Goal: Task Accomplishment & Management: Manage account settings

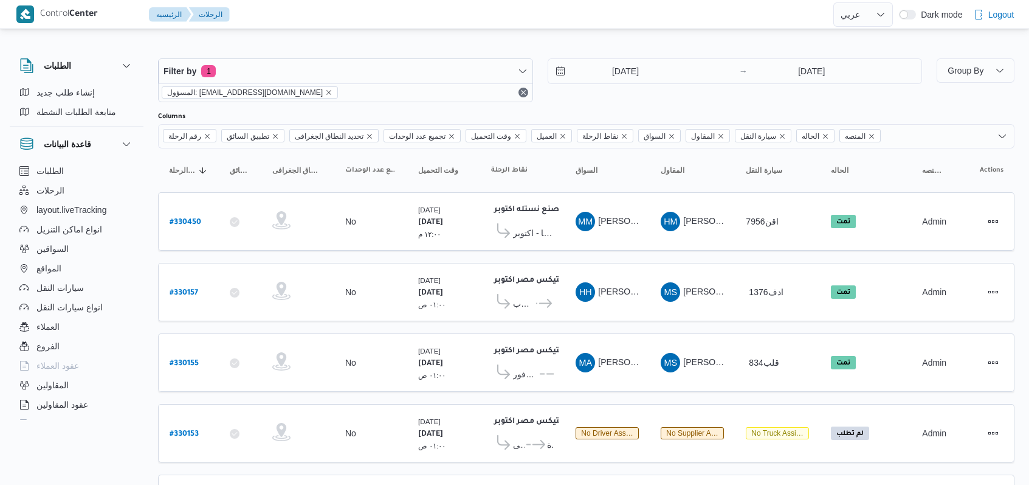
select select "ar"
click at [610, 79] on input "[DATE]" at bounding box center [617, 71] width 138 height 24
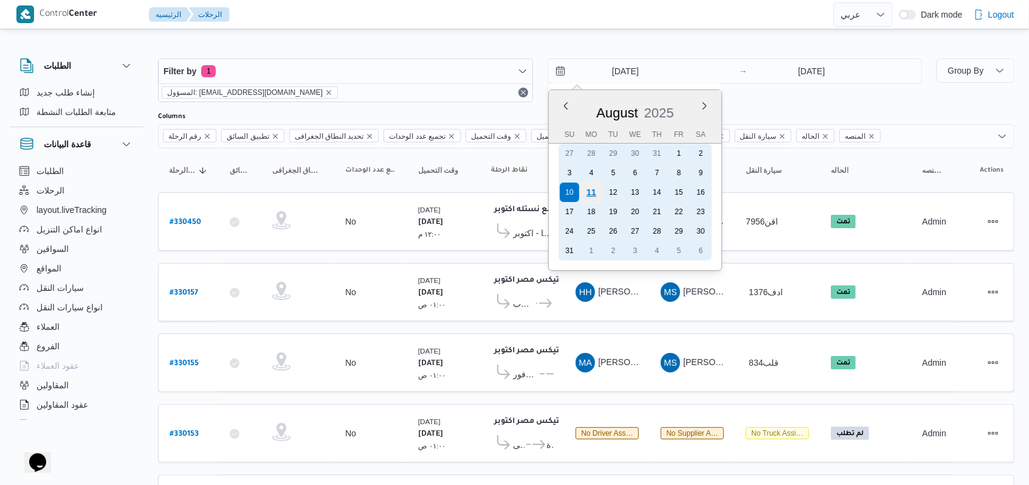
click at [588, 192] on div "11" at bounding box center [590, 192] width 23 height 23
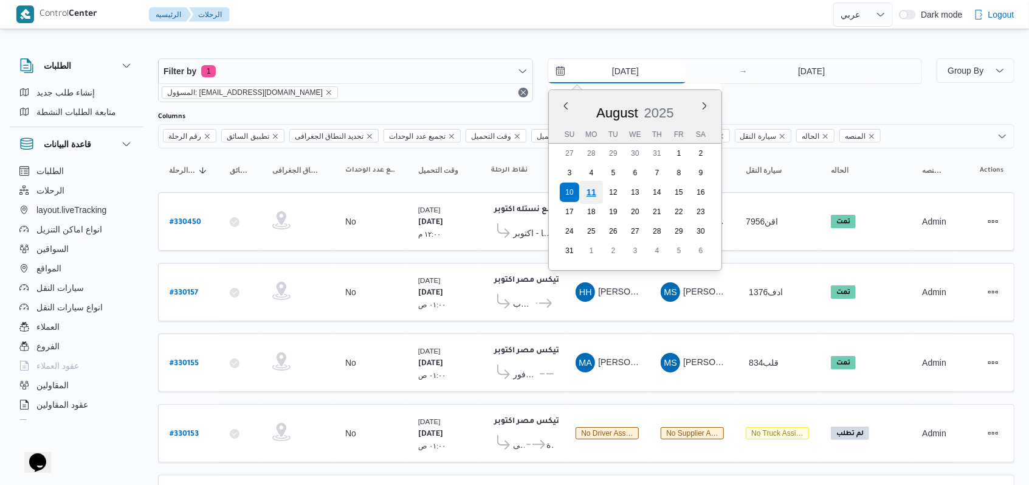
type input "[DATE]"
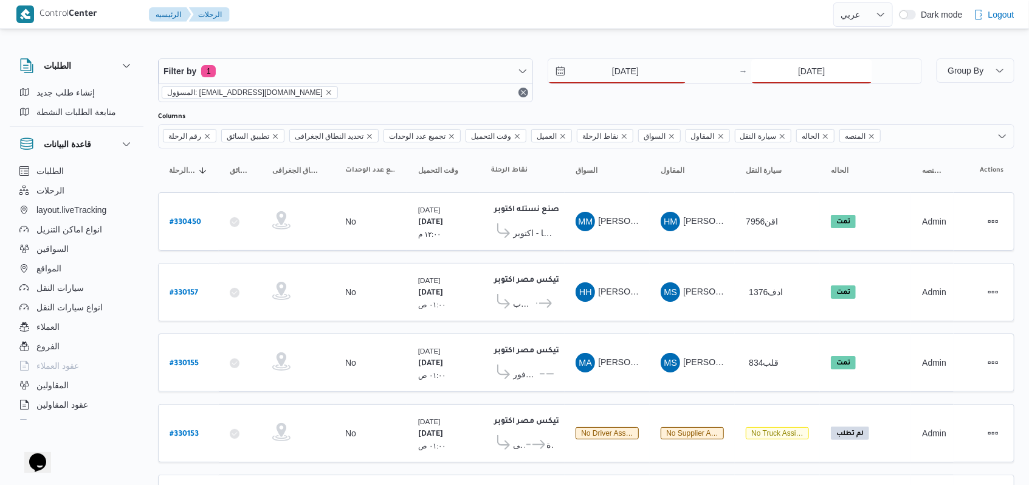
click at [809, 71] on input "[DATE]" at bounding box center [811, 71] width 121 height 24
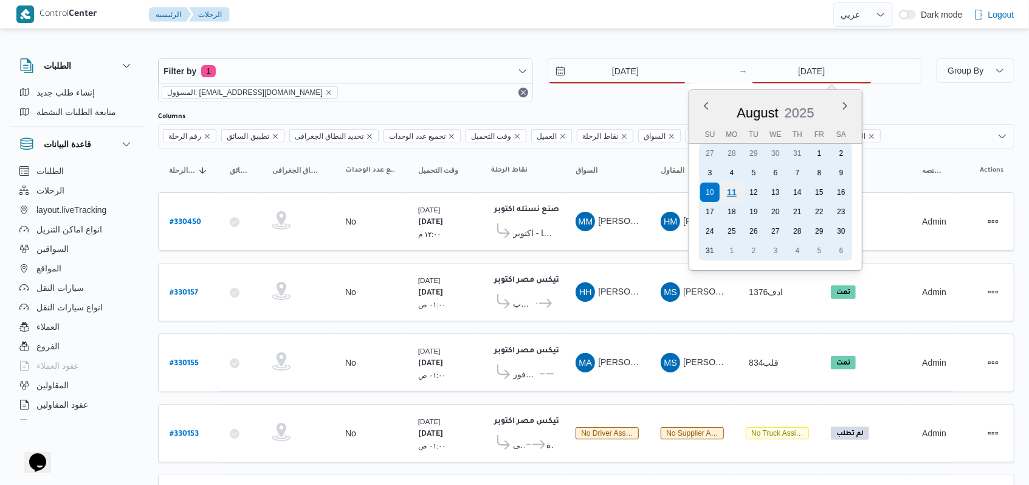
click at [734, 198] on div "11" at bounding box center [731, 192] width 23 height 23
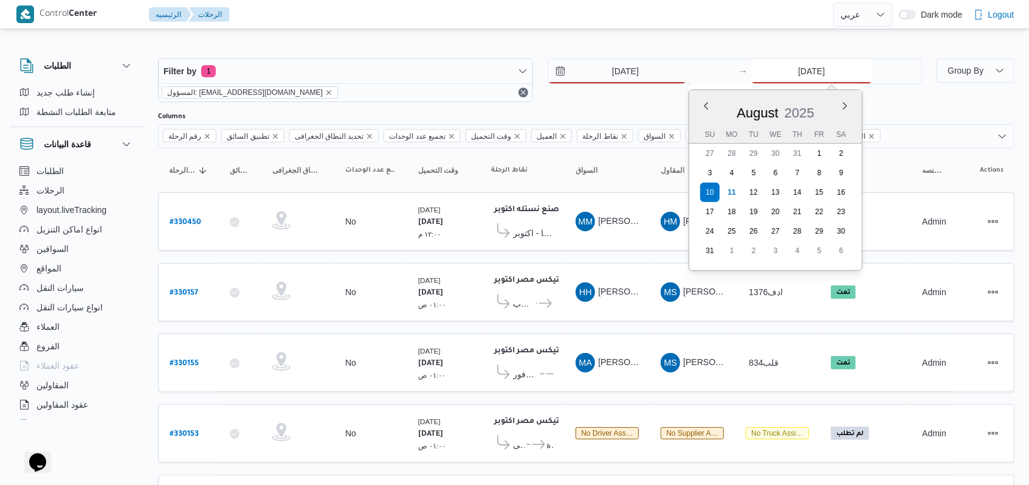
type input "[DATE]"
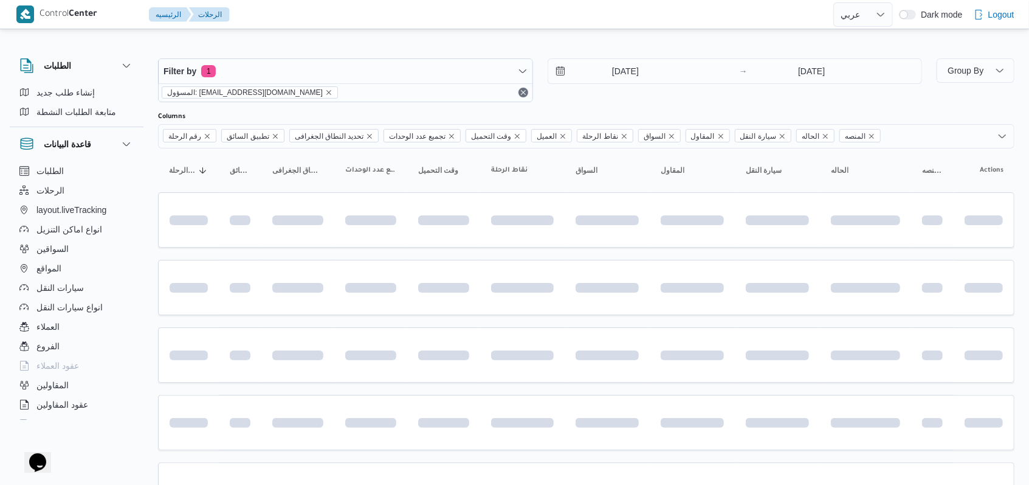
click at [624, 108] on div "Filter by 1 المسؤول: [EMAIL_ADDRESS][DOMAIN_NAME] [DATE] → [DATE]" at bounding box center [540, 80] width 779 height 58
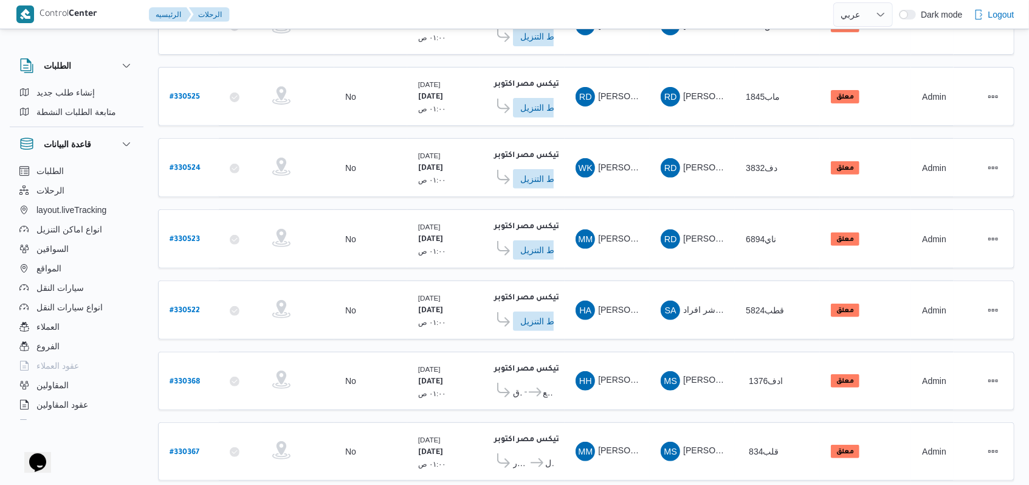
scroll to position [102, 0]
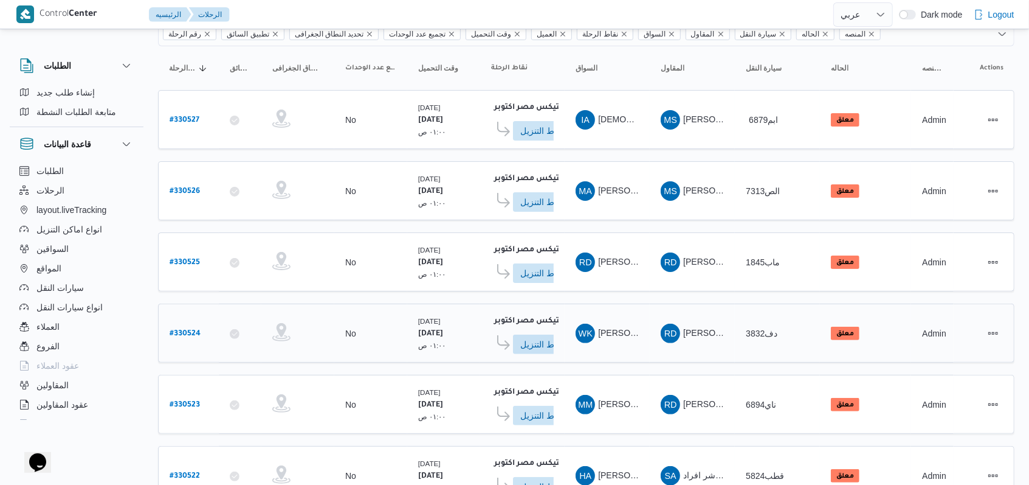
click at [199, 330] on b "# 330524" at bounding box center [185, 334] width 31 height 9
select select "ar"
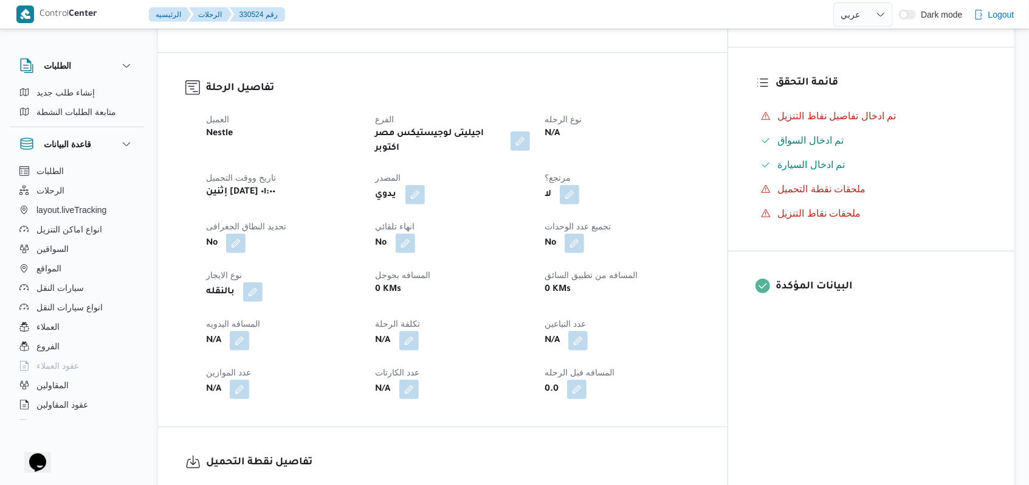
scroll to position [669, 0]
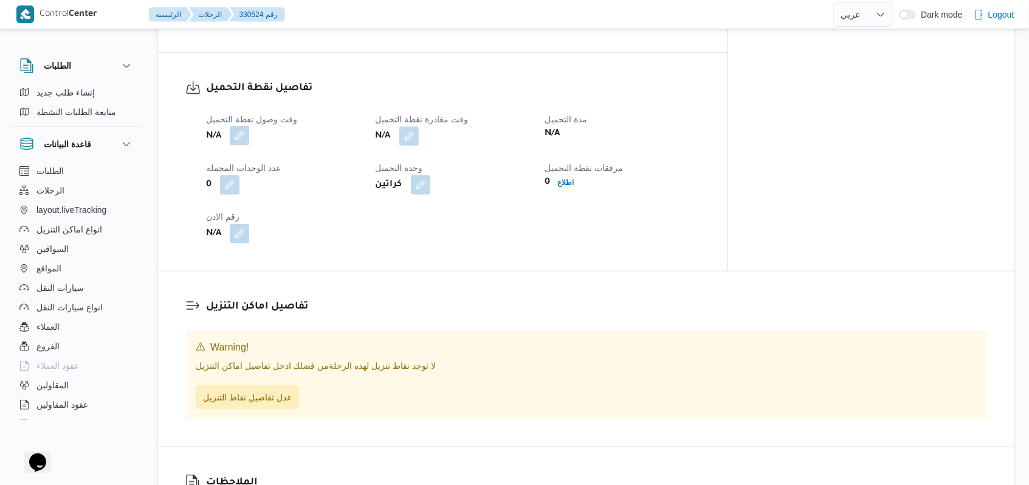
click at [242, 126] on button "button" at bounding box center [239, 135] width 19 height 19
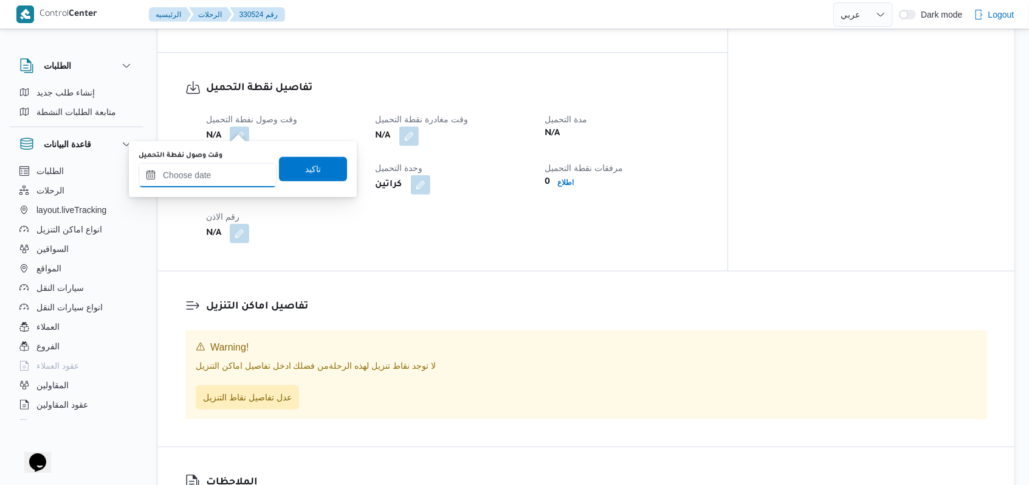
click at [224, 180] on input "وقت وصول نفطة التحميل" at bounding box center [208, 175] width 138 height 24
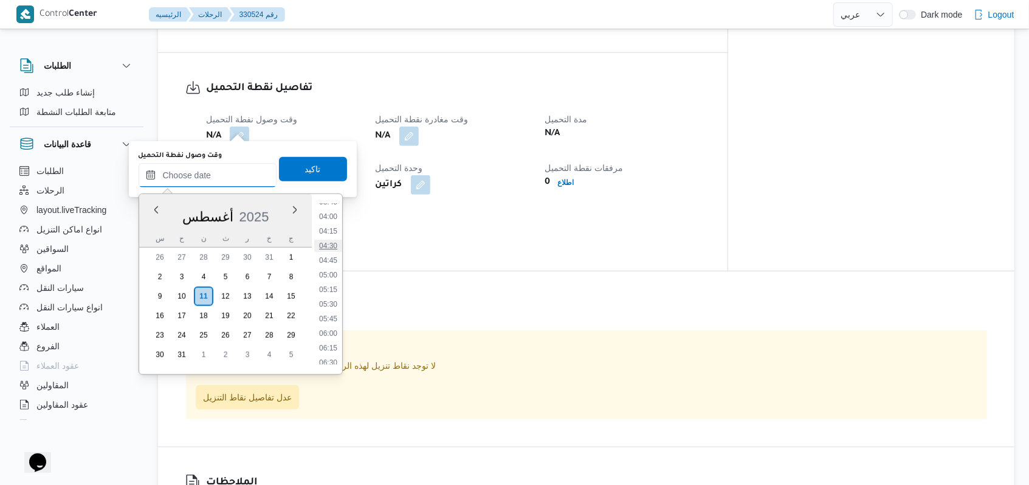
scroll to position [219, 0]
click at [333, 243] on li "04:15" at bounding box center [328, 238] width 28 height 12
type input "١١/٠٨/٢٠٢٥ ٠٤:١٥"
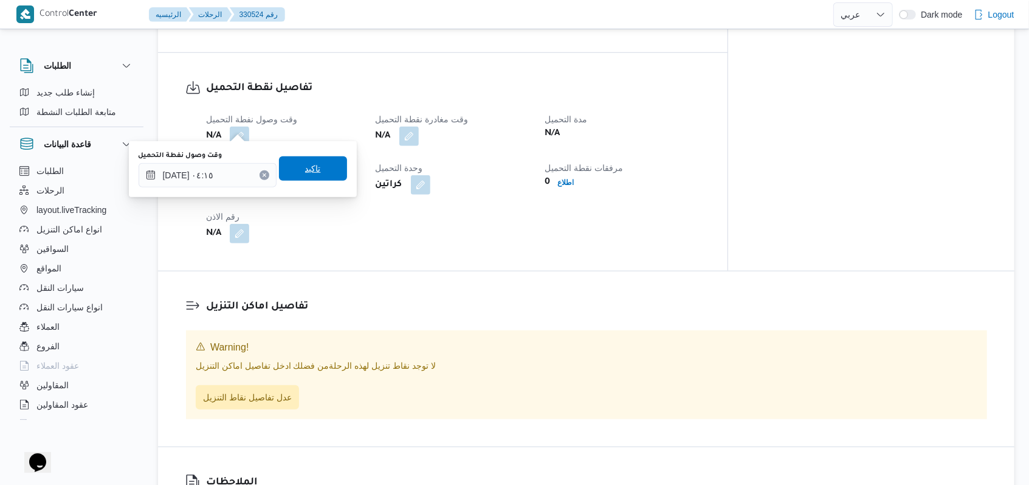
click at [321, 171] on span "تاكيد" at bounding box center [313, 168] width 68 height 24
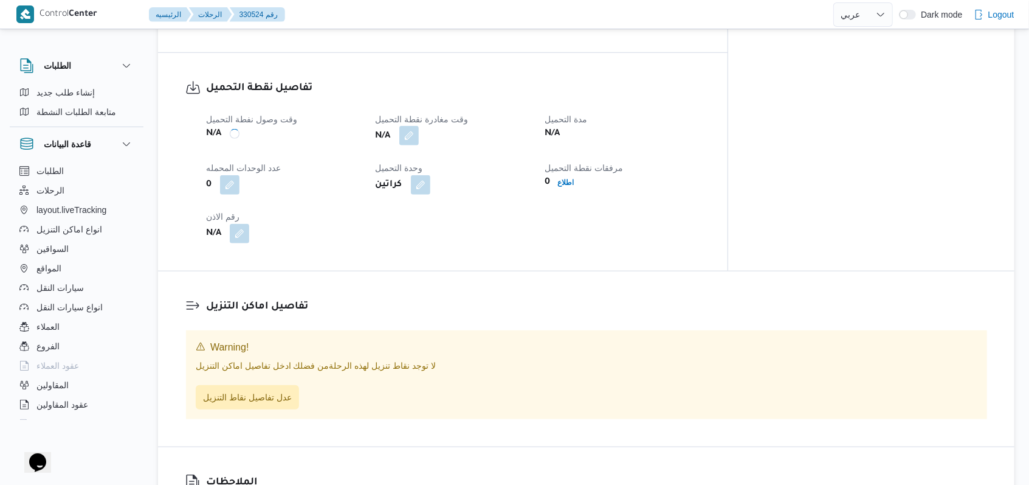
click at [419, 126] on button "button" at bounding box center [408, 135] width 19 height 19
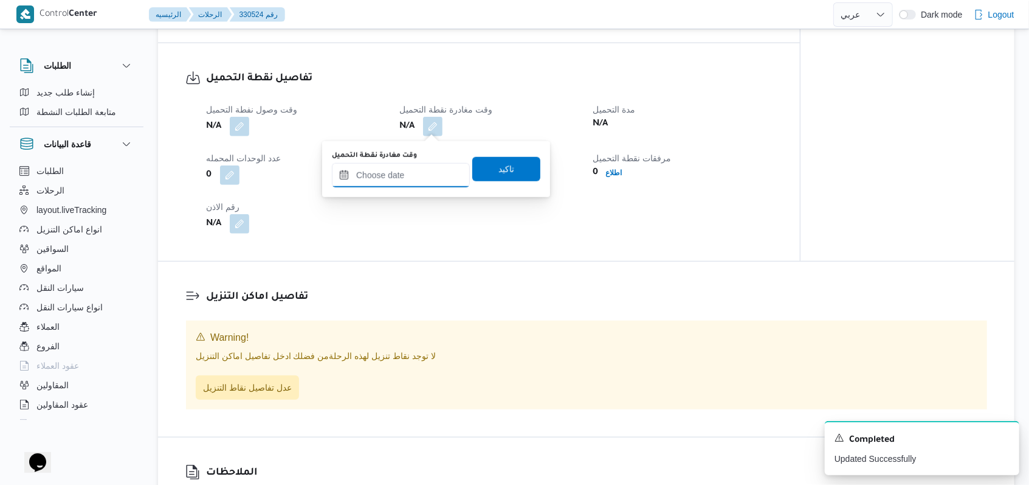
click at [429, 169] on input "وقت مغادرة نقطة التحميل" at bounding box center [401, 175] width 138 height 24
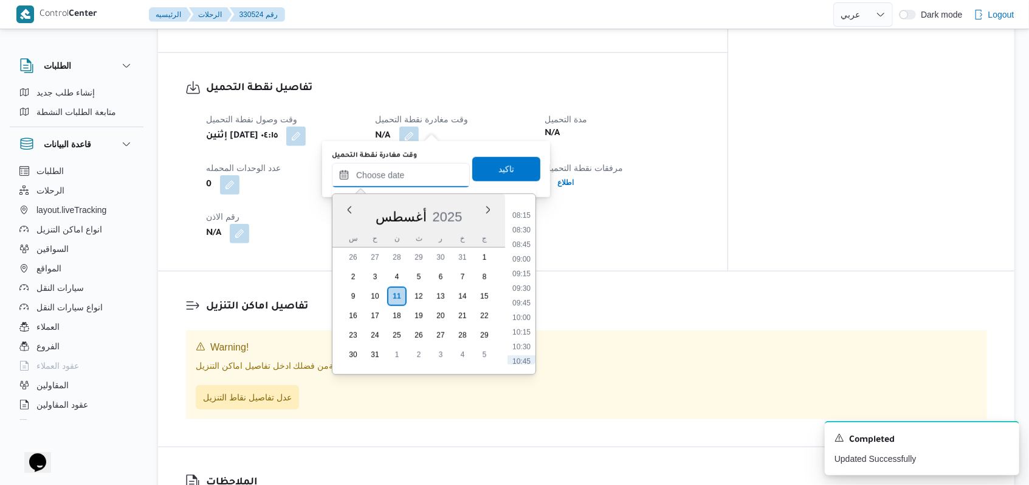
scroll to position [382, 0]
drag, startPoint x: 530, startPoint y: 313, endPoint x: 522, endPoint y: 297, distance: 18.0
click at [529, 313] on li "08:15" at bounding box center [522, 309] width 28 height 12
type input "١١/٠٨/٢٠٢٥ ٠٨:١٥"
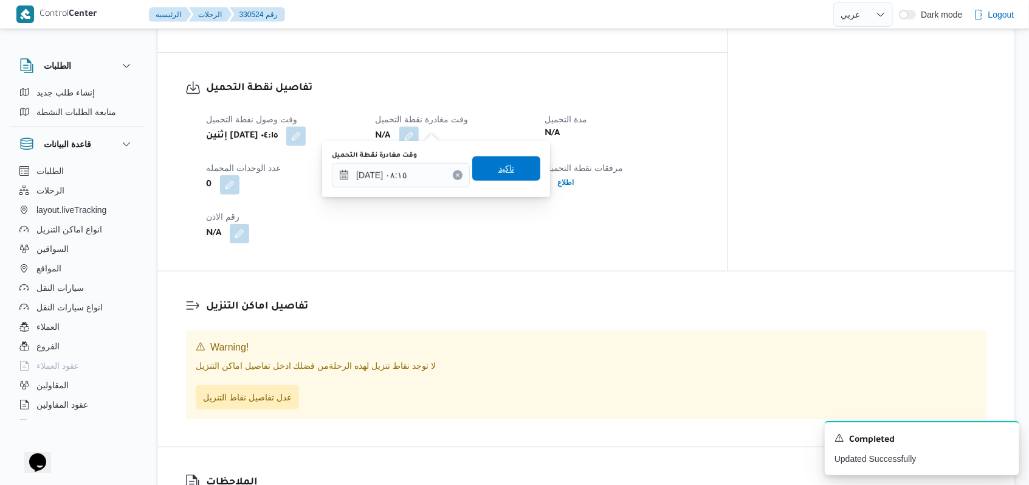
click at [503, 171] on span "تاكيد" at bounding box center [507, 168] width 16 height 15
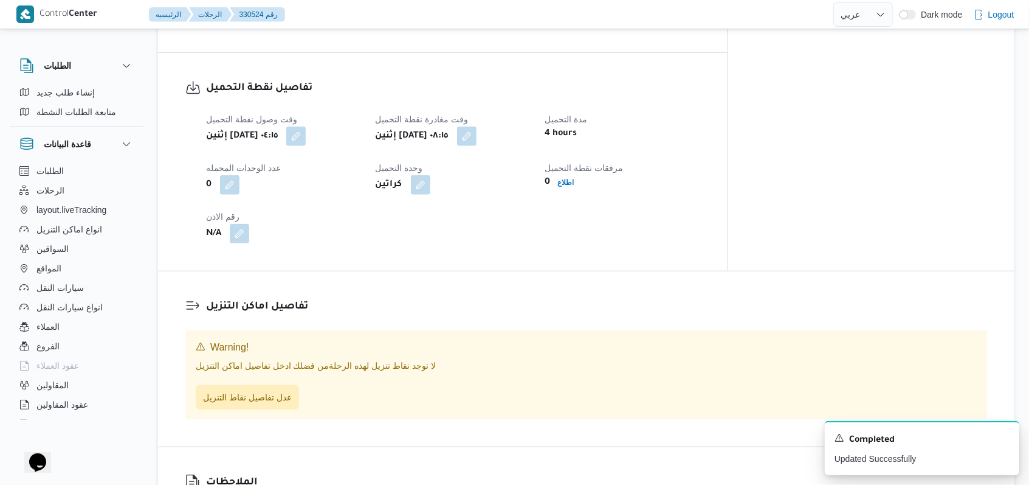
select select "ar"
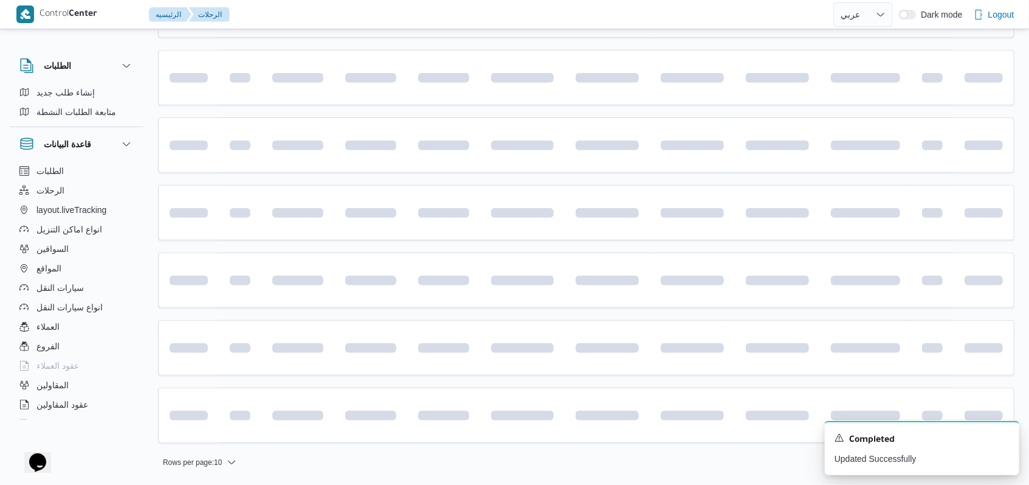
scroll to position [102, 0]
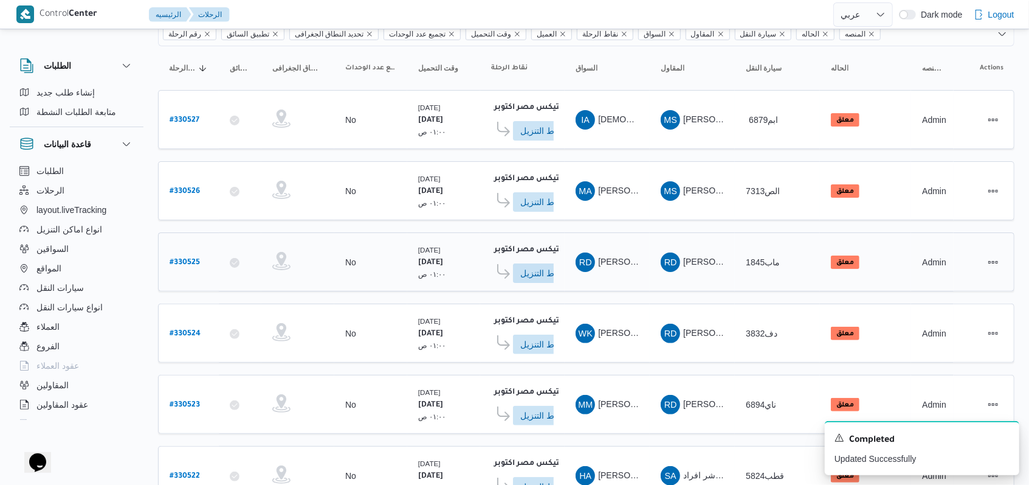
click at [194, 258] on b "# 330525" at bounding box center [185, 262] width 30 height 9
select select "ar"
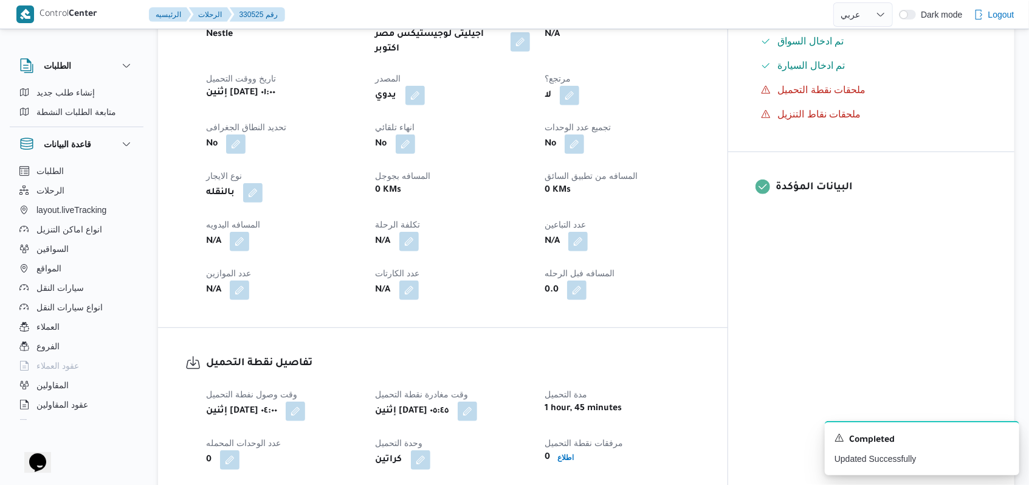
scroll to position [648, 0]
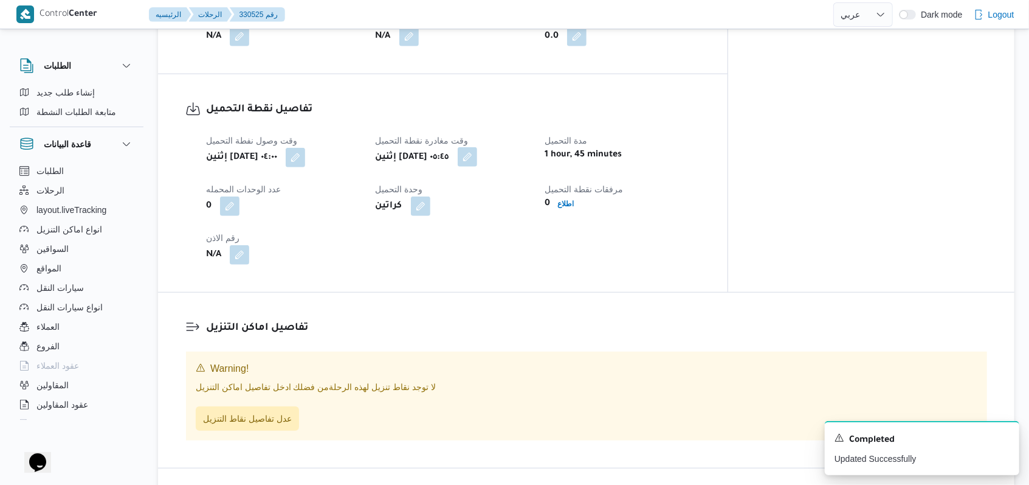
click at [477, 147] on button "button" at bounding box center [467, 156] width 19 height 19
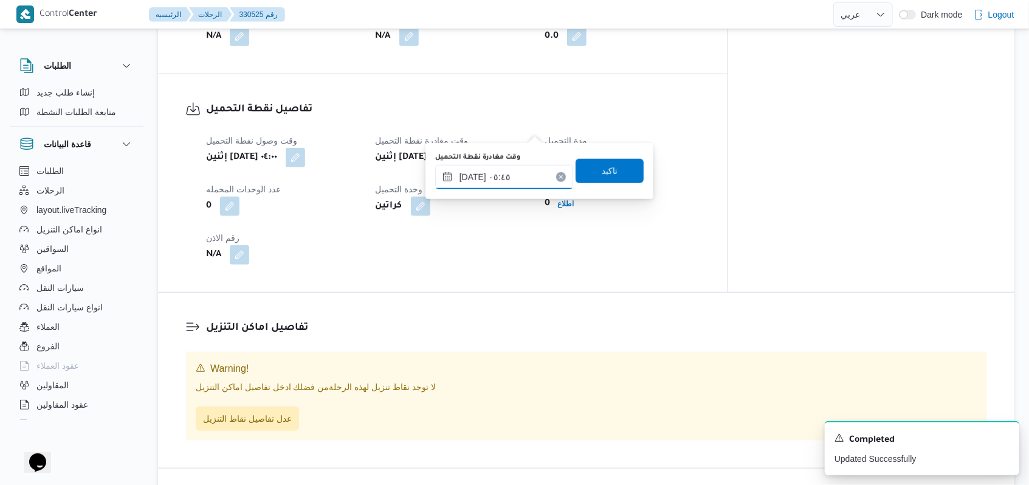
click at [516, 178] on input "١١/٠٨/٢٠٢٥ ٠٥:٤٥" at bounding box center [504, 177] width 138 height 24
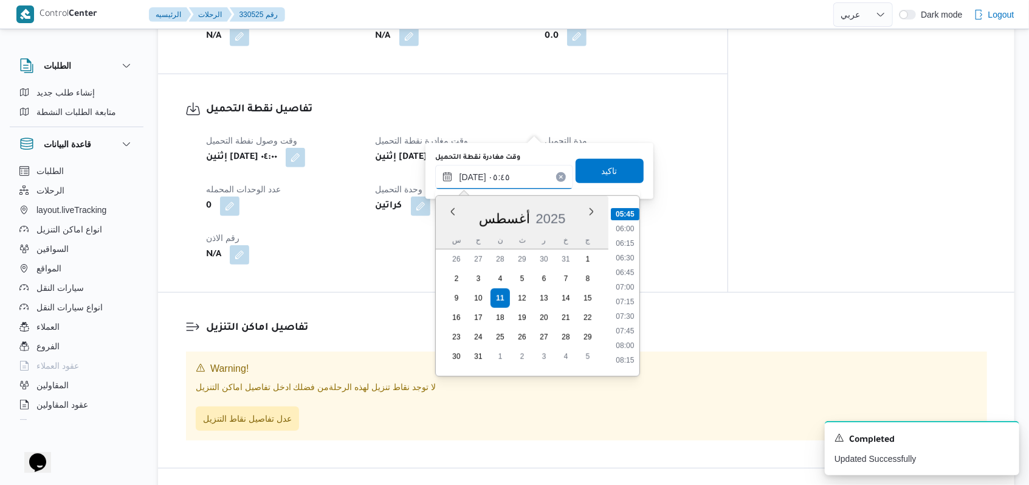
scroll to position [414, 0]
click at [629, 293] on li "08:30" at bounding box center [625, 294] width 28 height 12
type input "١١/٠٨/٢٠٢٥ ٠٨:٣٠"
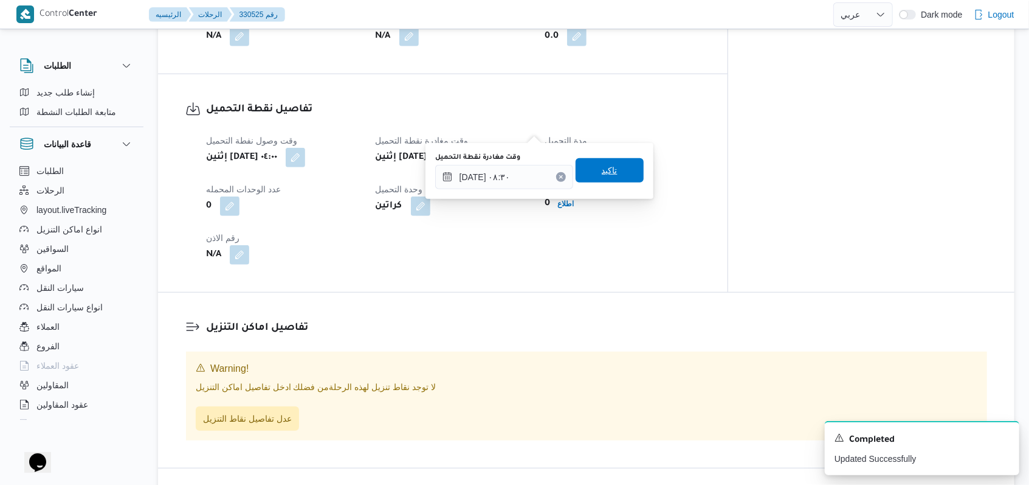
click at [616, 182] on span "تاكيد" at bounding box center [610, 170] width 68 height 24
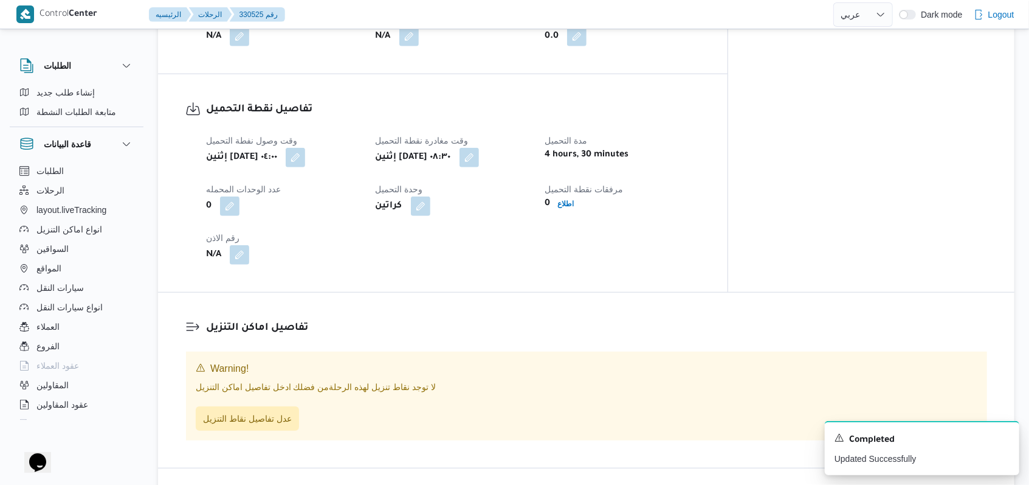
select select "ar"
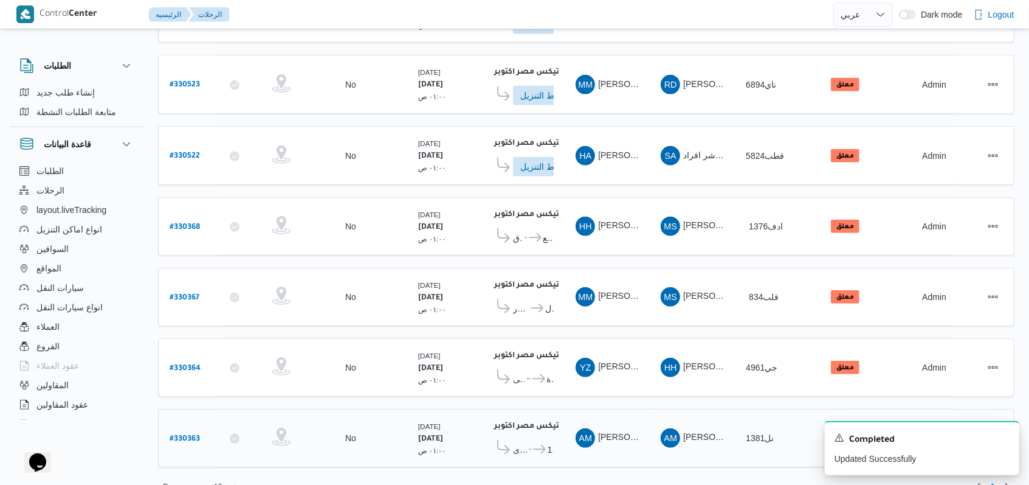
scroll to position [426, 0]
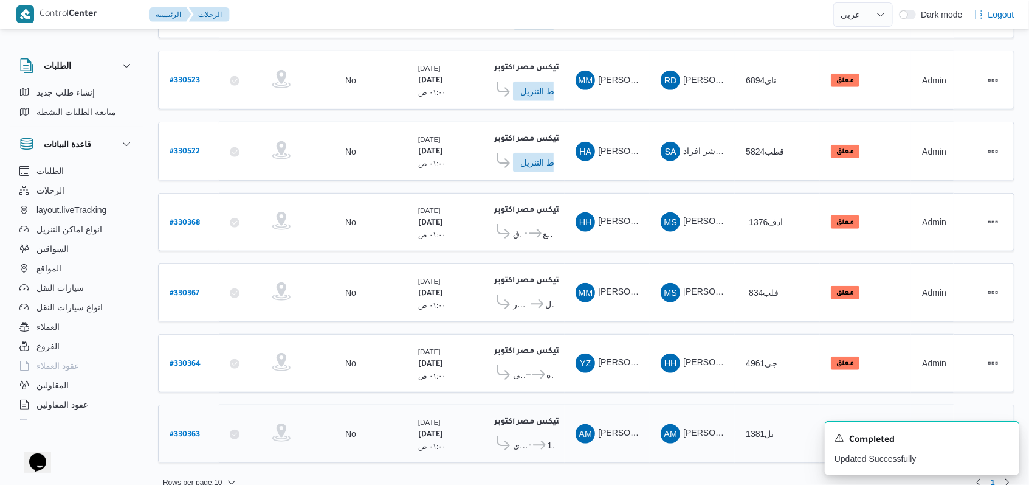
click at [193, 426] on link "# 330363" at bounding box center [185, 434] width 30 height 16
select select "ar"
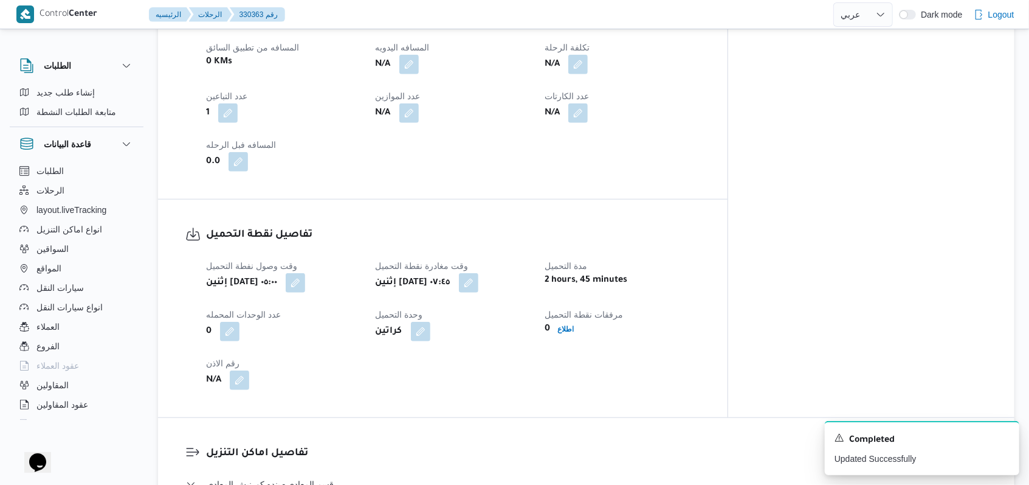
scroll to position [648, 0]
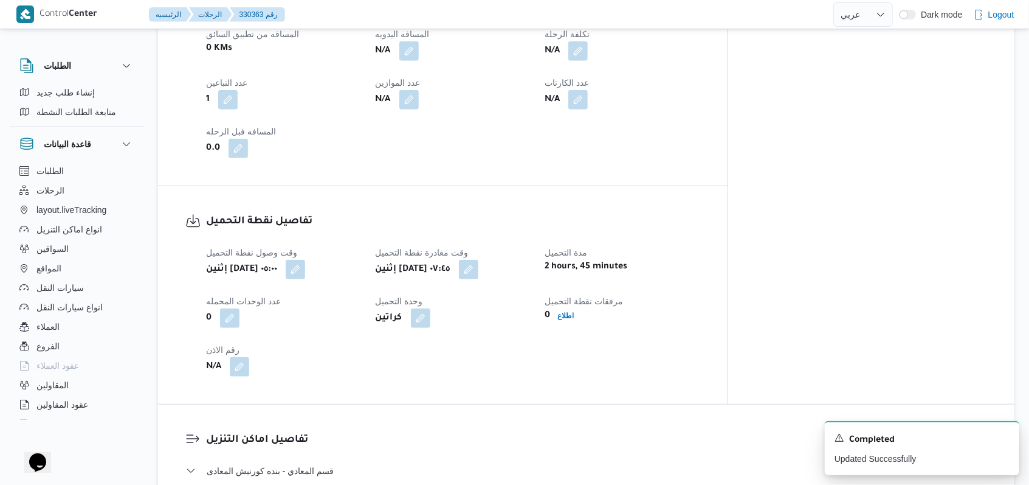
click at [349, 270] on div "إثنين ١١ أغسطس ٢٠٢٥ ٠٥:٠٠" at bounding box center [283, 269] width 157 height 22
click at [478, 260] on button "button" at bounding box center [468, 268] width 19 height 19
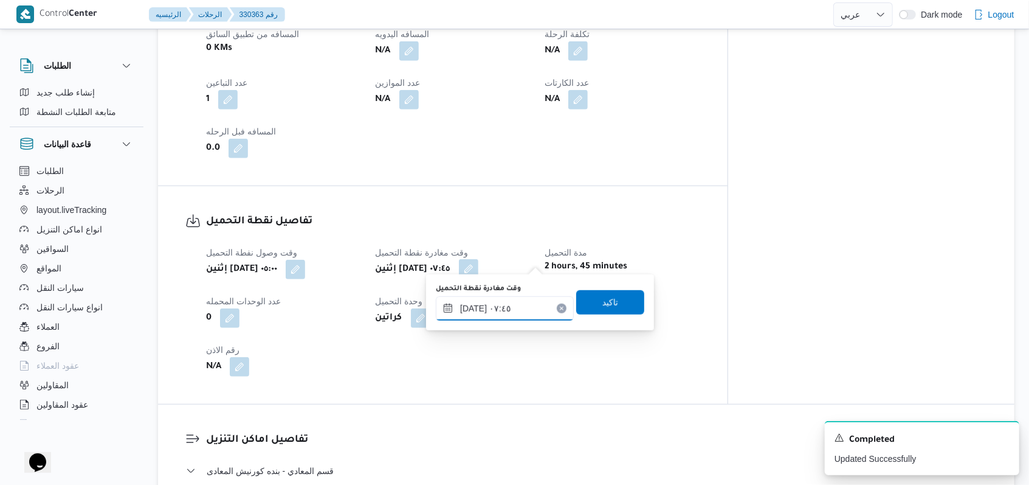
click at [534, 306] on input "١١/٠٨/٢٠٢٥ ٠٧:٤٥" at bounding box center [505, 308] width 138 height 24
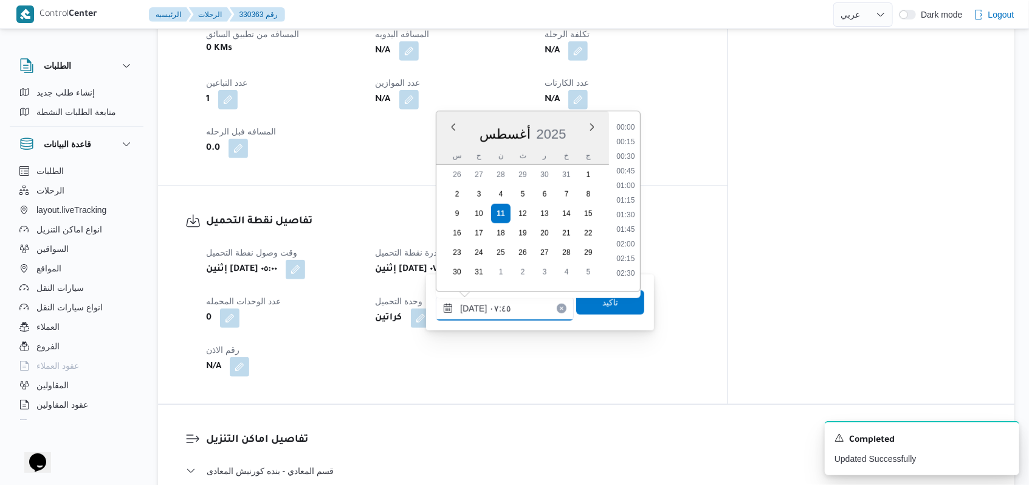
scroll to position [369, 0]
click at [629, 148] on li "06:45" at bounding box center [626, 152] width 28 height 12
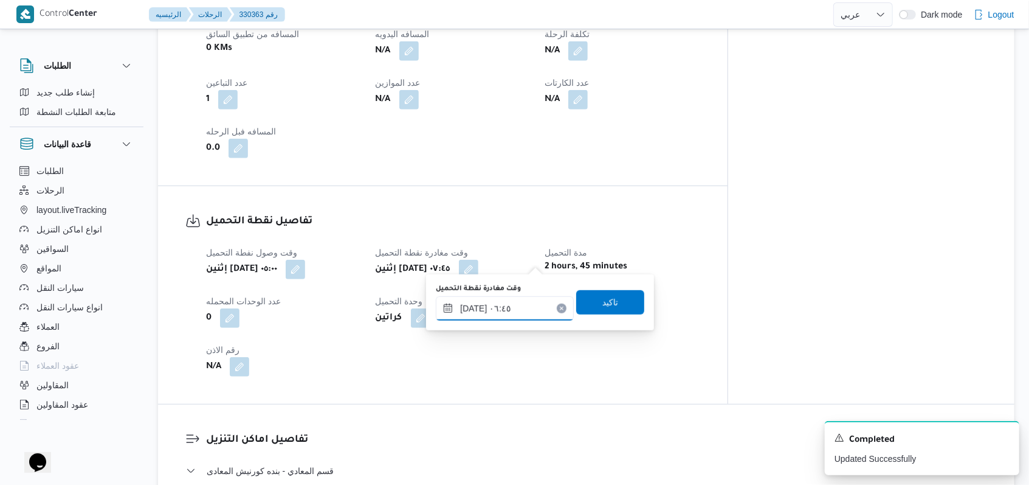
click at [512, 319] on input "١١/٠٨/٢٠٢٥ ٠٦:٤٥" at bounding box center [505, 308] width 138 height 24
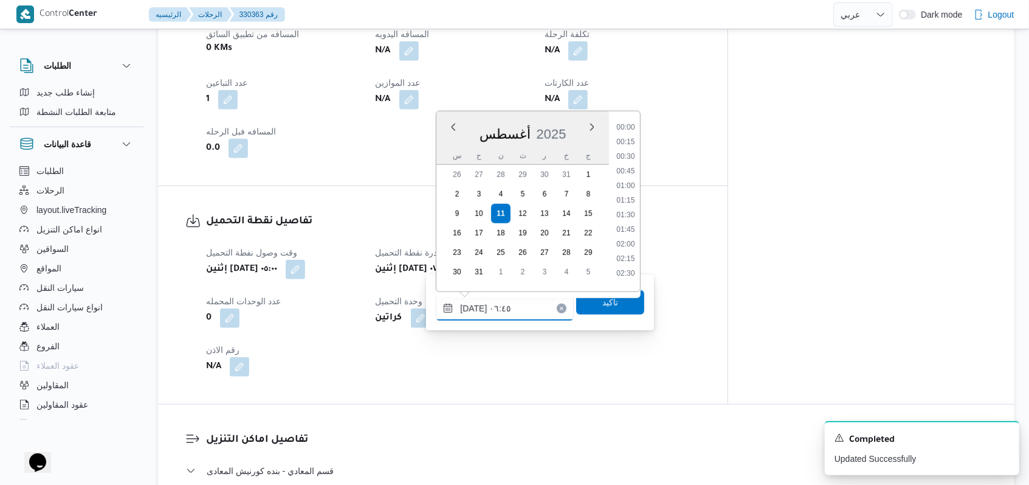
scroll to position [311, 0]
click at [626, 154] on li "05:45" at bounding box center [626, 152] width 28 height 12
type input "١١/٠٨/٢٠٢٥ ٠٥:٤٥"
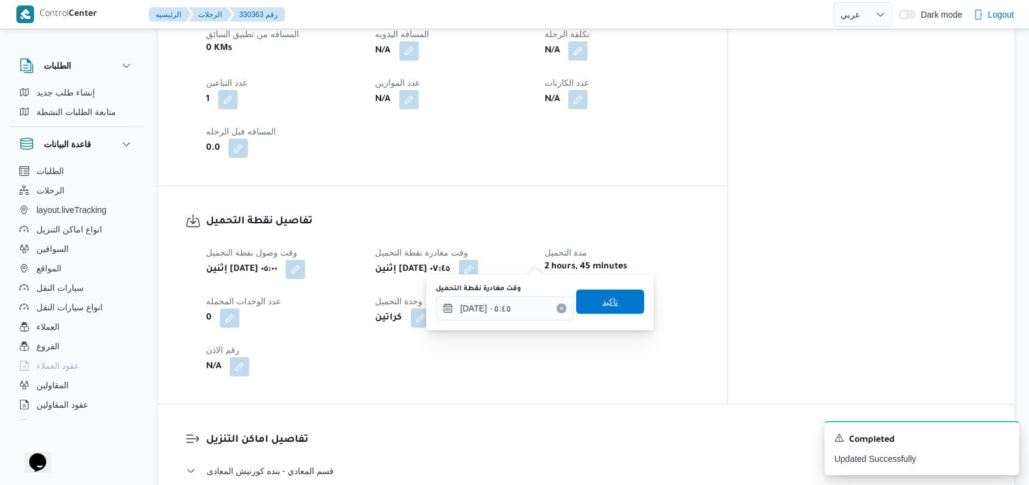
click at [618, 302] on span "تاكيد" at bounding box center [610, 301] width 68 height 24
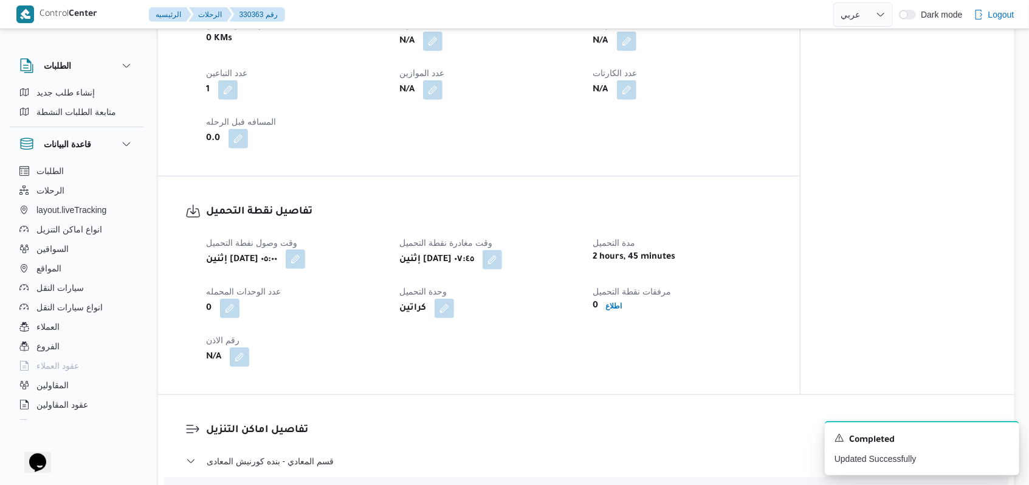
click at [305, 260] on button "button" at bounding box center [295, 258] width 19 height 19
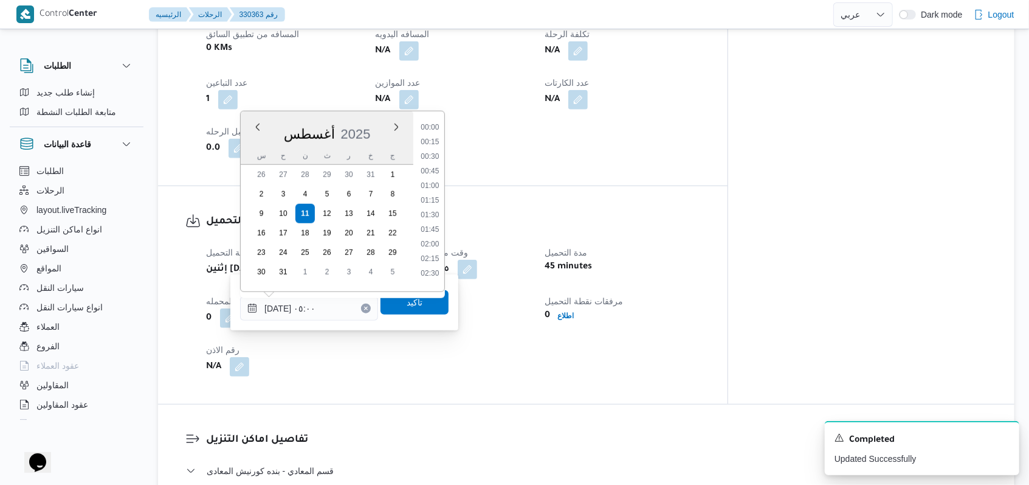
scroll to position [209, 0]
click at [437, 175] on li "04:30" at bounding box center [430, 181] width 28 height 12
type input "١١/٠٨/٢٠٢٥ ٠٤:٣٠"
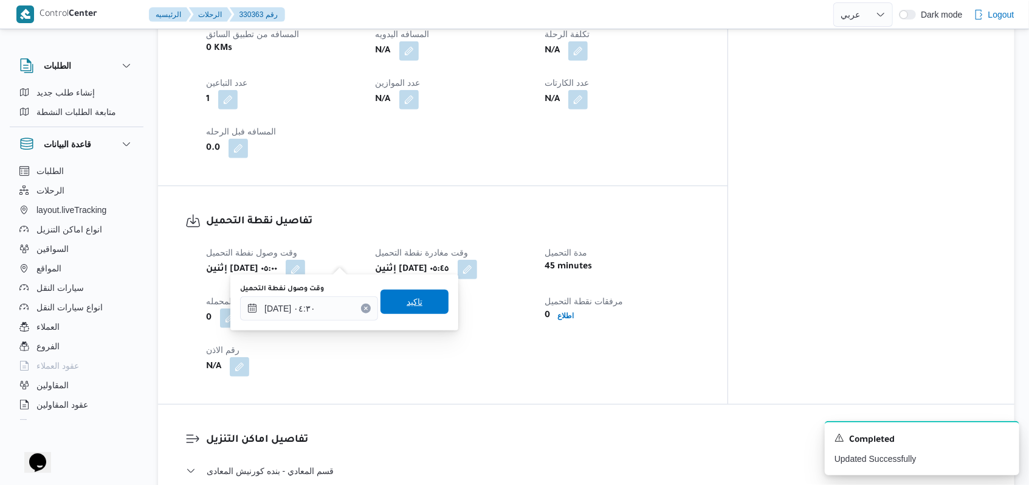
click at [425, 306] on span "تاكيد" at bounding box center [415, 301] width 68 height 24
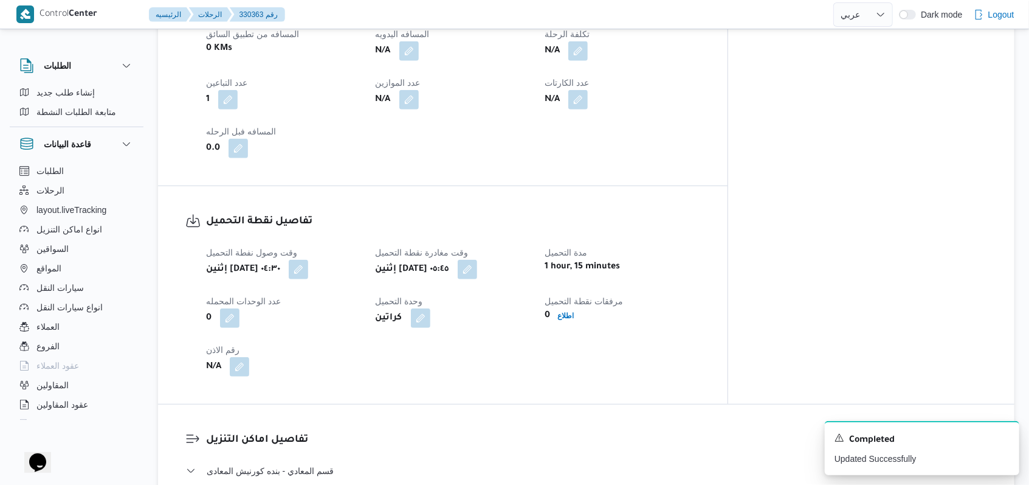
select select "ar"
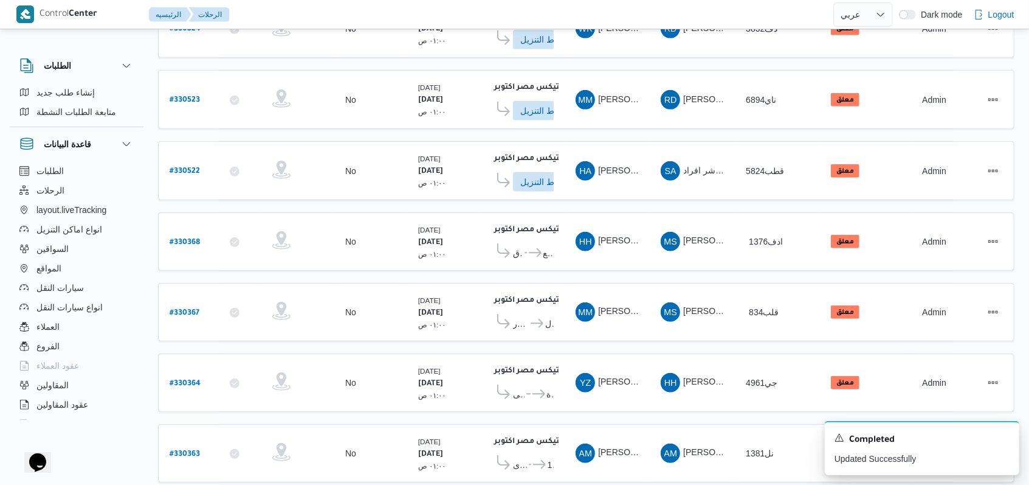
scroll to position [426, 0]
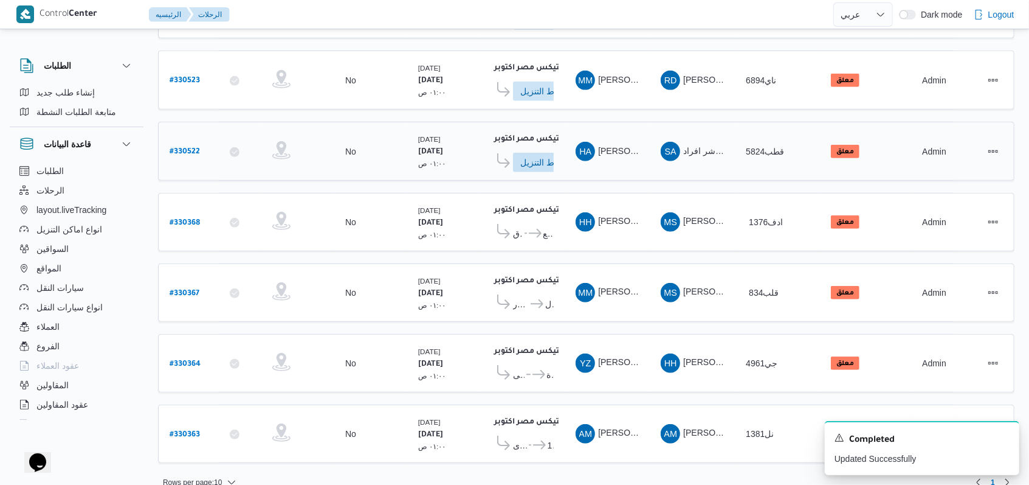
click at [199, 142] on div "# 330522" at bounding box center [189, 151] width 48 height 26
click at [182, 148] on b "# 330522" at bounding box center [185, 152] width 30 height 9
select select "ar"
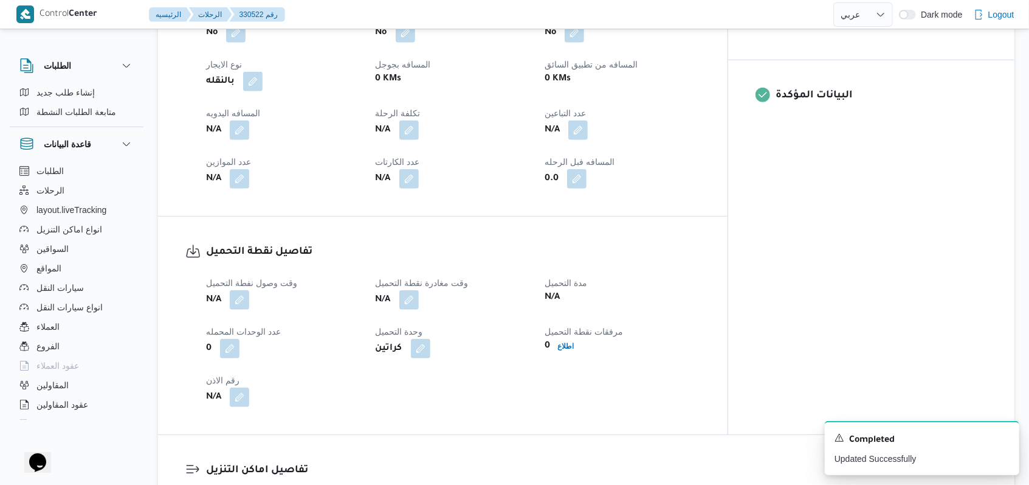
scroll to position [730, 0]
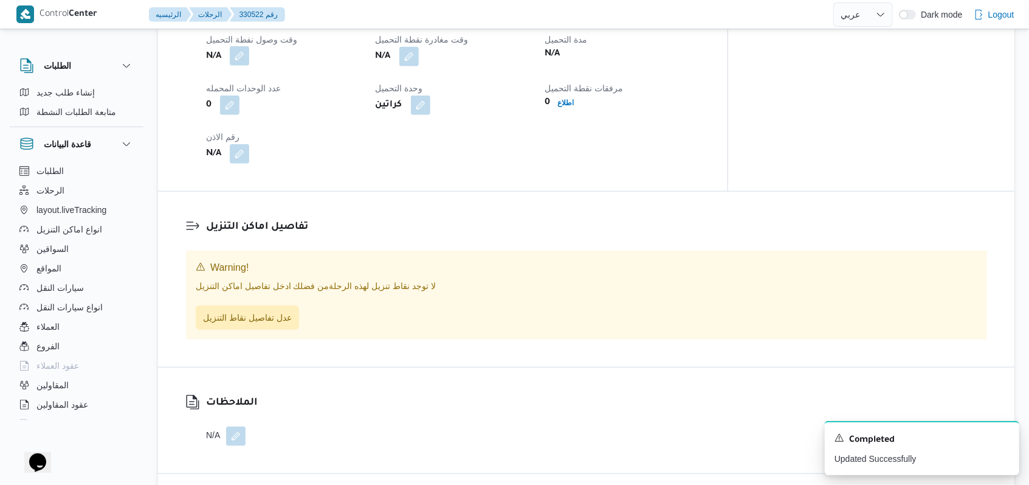
click at [243, 54] on button "button" at bounding box center [239, 55] width 19 height 19
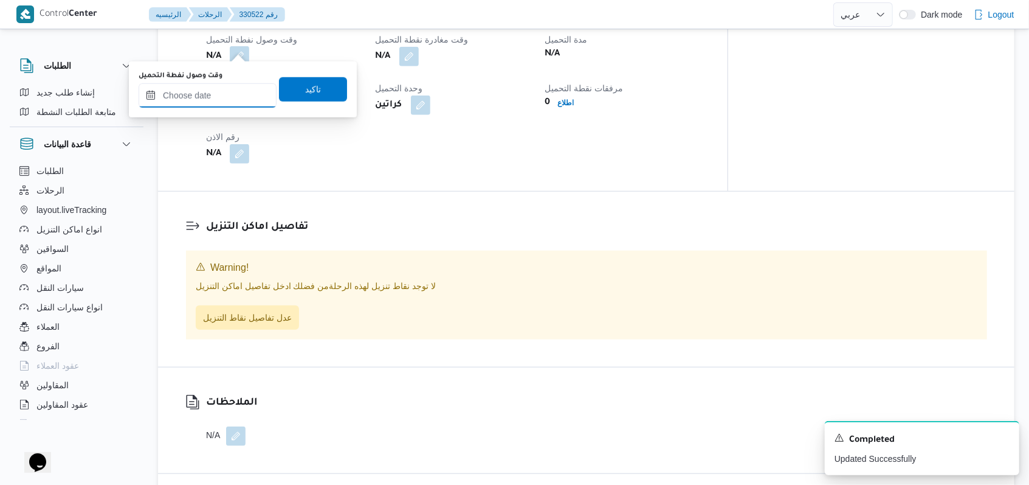
click at [236, 87] on input "وقت وصول نفطة التحميل" at bounding box center [208, 95] width 138 height 24
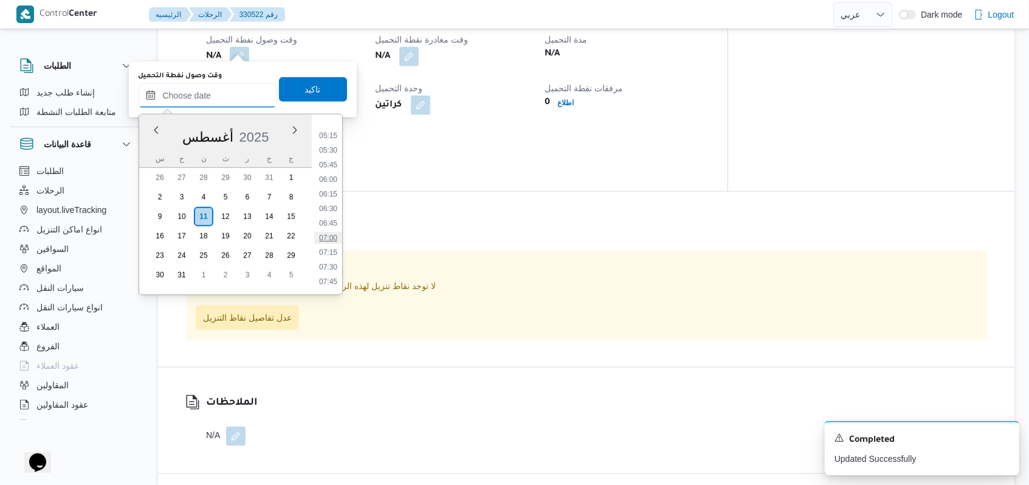
scroll to position [219, 0]
click at [340, 143] on li "04:00" at bounding box center [328, 144] width 28 height 12
type input "١١/٠٨/٢٠٢٥ ٠٤:٠٠"
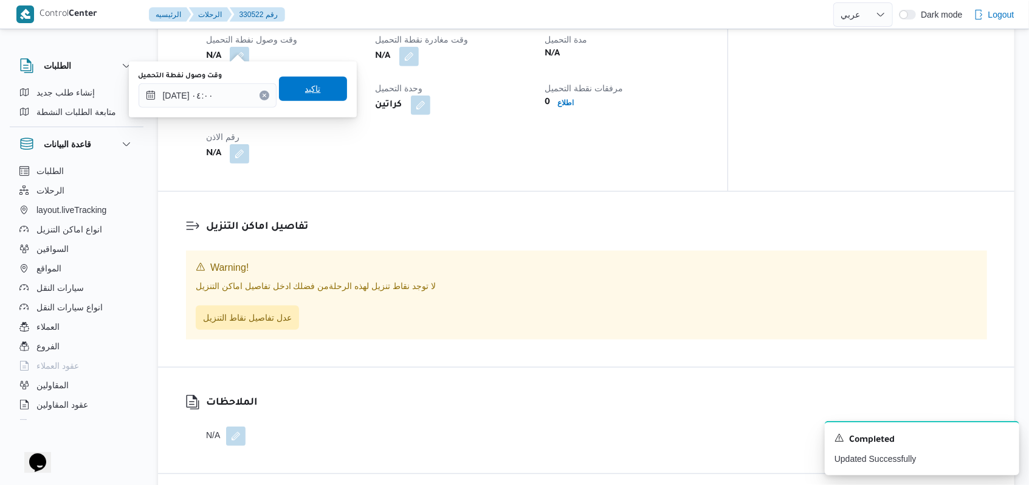
click at [320, 89] on span "تاكيد" at bounding box center [313, 89] width 68 height 24
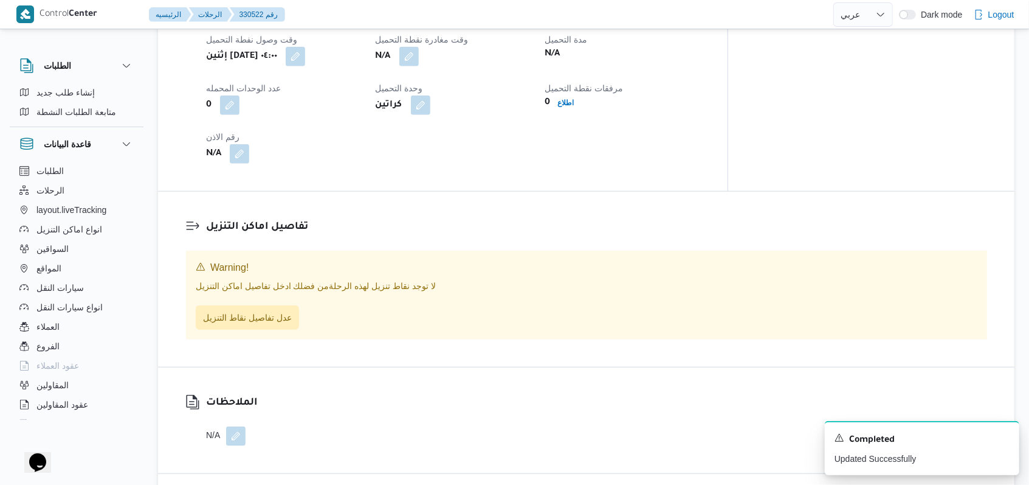
click at [419, 55] on span at bounding box center [406, 56] width 26 height 19
click at [419, 46] on button "button" at bounding box center [408, 55] width 19 height 19
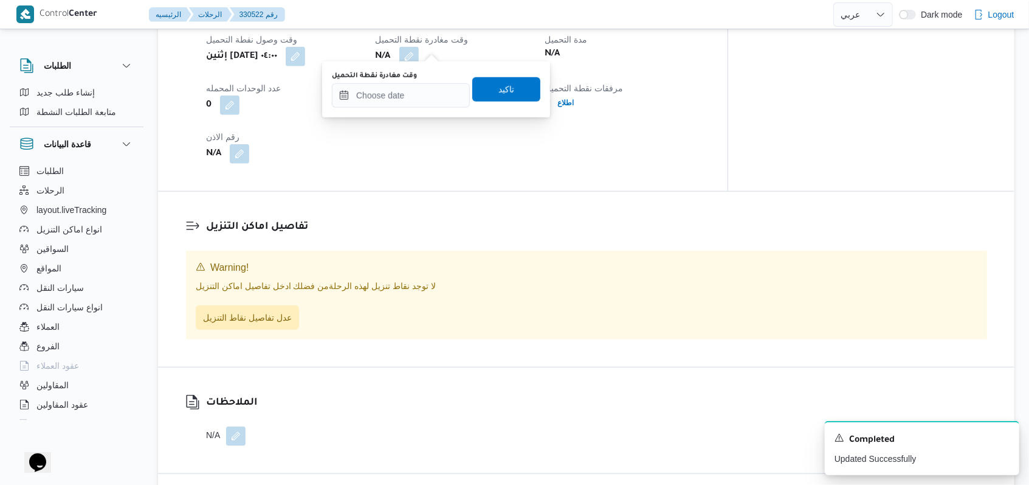
drag, startPoint x: 413, startPoint y: 110, endPoint x: 413, endPoint y: 91, distance: 19.5
click at [413, 103] on div "You are in a dialog. To close this dialog, hit escape. وقت مغادرة نقطة التحميل …" at bounding box center [436, 89] width 228 height 56
click at [413, 91] on input "وقت مغادرة نقطة التحميل" at bounding box center [401, 95] width 138 height 24
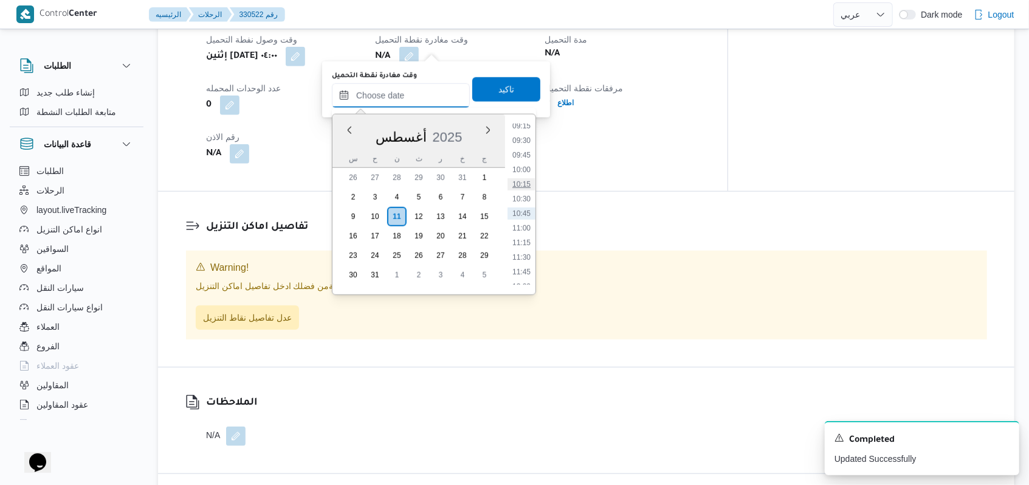
scroll to position [463, 0]
click at [530, 182] on li "08:45" at bounding box center [522, 178] width 28 height 12
type input "١١/٠٨/٢٠٢٥ ٠٨:٤٥"
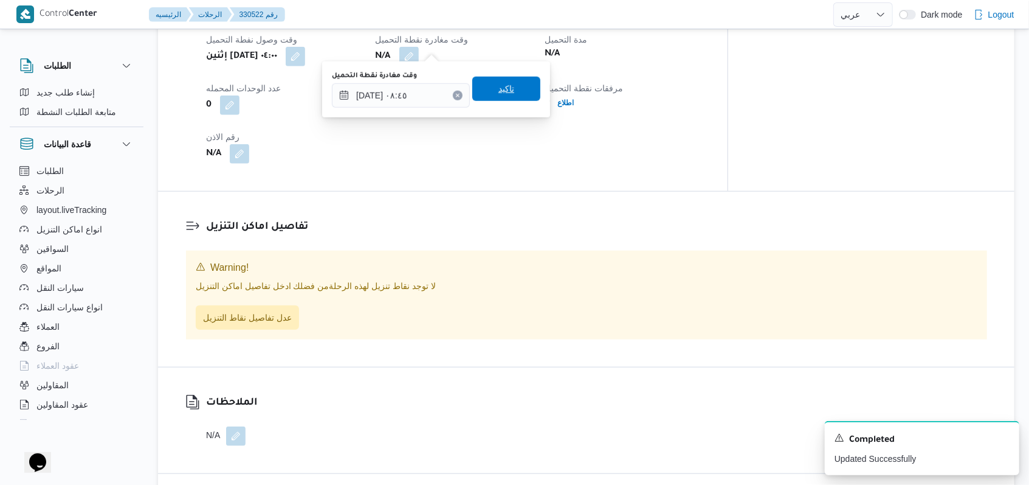
click at [506, 88] on span "تاكيد" at bounding box center [506, 89] width 68 height 24
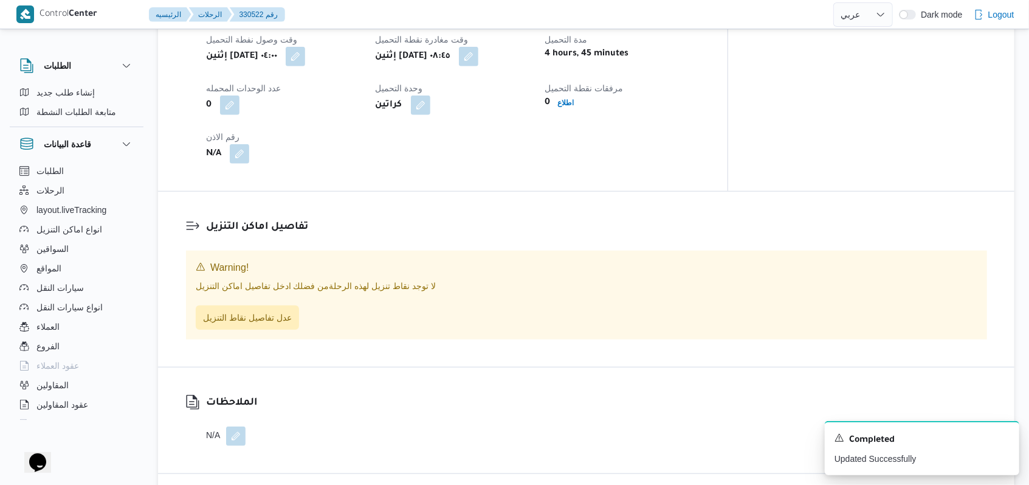
select select "ar"
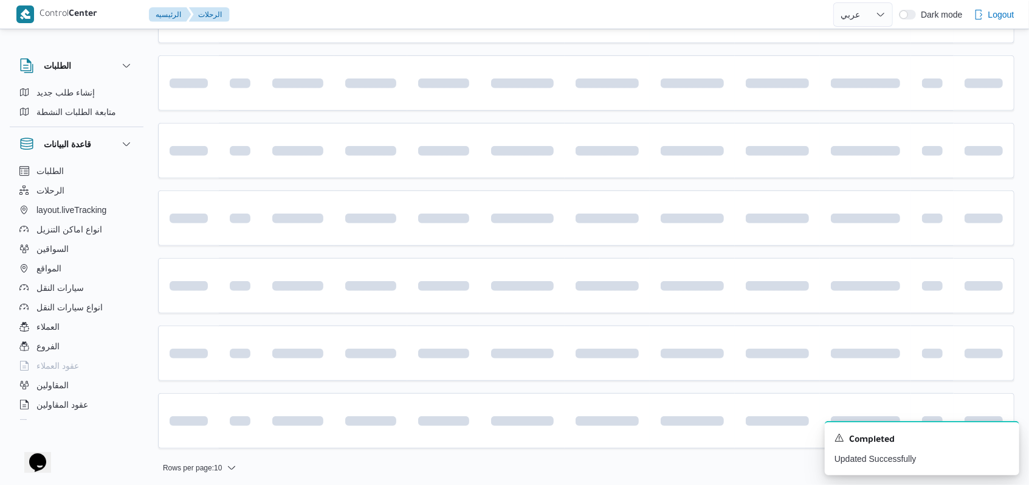
scroll to position [426, 0]
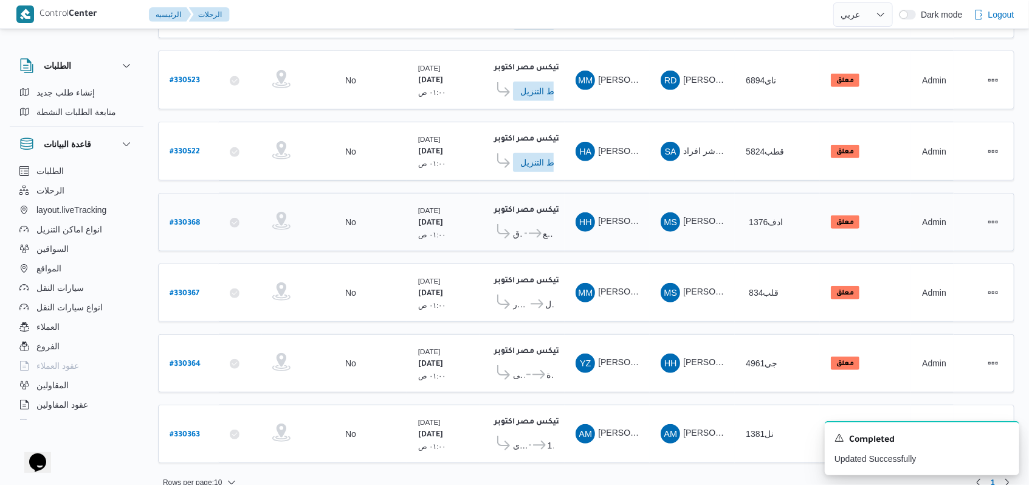
click at [178, 219] on b "# 330368" at bounding box center [185, 223] width 30 height 9
select select "ar"
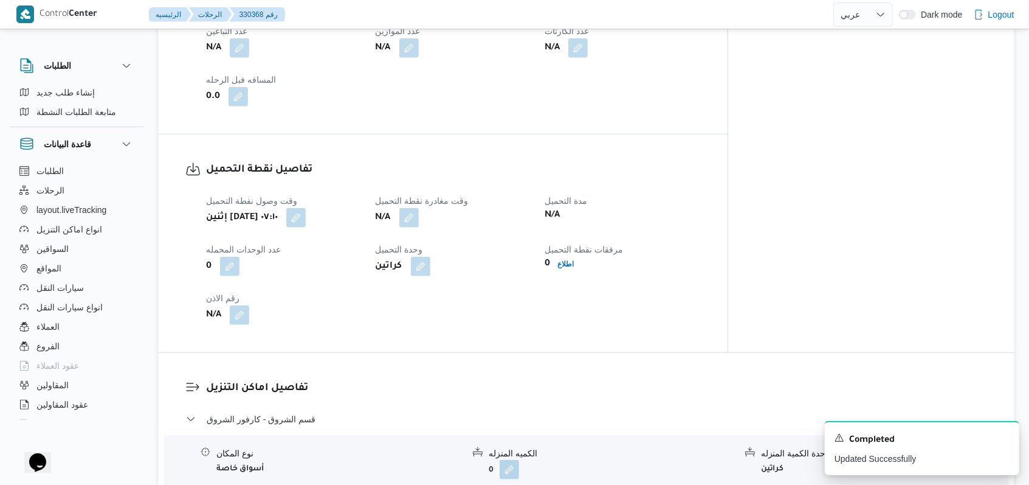
scroll to position [730, 0]
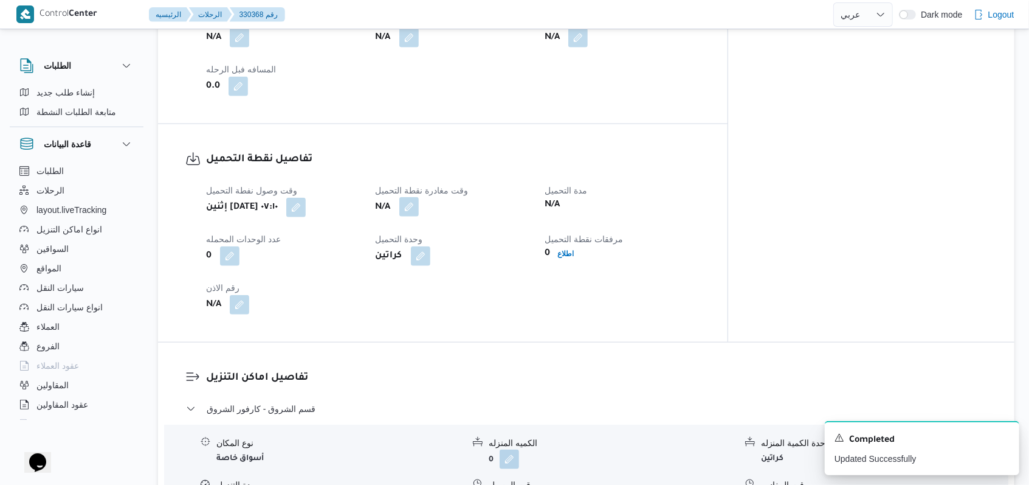
click at [419, 197] on button "button" at bounding box center [408, 206] width 19 height 19
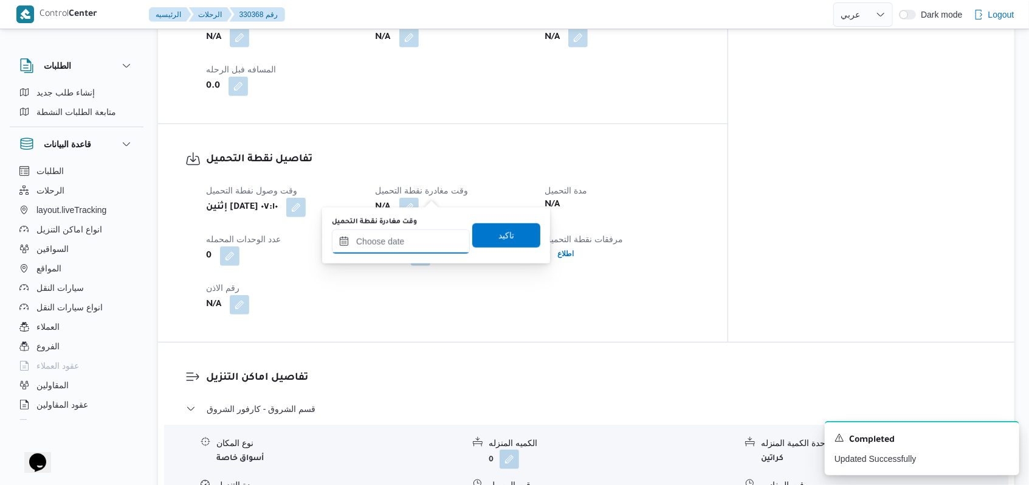
click at [421, 237] on input "وقت مغادرة نقطة التحميل" at bounding box center [401, 241] width 138 height 24
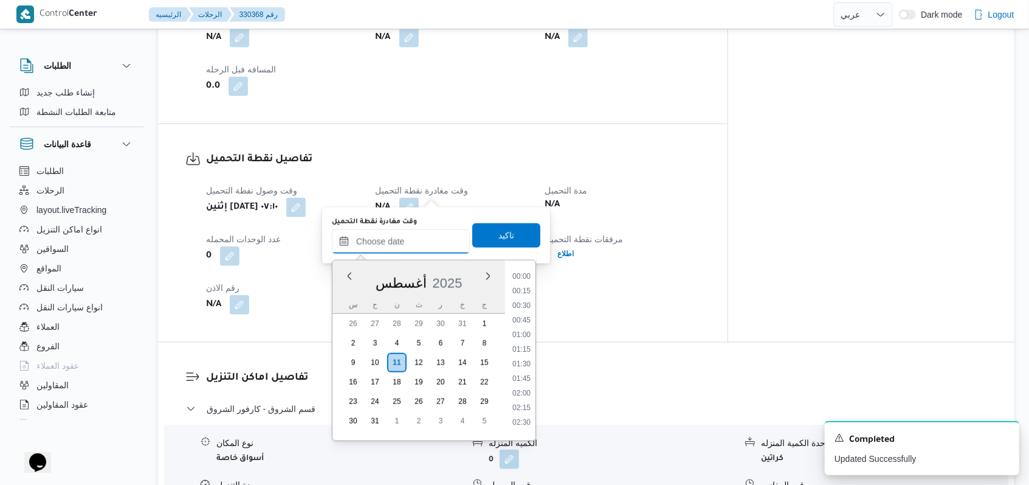
scroll to position [544, 0]
click at [525, 286] on li "09:30" at bounding box center [522, 286] width 28 height 12
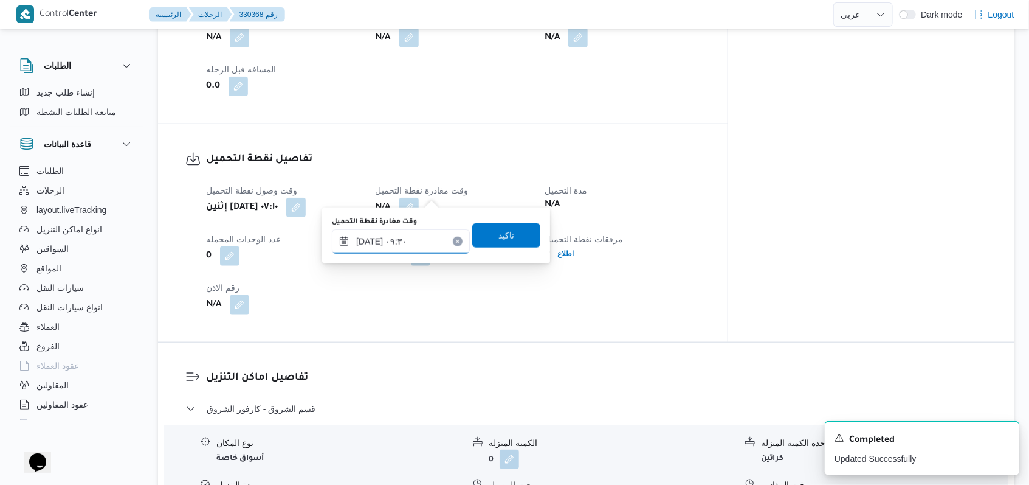
click at [371, 249] on input "١١/٠٨/٢٠٢٥ ٠٩:٣٠" at bounding box center [401, 241] width 138 height 24
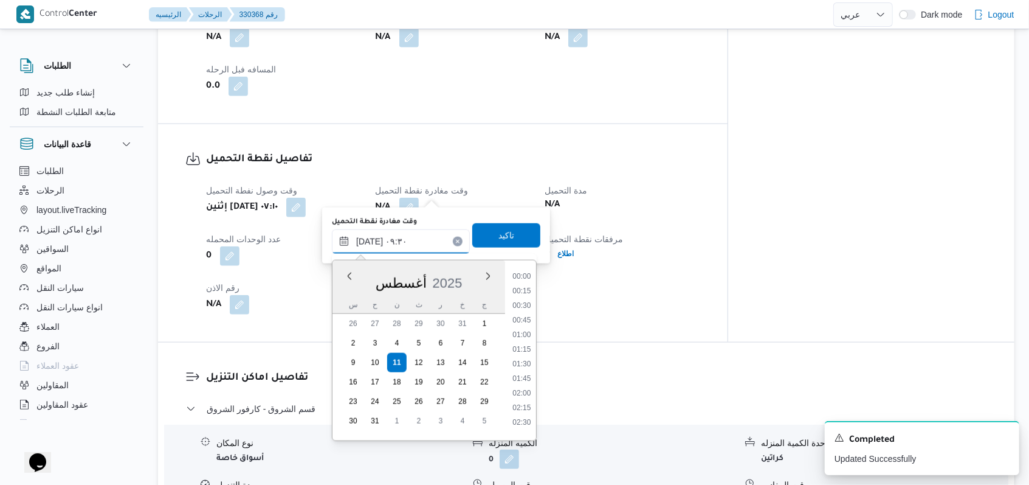
scroll to position [471, 0]
type input "١١/٠٨/٢٠٢٥ ٠٩:2٠"
click at [482, 235] on span "تاكيد" at bounding box center [506, 235] width 68 height 24
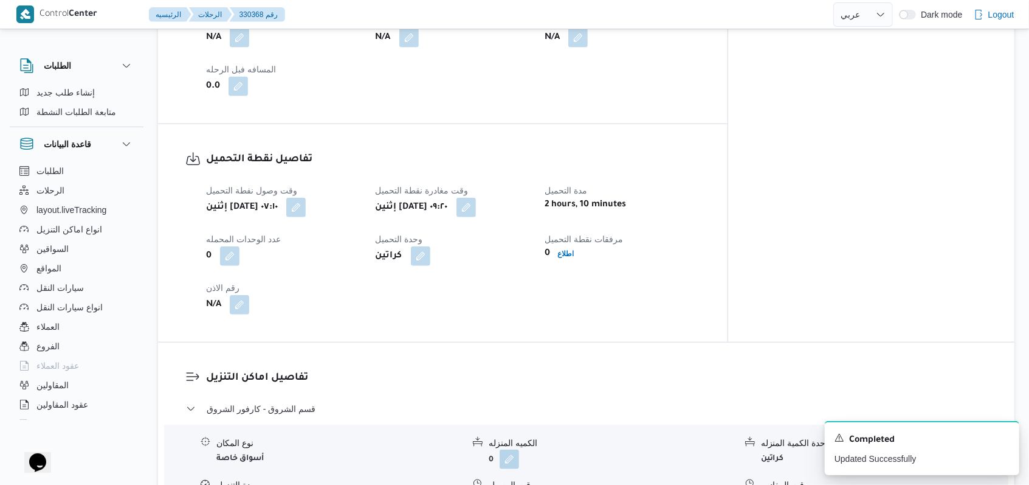
scroll to position [648, 0]
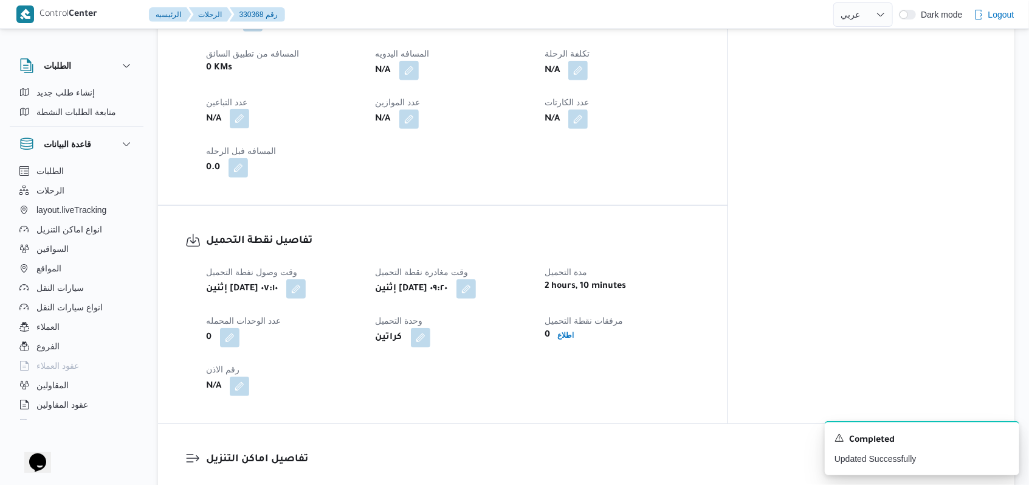
click at [233, 109] on button "button" at bounding box center [239, 118] width 19 height 19
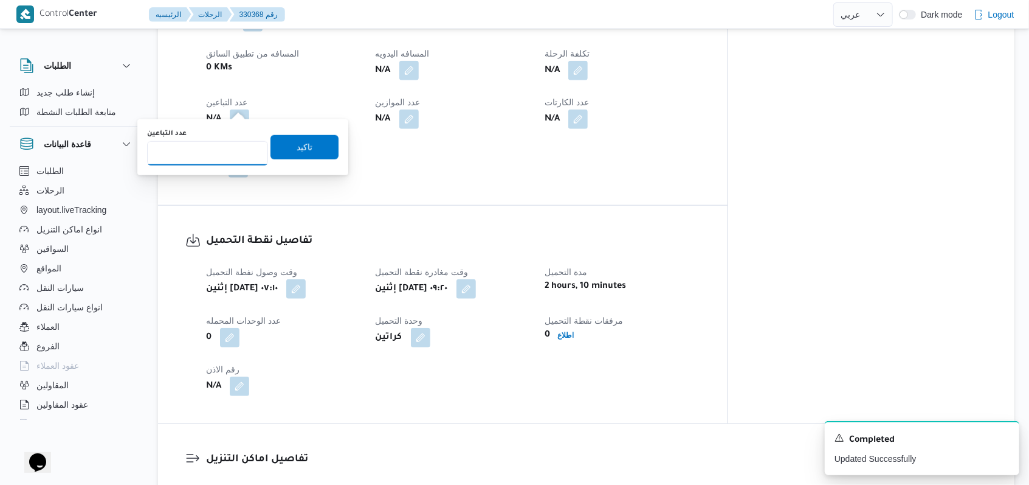
click at [226, 147] on input "عدد التباعين" at bounding box center [207, 153] width 121 height 24
type input "1"
click at [288, 139] on span "تاكيد" at bounding box center [305, 146] width 68 height 24
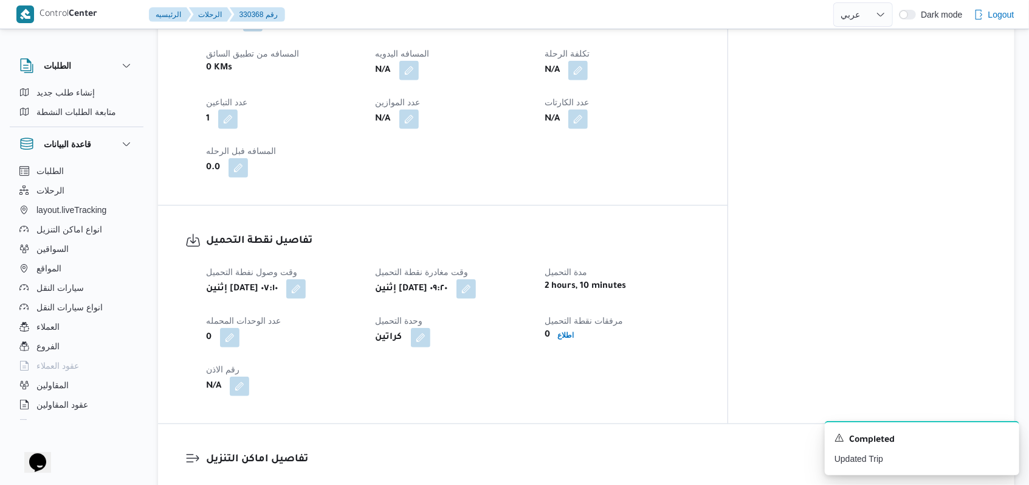
select select "ar"
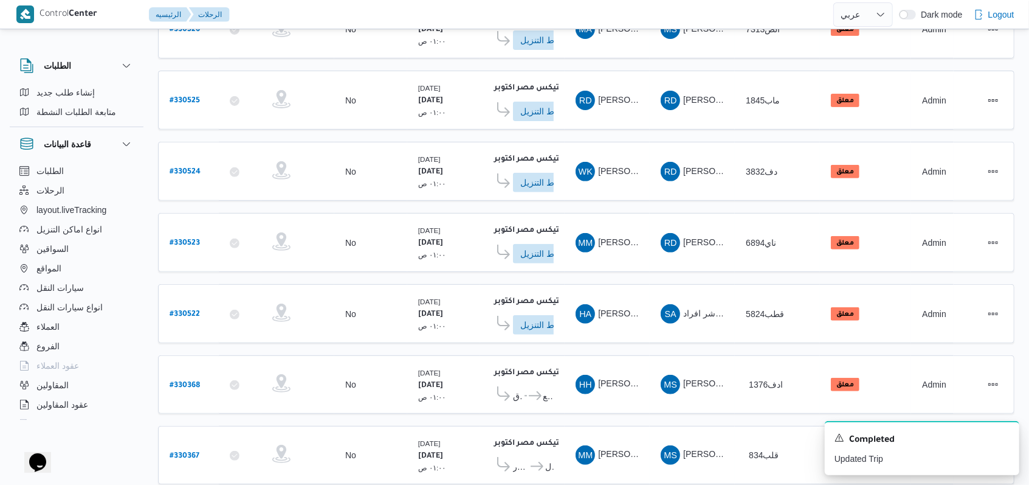
scroll to position [426, 0]
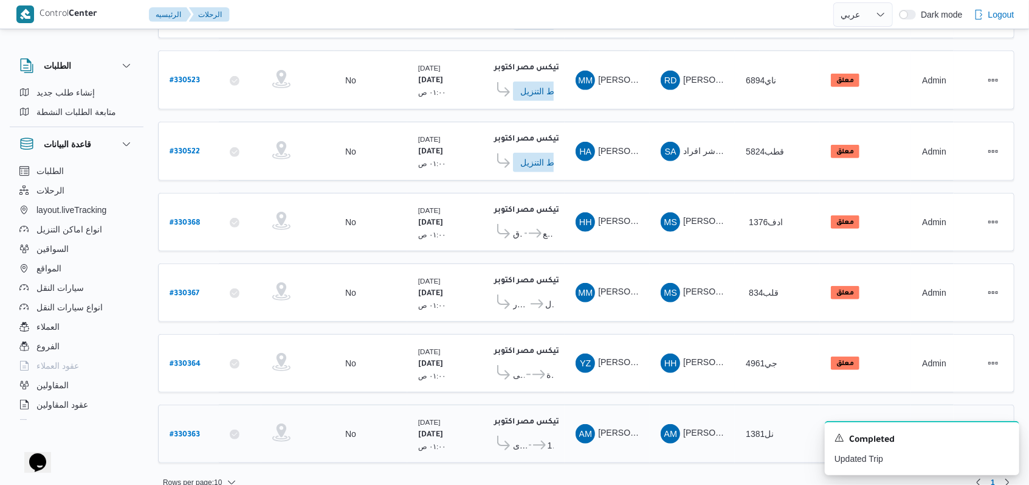
click at [189, 430] on b "# 330363" at bounding box center [185, 434] width 30 height 9
select select "ar"
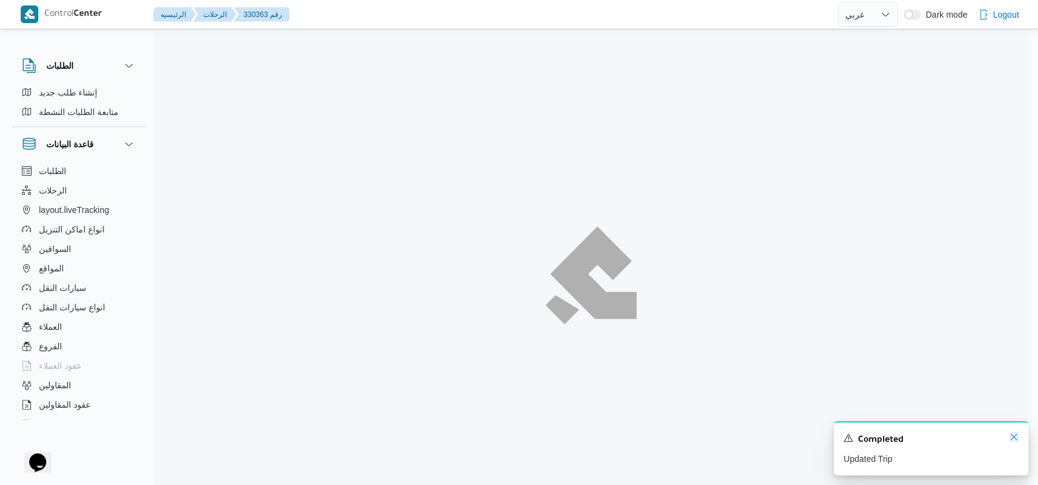
click at [1010, 437] on icon "Dismiss toast" at bounding box center [1014, 437] width 10 height 10
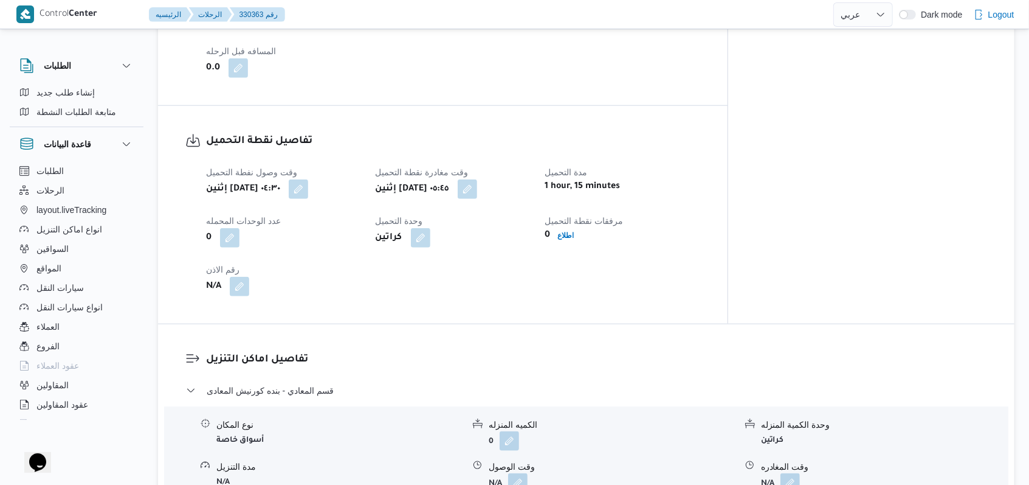
scroll to position [730, 0]
click at [289, 392] on div "قسم المعادي - بنده كورنيش المعادى" at bounding box center [586, 393] width 801 height 23
click at [296, 382] on span "قسم المعادي - بنده كورنيش المعادى" at bounding box center [270, 389] width 127 height 15
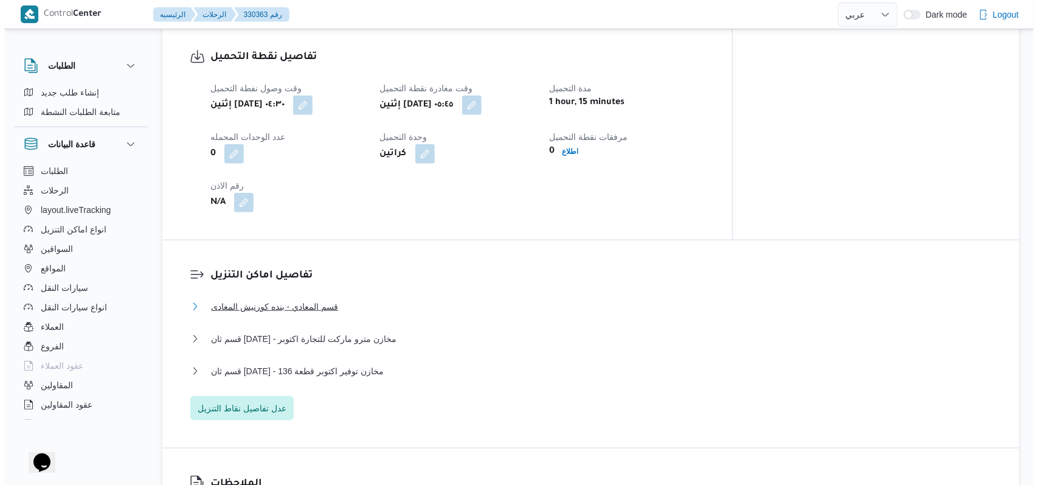
scroll to position [891, 0]
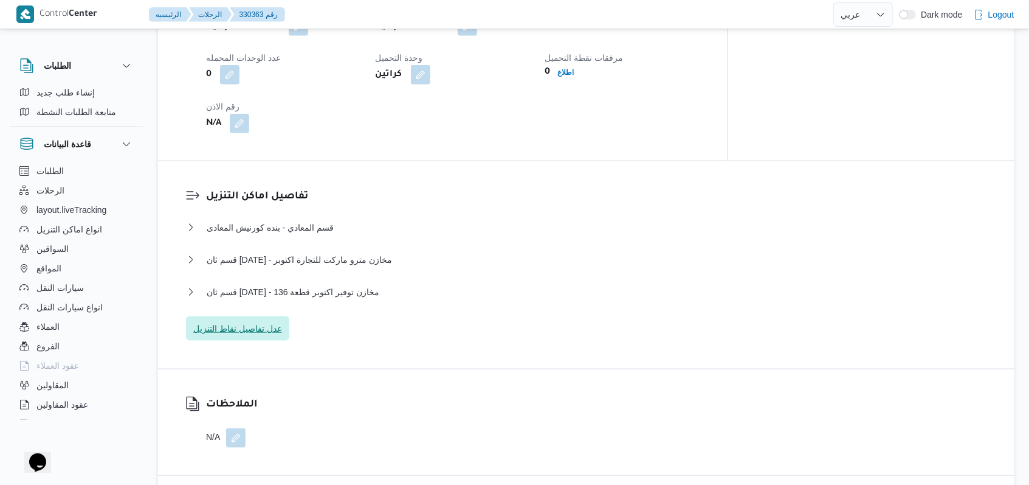
click at [264, 330] on span "عدل تفاصيل نقاط التنزيل" at bounding box center [237, 328] width 103 height 24
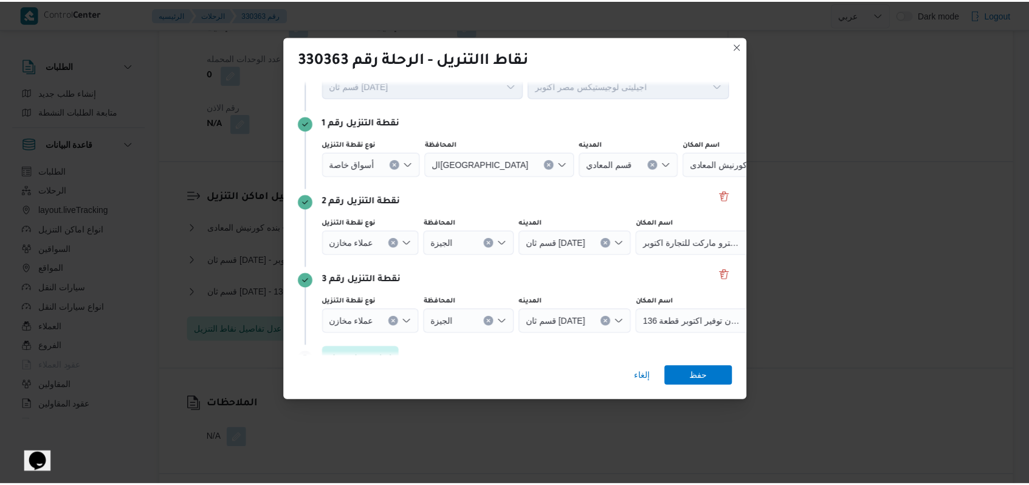
scroll to position [78, 0]
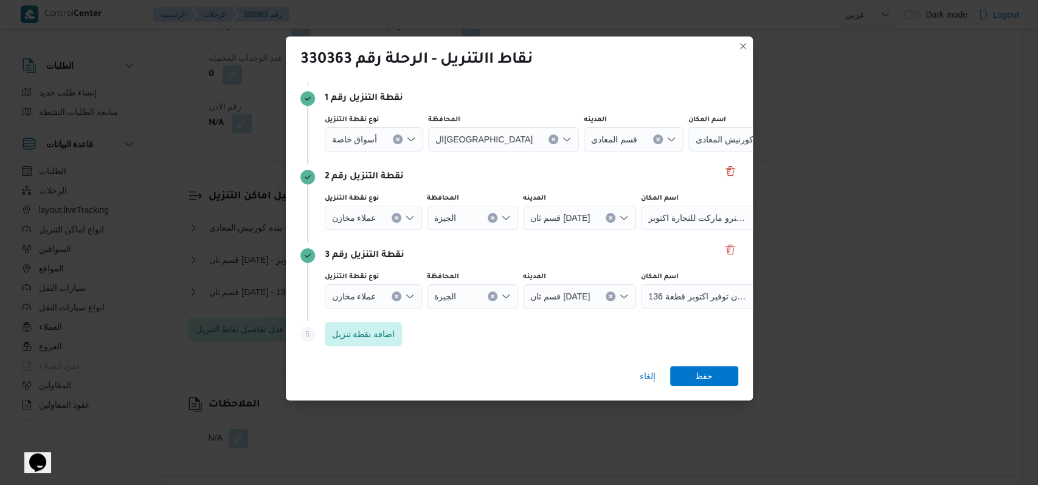
click at [396, 142] on icon "Clear input" at bounding box center [397, 139] width 5 height 5
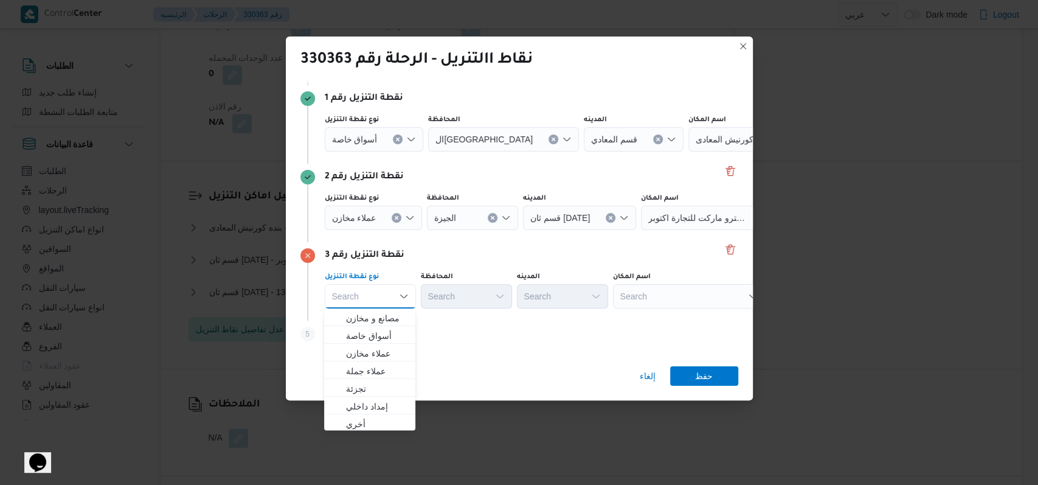
click at [399, 144] on button "Clear input" at bounding box center [398, 139] width 10 height 10
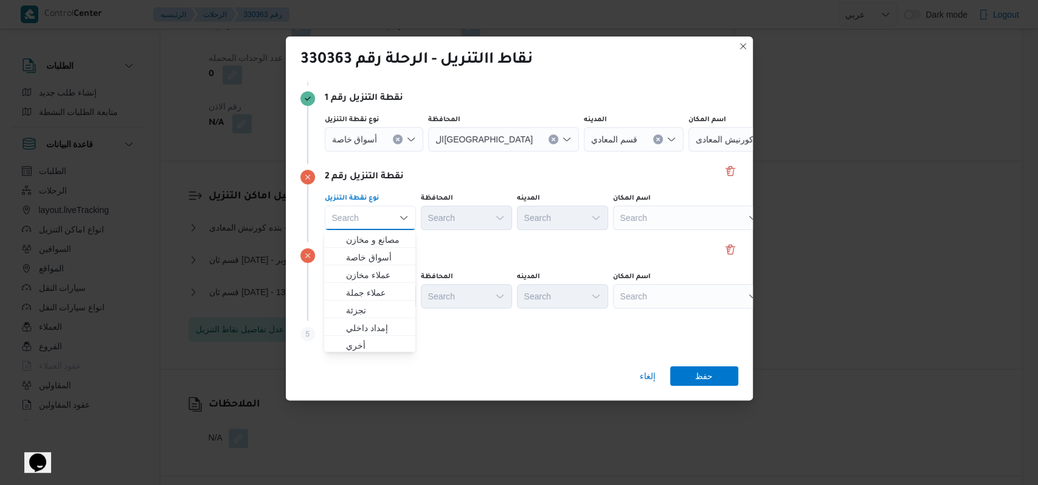
click at [399, 139] on icon "Clear input" at bounding box center [397, 139] width 5 height 5
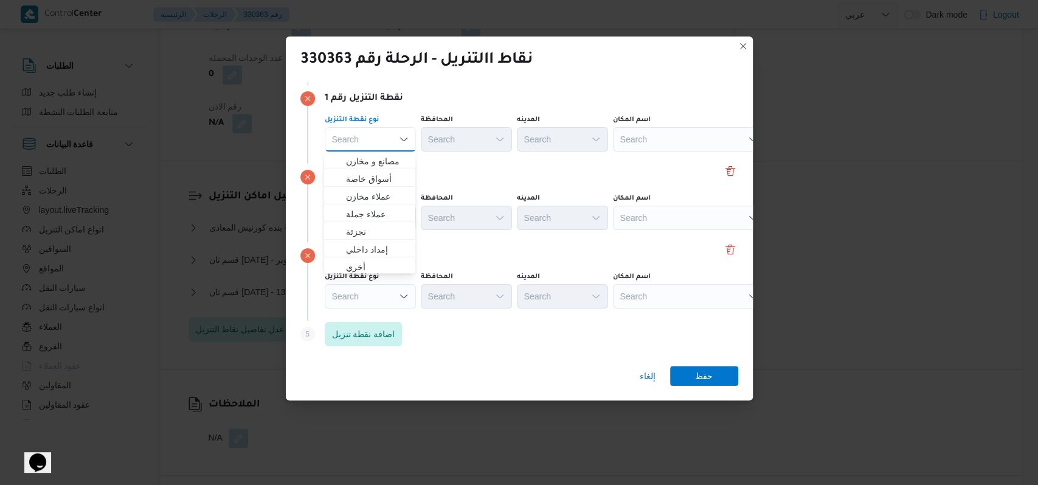
click at [641, 139] on div "Search" at bounding box center [689, 139] width 152 height 24
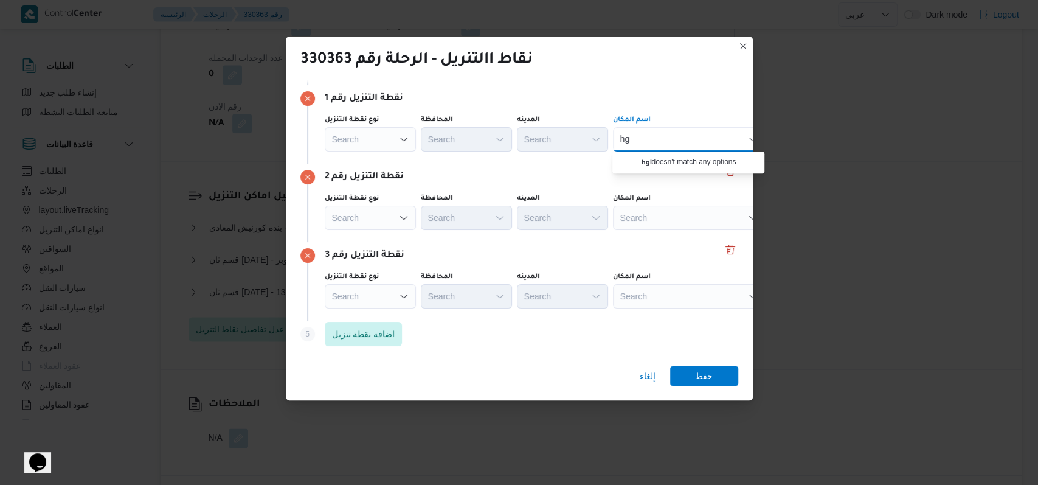
type input "h"
type input "الهد"
click at [657, 185] on span "الهد ايا | | التجمع الخامس" at bounding box center [695, 178] width 123 height 15
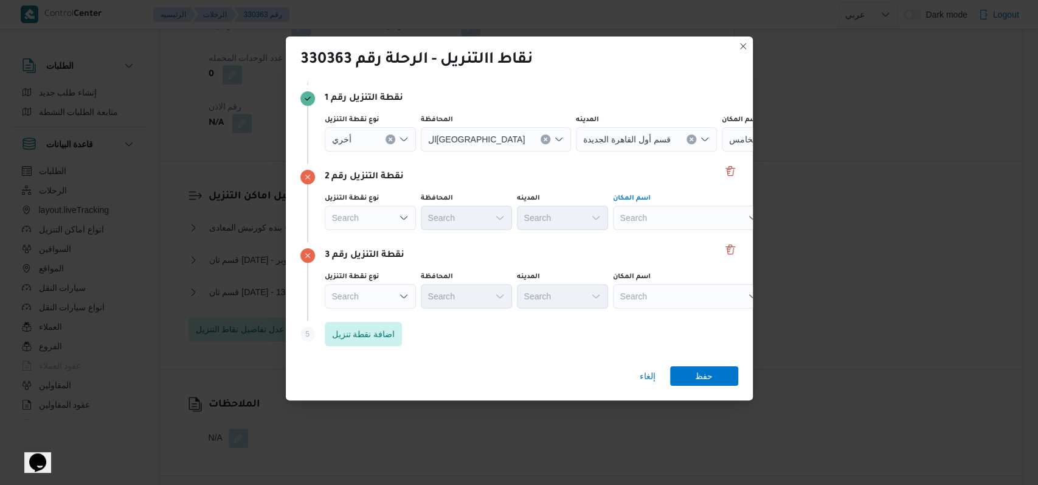
click at [722, 151] on div "Search" at bounding box center [798, 139] width 152 height 24
type input "الهد"
click at [696, 260] on span "الهد ايا | | التجمع الخامس" at bounding box center [695, 257] width 123 height 15
click at [722, 151] on div "Search" at bounding box center [798, 139] width 152 height 24
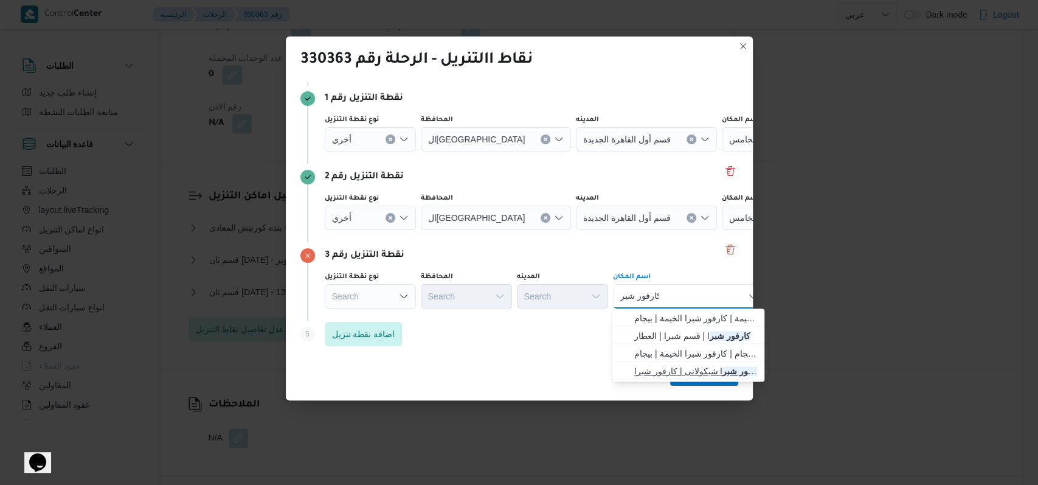
type input "كارفور شبر"
click at [731, 367] on span "كارفور شبر ا شيكولانى | كارفور شبرا | جسر شبرا" at bounding box center [695, 371] width 123 height 15
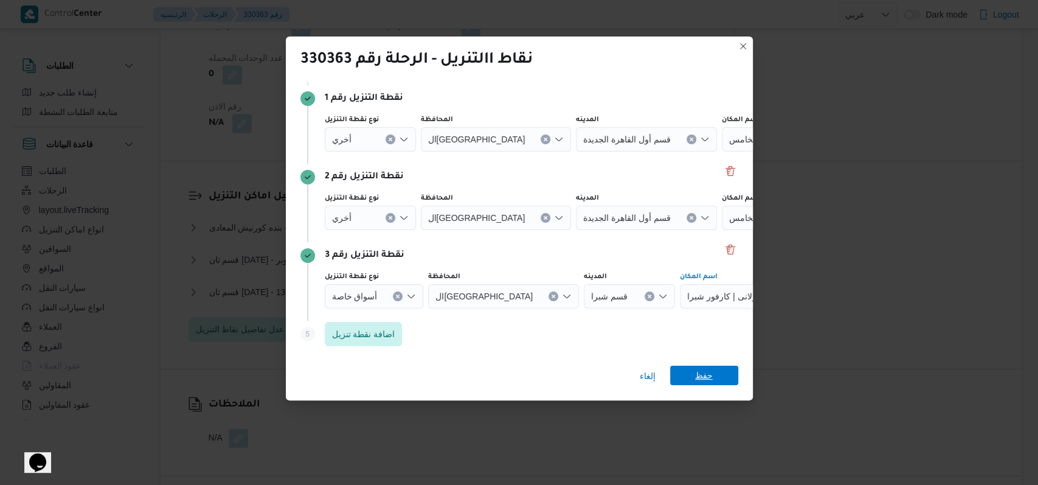
click at [729, 370] on span "حفظ" at bounding box center [704, 374] width 68 height 19
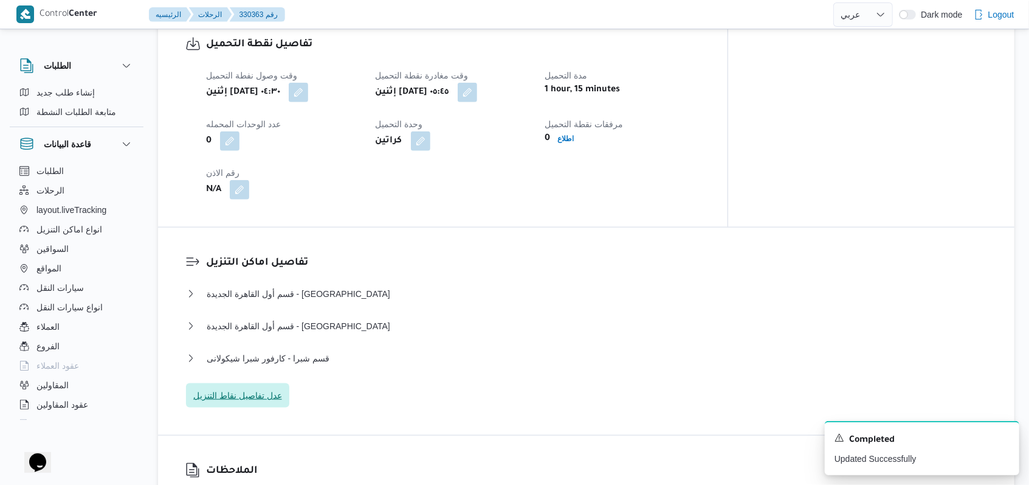
scroll to position [810, 0]
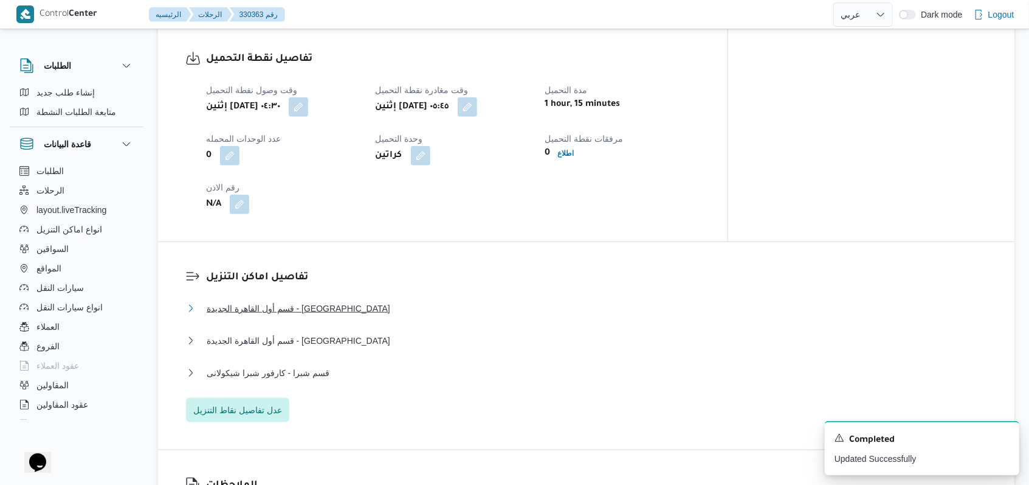
click at [313, 302] on span "قسم أول القاهرة الجديدة - الهدايا" at bounding box center [299, 308] width 184 height 15
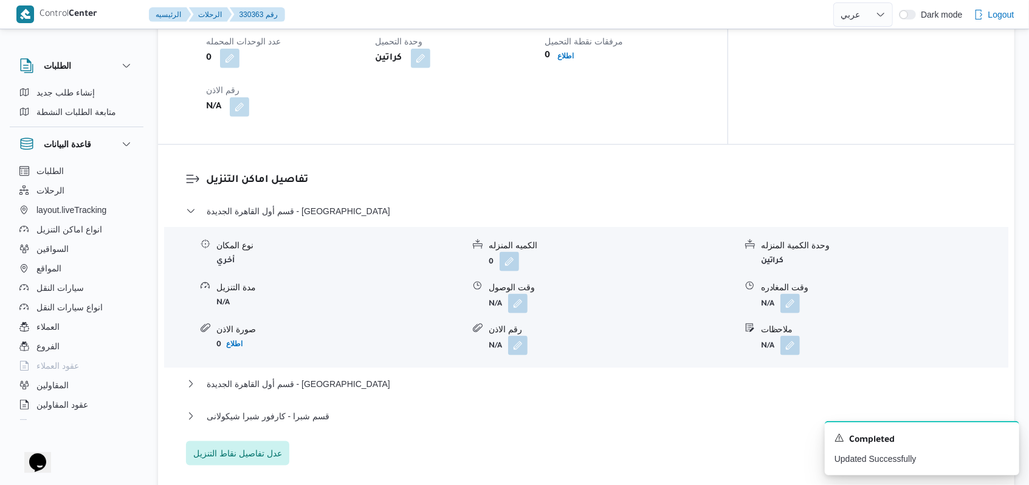
scroll to position [973, 0]
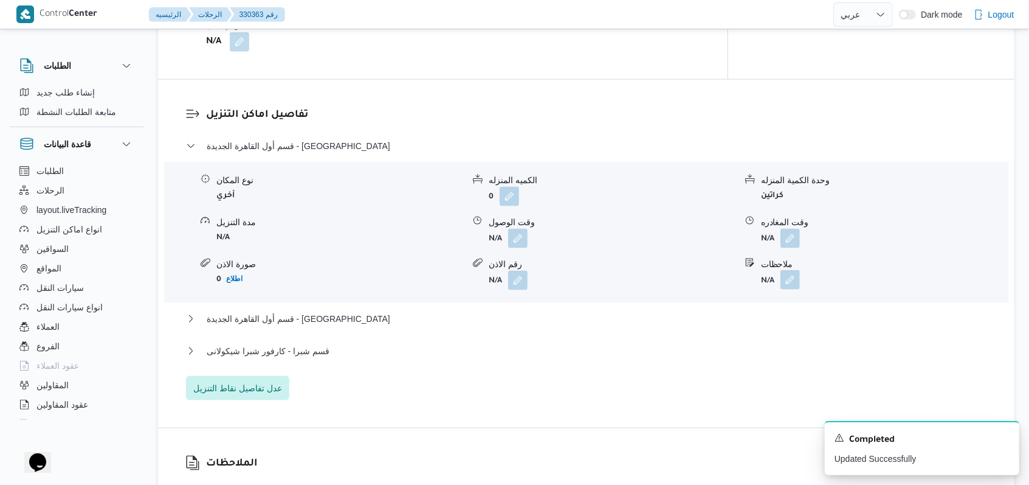
click at [798, 273] on button "button" at bounding box center [790, 279] width 19 height 19
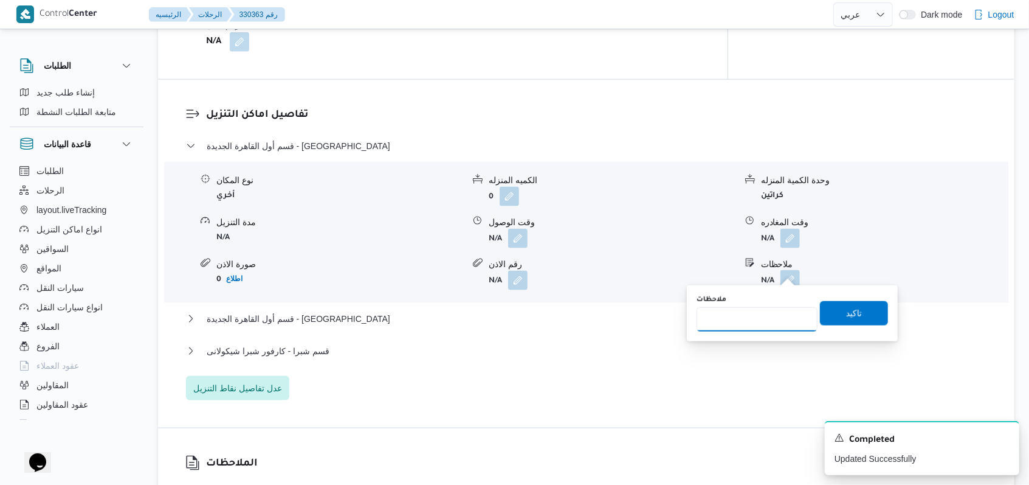
click at [775, 311] on input "ملاحظات" at bounding box center [757, 319] width 121 height 24
type input "حسن الحورانى الادارة"
click at [846, 311] on span "تاكيد" at bounding box center [854, 312] width 16 height 15
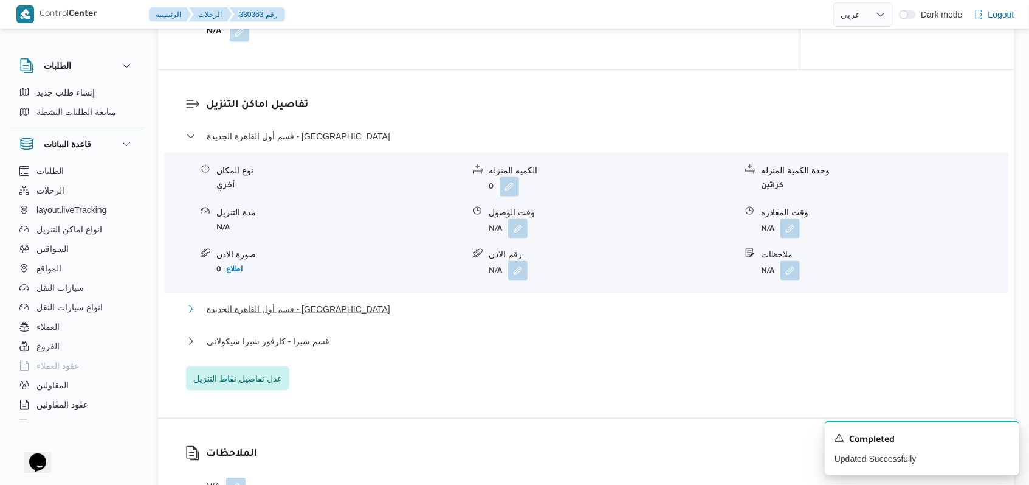
click at [282, 304] on span "قسم أول القاهرة الجديدة - الهدايا" at bounding box center [299, 309] width 184 height 15
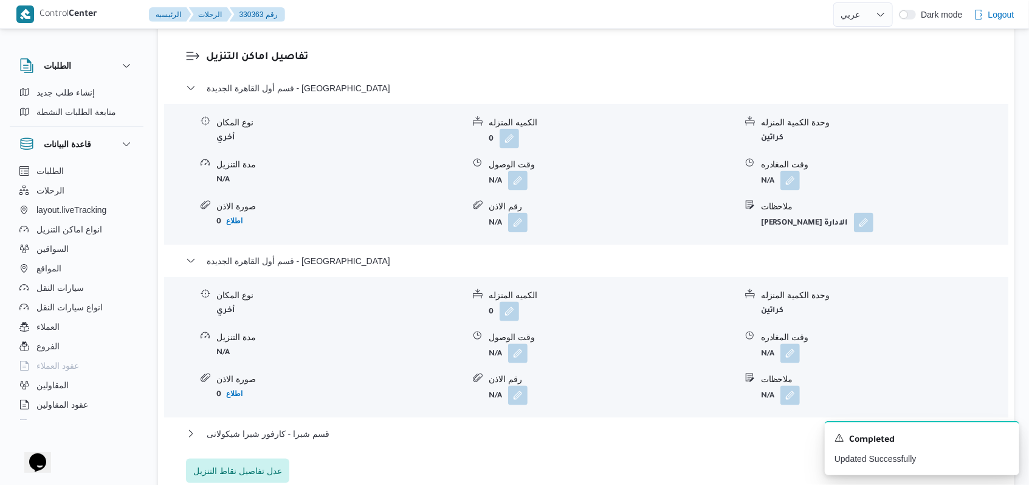
scroll to position [1054, 0]
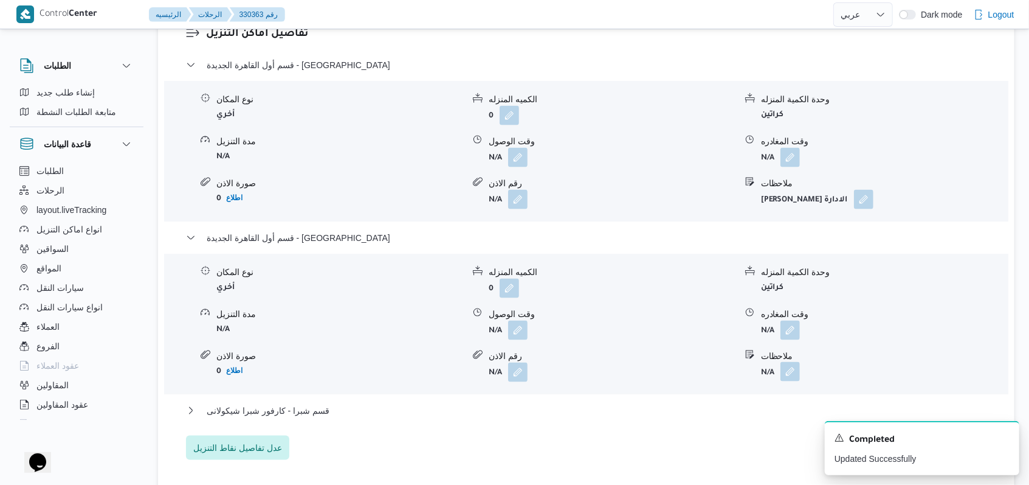
click at [782, 362] on button "button" at bounding box center [790, 371] width 19 height 19
click at [750, 417] on input "ملاحظات" at bounding box center [757, 411] width 121 height 24
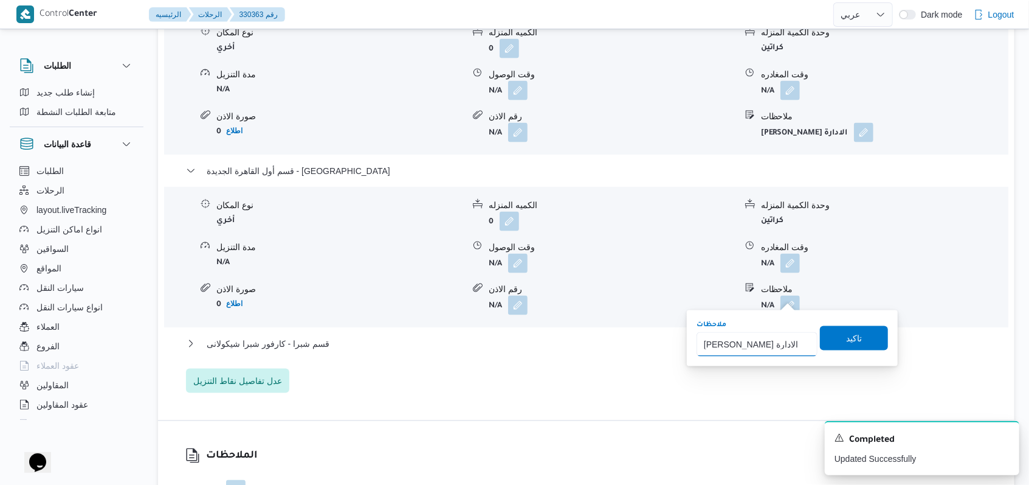
scroll to position [1135, 0]
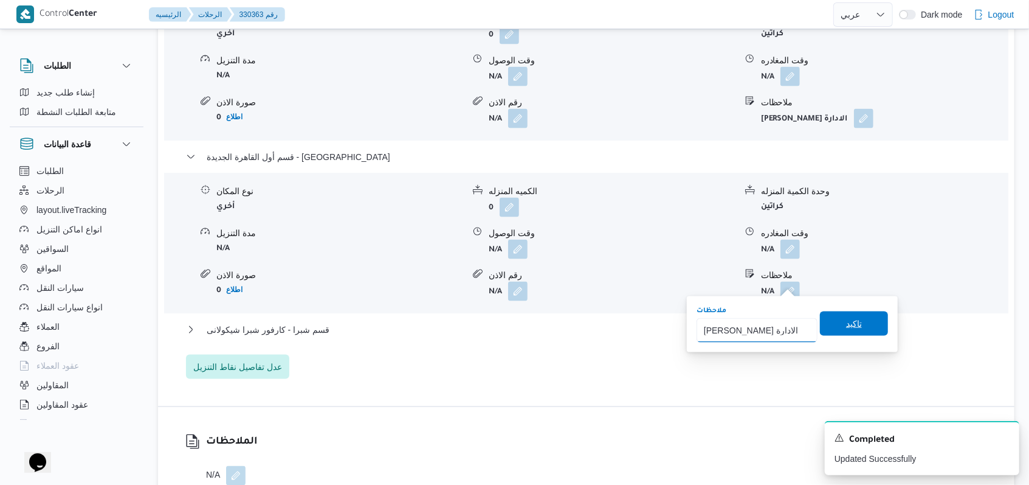
type input "شريف خطاب الادارة"
click at [846, 326] on span "تاكيد" at bounding box center [854, 323] width 16 height 15
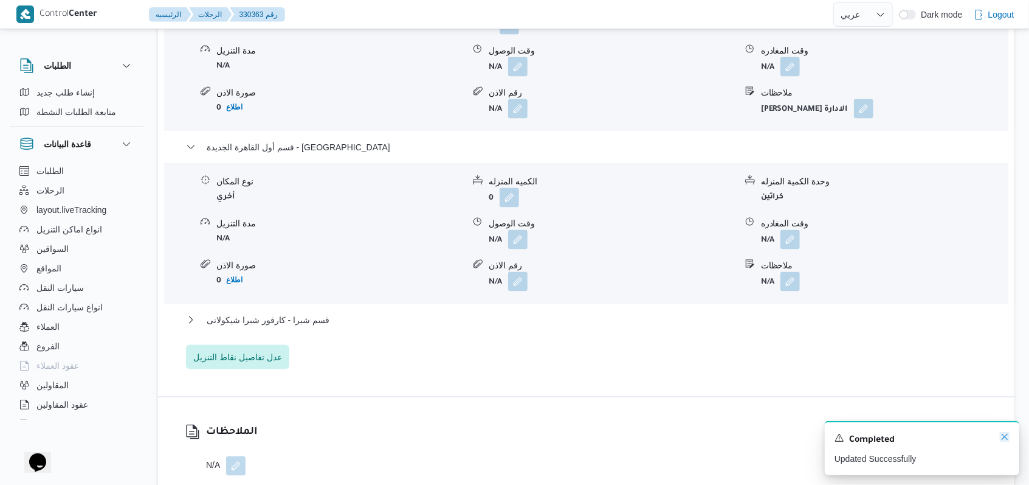
click at [1008, 438] on icon "Dismiss toast" at bounding box center [1005, 437] width 10 height 10
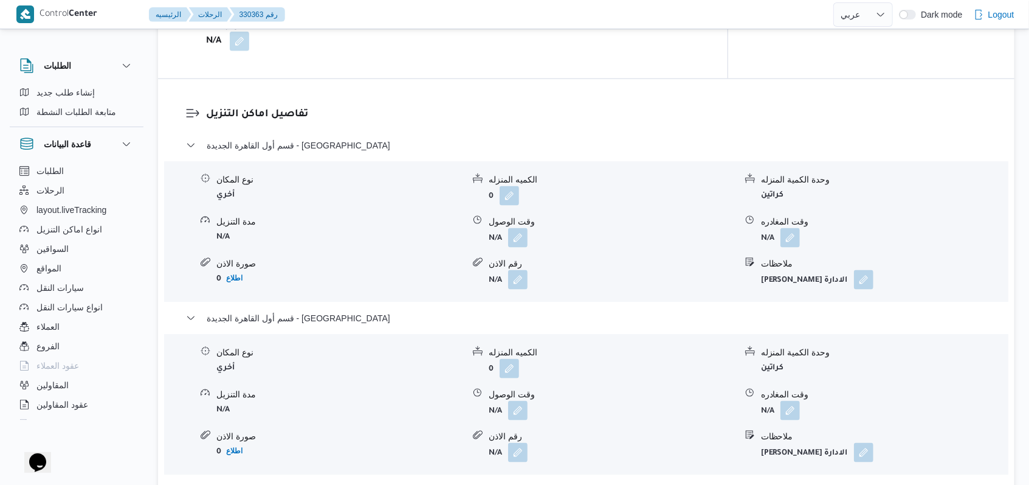
scroll to position [973, 0]
click at [303, 311] on span "قسم أول القاهرة الجديدة - الهدايا" at bounding box center [299, 318] width 184 height 15
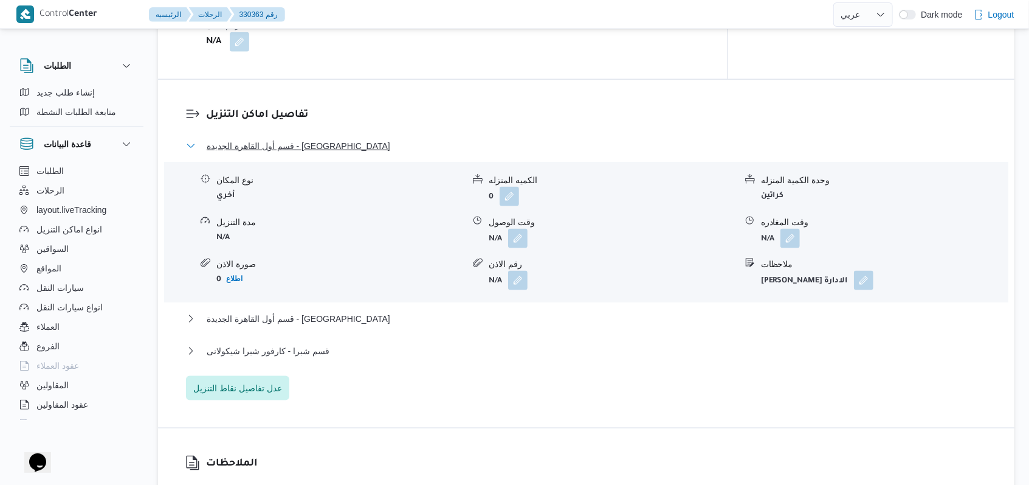
click at [274, 139] on span "قسم أول القاهرة الجديدة - الهدايا" at bounding box center [299, 146] width 184 height 15
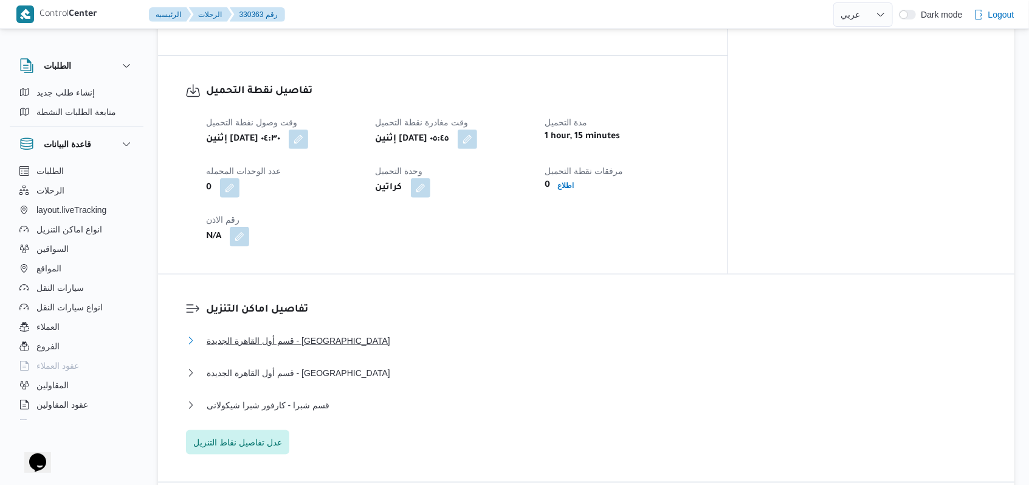
scroll to position [810, 0]
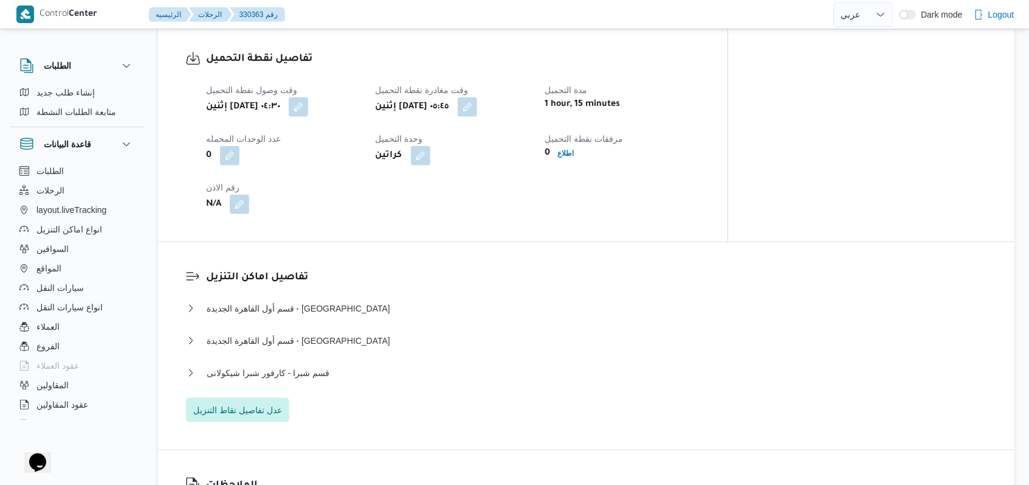
click at [303, 311] on div "قسم أول القاهرة الجديدة - الهدايا" at bounding box center [586, 312] width 801 height 23
click at [303, 305] on div "قسم أول القاهرة الجديدة - الهدايا" at bounding box center [586, 312] width 801 height 23
click at [304, 303] on span "قسم أول القاهرة الجديدة - الهدايا" at bounding box center [299, 308] width 184 height 15
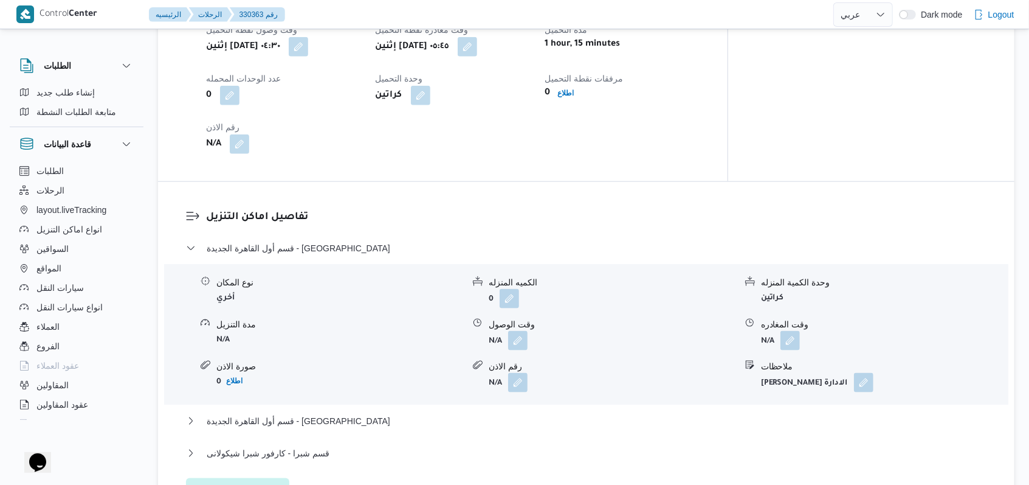
scroll to position [891, 0]
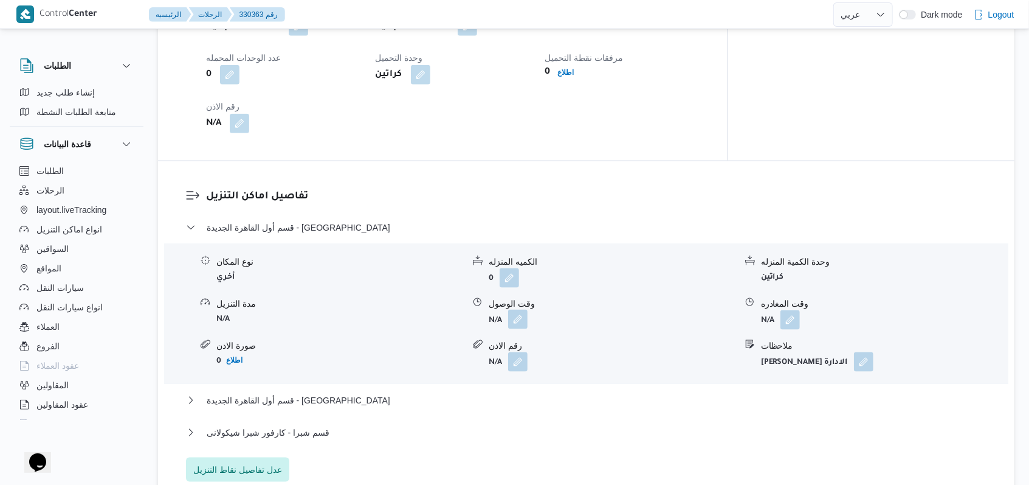
click at [514, 310] on button "button" at bounding box center [517, 318] width 19 height 19
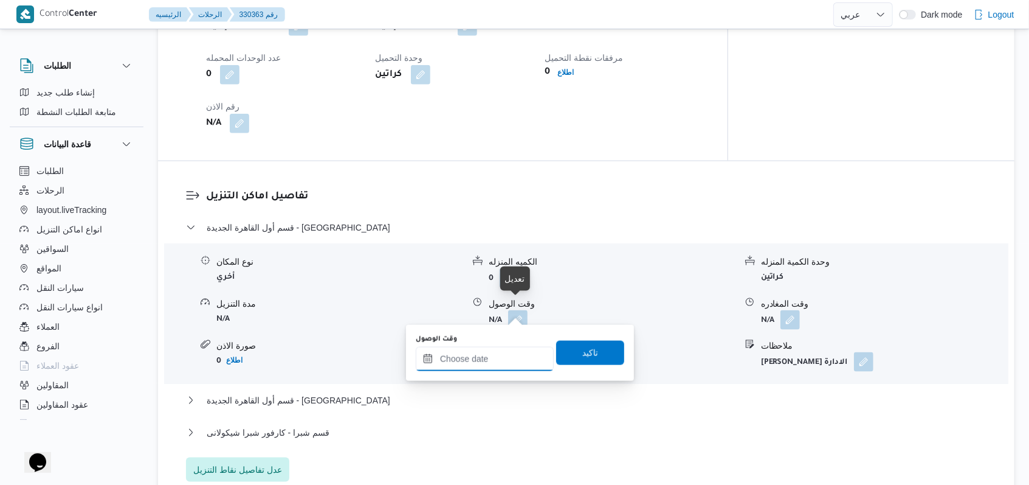
click at [497, 362] on input "وقت الوصول" at bounding box center [485, 359] width 138 height 24
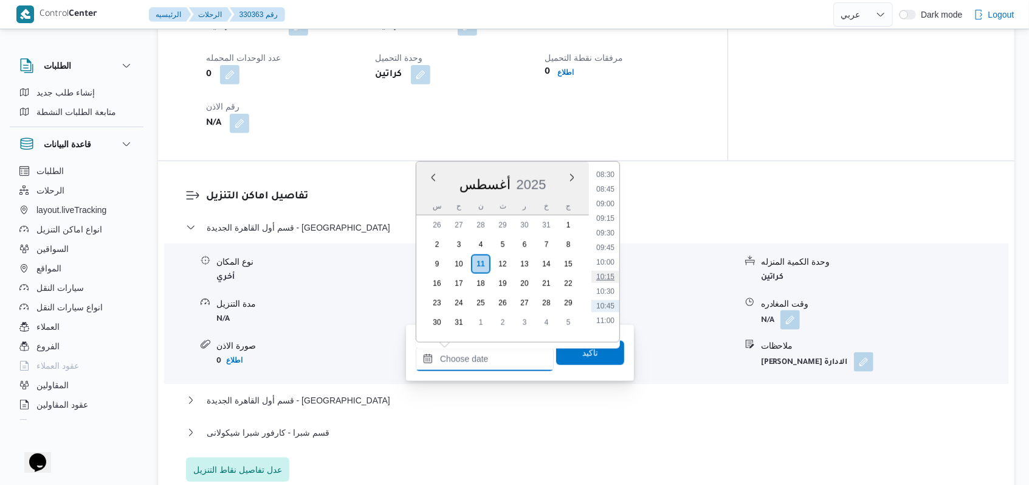
scroll to position [463, 0]
click at [612, 207] on li "08:30" at bounding box center [606, 211] width 28 height 12
type input "١١/٠٨/٢٠٢٥ ٠٨:٣٠"
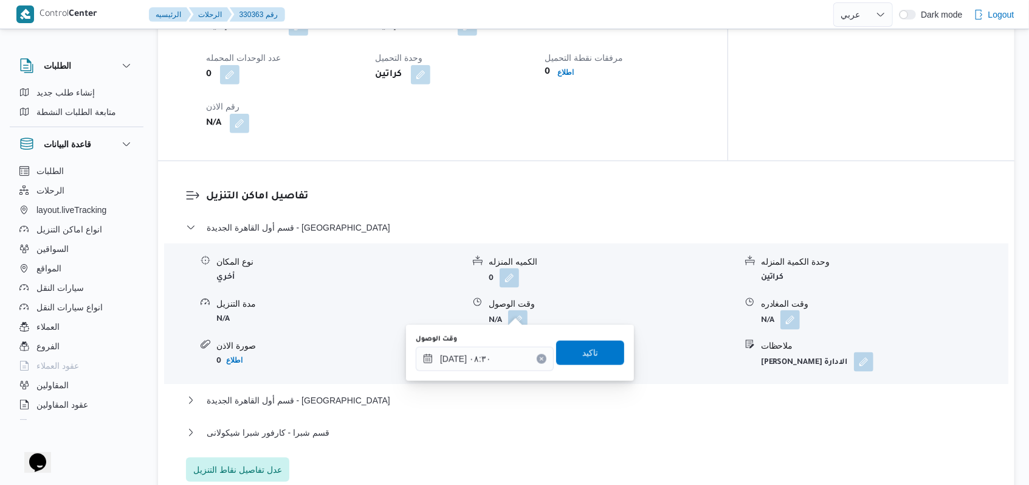
click at [590, 335] on div "وقت الوصول ١١/٠٨/٢٠٢٥ ٠٨:٣٠ تاكيد" at bounding box center [520, 352] width 211 height 39
click at [593, 346] on span "تاكيد" at bounding box center [590, 352] width 68 height 24
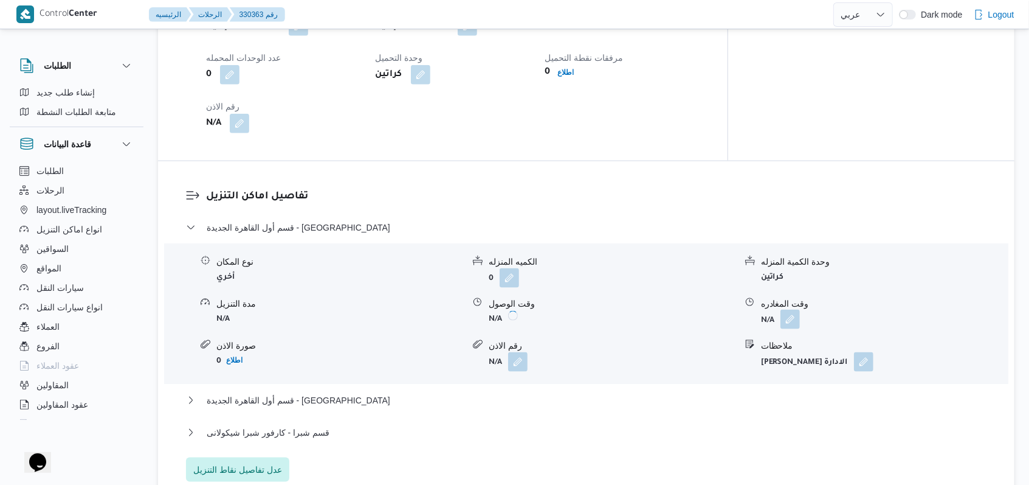
click at [791, 310] on button "button" at bounding box center [790, 318] width 19 height 19
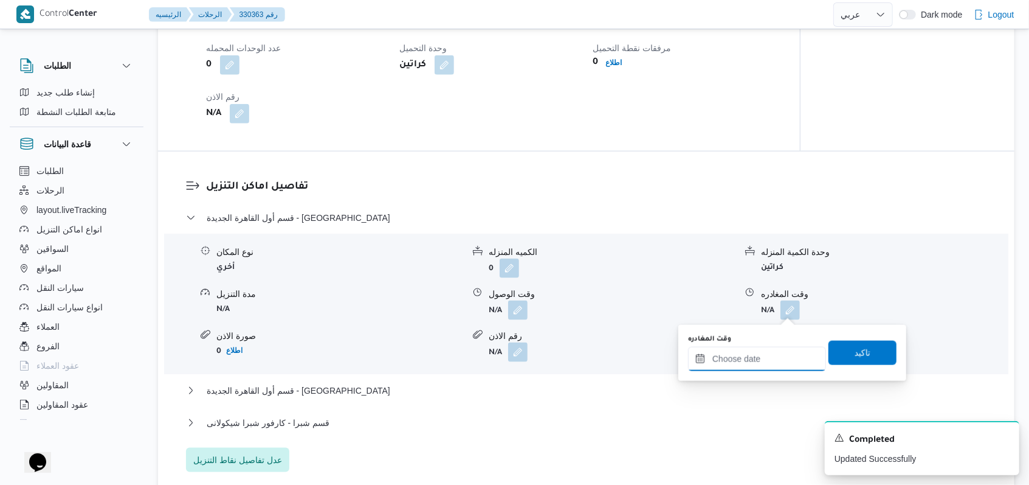
click at [773, 353] on input "وقت المغادره" at bounding box center [757, 359] width 138 height 24
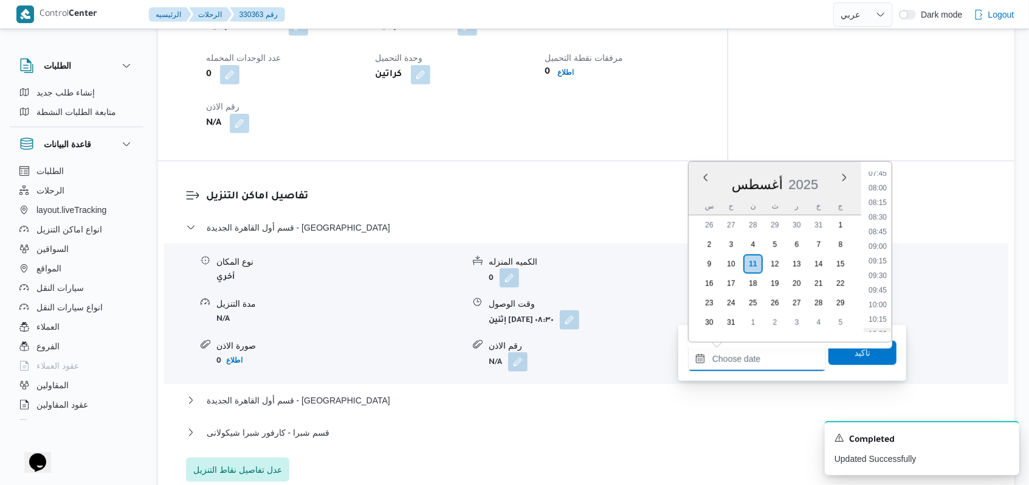
scroll to position [382, 0]
click at [883, 316] on li "09:00" at bounding box center [878, 321] width 28 height 12
type input "١١/٠٨/٢٠٢٥ ٠٩:٠٠"
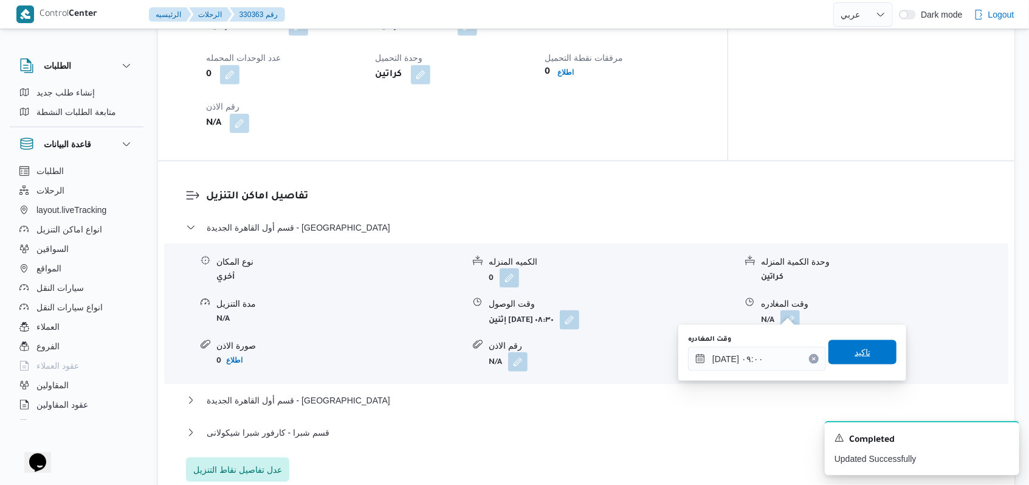
click at [863, 357] on span "تاكيد" at bounding box center [863, 352] width 68 height 24
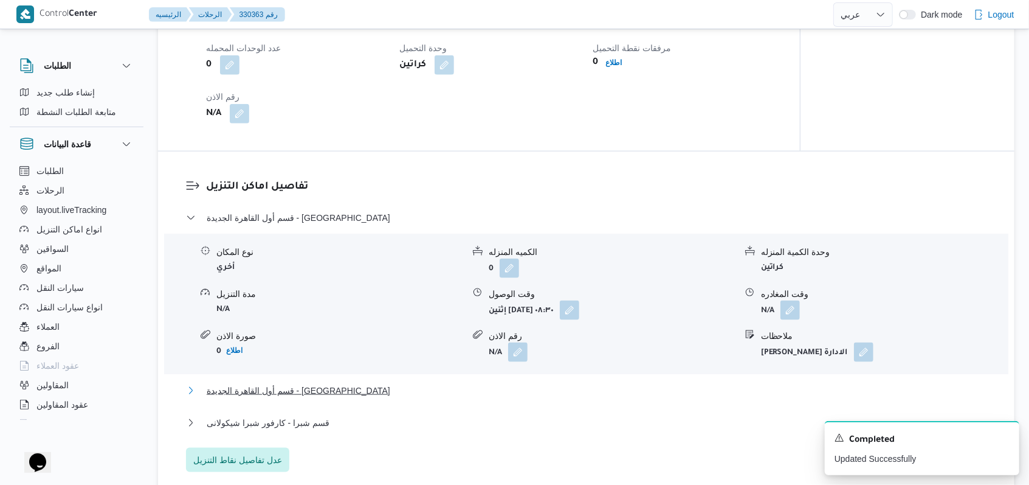
click at [285, 388] on span "قسم أول القاهرة الجديدة - الهدايا" at bounding box center [299, 390] width 184 height 15
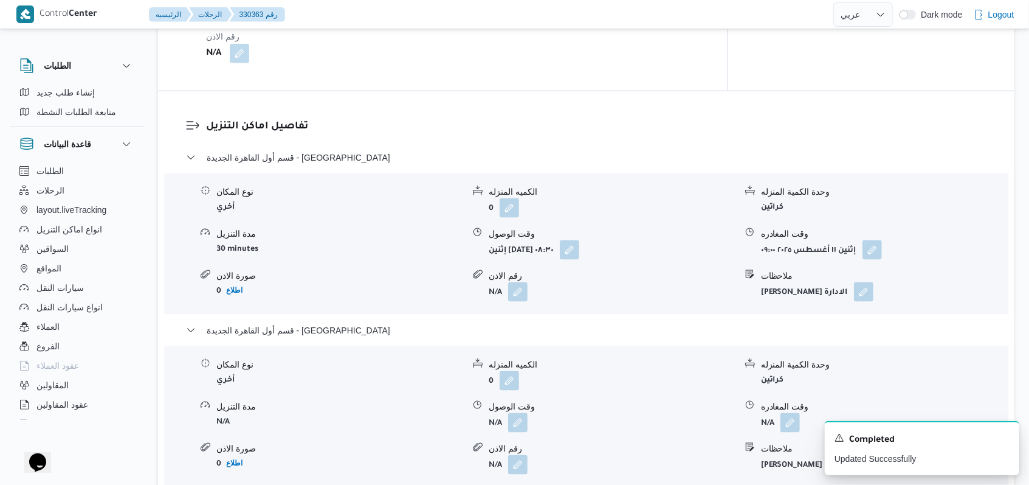
scroll to position [1054, 0]
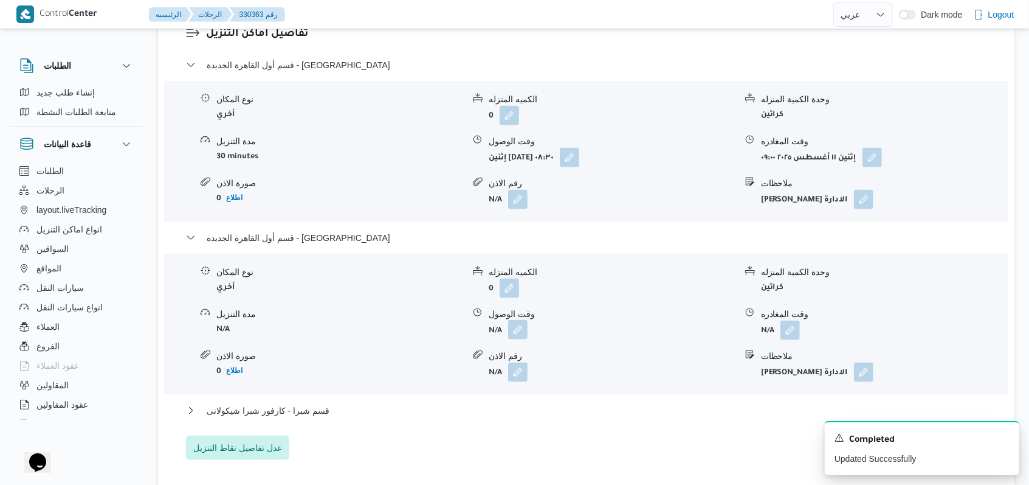
click at [517, 328] on button "button" at bounding box center [517, 329] width 19 height 19
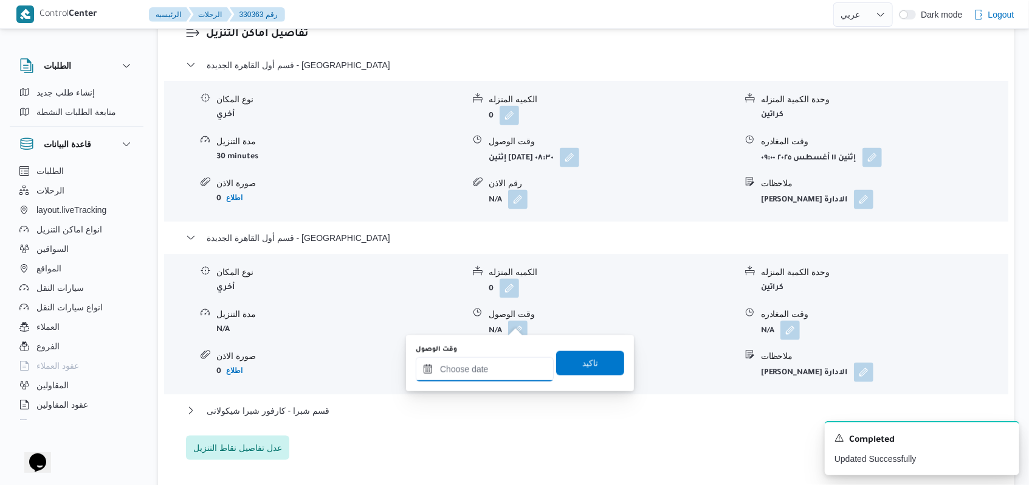
click at [509, 362] on input "وقت الوصول" at bounding box center [485, 369] width 138 height 24
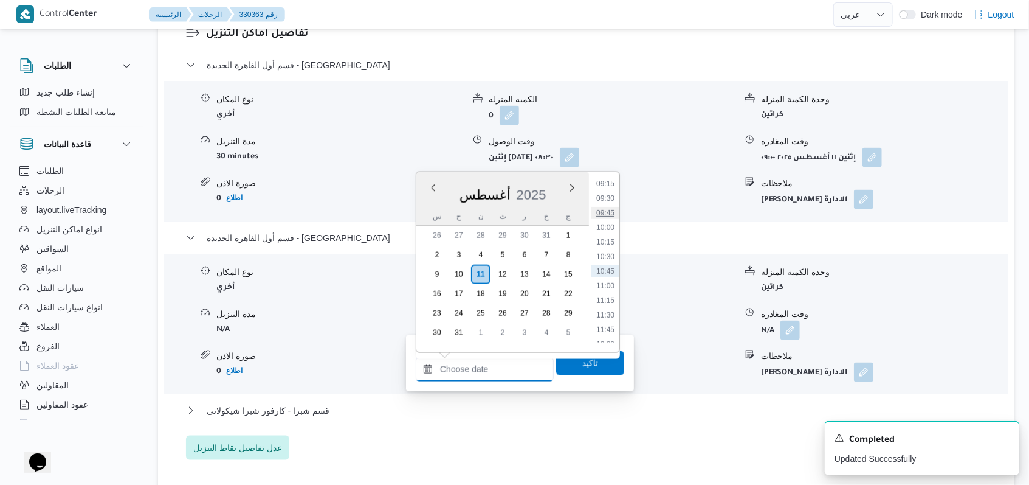
scroll to position [463, 0]
click at [610, 264] on li "09:15" at bounding box center [606, 265] width 28 height 12
type input "١١/٠٨/٢٠٢٥ ٠٩:١٥"
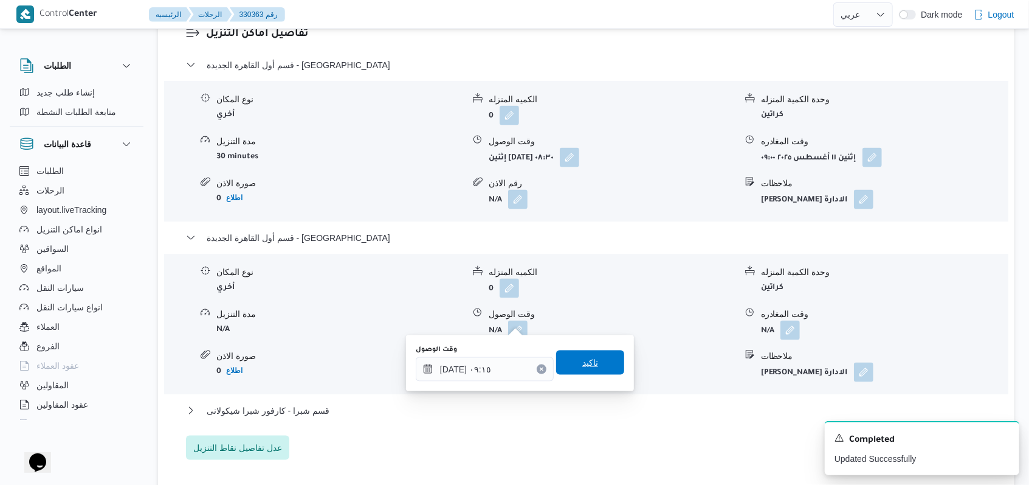
click at [596, 358] on span "تاكيد" at bounding box center [590, 362] width 68 height 24
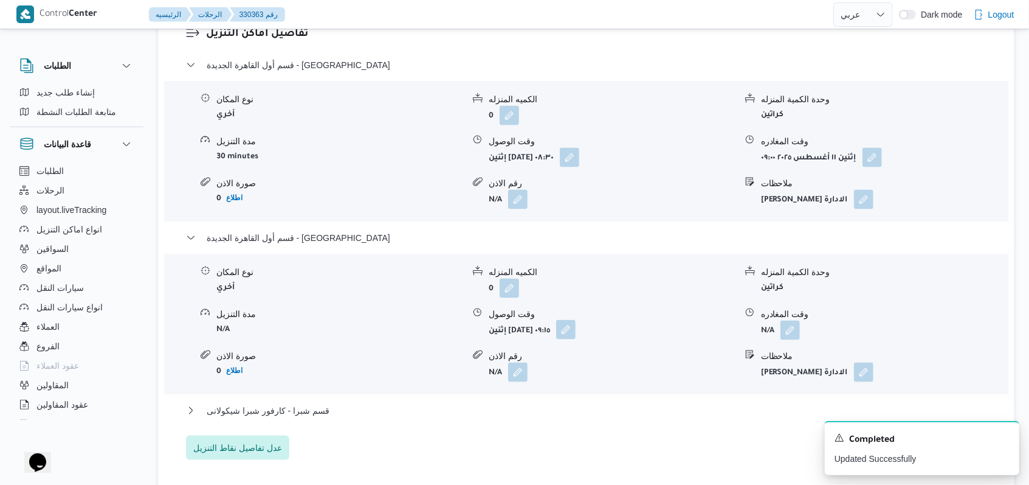
click at [576, 320] on button "button" at bounding box center [565, 329] width 19 height 19
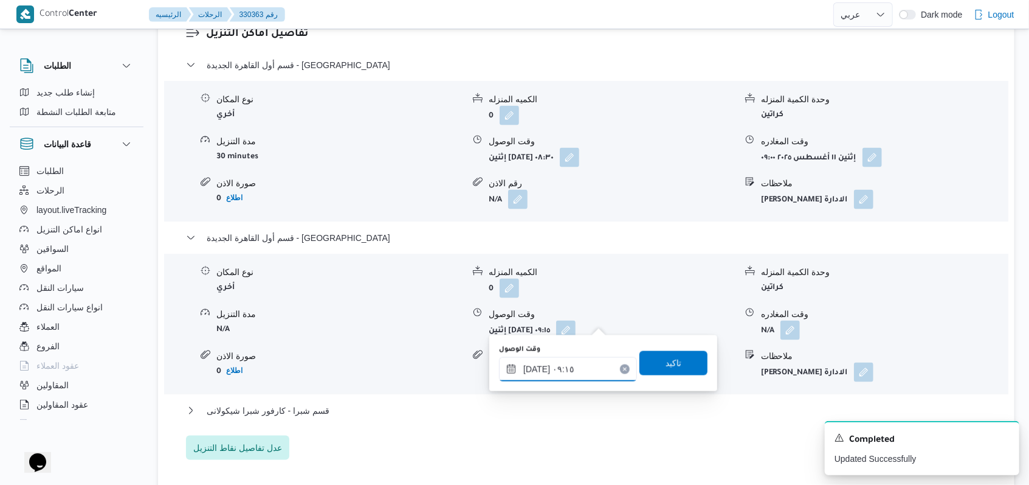
click at [590, 360] on div "١١/٠٨/٢٠٢٥ ٠٩:١٥" at bounding box center [568, 369] width 138 height 24
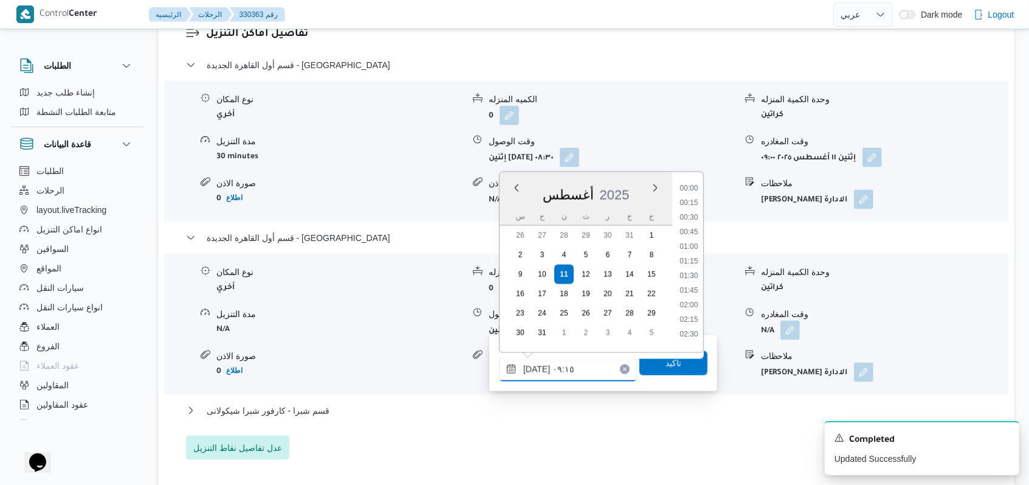
scroll to position [457, 0]
click at [691, 263] on ul "00:00 00:15 00:30 00:45 01:00 01:15 01:30 01:45 02:00 02:15 02:30 02:45 03:00 0…" at bounding box center [689, 262] width 29 height 161
click at [695, 258] on li "09:00" at bounding box center [689, 256] width 28 height 12
type input "١١/٠٨/٢٠٢٥ ٠٩:٠٠"
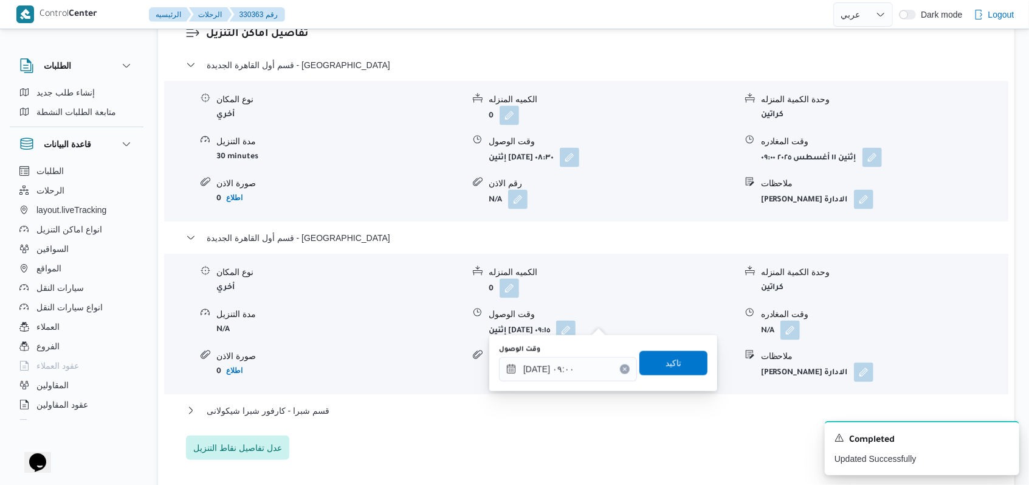
click at [666, 378] on div "وقت الوصول ١١/٠٨/٢٠٢٥ ٠٩:٠٠ تاكيد" at bounding box center [603, 363] width 211 height 39
click at [671, 364] on span "تاكيد" at bounding box center [674, 362] width 16 height 15
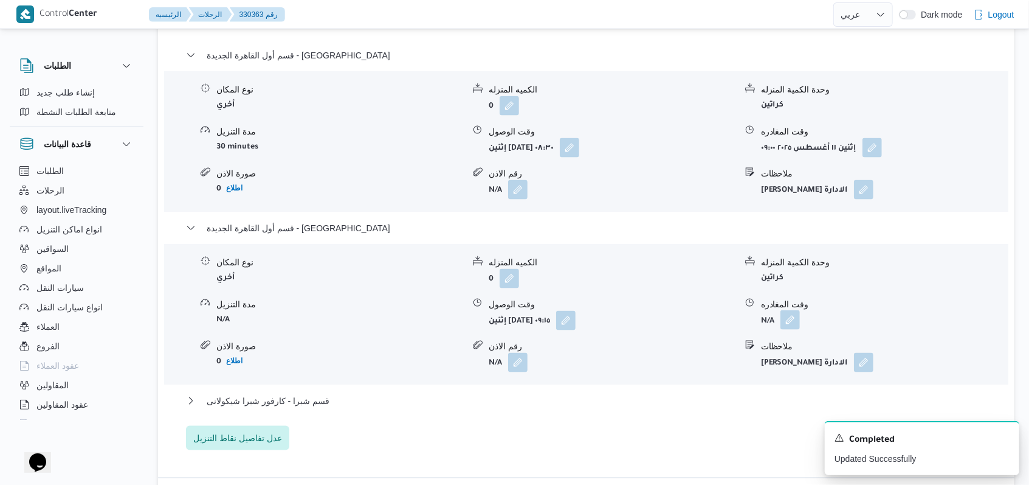
click at [787, 326] on button "button" at bounding box center [790, 319] width 19 height 19
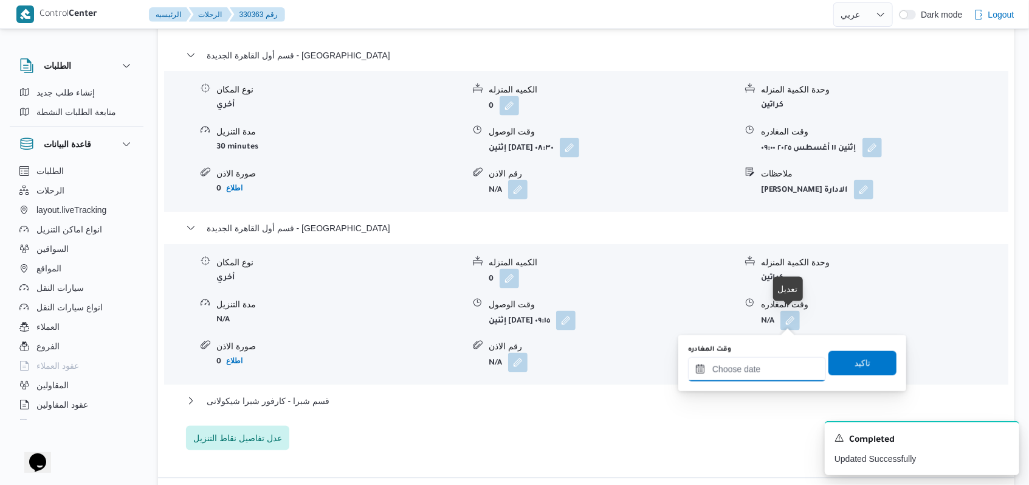
click at [765, 365] on input "وقت المغادره" at bounding box center [757, 369] width 138 height 24
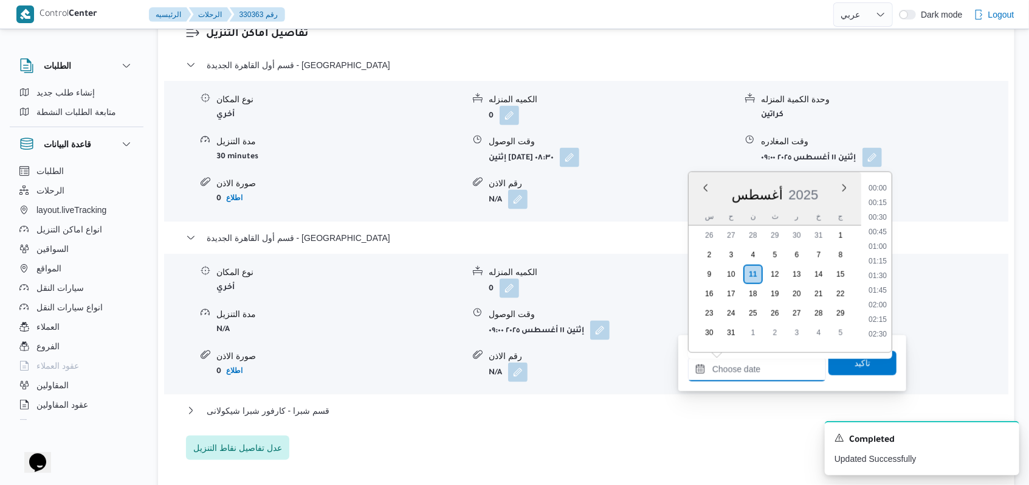
scroll to position [544, 0]
click at [885, 198] on li "09:30" at bounding box center [878, 198] width 28 height 12
type input "١١/٠٨/٢٠٢٥ ٠٩:٣٠"
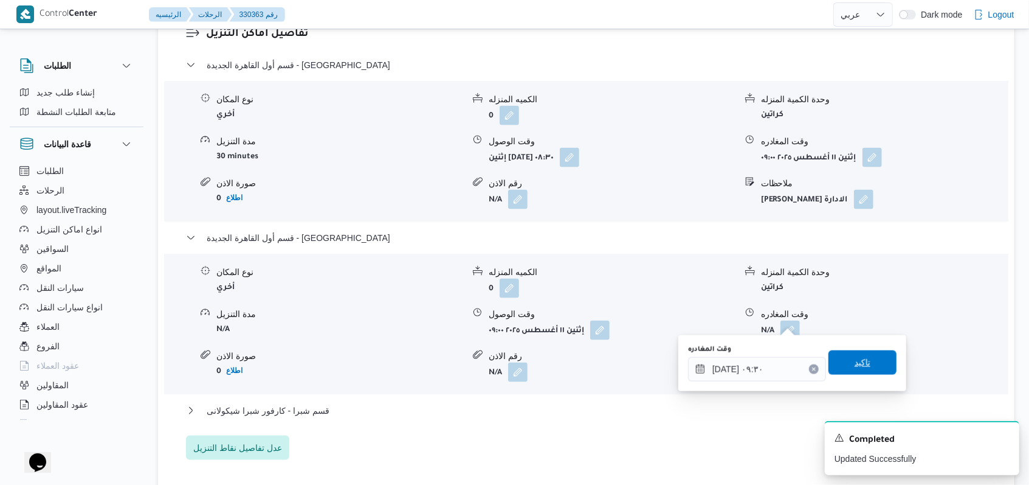
click at [861, 373] on span "تاكيد" at bounding box center [863, 362] width 68 height 24
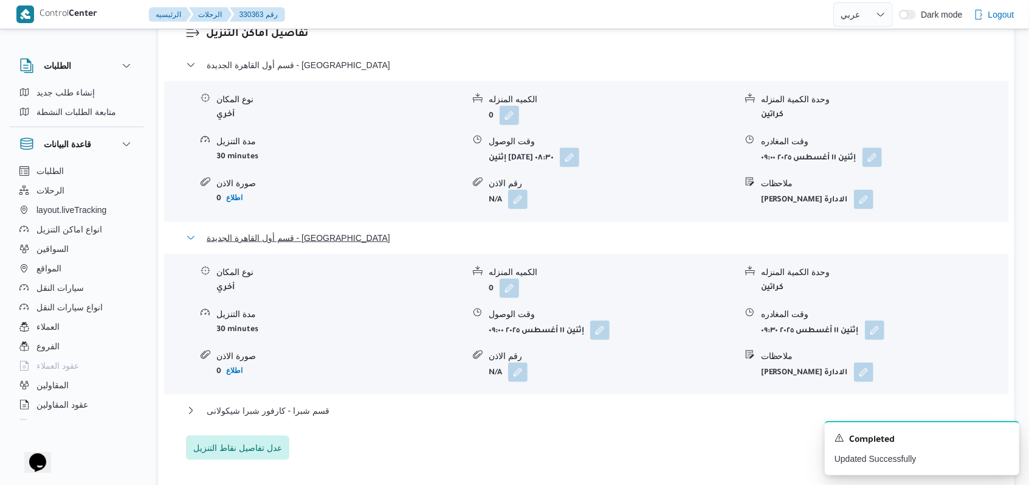
click at [288, 230] on span "قسم أول القاهرة الجديدة - الهدايا" at bounding box center [299, 237] width 184 height 15
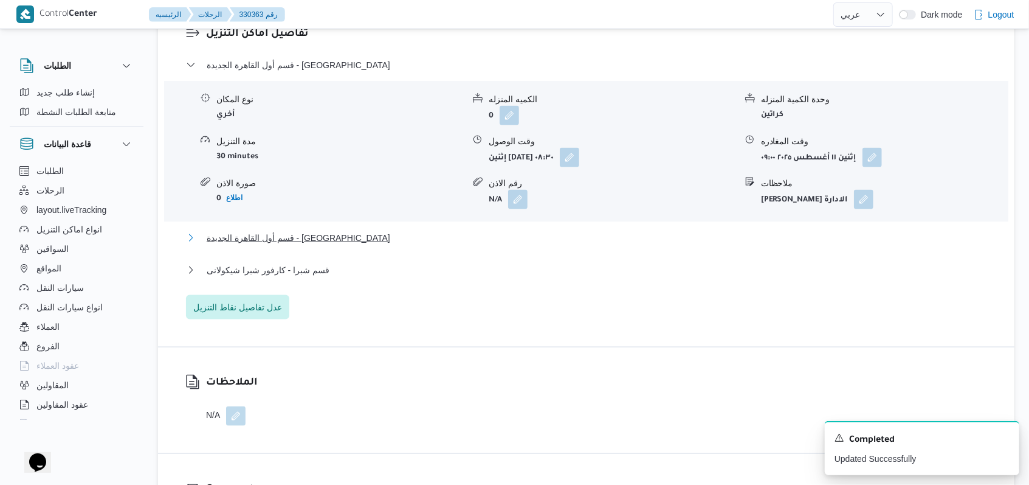
scroll to position [891, 0]
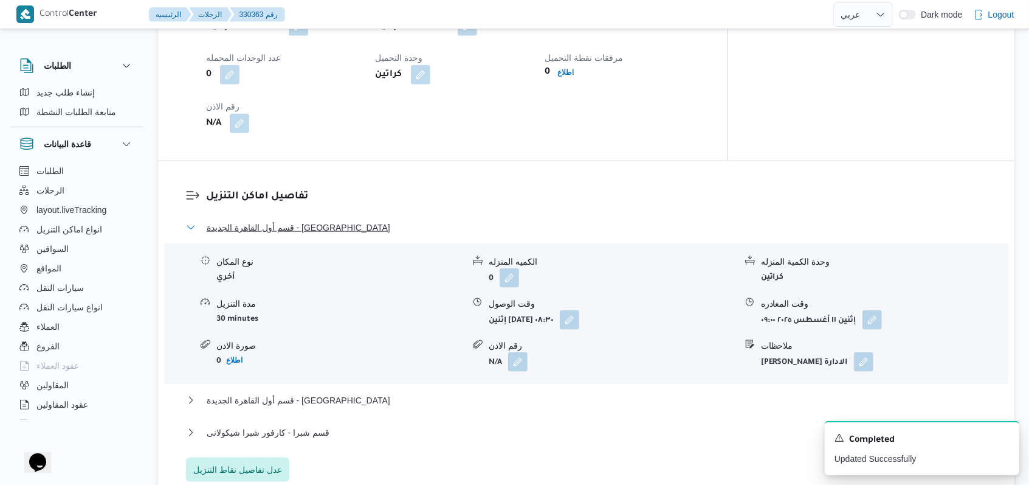
click at [303, 220] on span "قسم أول القاهرة الجديدة - الهدايا" at bounding box center [299, 227] width 184 height 15
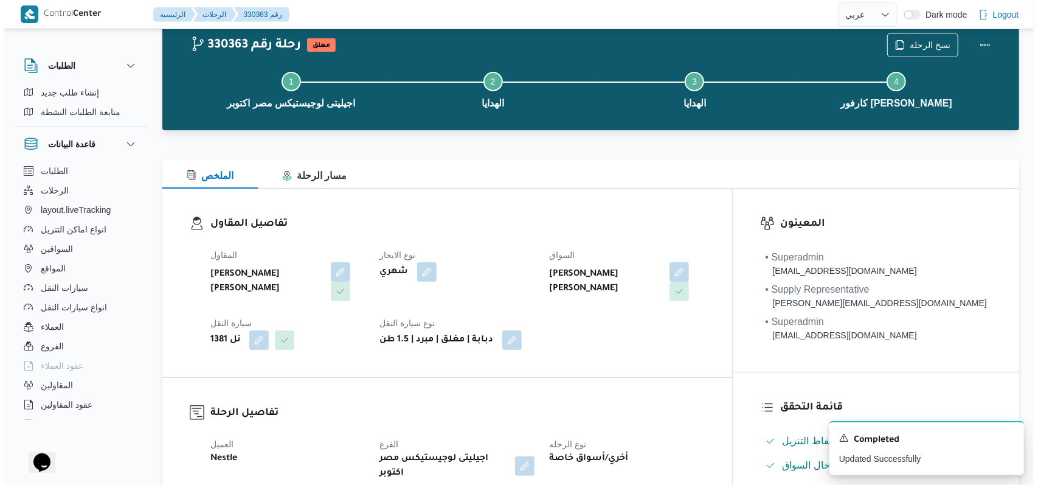
scroll to position [0, 0]
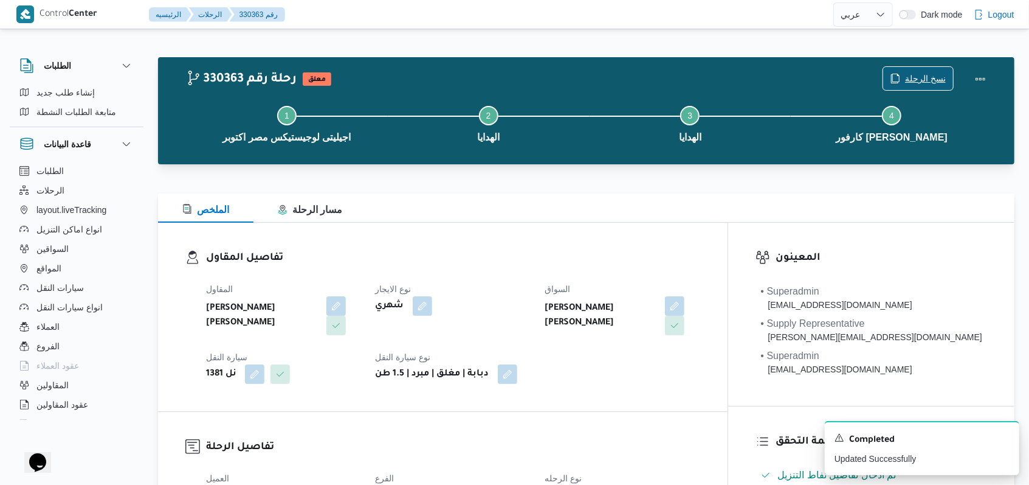
click at [916, 75] on span "نسخ الرحلة" at bounding box center [925, 78] width 41 height 15
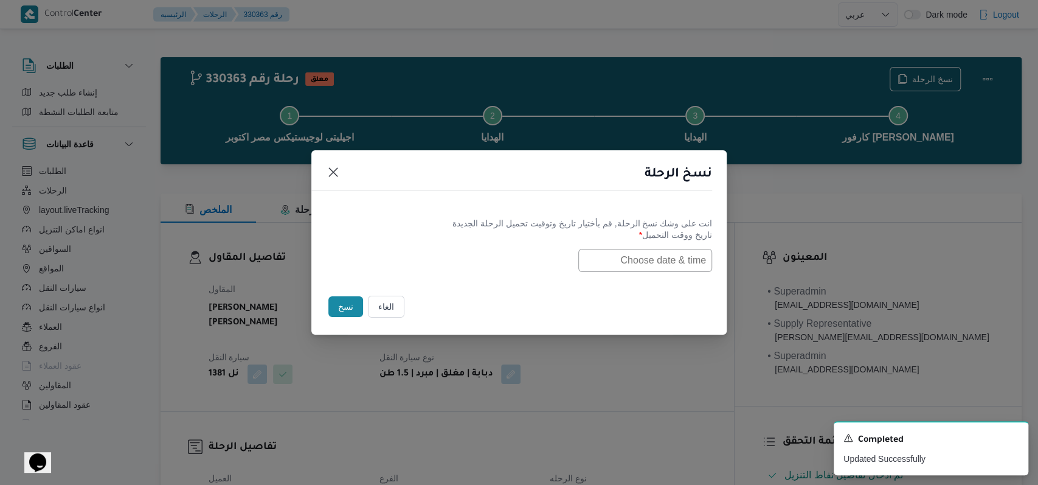
click at [629, 261] on input "text" at bounding box center [645, 260] width 134 height 23
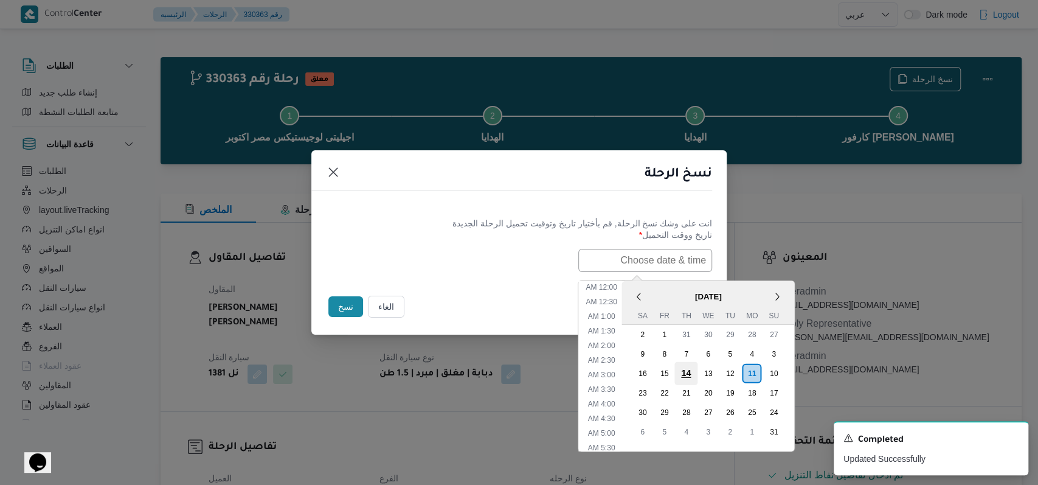
scroll to position [228, 0]
click at [730, 371] on div "12" at bounding box center [729, 372] width 23 height 23
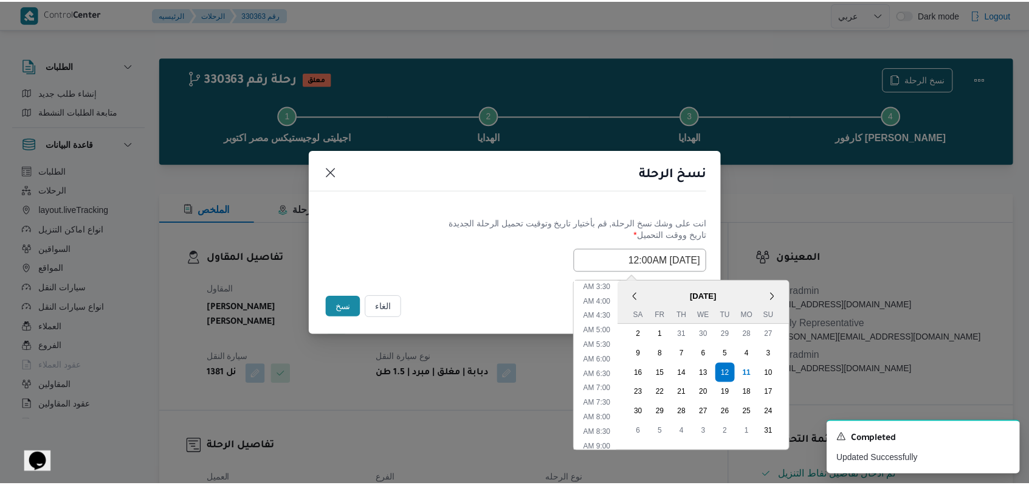
scroll to position [0, 0]
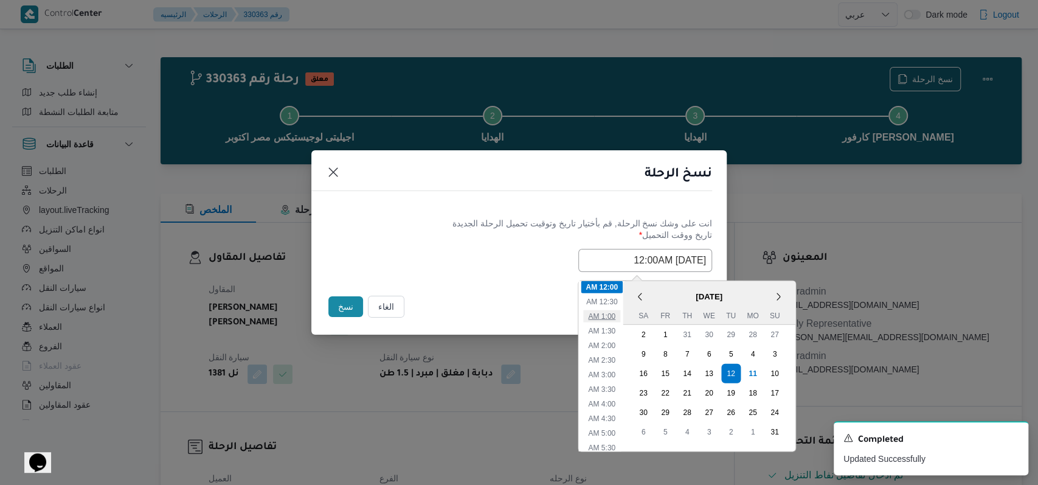
click at [620, 313] on li "1:00 AM" at bounding box center [601, 315] width 37 height 12
type input "12/08/2025 1:00AM"
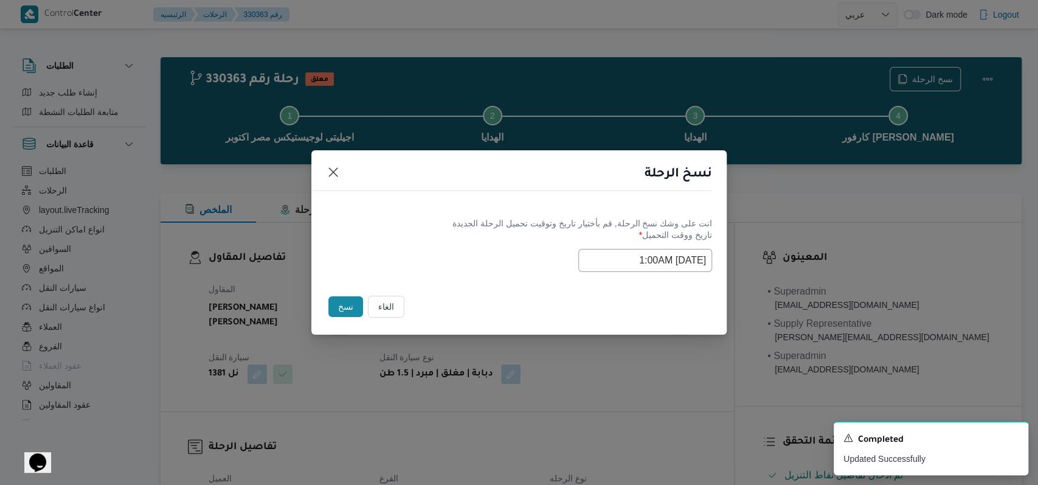
click at [492, 270] on div "Selected date: Tuesday, August 12th, 2025 at 1:00 AM 12/08/2025 1:00AM" at bounding box center [519, 260] width 386 height 23
click at [344, 313] on button "نسخ" at bounding box center [345, 306] width 35 height 21
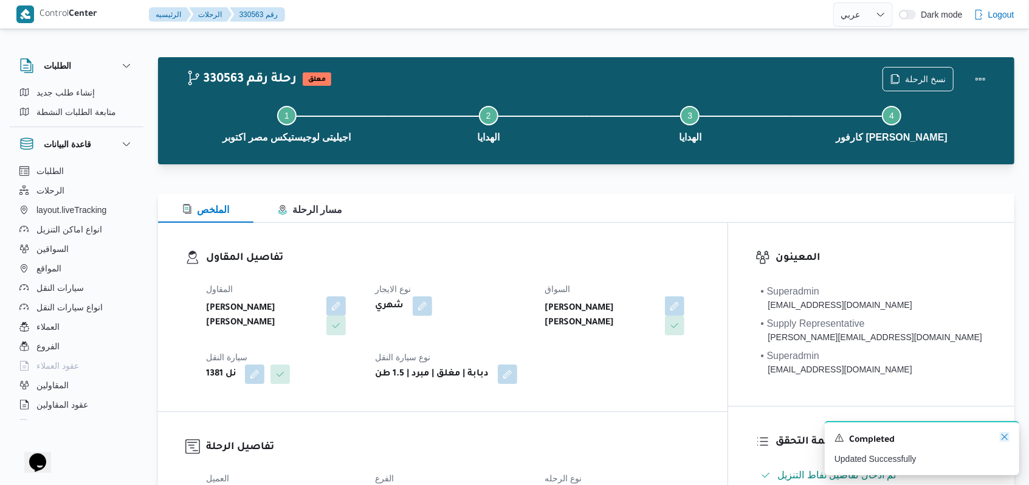
click at [1009, 440] on icon "Dismiss toast" at bounding box center [1005, 437] width 10 height 10
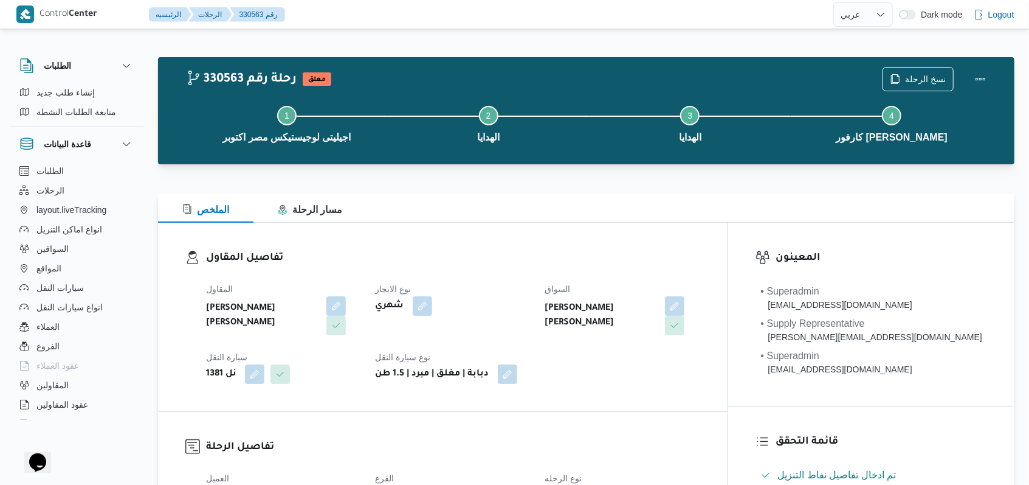
select select "ar"
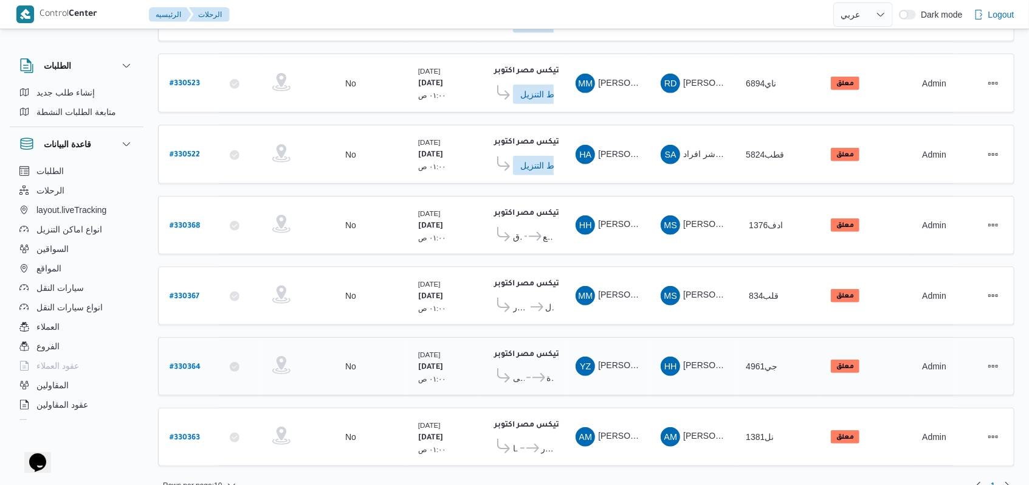
scroll to position [426, 0]
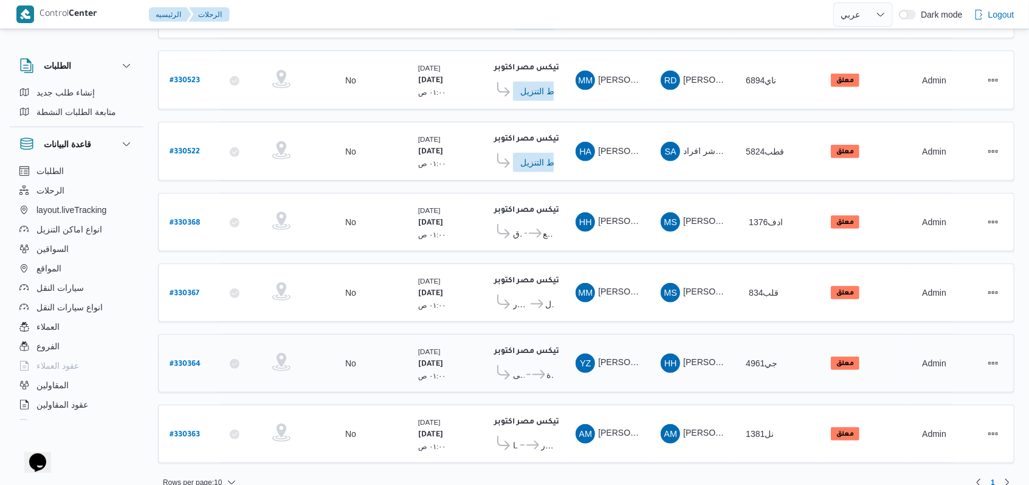
click at [165, 350] on div "# 330364" at bounding box center [189, 363] width 48 height 26
click at [192, 360] on b "# 330364" at bounding box center [185, 364] width 31 height 9
select select "ar"
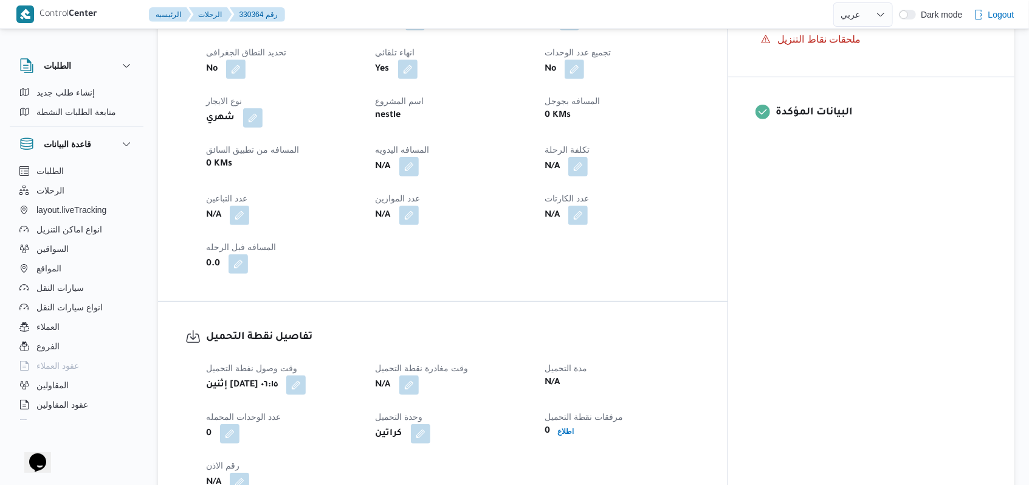
scroll to position [567, 0]
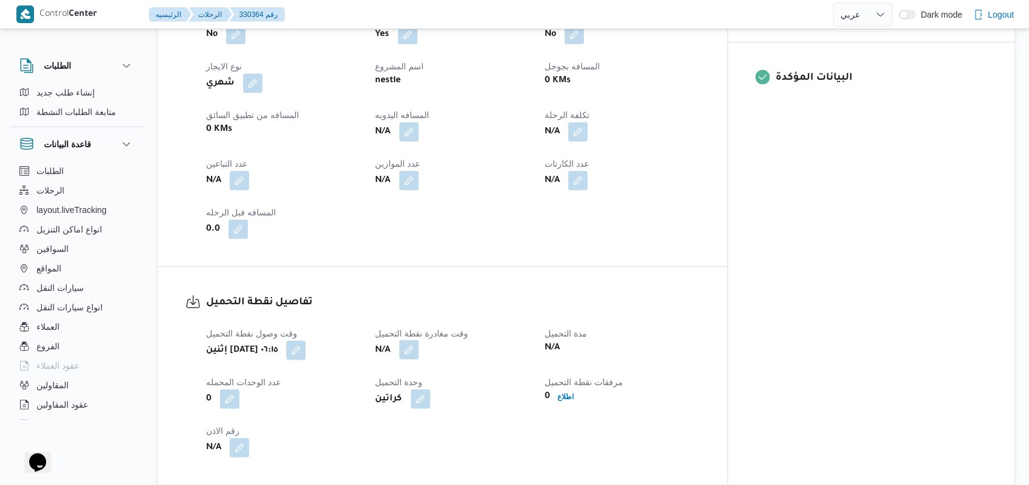
click at [419, 340] on button "button" at bounding box center [408, 349] width 19 height 19
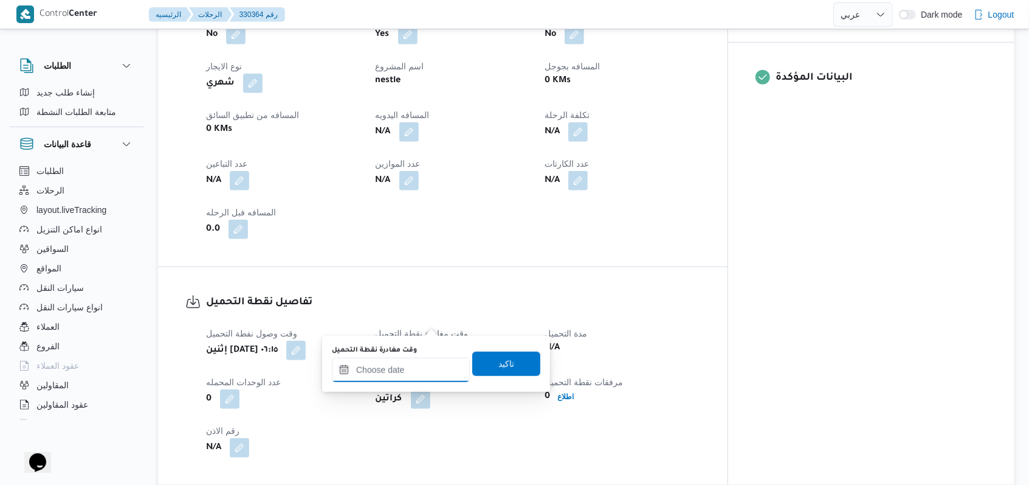
click at [421, 358] on input "وقت مغادرة نقطة التحميل" at bounding box center [401, 369] width 138 height 24
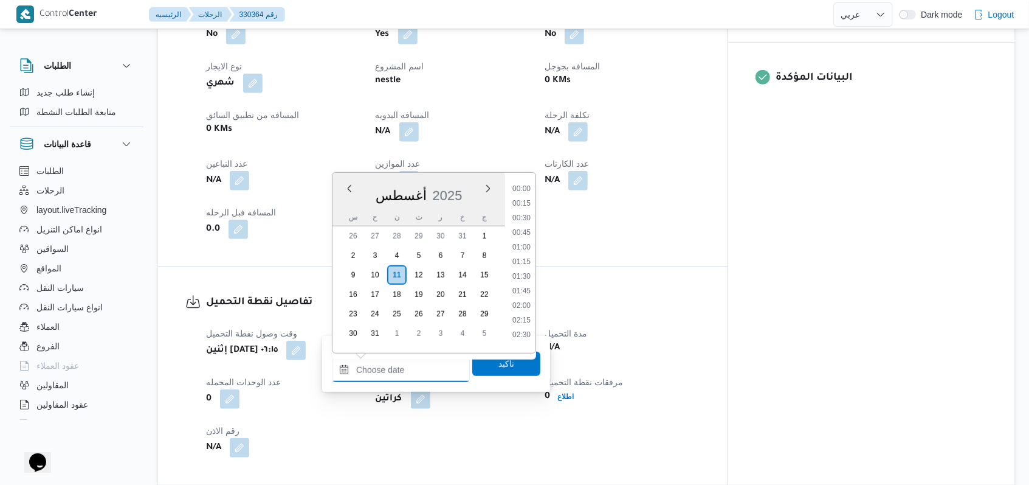
scroll to position [544, 0]
click at [523, 212] on li "09:45" at bounding box center [522, 213] width 28 height 12
type input "١١/٠٨/٢٠٢٥ ٠٩:٤٥"
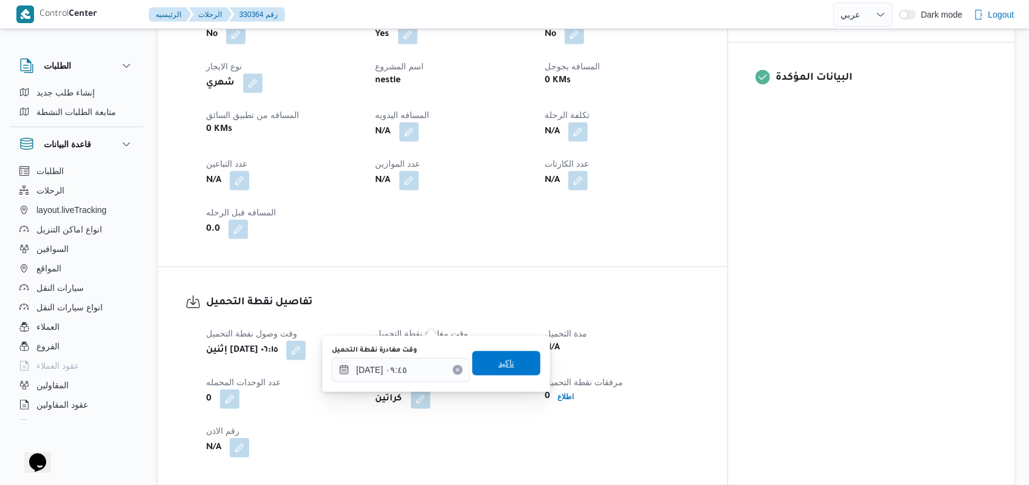
click at [507, 362] on span "تاكيد" at bounding box center [506, 363] width 68 height 24
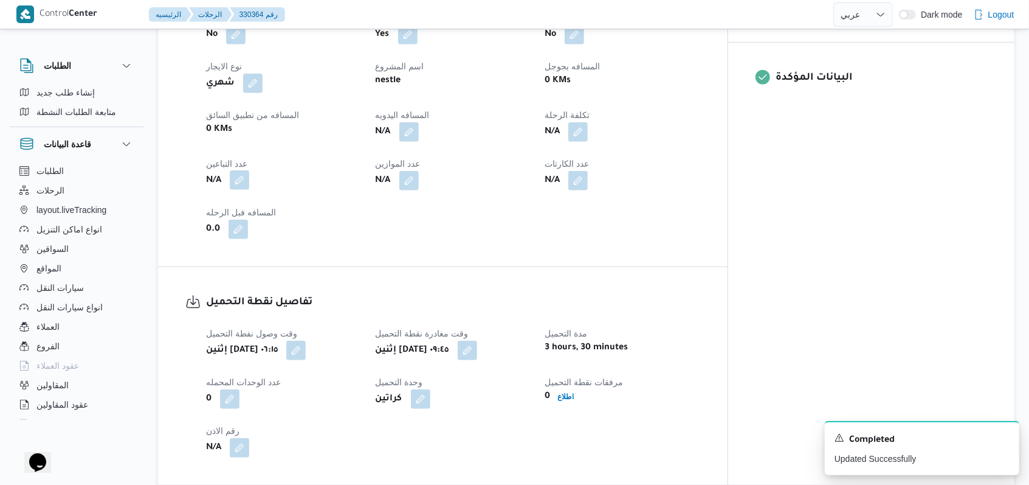
click at [238, 170] on button "button" at bounding box center [239, 179] width 19 height 19
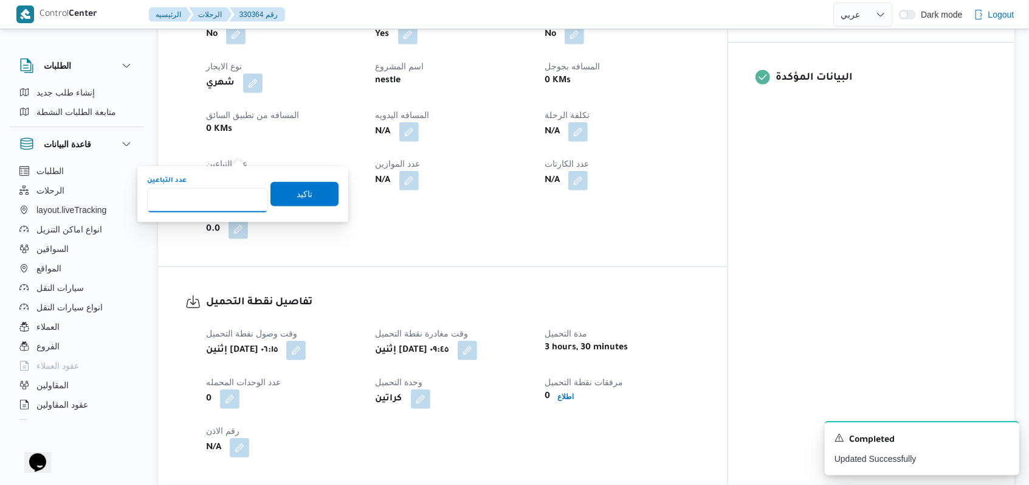
click at [230, 193] on input "عدد التباعين" at bounding box center [207, 200] width 121 height 24
type input "1"
click at [278, 196] on span "تاكيد" at bounding box center [305, 194] width 68 height 24
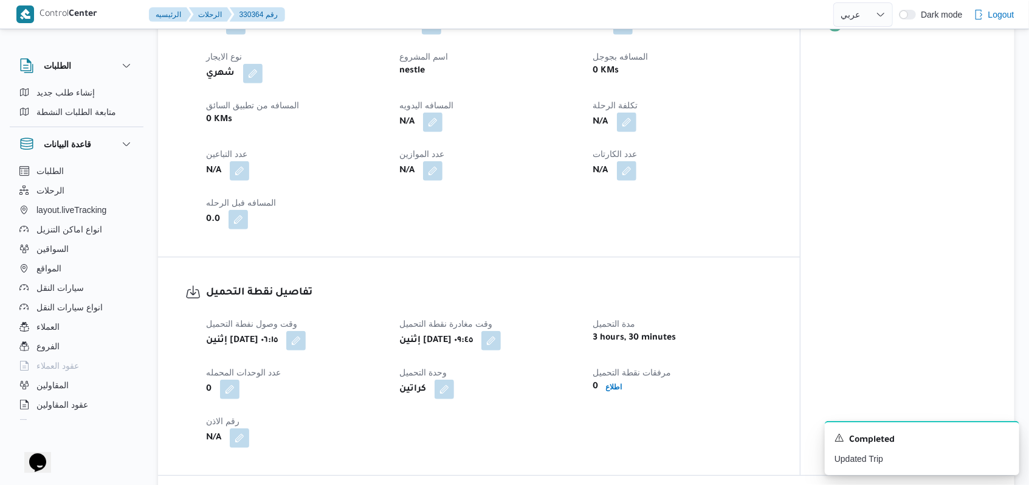
scroll to position [891, 0]
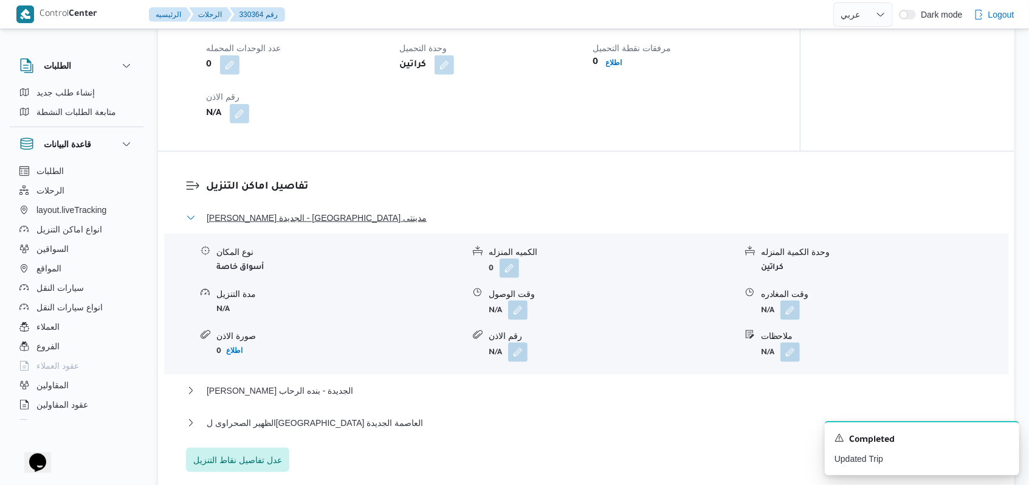
click at [330, 210] on span "ثانى القاهرة الجديدة - كارفور مدينتى" at bounding box center [317, 217] width 220 height 15
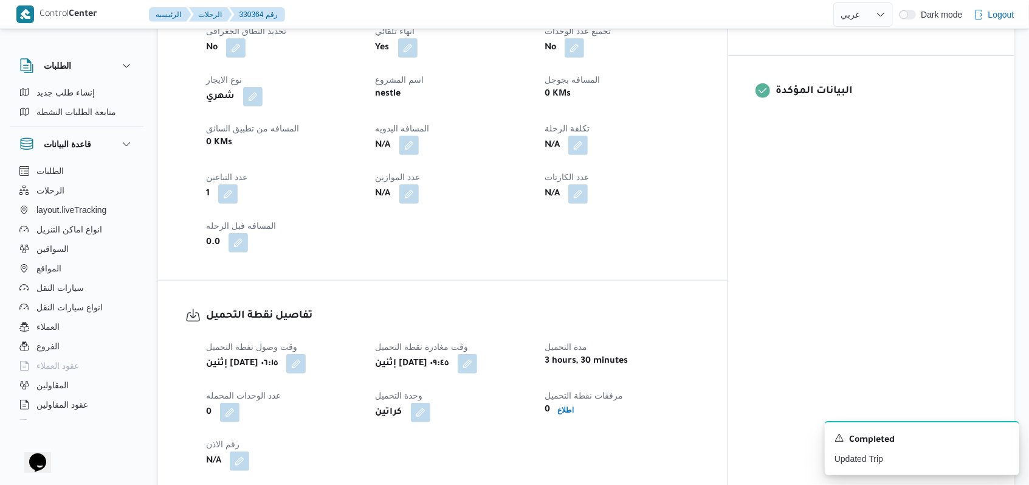
scroll to position [810, 0]
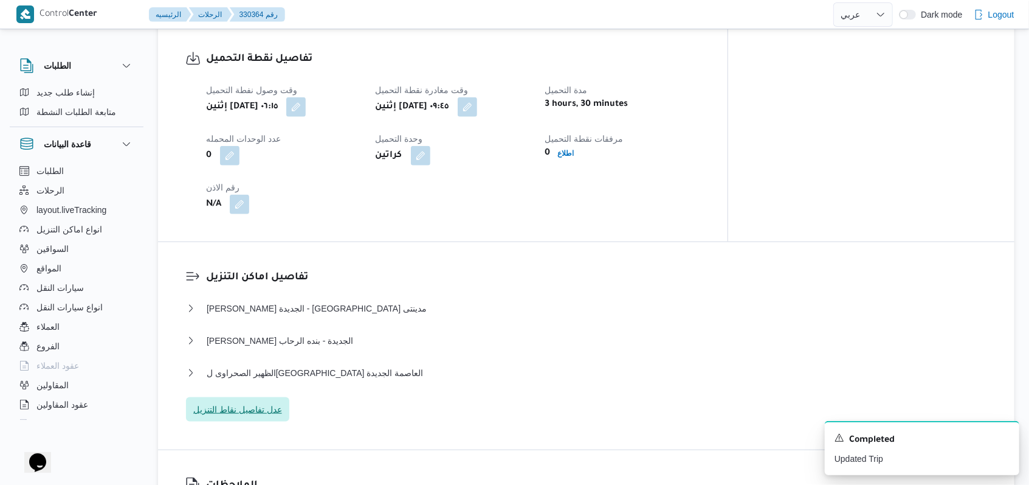
click at [263, 402] on span "عدل تفاصيل نقاط التنزيل" at bounding box center [237, 409] width 89 height 15
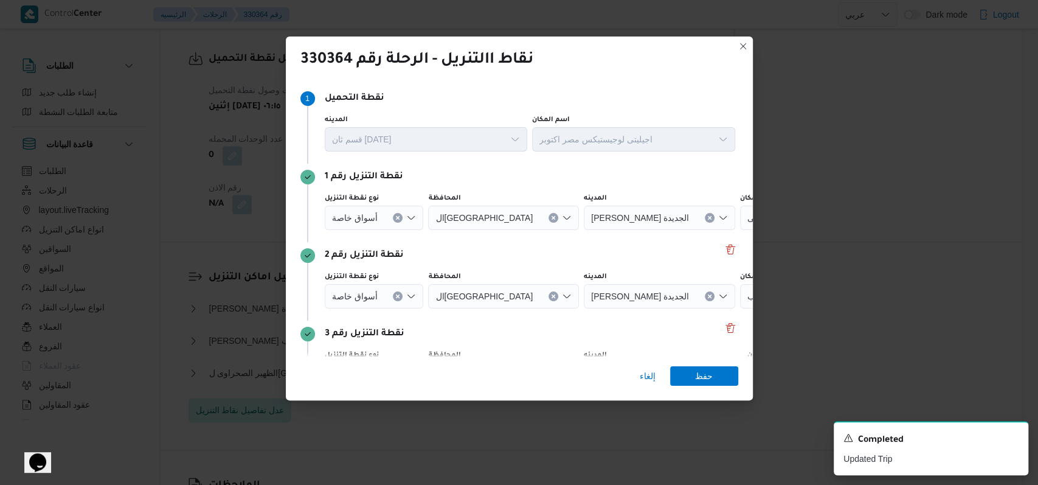
click at [731, 246] on div "Step 1 1 نقطة التحميل المدينه قسم ثان 6 أكتوبر اسم المكان اجيليتى لوجيستيكس مصر…" at bounding box center [519, 218] width 467 height 276
click at [728, 246] on button "Delete" at bounding box center [730, 248] width 15 height 15
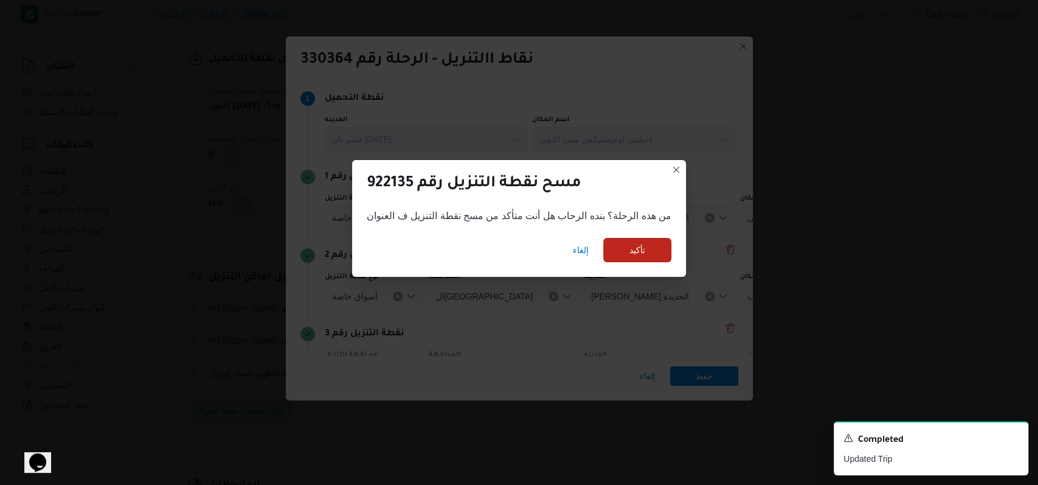
click at [654, 266] on div "إلغاء تأكيد" at bounding box center [519, 252] width 334 height 49
click at [652, 264] on div "إلغاء تأكيد" at bounding box center [519, 252] width 334 height 49
click at [657, 246] on span "تأكيد" at bounding box center [637, 249] width 68 height 24
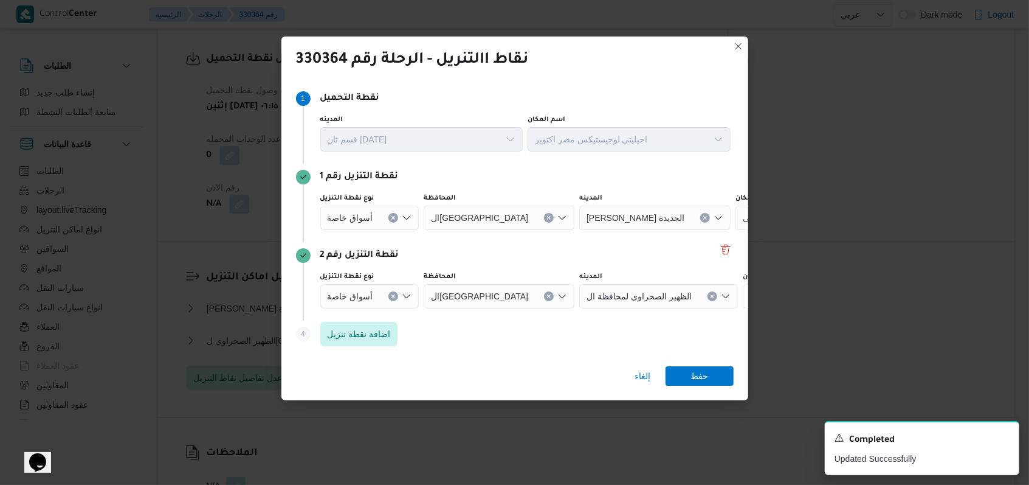
click at [384, 230] on div "أسواق خاصة" at bounding box center [369, 218] width 99 height 24
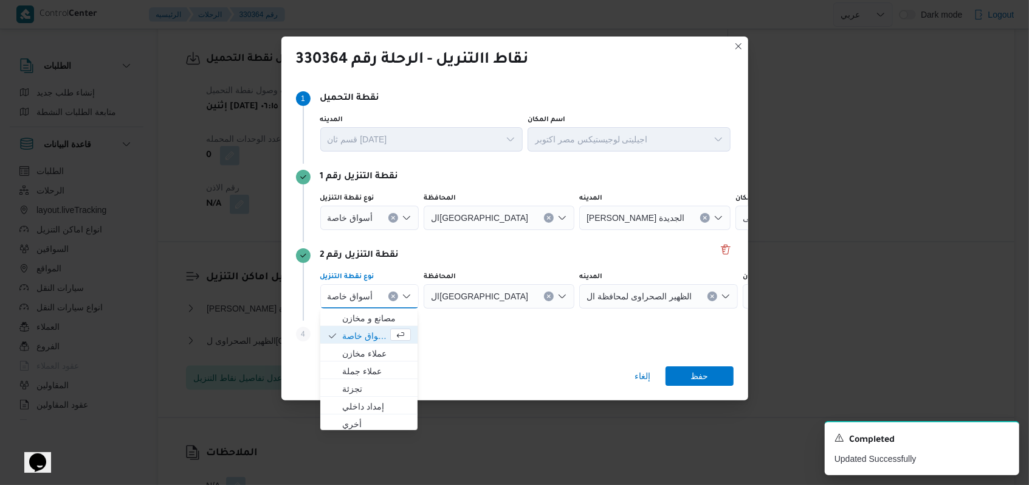
click at [390, 299] on button "Clear input" at bounding box center [394, 296] width 10 height 10
click at [390, 211] on div "أسواق خاصة" at bounding box center [369, 218] width 99 height 24
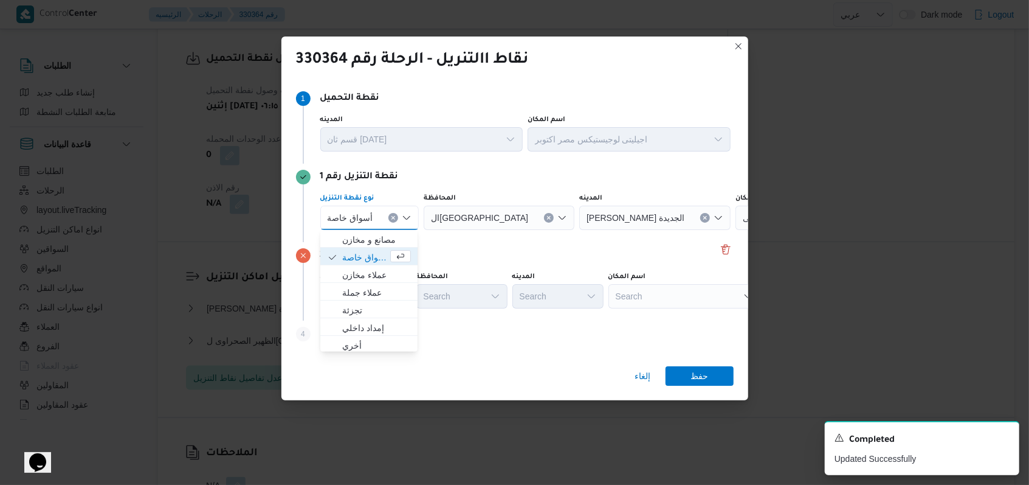
click at [393, 218] on icon "Clear input" at bounding box center [393, 217] width 3 height 3
drag, startPoint x: 534, startPoint y: 243, endPoint x: 550, endPoint y: 243, distance: 15.2
click at [535, 243] on div "نقطة التنزيل رقم 2 نوع نقطة التنزيل Search المحافظة Search المدينه Search اسم ا…" at bounding box center [515, 281] width 438 height 78
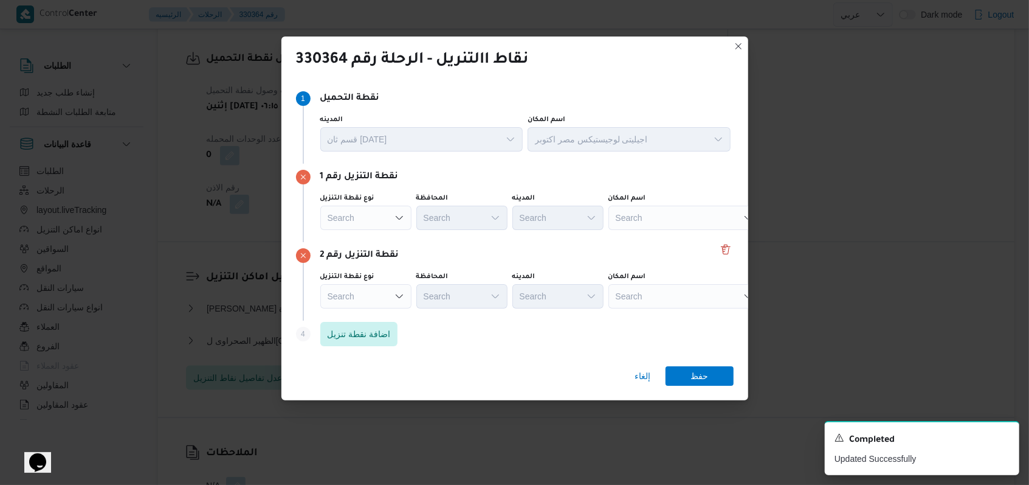
click at [671, 215] on div "Search" at bounding box center [685, 218] width 152 height 24
type input "كارفور البروج"
click at [675, 234] on span "كارفور البروج | Carrefour Market Alburouj | null" at bounding box center [691, 239] width 123 height 15
click at [685, 230] on div "Search" at bounding box center [761, 218] width 152 height 24
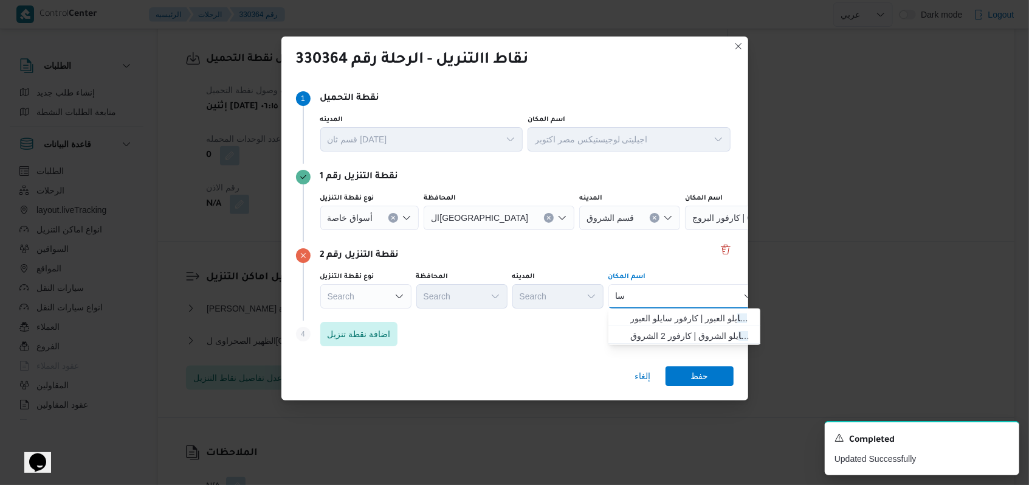
type input "س"
type input "كارفور العاشر"
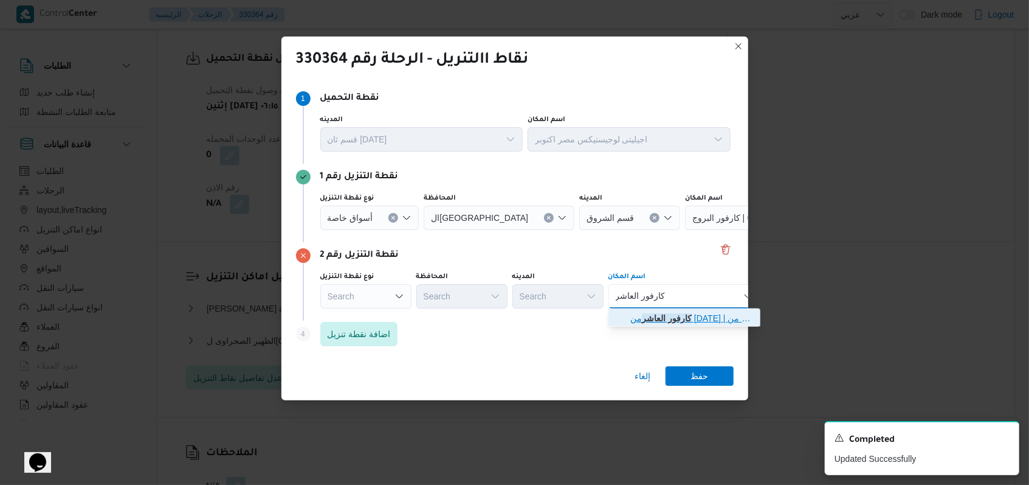
click at [657, 316] on span "كارفور العاشر من رمضان | كارفور هايبر ماركت العاشر من رمضان | null" at bounding box center [691, 318] width 123 height 15
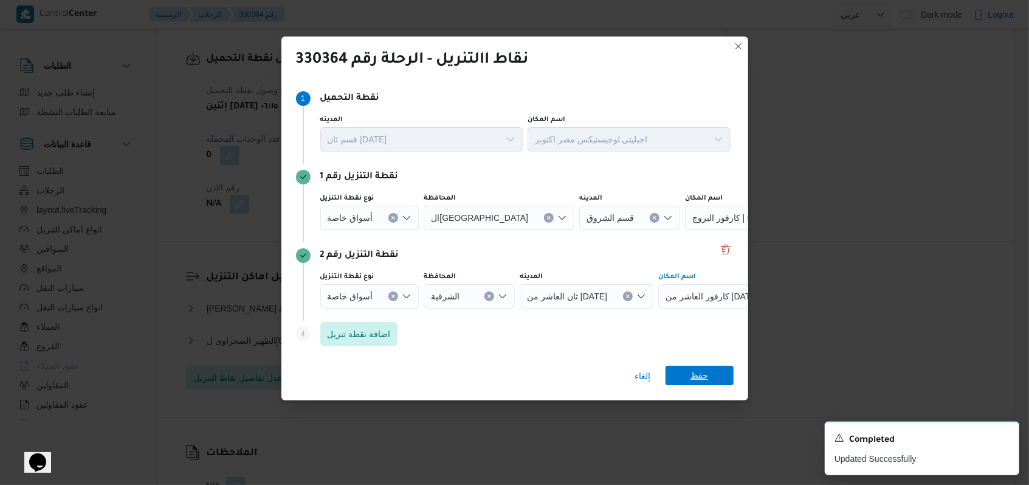
click at [702, 384] on span "حفظ" at bounding box center [700, 374] width 18 height 19
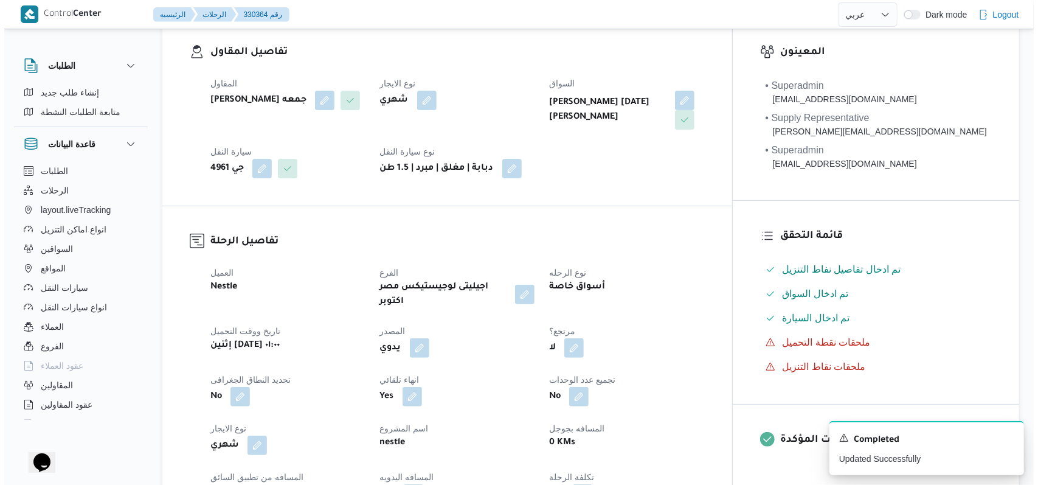
scroll to position [0, 0]
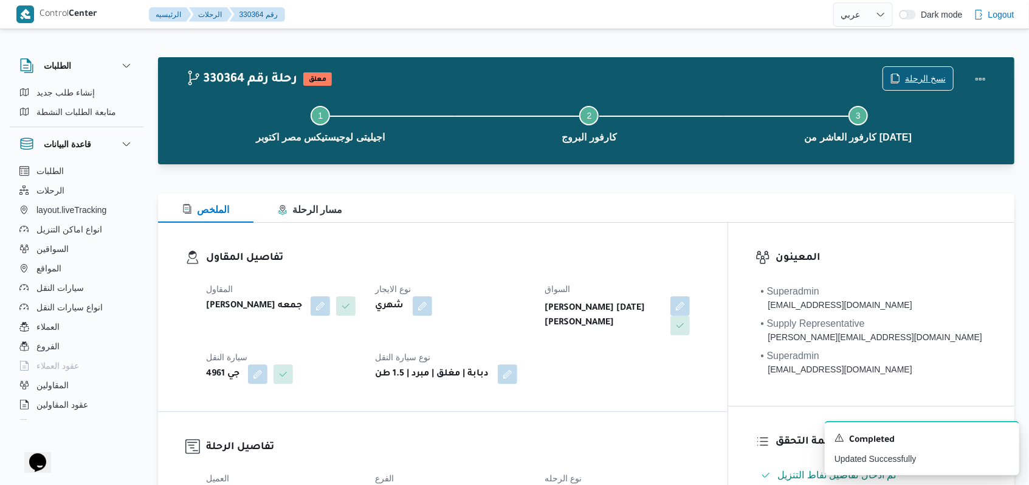
click at [900, 78] on icon "button" at bounding box center [896, 78] width 7 height 9
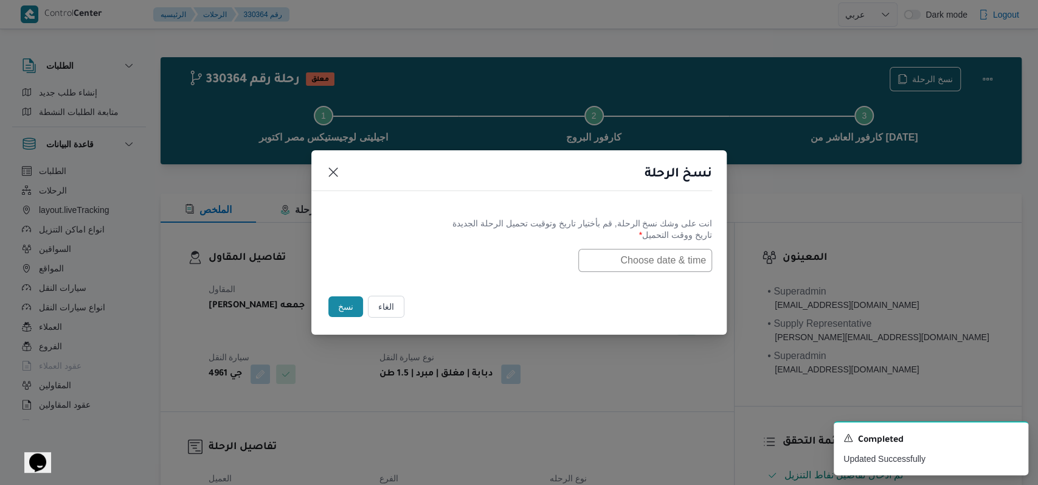
click at [676, 260] on input "text" at bounding box center [645, 260] width 134 height 23
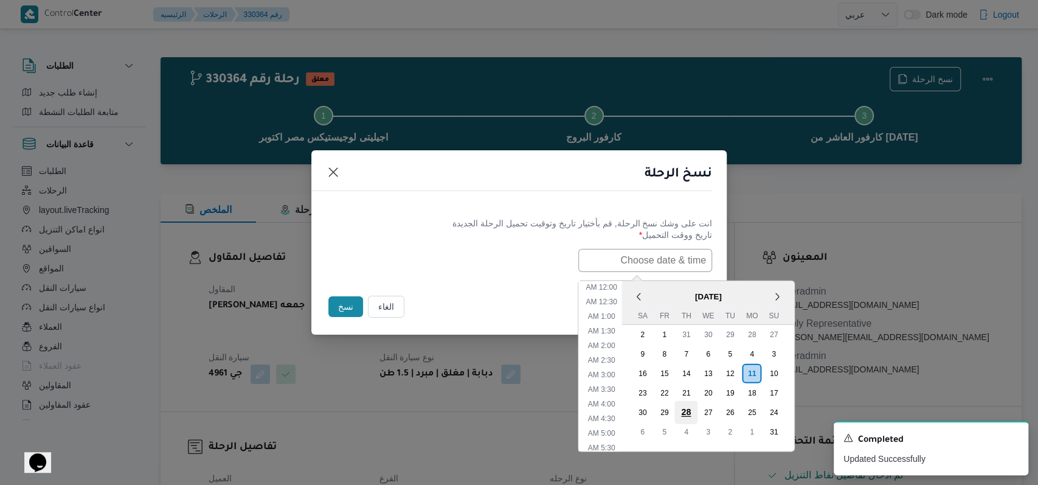
scroll to position [228, 0]
click at [739, 368] on div "12" at bounding box center [729, 372] width 23 height 23
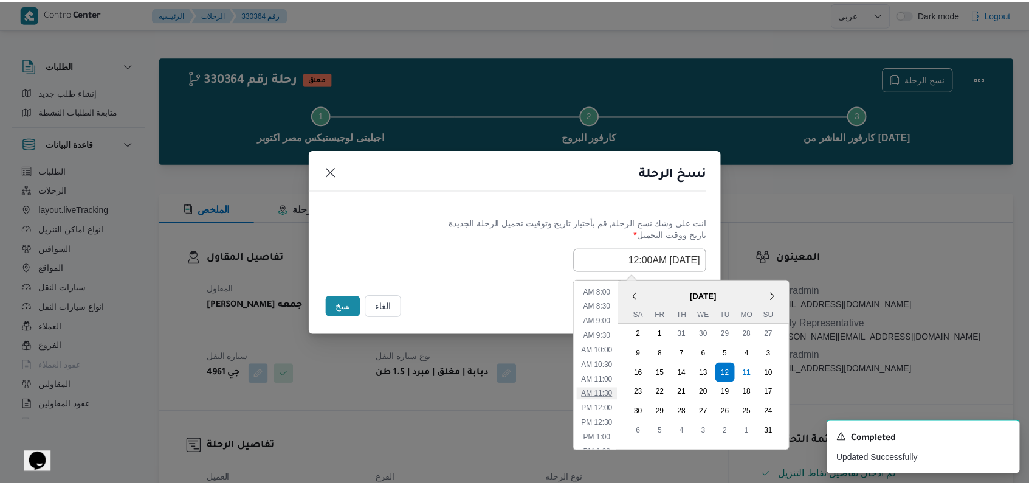
scroll to position [0, 0]
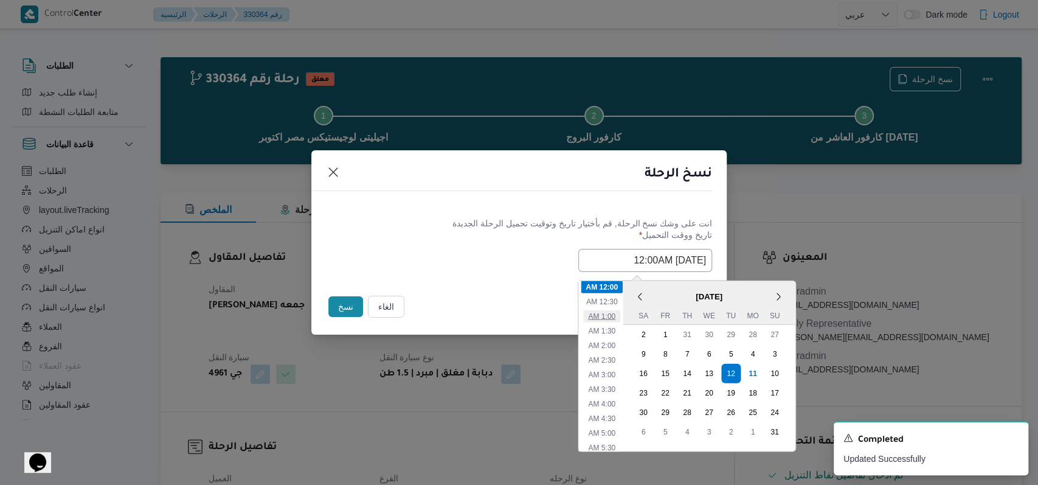
click at [620, 313] on li "1:00 AM" at bounding box center [601, 315] width 37 height 12
type input "12/08/2025 1:00AM"
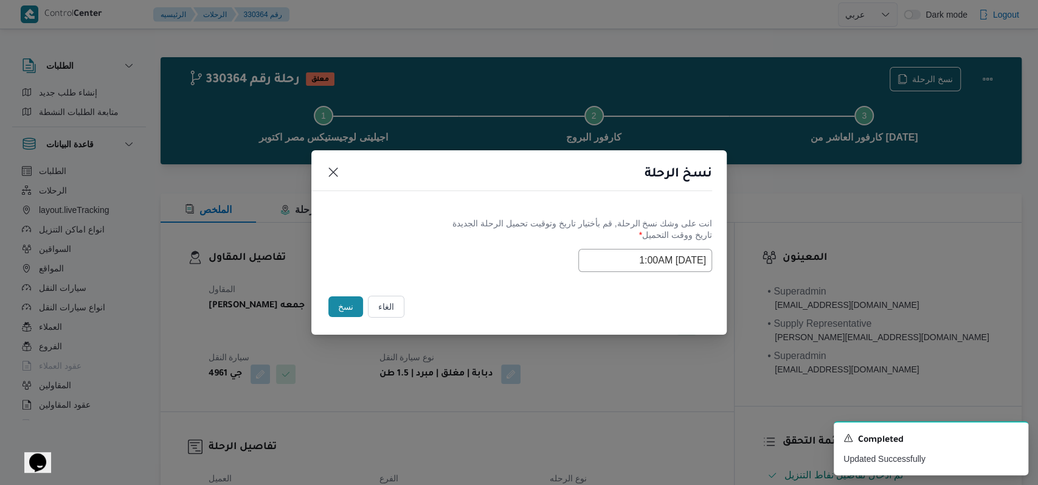
click at [454, 236] on label "تاريخ ووقت التحميل *" at bounding box center [519, 239] width 386 height 19
click at [340, 300] on button "نسخ" at bounding box center [345, 306] width 35 height 21
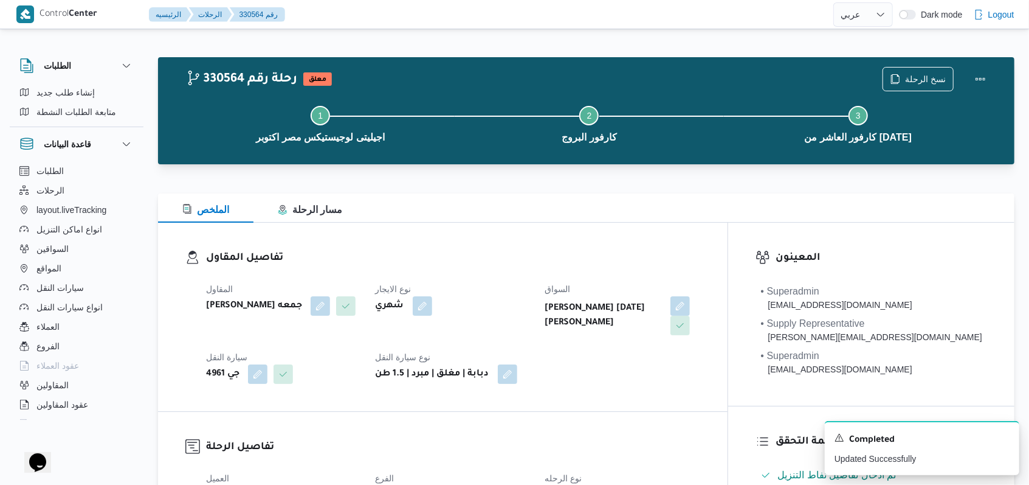
select select "ar"
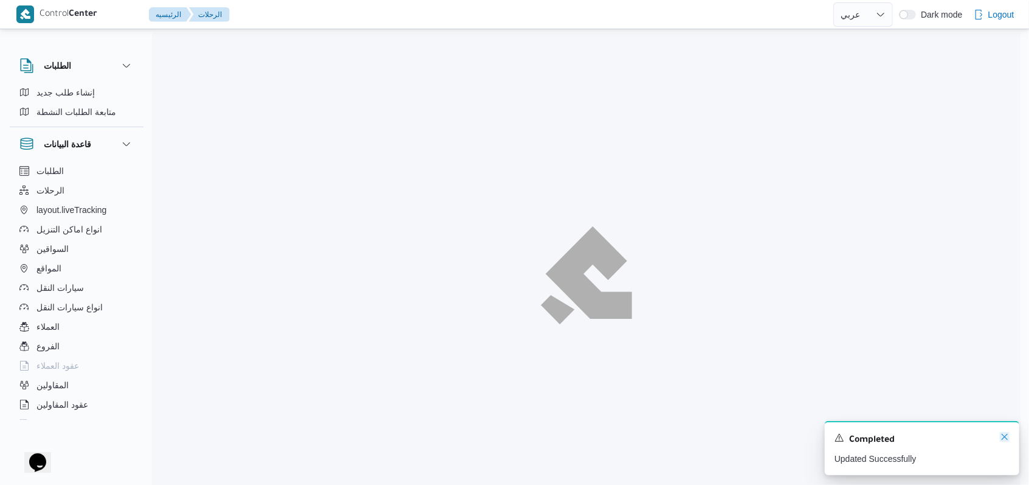
click at [1009, 440] on icon "Dismiss toast" at bounding box center [1005, 437] width 10 height 10
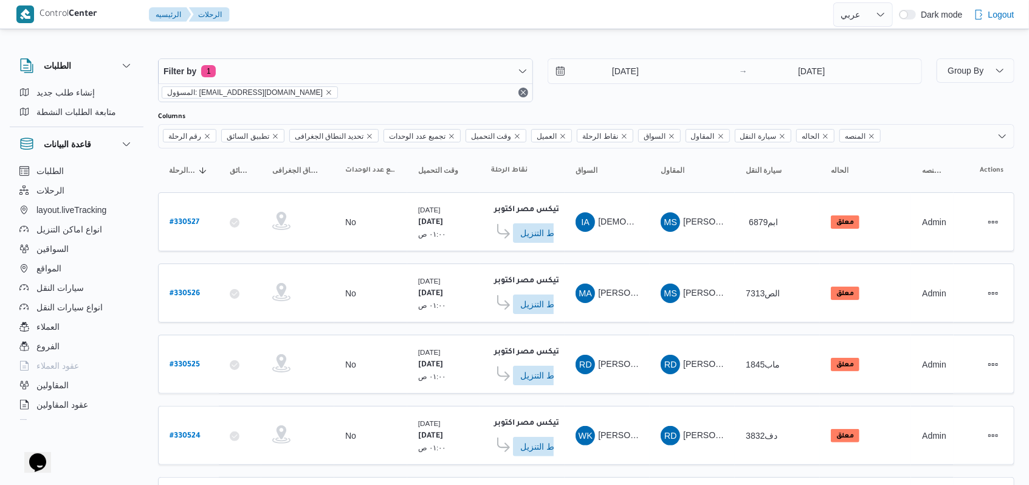
scroll to position [413, 0]
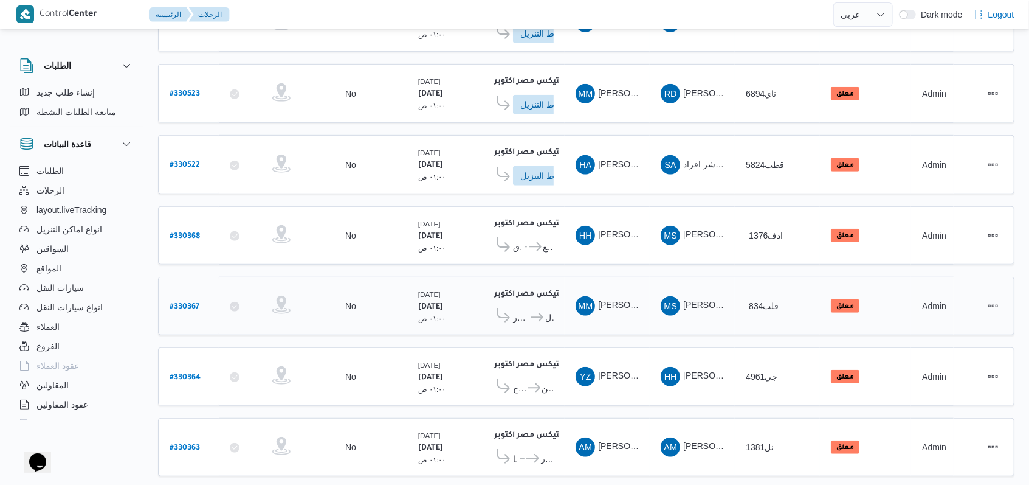
click at [184, 303] on b "# 330367" at bounding box center [185, 307] width 30 height 9
select select "ar"
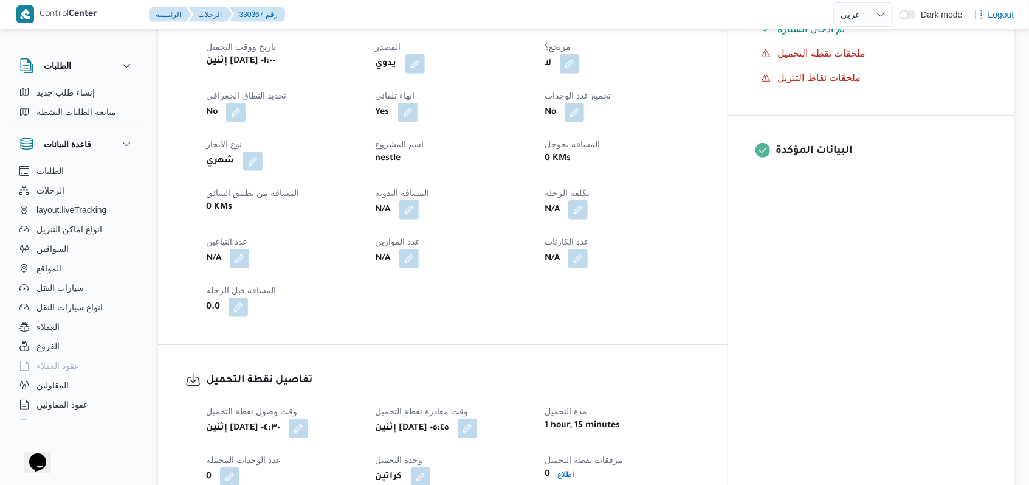
scroll to position [656, 0]
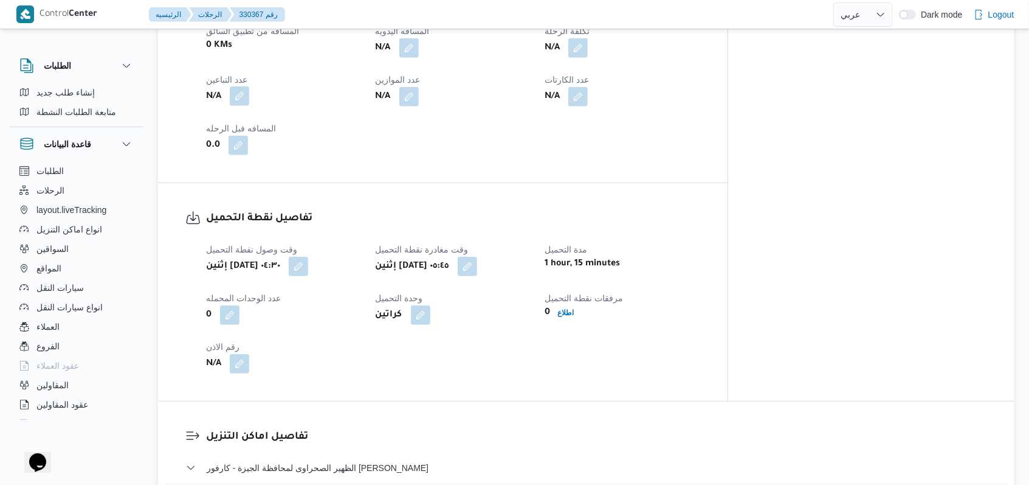
click at [244, 86] on button "button" at bounding box center [239, 95] width 19 height 19
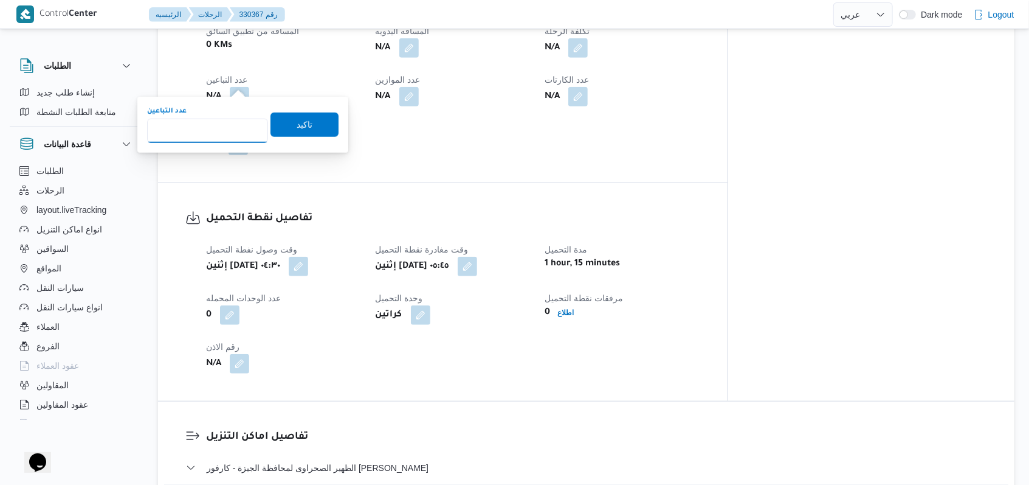
click at [225, 134] on input "عدد التباعين" at bounding box center [207, 131] width 121 height 24
type input "1"
click at [316, 130] on span "تاكيد" at bounding box center [305, 124] width 68 height 24
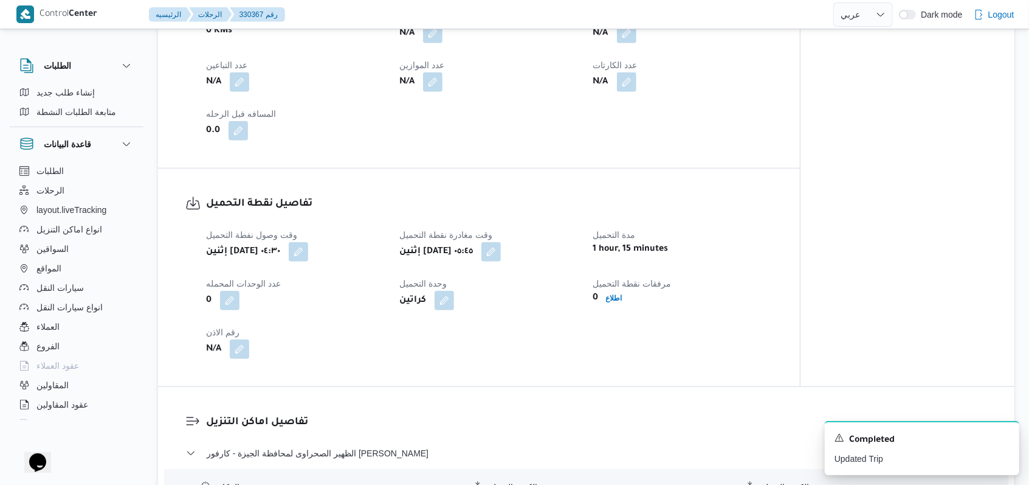
scroll to position [899, 0]
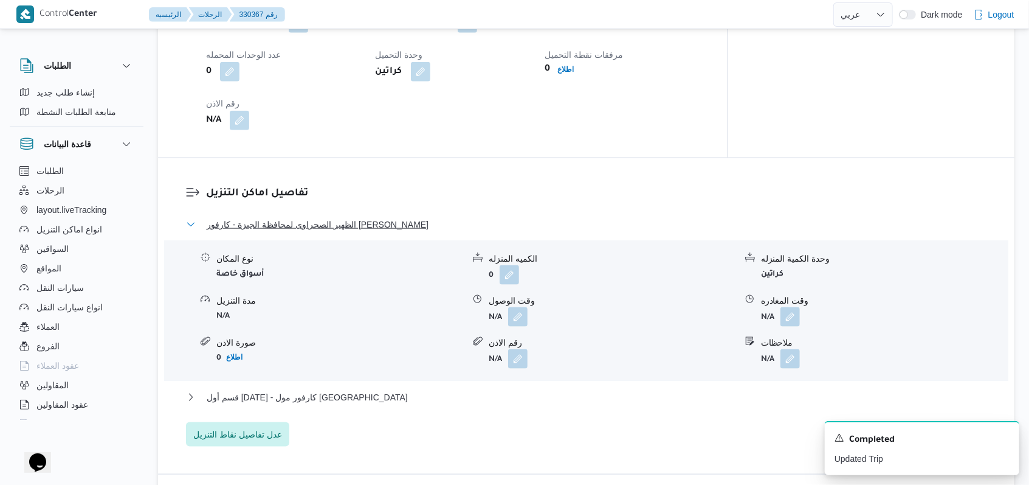
click at [337, 217] on span "الظهير الصحراوى لمحافظة الجيزة - كارفور داندى مول" at bounding box center [318, 224] width 222 height 15
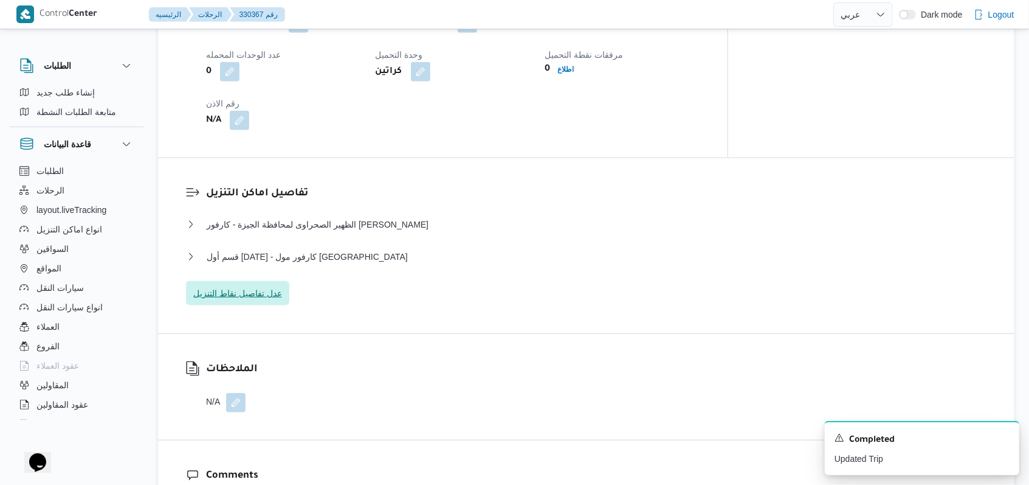
click at [266, 286] on span "عدل تفاصيل نقاط التنزيل" at bounding box center [237, 293] width 89 height 15
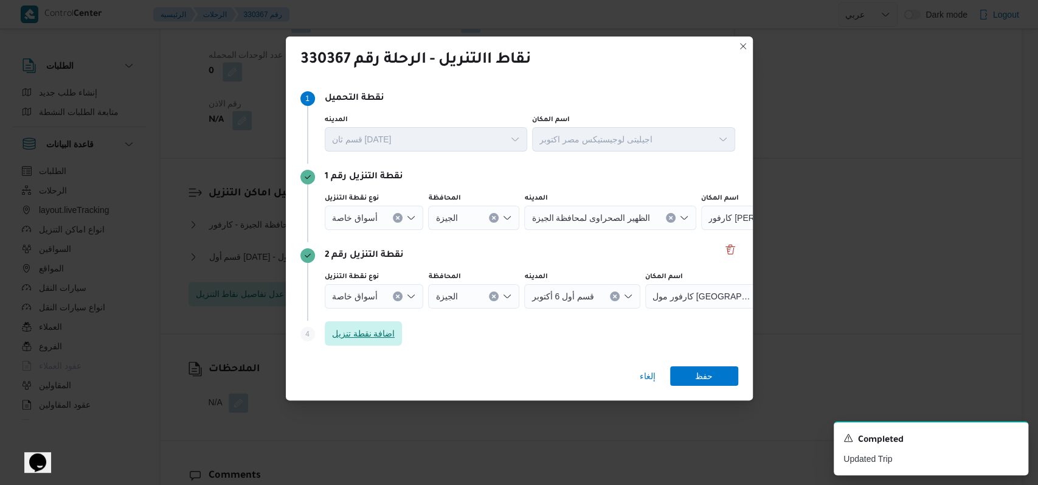
click at [382, 334] on span "اضافة نقطة تنزيل" at bounding box center [363, 333] width 63 height 15
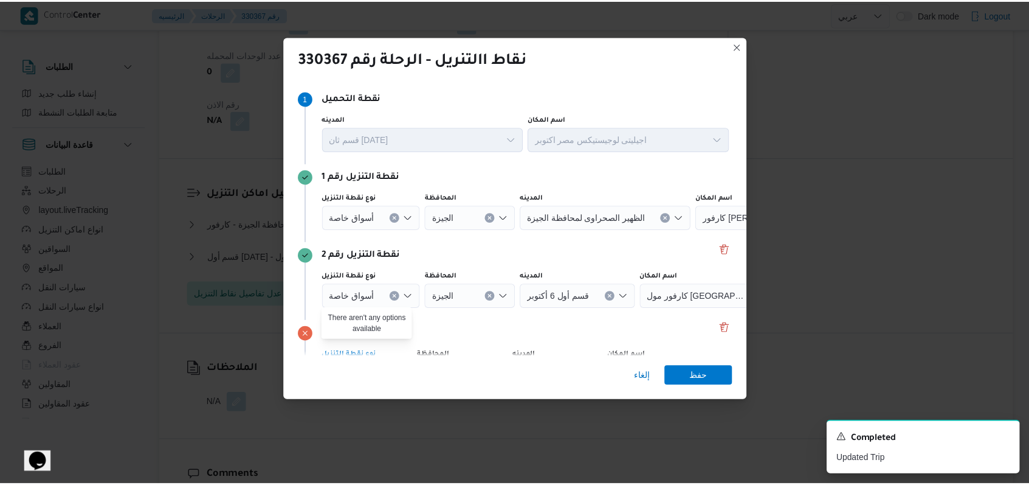
scroll to position [78, 0]
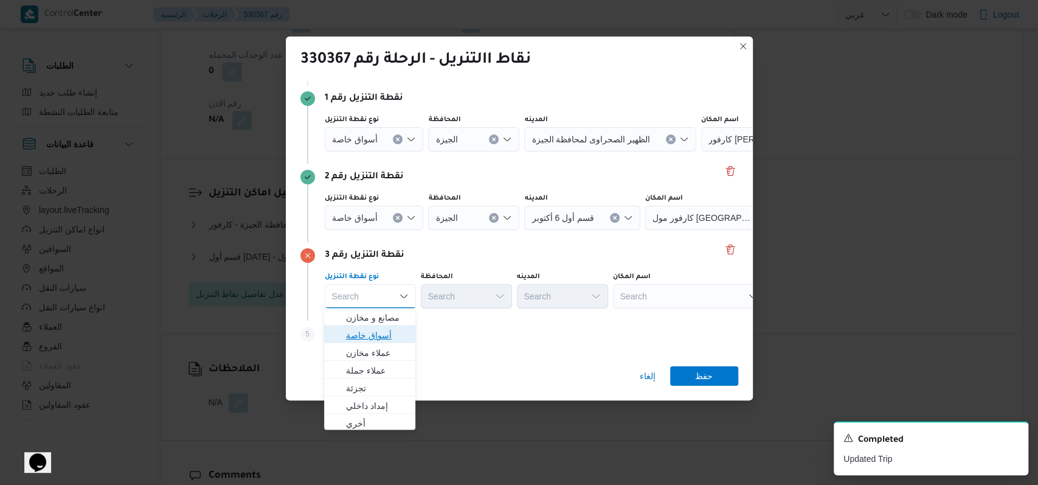
click at [389, 326] on span "أسواق خاصة" at bounding box center [369, 334] width 81 height 19
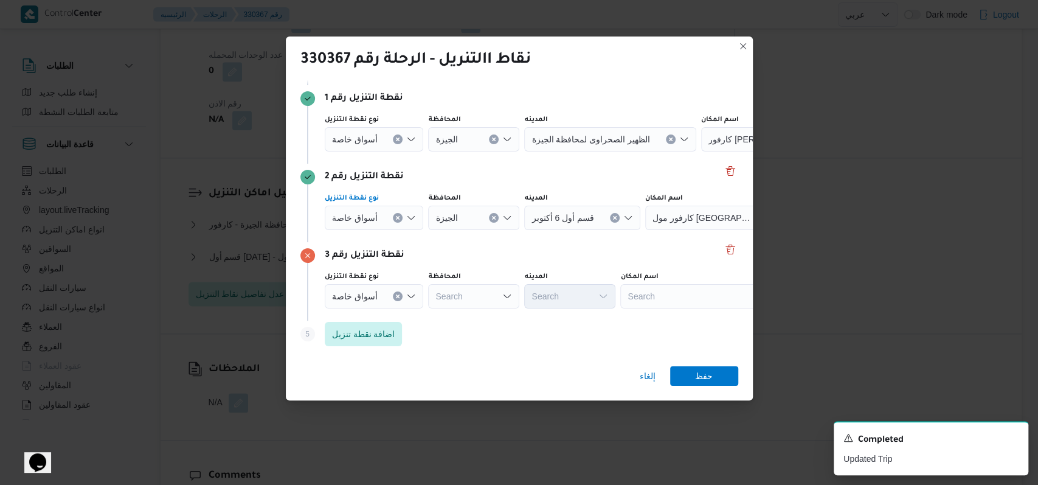
click at [373, 145] on span "أسواق خاصة" at bounding box center [355, 138] width 46 height 13
click at [399, 213] on button "Clear input" at bounding box center [398, 218] width 10 height 10
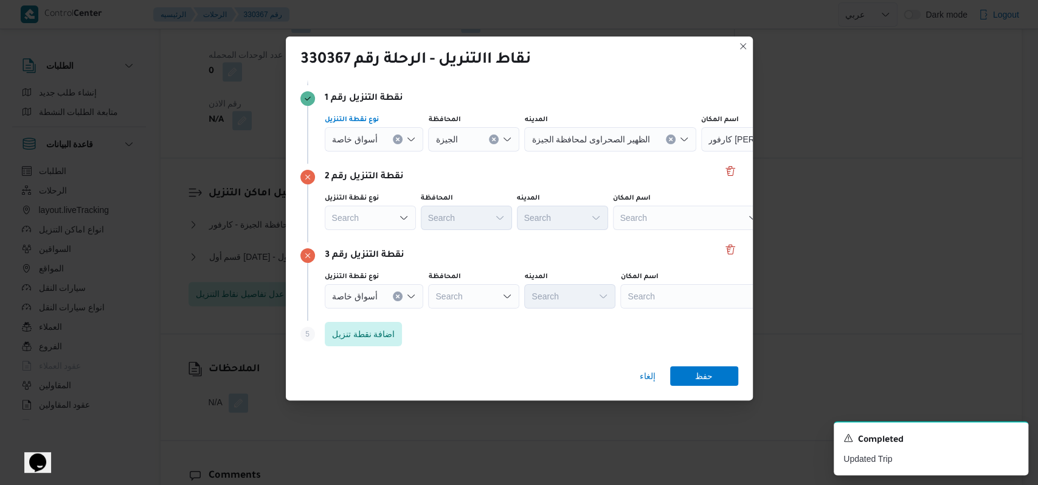
click at [395, 137] on icon "Clear input" at bounding box center [397, 139] width 5 height 5
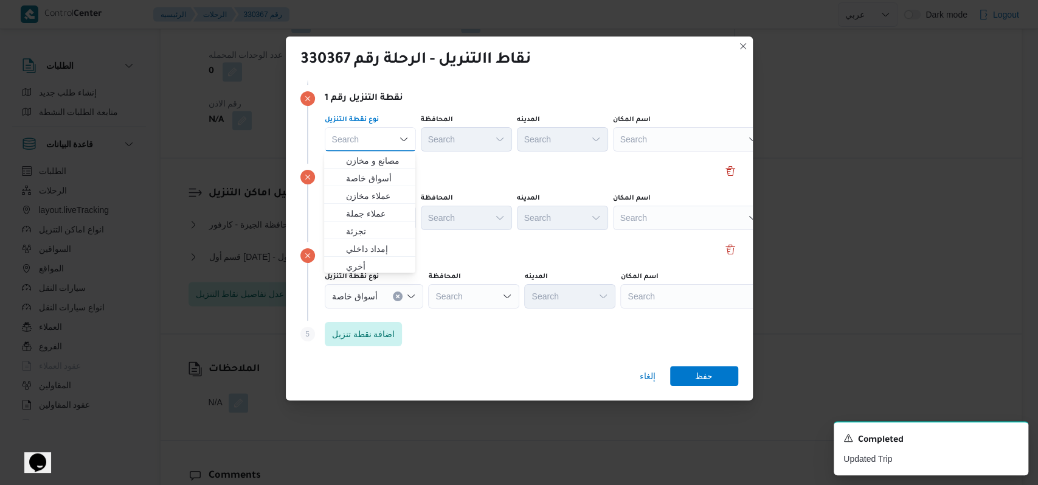
click at [680, 139] on div "Search" at bounding box center [689, 139] width 152 height 24
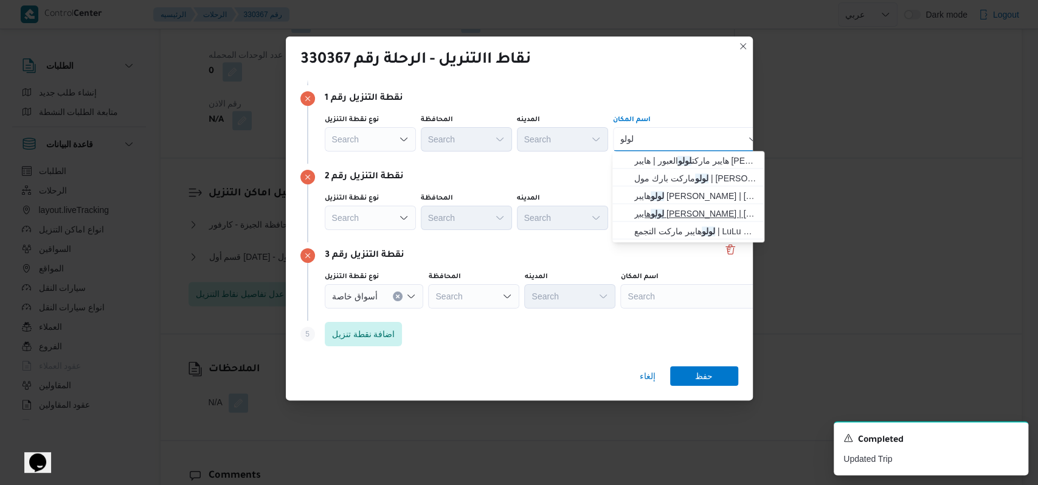
type input "لولو"
click at [679, 212] on span "لولو هايبر ماركت الشيراتون | لولو هايبر ماركت - الشيراتون | شيراتون المطار" at bounding box center [695, 213] width 123 height 15
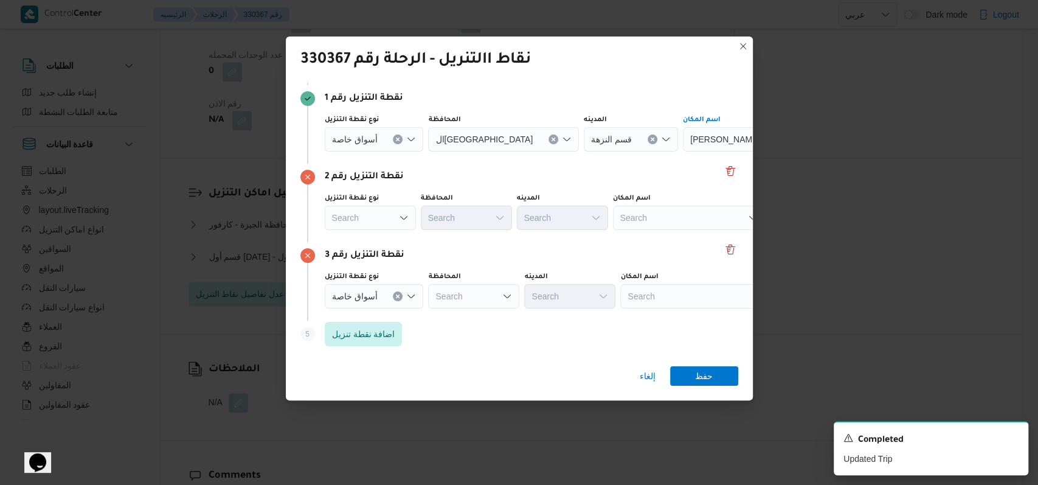
click at [683, 151] on div "Search" at bounding box center [759, 139] width 152 height 24
type input "ارض الجول"
click at [675, 235] on span "بيت الجملة ارض الجول ف عبدالله دراز - مدينة نصر | عبد الله دراز | الجولف" at bounding box center [695, 239] width 123 height 15
click at [683, 151] on div "Search" at bounding box center [759, 139] width 152 height 24
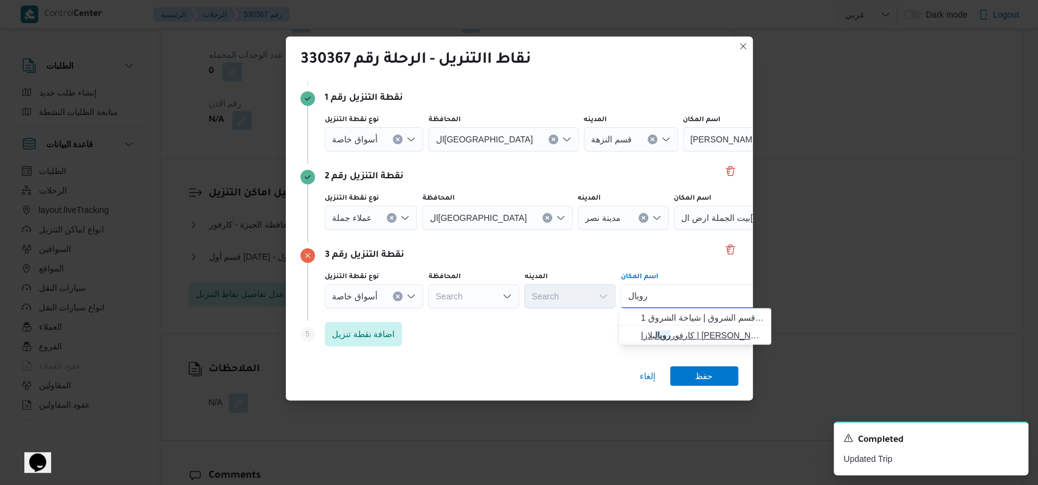
type input "رويال"
click at [691, 331] on span "كارفور رويال بلازا | كارفور ماركت رويال بلازا | العمراوي" at bounding box center [702, 335] width 123 height 15
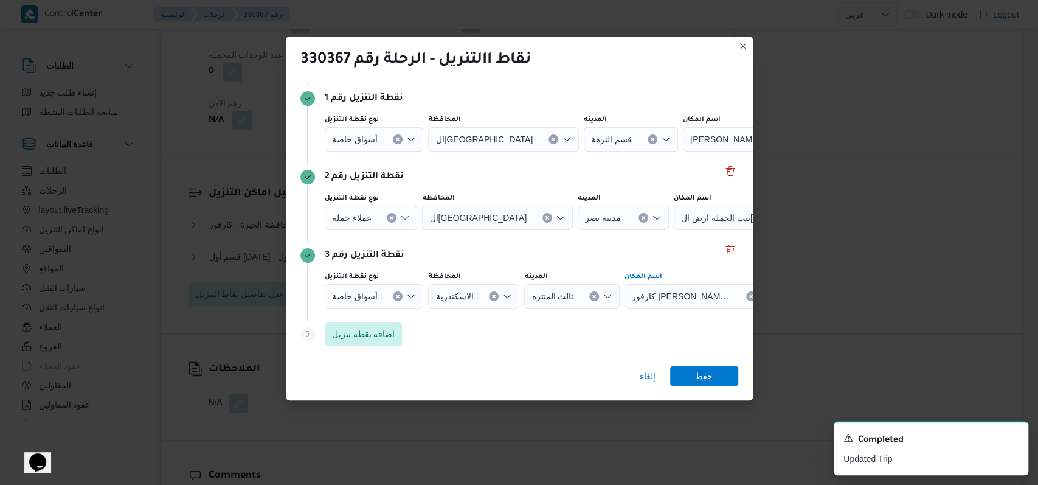
click at [708, 377] on span "حفظ" at bounding box center [704, 375] width 18 height 19
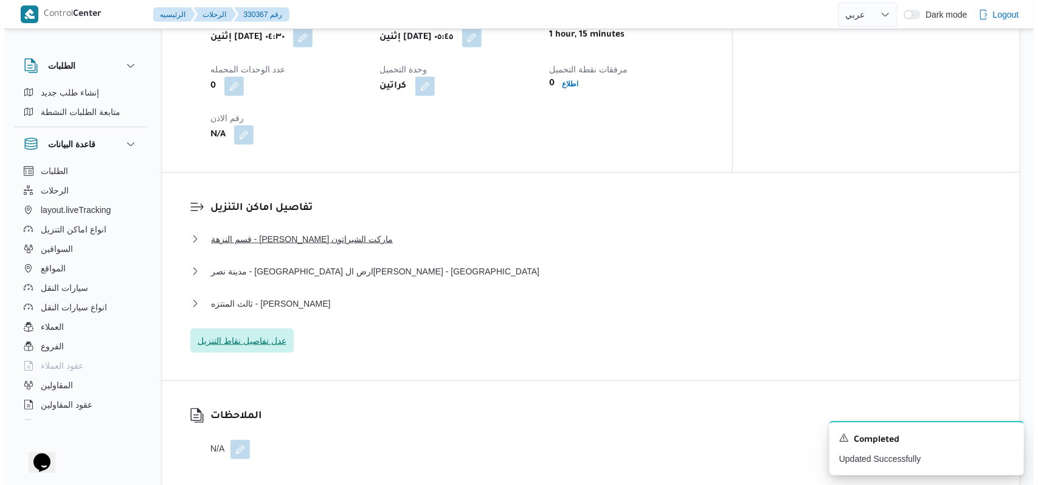
scroll to position [914, 0]
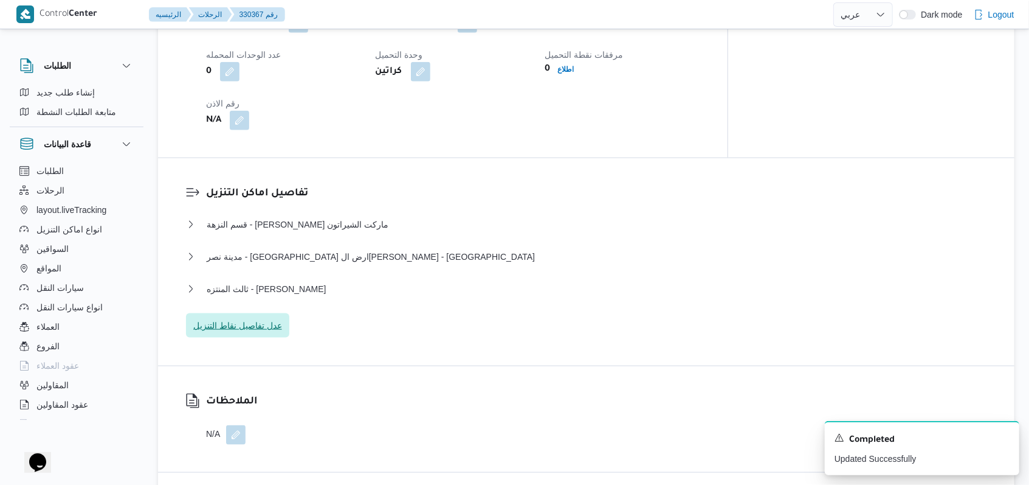
click at [285, 313] on span "عدل تفاصيل نقاط التنزيل" at bounding box center [237, 325] width 103 height 24
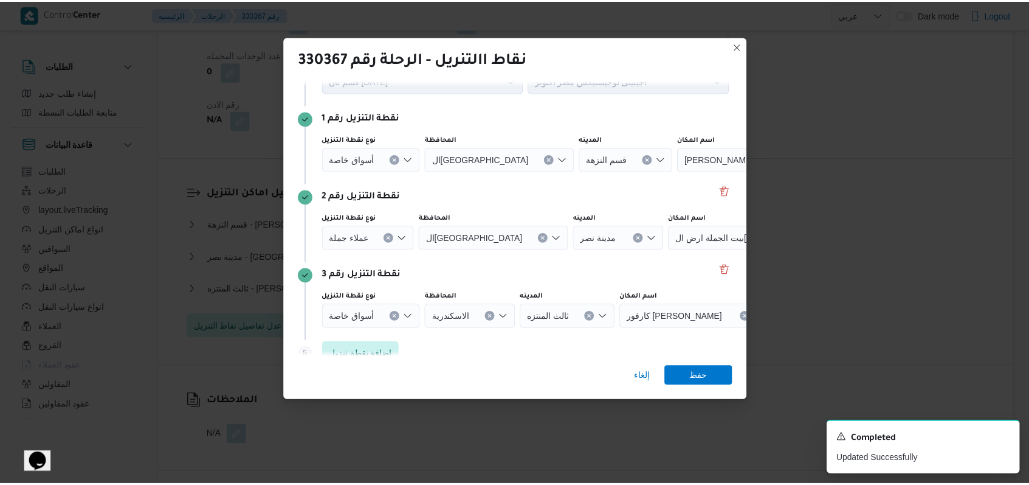
scroll to position [78, 0]
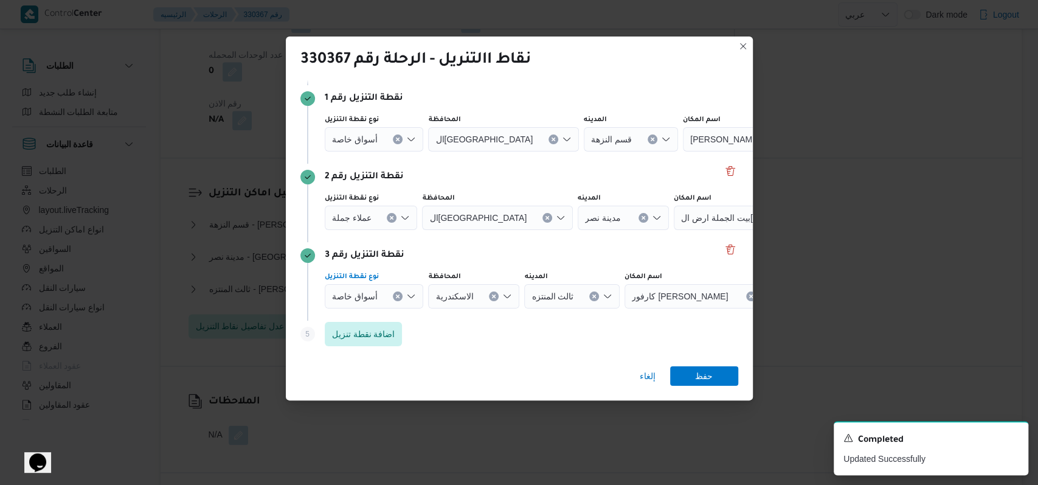
click at [398, 142] on icon "Clear input" at bounding box center [397, 139] width 5 height 5
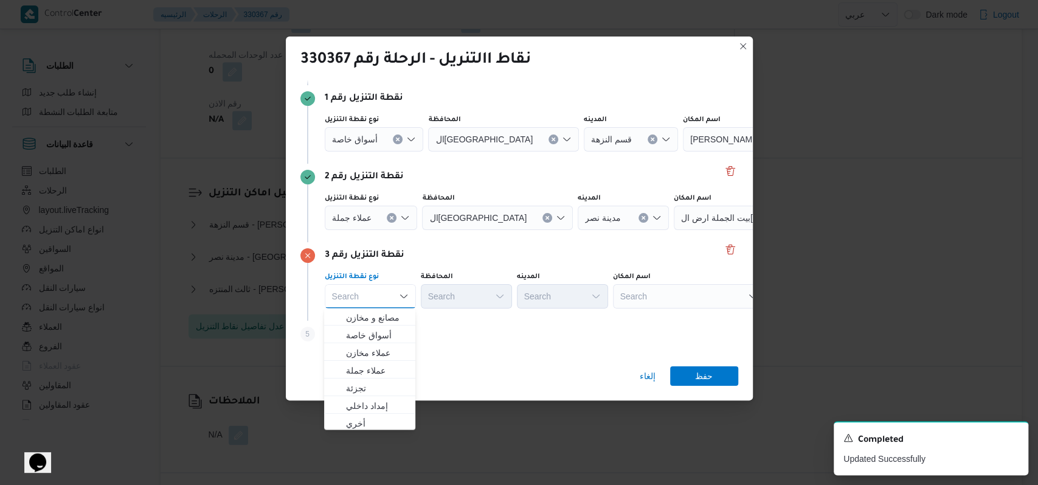
click at [617, 73] on div "اسم المكان Search" at bounding box center [633, 54] width 203 height 36
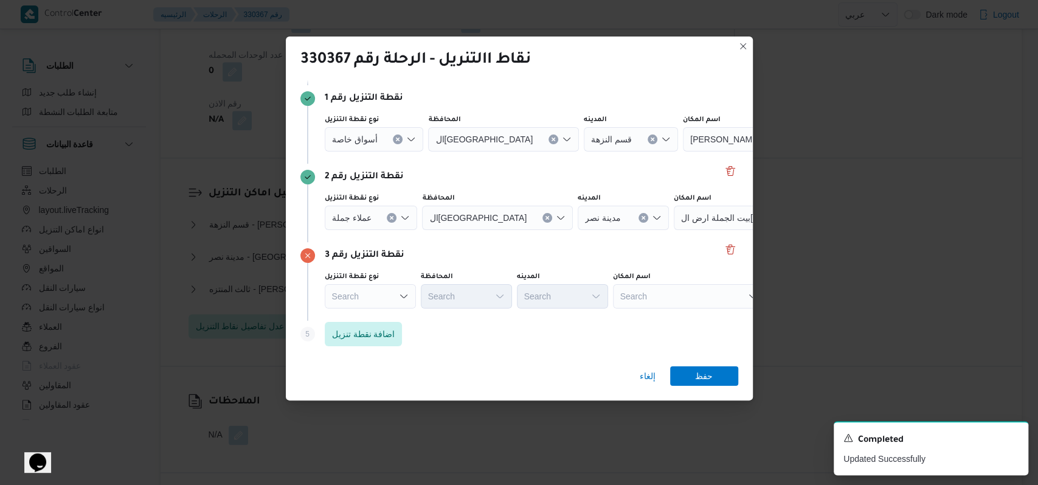
click at [683, 151] on div "Search" at bounding box center [759, 139] width 152 height 24
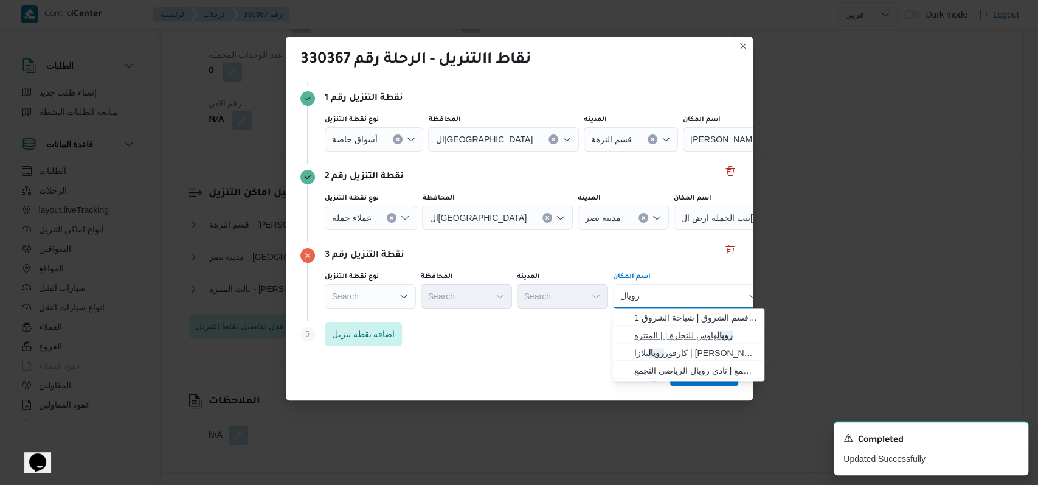
type input "رويال"
click at [676, 332] on span "رويال هاوس للتجارة | | المنتزه" at bounding box center [695, 335] width 123 height 15
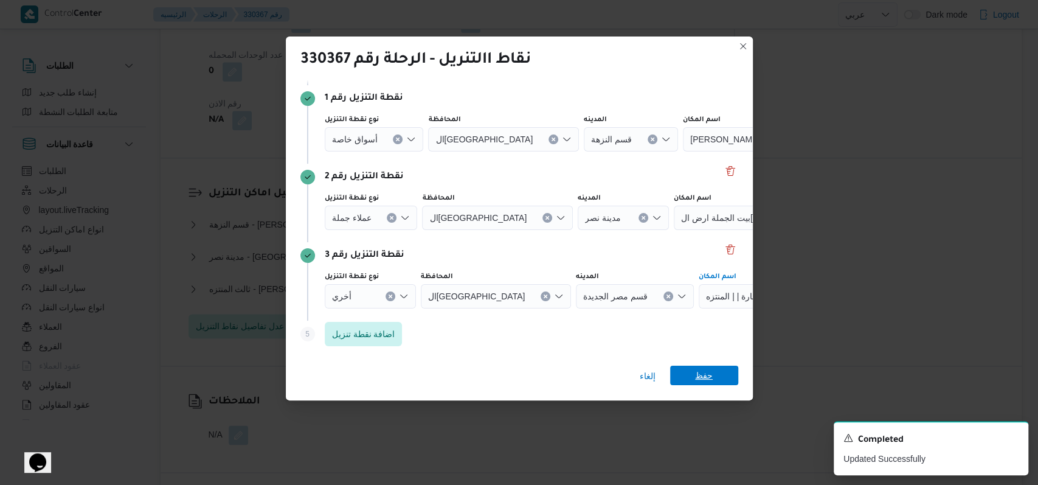
click at [708, 376] on span "حفظ" at bounding box center [704, 374] width 18 height 19
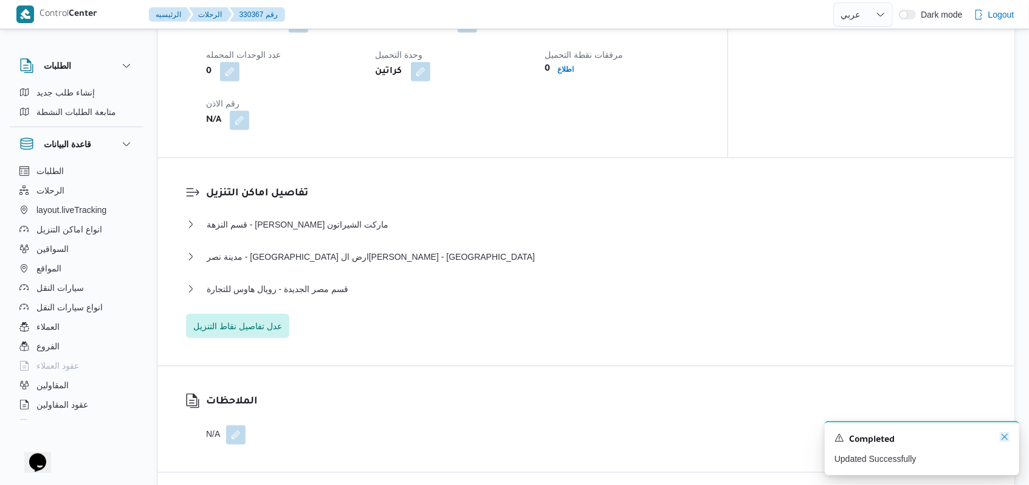
click at [1005, 438] on icon "Dismiss toast" at bounding box center [1005, 437] width 10 height 10
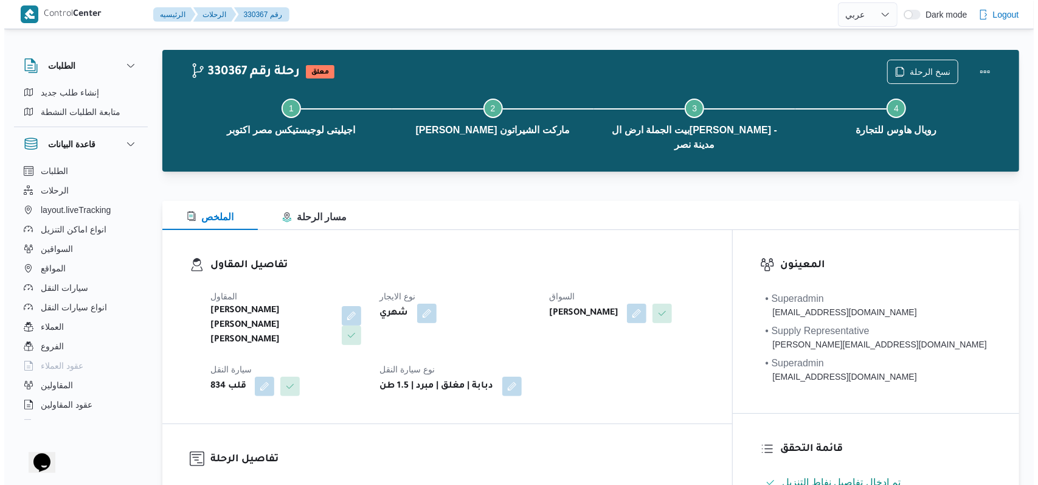
scroll to position [0, 0]
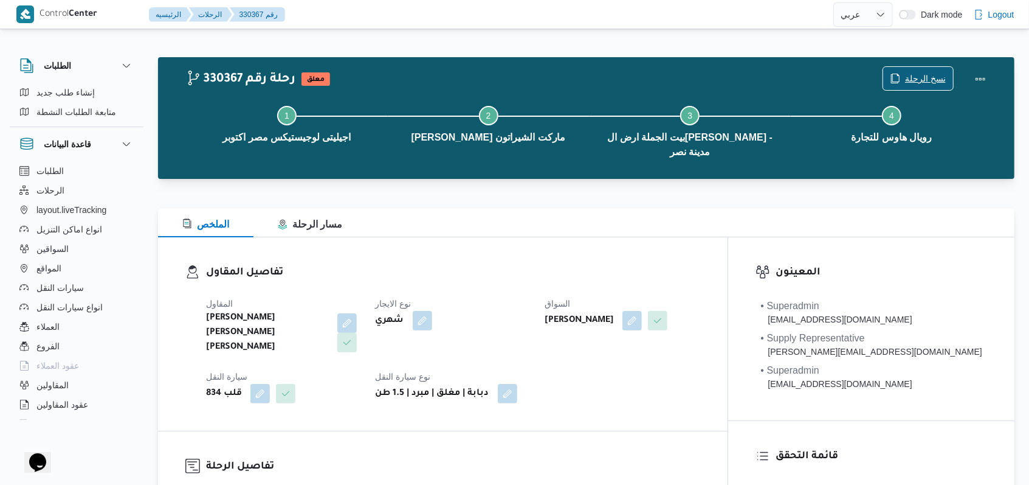
click at [912, 80] on span "نسخ الرحلة" at bounding box center [925, 78] width 41 height 15
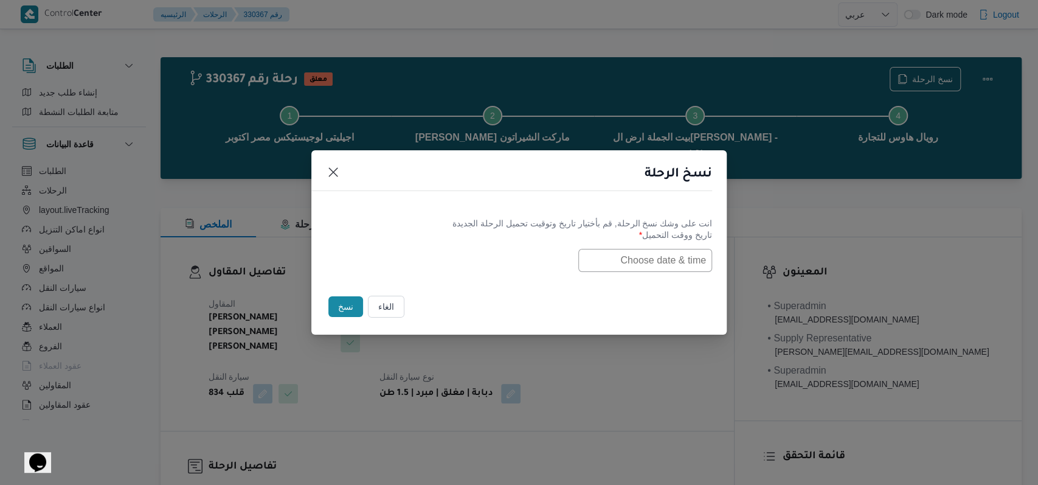
click at [624, 258] on input "text" at bounding box center [645, 260] width 134 height 23
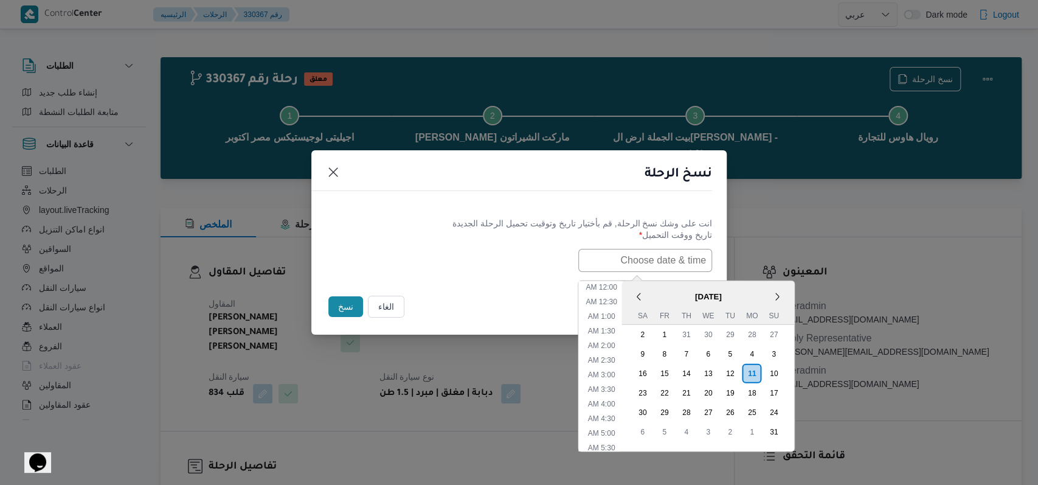
scroll to position [228, 0]
click at [737, 372] on div "12" at bounding box center [729, 372] width 23 height 23
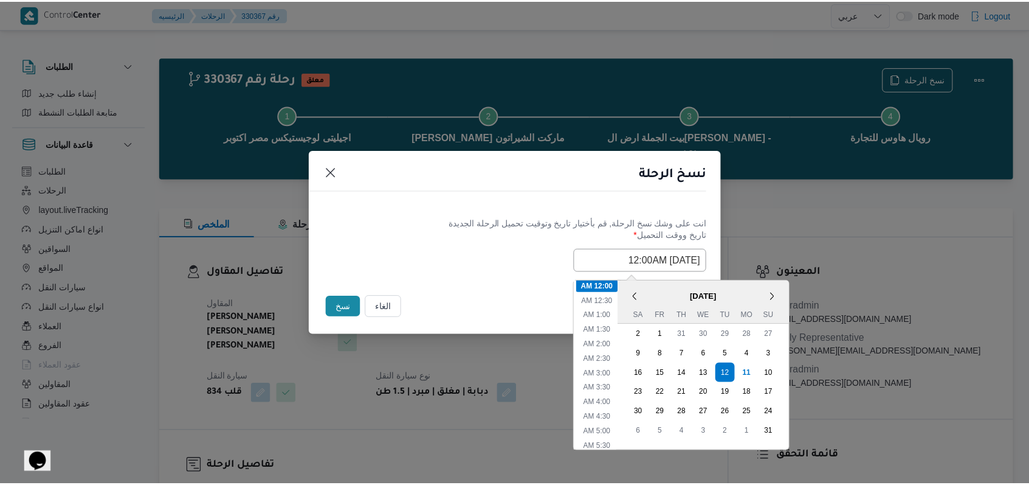
scroll to position [0, 0]
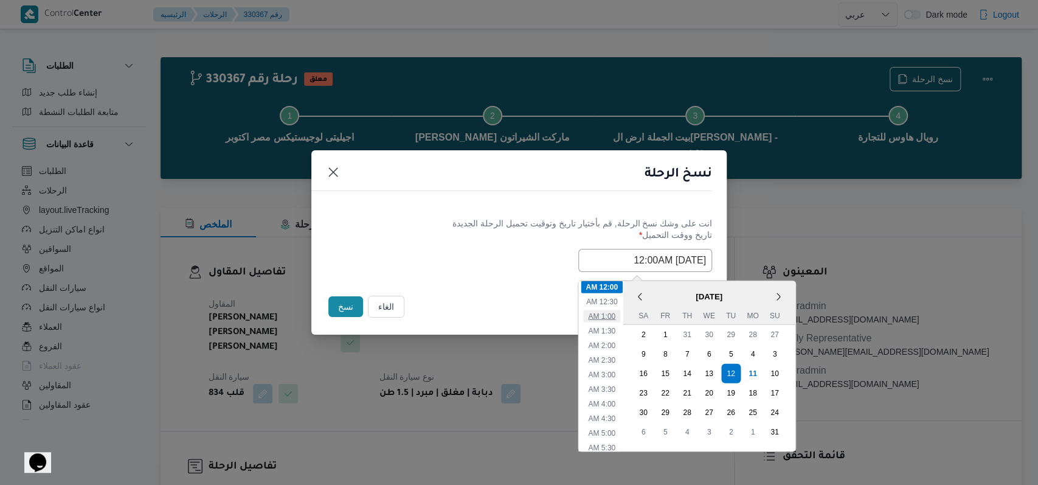
click at [618, 314] on li "1:00 AM" at bounding box center [601, 315] width 37 height 12
type input "12/08/2025 1:00AM"
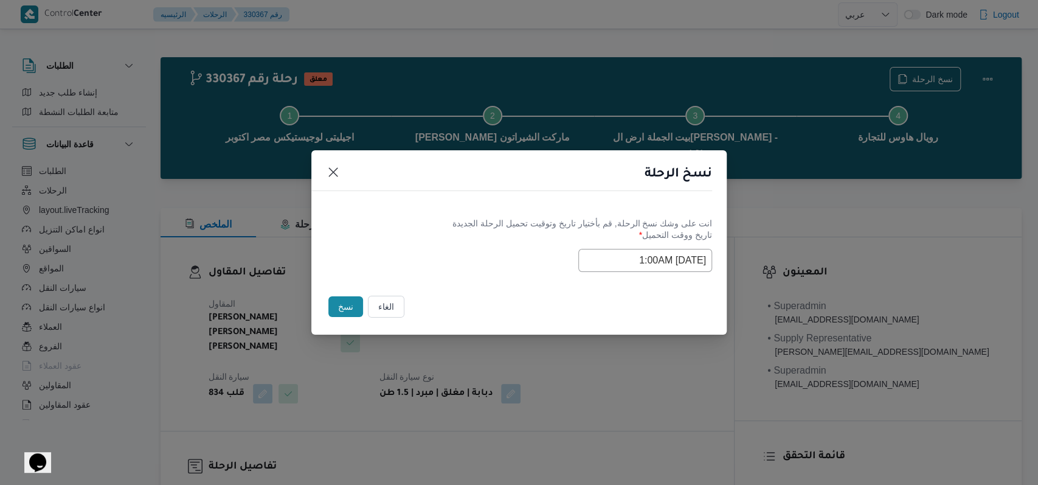
click at [452, 237] on label "تاريخ ووقت التحميل *" at bounding box center [519, 239] width 386 height 19
click at [353, 299] on button "نسخ" at bounding box center [345, 306] width 35 height 21
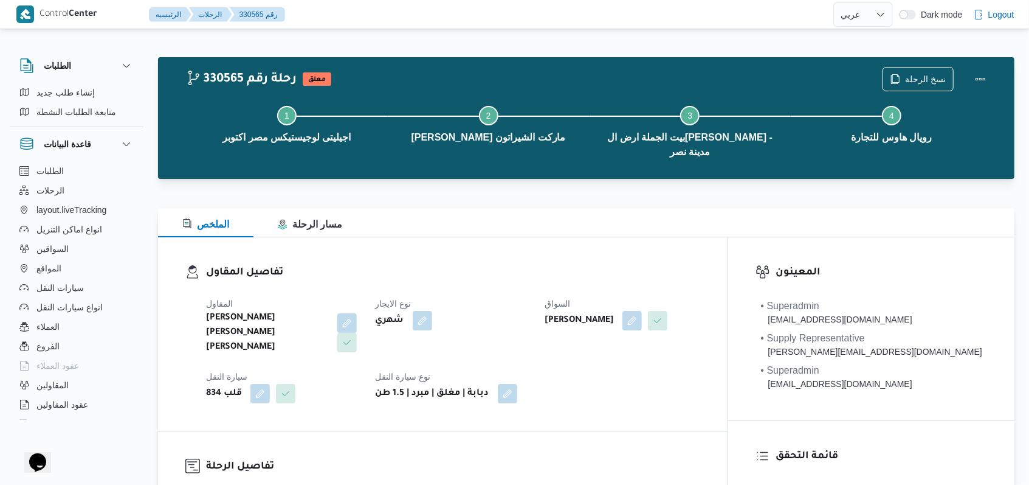
select select "ar"
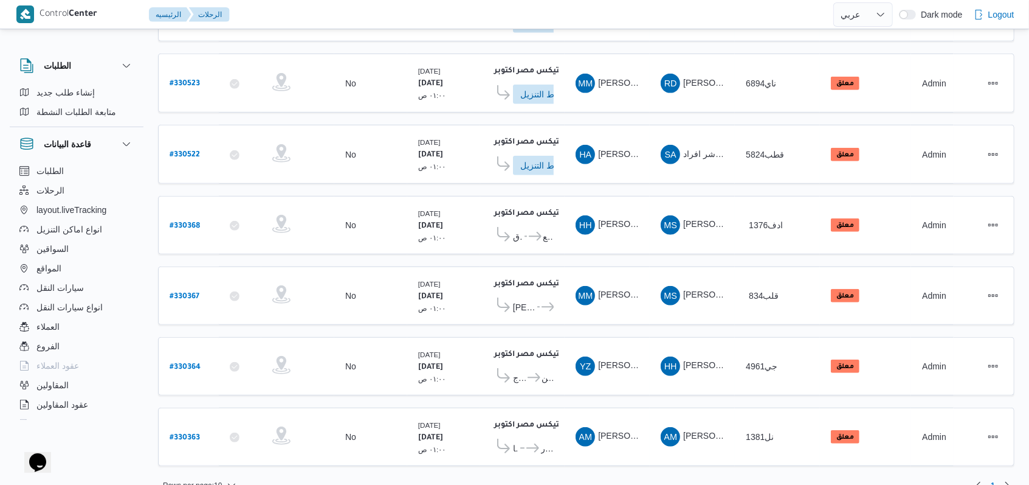
scroll to position [426, 0]
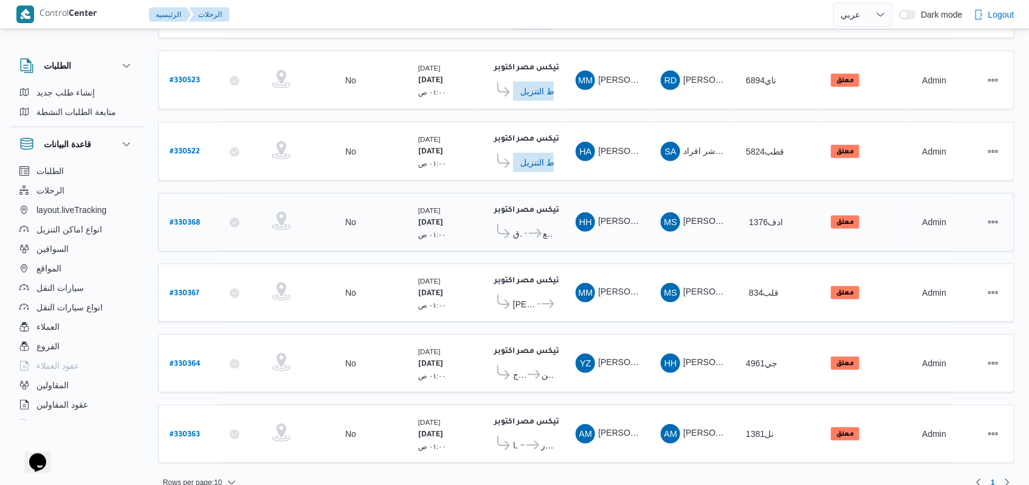
click at [196, 219] on b "# 330368" at bounding box center [185, 223] width 30 height 9
select select "ar"
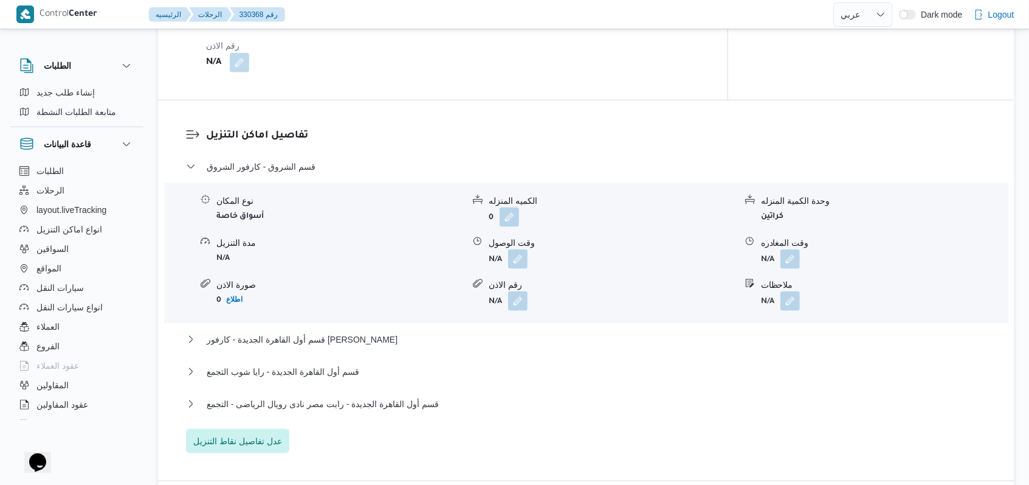
scroll to position [973, 0]
click at [266, 427] on span "عدل تفاصيل نقاط التنزيل" at bounding box center [237, 439] width 103 height 24
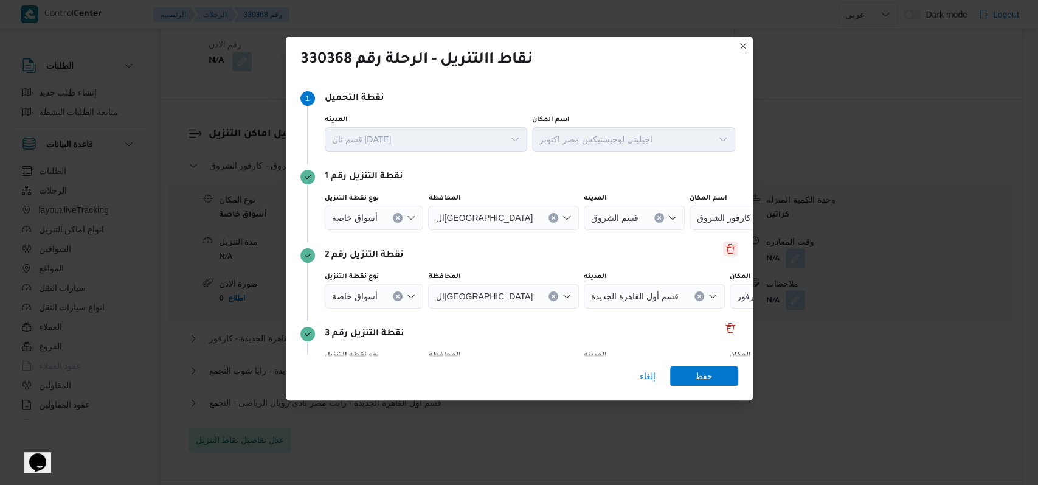
click at [724, 250] on button "Delete" at bounding box center [730, 248] width 15 height 15
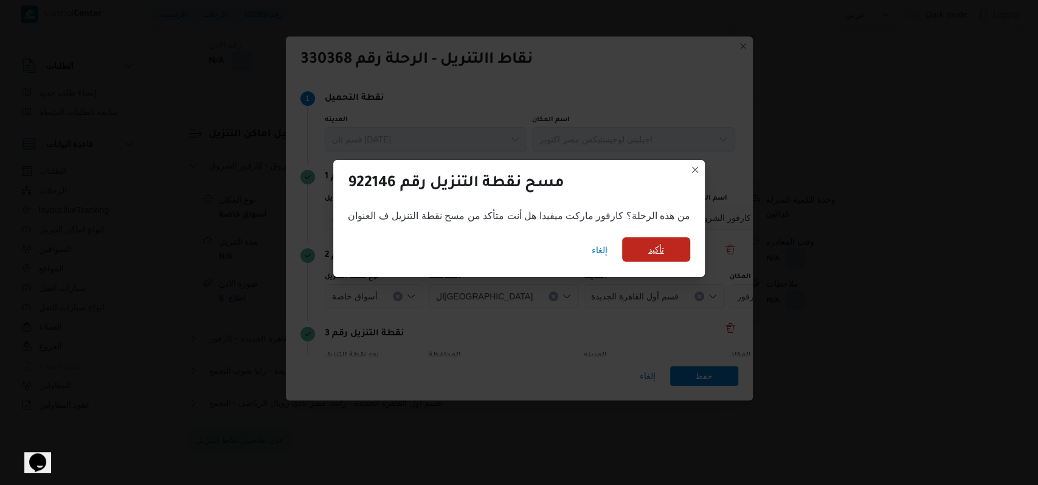
click at [660, 257] on span "تأكيد" at bounding box center [656, 249] width 68 height 24
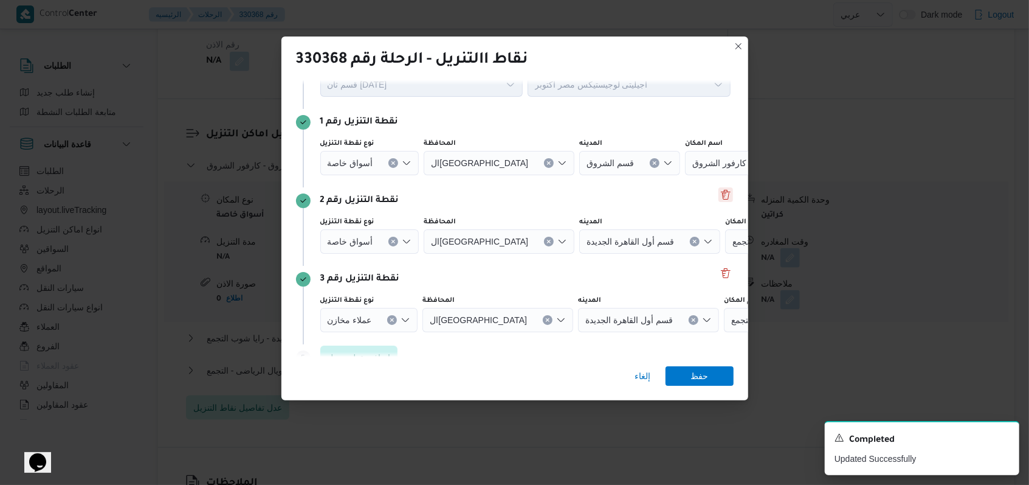
scroll to position [78, 0]
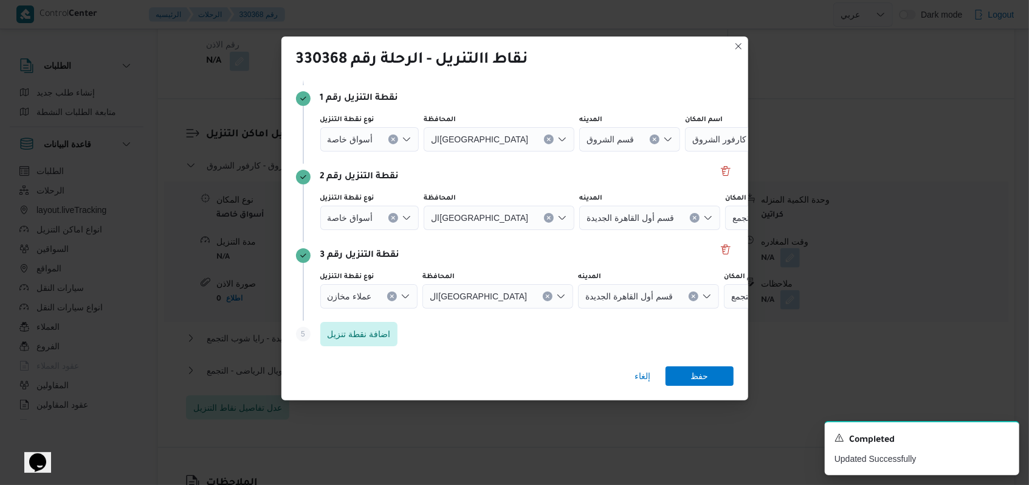
click at [392, 140] on icon "Clear input" at bounding box center [393, 138] width 3 height 3
click at [393, 140] on icon "Clear input" at bounding box center [393, 138] width 3 height 3
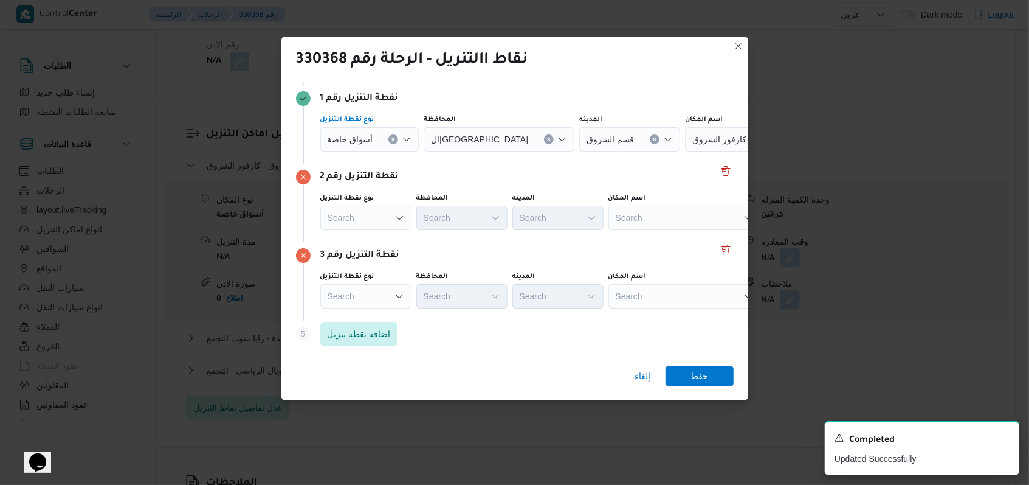
click at [389, 142] on button "Clear input" at bounding box center [394, 139] width 10 height 10
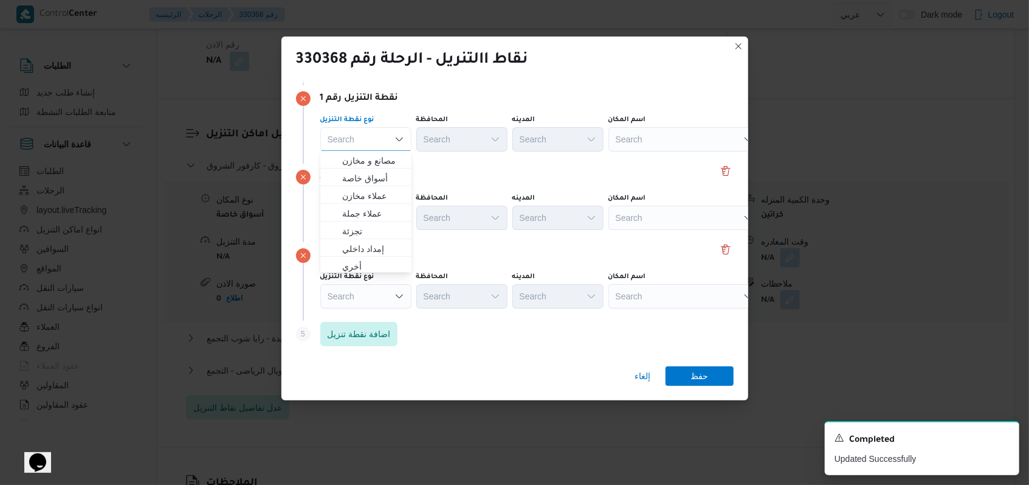
click at [668, 143] on div "Search" at bounding box center [685, 139] width 152 height 24
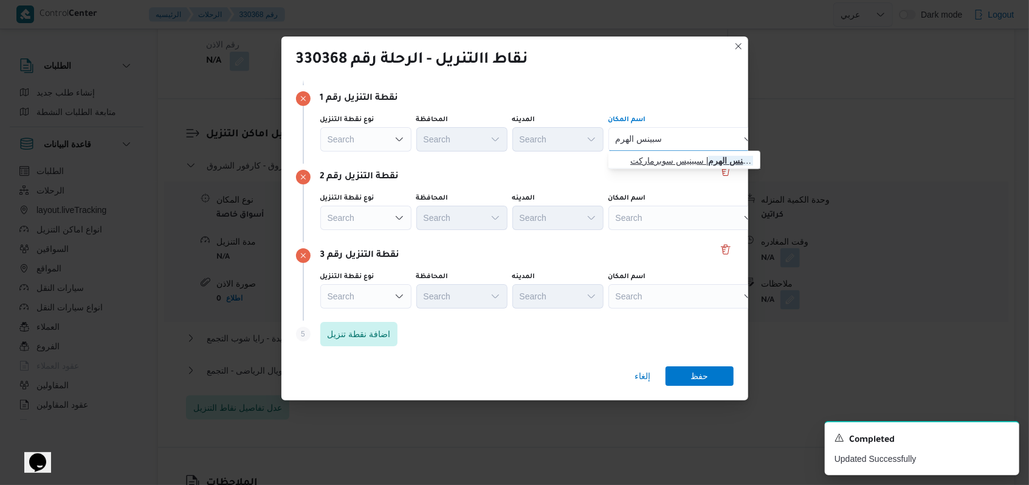
type input "سبينس الهرم"
click at [669, 162] on span "سبينس الهرم | سبينيس سوبرماركت | كفر نصار" at bounding box center [691, 160] width 123 height 15
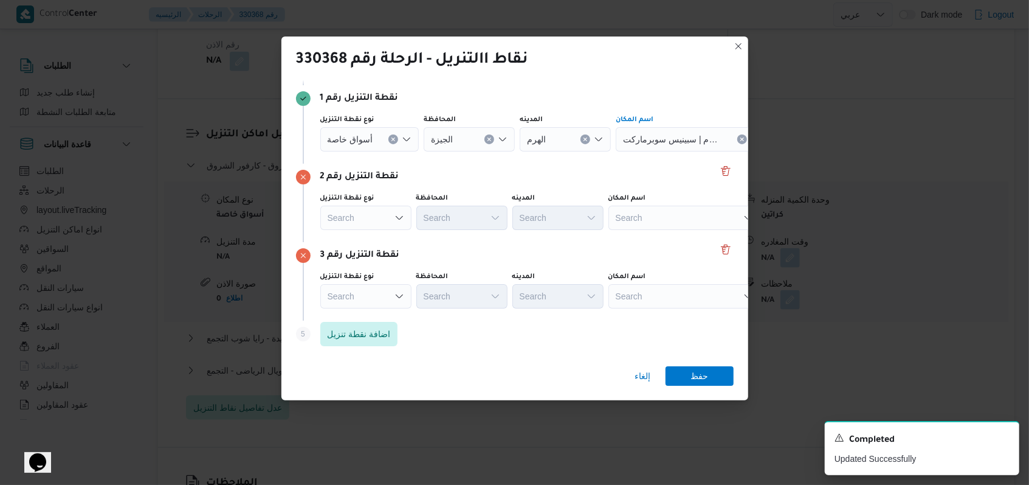
click at [658, 151] on div "Search" at bounding box center [692, 139] width 152 height 24
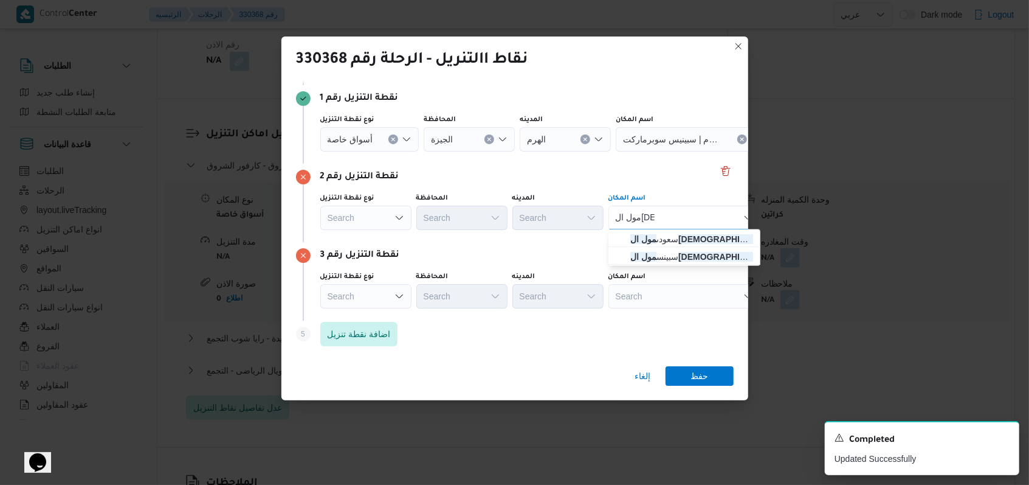
type input "مول العرب"
click at [685, 260] on span "سبينس مول العرب | سبينيس مول العرب | null" at bounding box center [691, 256] width 123 height 15
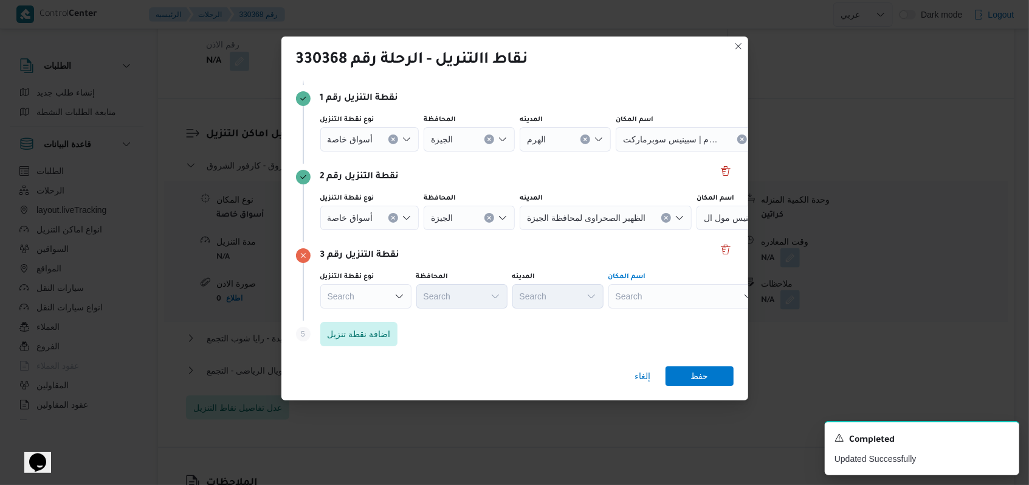
click at [670, 151] on div "Search" at bounding box center [692, 139] width 152 height 24
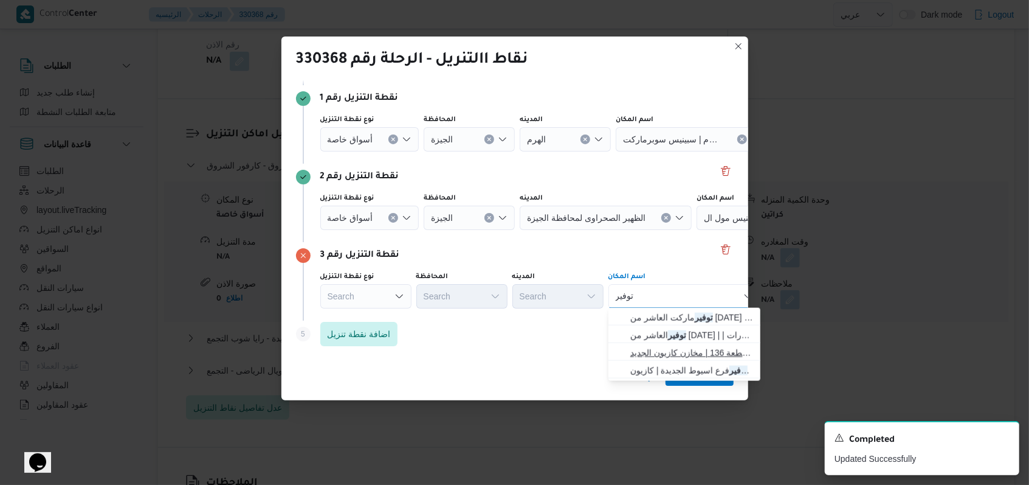
type input "توفير"
click at [690, 353] on span "مخازن توفير اكتوبر قطعة 136 | مخازن كازيون الجديد | null" at bounding box center [691, 352] width 123 height 15
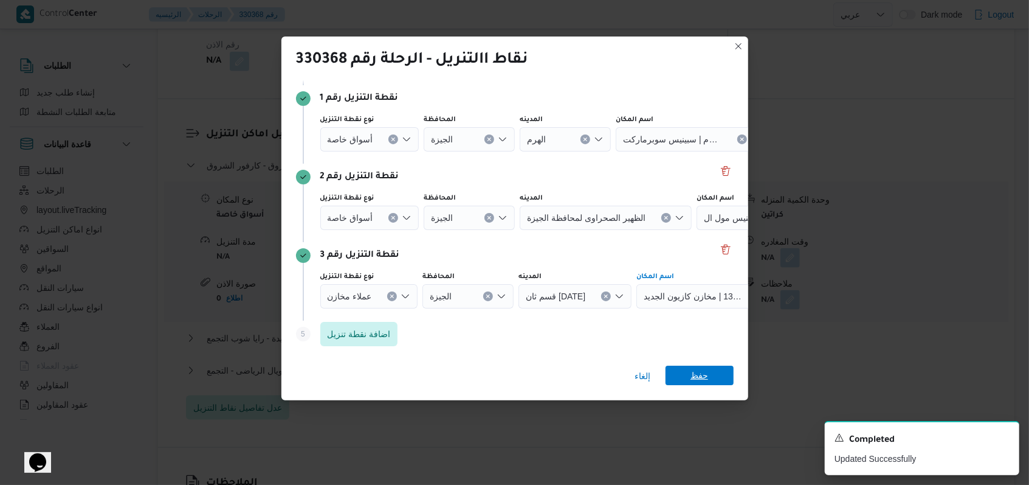
click at [708, 379] on span "حفظ" at bounding box center [700, 374] width 68 height 19
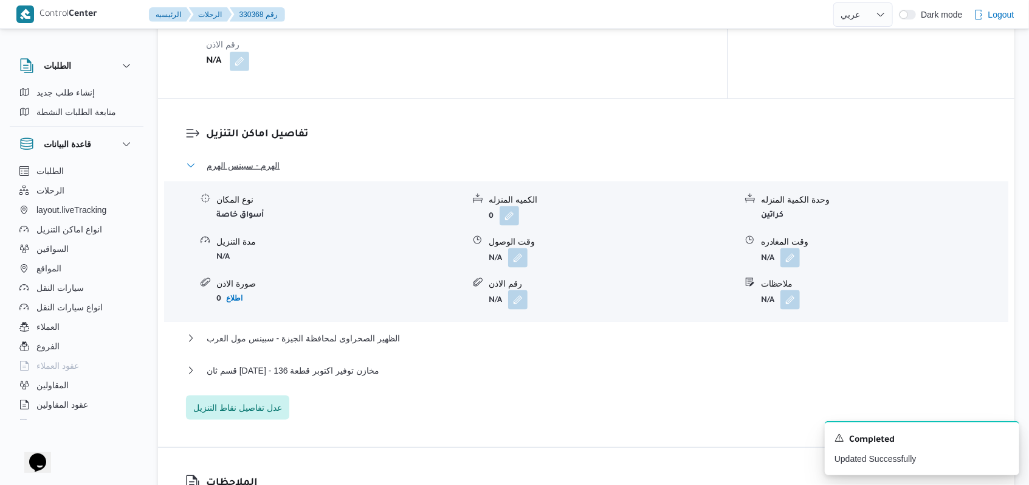
click at [301, 158] on button "الهرم - سبينس الهرم" at bounding box center [586, 165] width 801 height 15
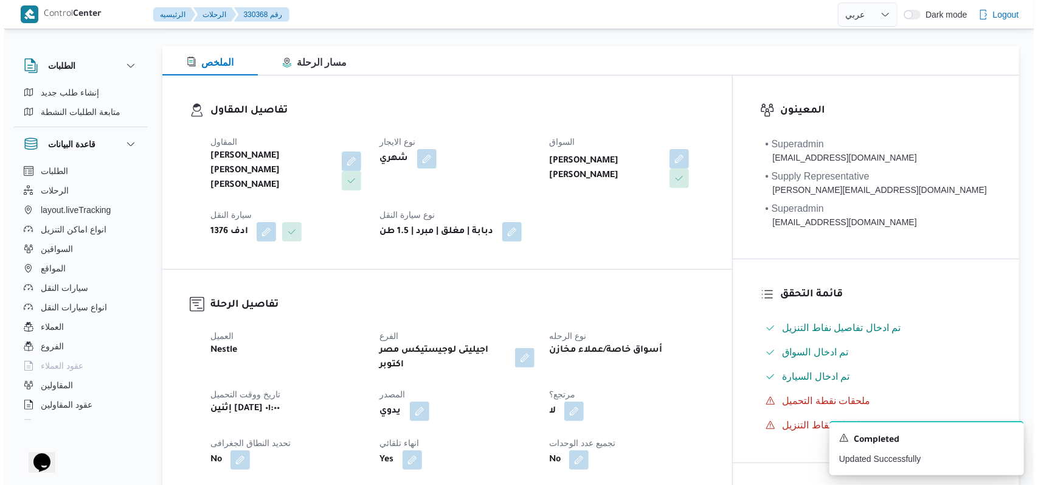
scroll to position [0, 0]
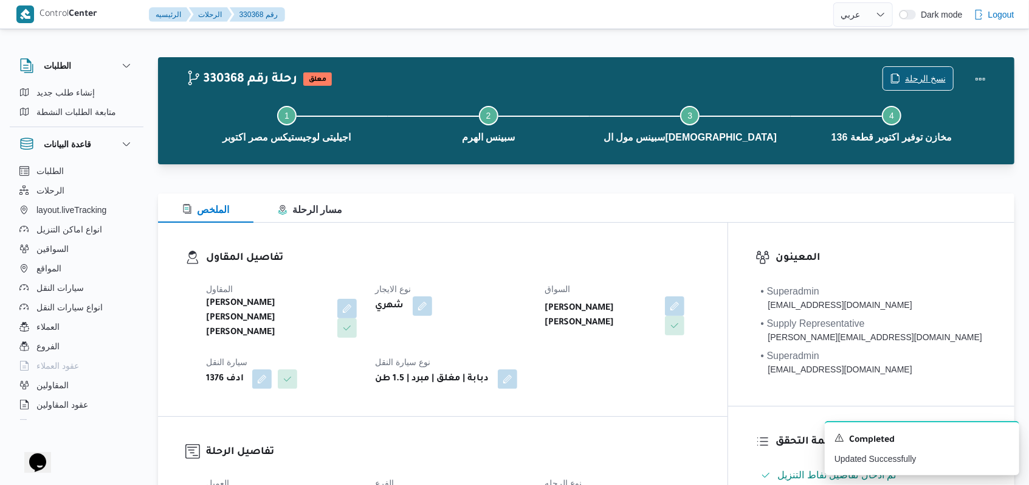
click at [917, 71] on span "نسخ الرحلة" at bounding box center [918, 78] width 70 height 23
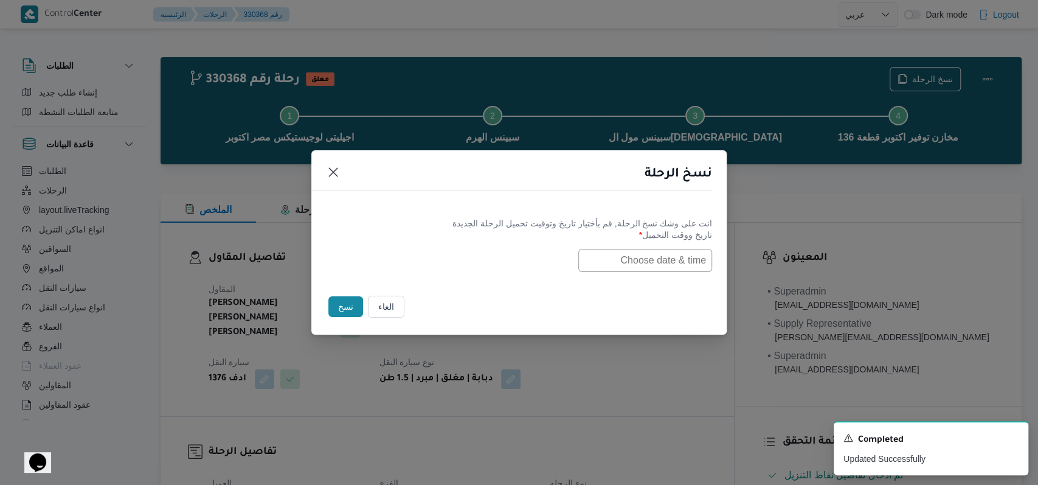
click at [610, 260] on input "text" at bounding box center [645, 260] width 134 height 23
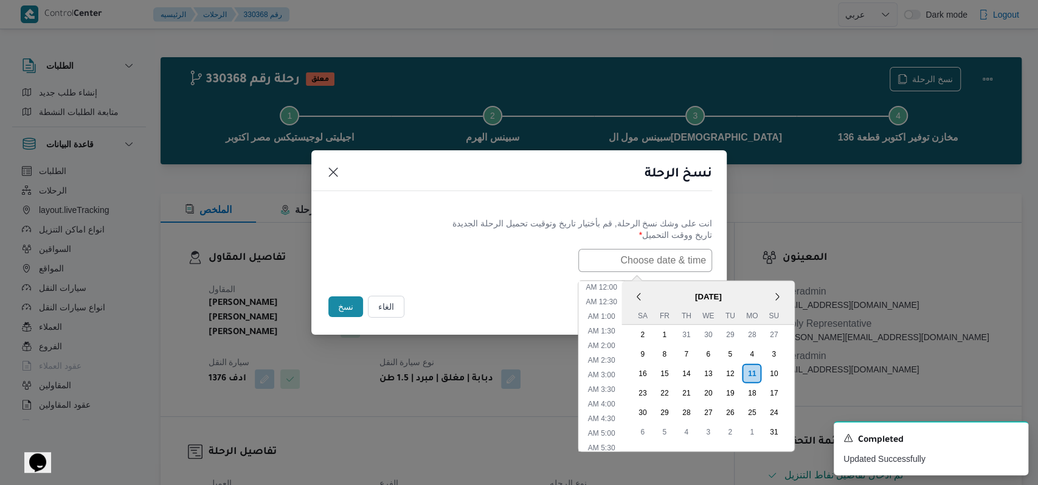
scroll to position [243, 0]
click at [741, 368] on div "12" at bounding box center [729, 372] width 23 height 23
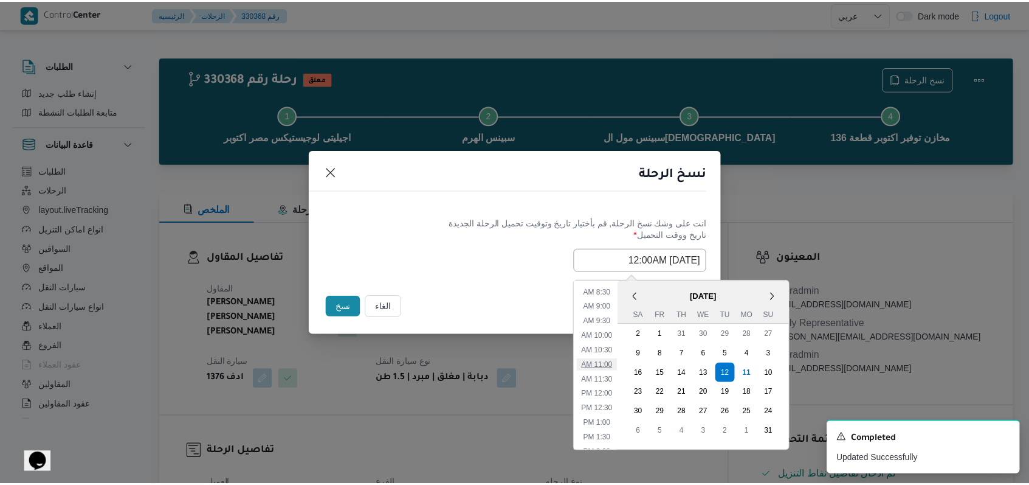
scroll to position [0, 0]
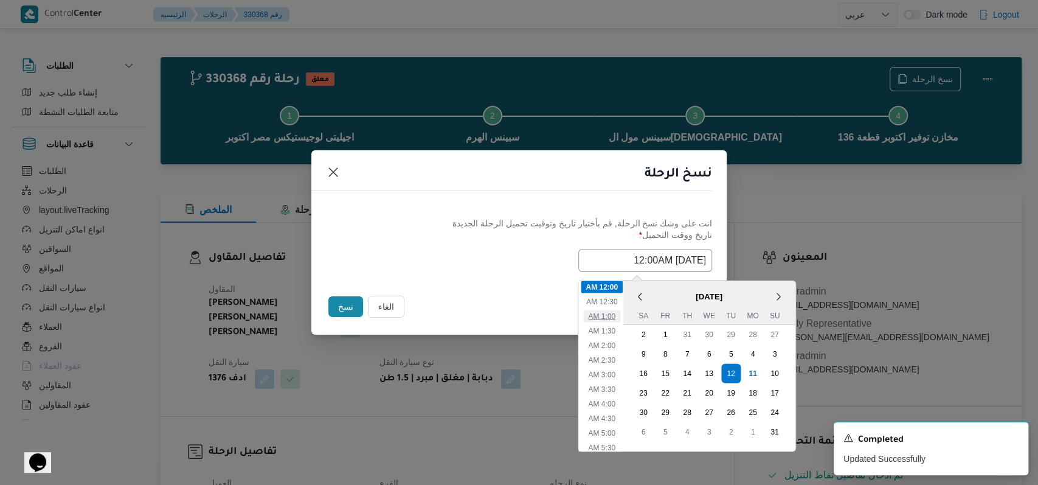
click at [618, 316] on li "1:00 AM" at bounding box center [601, 315] width 37 height 12
type input "12/08/2025 1:00AM"
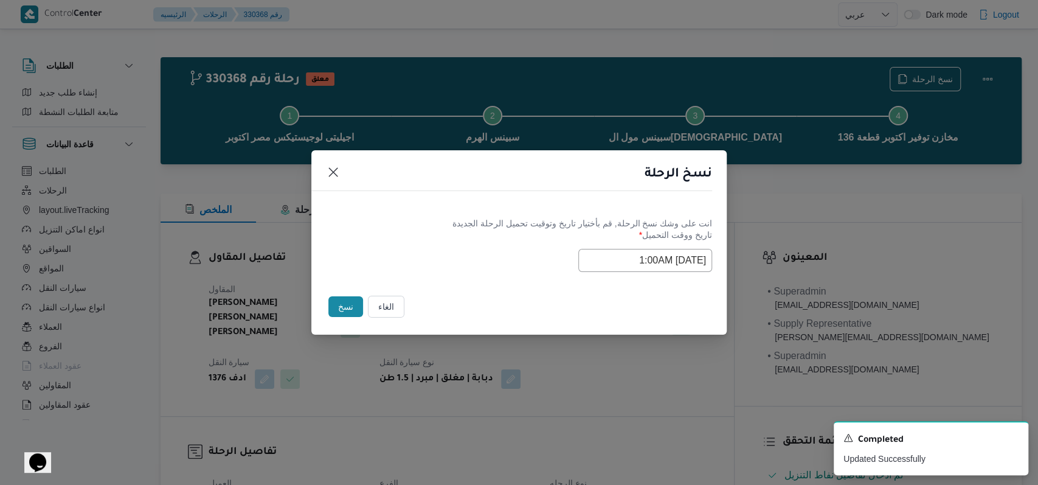
click at [464, 240] on label "تاريخ ووقت التحميل *" at bounding box center [519, 239] width 386 height 19
click at [344, 303] on button "نسخ" at bounding box center [345, 306] width 35 height 21
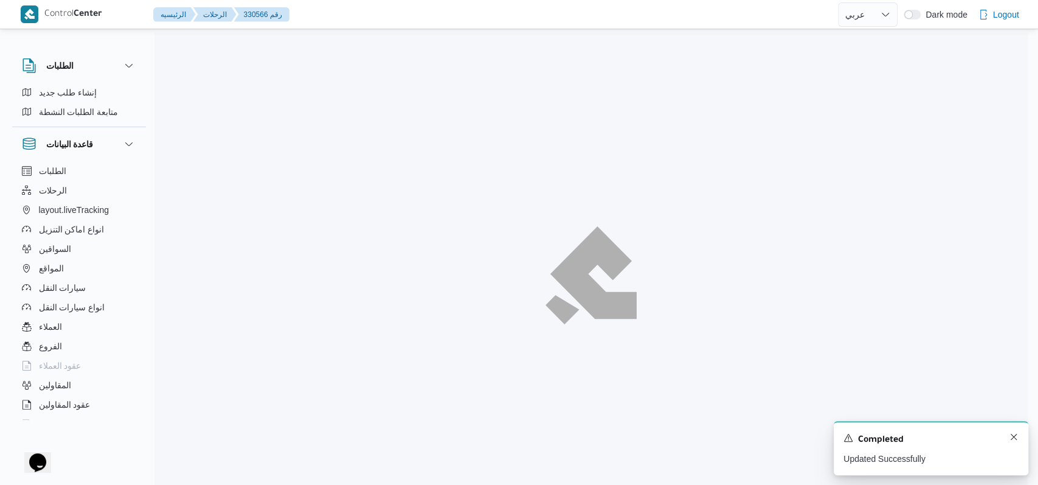
click at [1012, 440] on div "A new notification appears Completed Updated Successfully" at bounding box center [931, 448] width 195 height 54
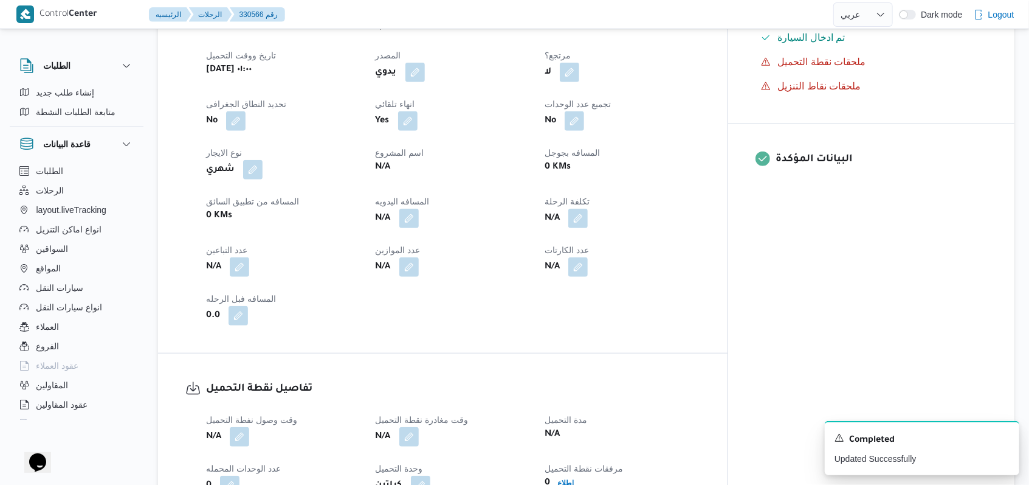
scroll to position [486, 0]
select select "ar"
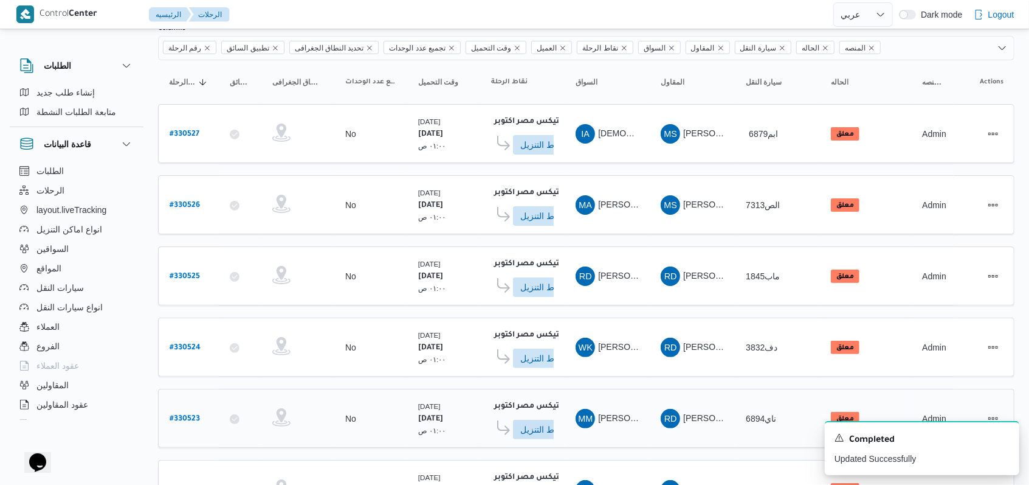
scroll to position [250, 0]
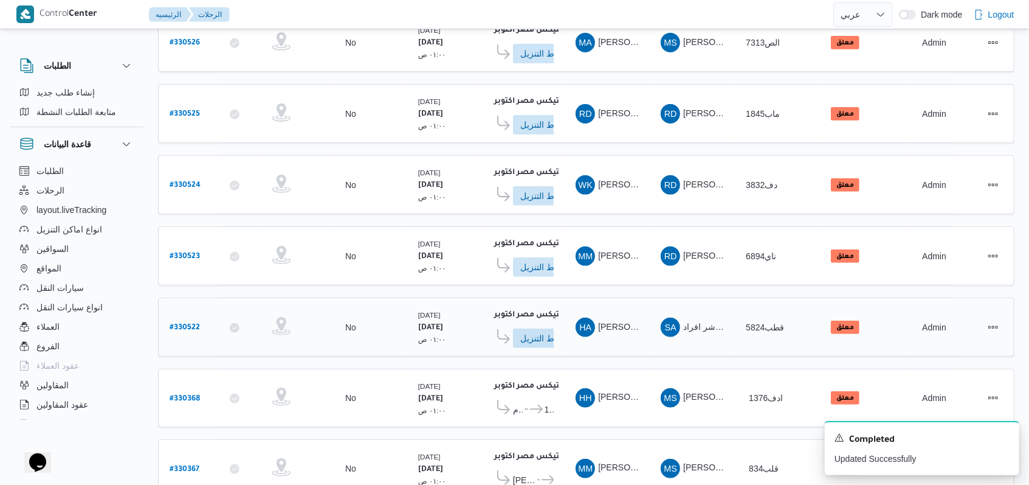
click at [197, 323] on b "# 330522" at bounding box center [185, 327] width 30 height 9
select select "ar"
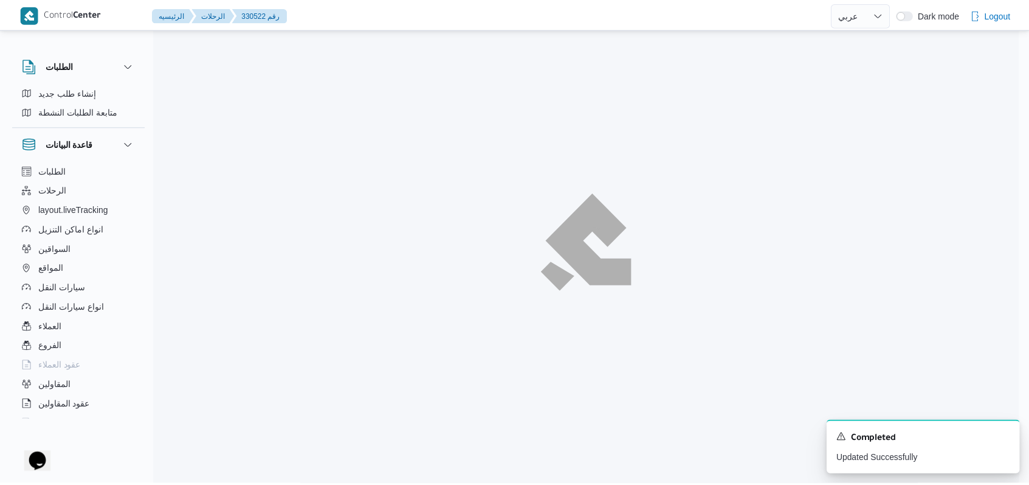
scroll to position [250, 0]
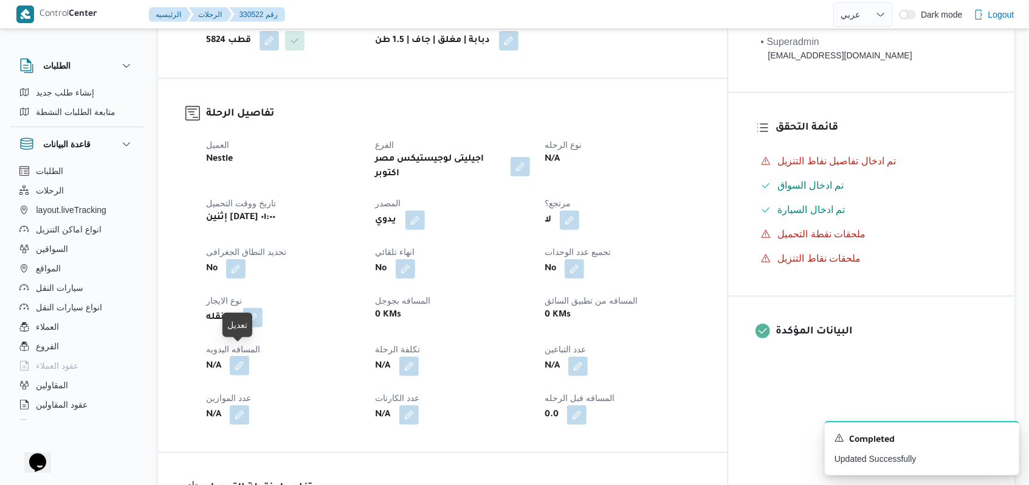
click at [241, 356] on button "button" at bounding box center [239, 365] width 19 height 19
click at [588, 356] on button "button" at bounding box center [577, 365] width 19 height 19
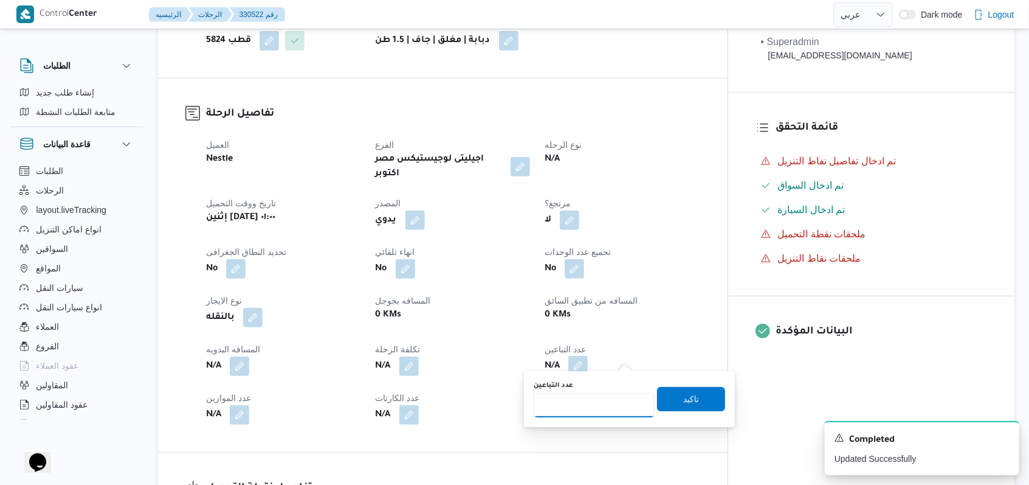
click at [603, 397] on input "عدد التباعين" at bounding box center [594, 405] width 121 height 24
type input "1"
click at [686, 398] on span "تاكيد" at bounding box center [691, 398] width 16 height 15
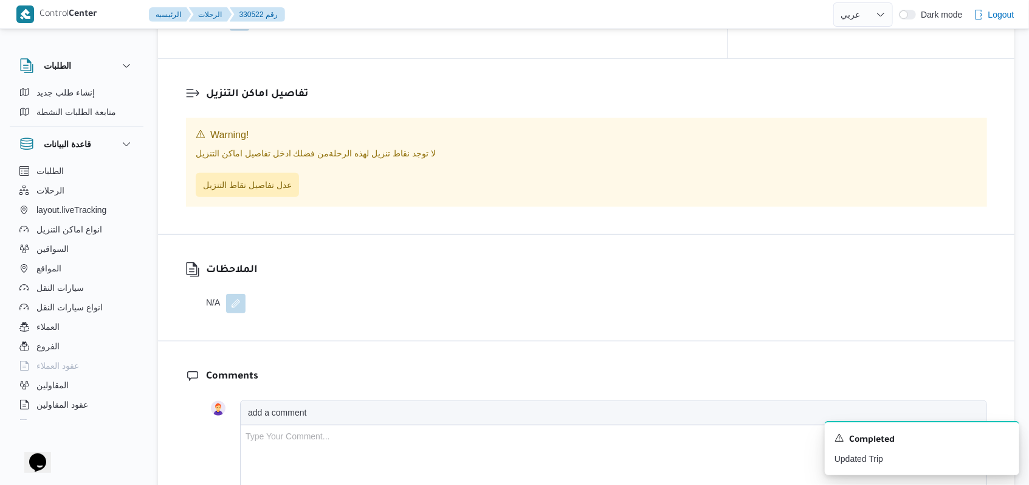
scroll to position [899, 0]
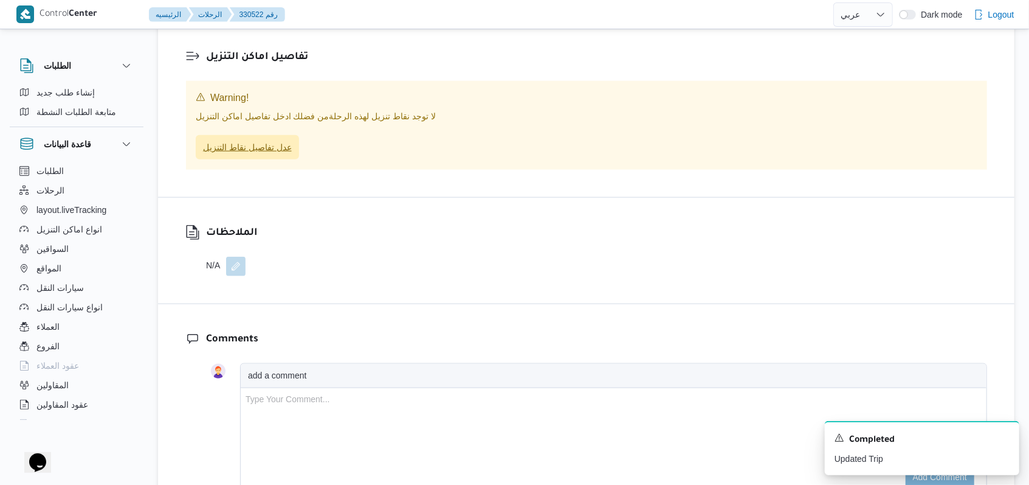
click at [266, 147] on span "عدل تفاصيل نقاط التنزيل" at bounding box center [247, 147] width 103 height 24
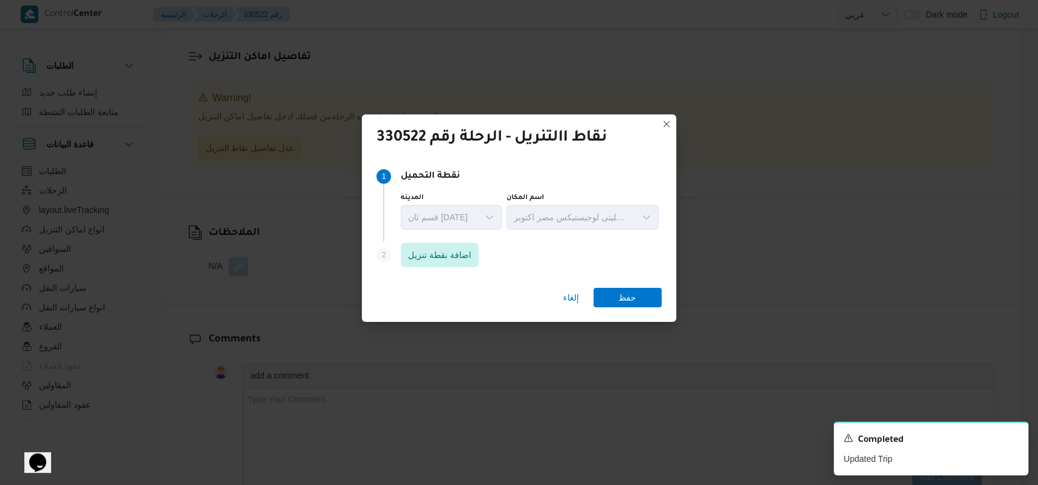
click at [443, 282] on div "إلغاء حفظ" at bounding box center [519, 300] width 314 height 44
click at [447, 262] on span "اضافة نقطة تنزيل" at bounding box center [440, 254] width 78 height 24
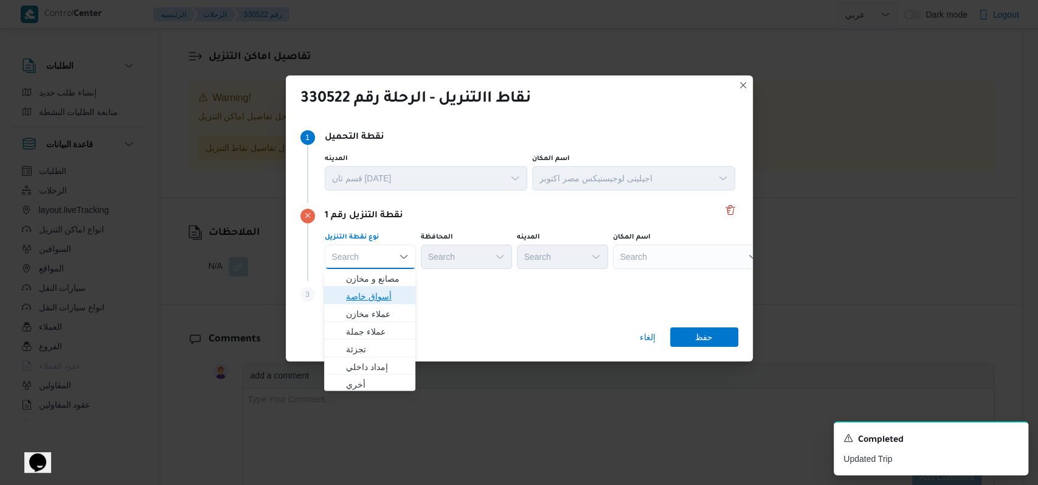
click at [364, 301] on span "أسواق خاصة" at bounding box center [377, 296] width 62 height 15
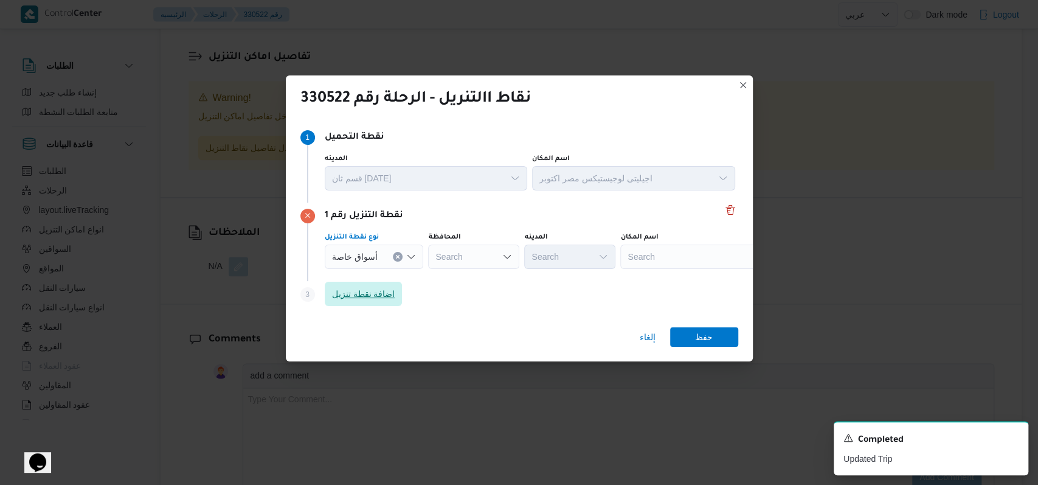
click at [368, 300] on span "اضافة نقطة تنزيل" at bounding box center [363, 293] width 63 height 15
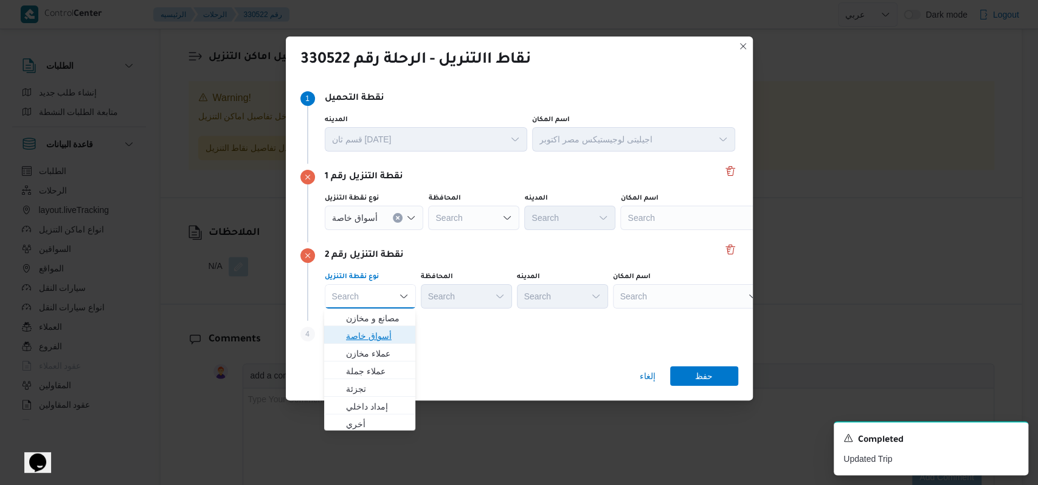
click at [373, 330] on span "أسواق خاصة" at bounding box center [377, 335] width 62 height 15
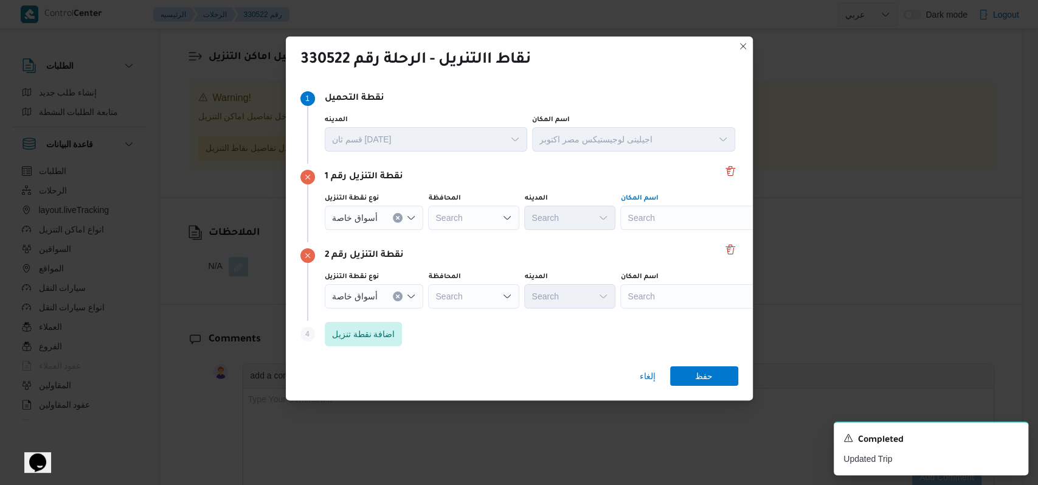
click at [683, 216] on div "Search" at bounding box center [696, 218] width 152 height 24
type input "ك"
type input "ا"
type input "الماظ"
click at [1018, 440] on div "A new notification appears Completed Updated Trip" at bounding box center [931, 448] width 195 height 54
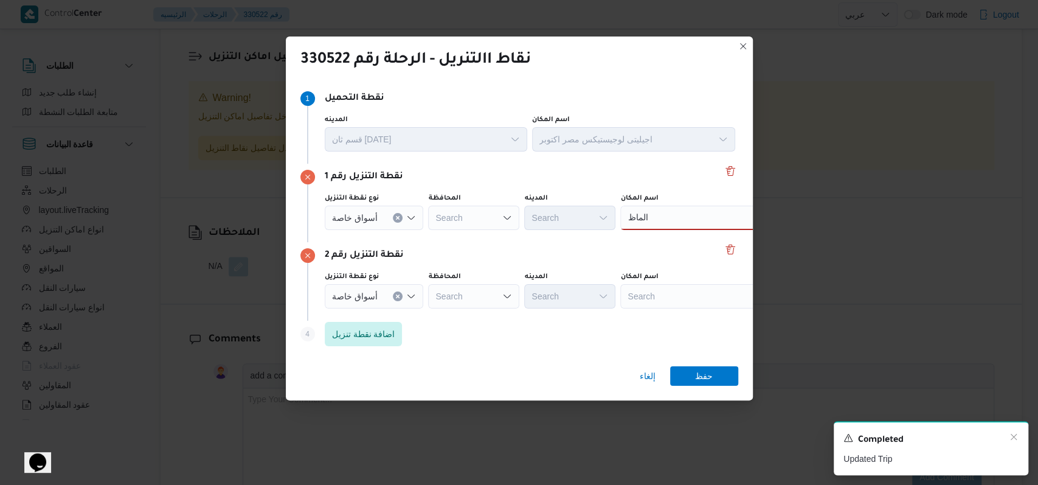
click at [1018, 439] on div "A new notification appears Completed Updated Trip" at bounding box center [931, 448] width 195 height 54
click at [1010, 435] on icon "Dismiss toast" at bounding box center [1014, 437] width 10 height 10
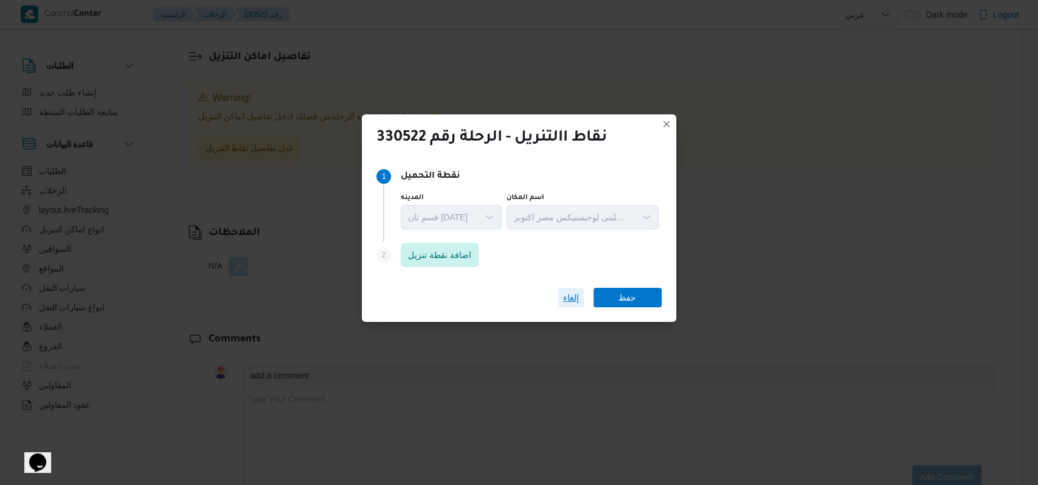
click at [576, 303] on span "إلغاء" at bounding box center [571, 297] width 16 height 15
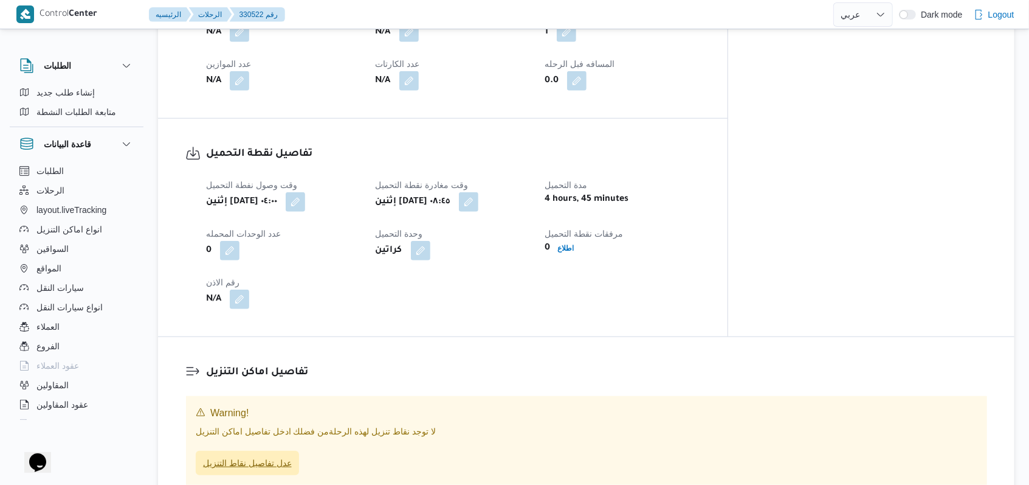
scroll to position [730, 0]
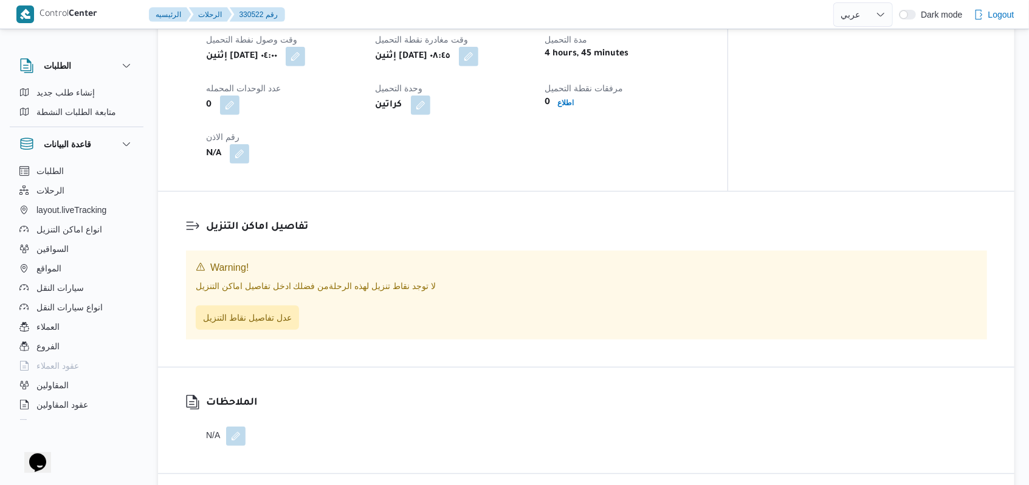
click at [671, 139] on div "وقت وصول نفطة التحميل إثنين ١١ أغسطس ٢٠٢٥ ٠٤:٠٠ وقت مغادرة نقطة التحميل إثنين ١…" at bounding box center [453, 98] width 509 height 146
drag, startPoint x: 623, startPoint y: 406, endPoint x: 672, endPoint y: 449, distance: 65.5
click at [623, 406] on div "الملاحظات N/A" at bounding box center [586, 420] width 857 height 106
click at [637, 192] on div "تفاصيل اماكن التنزيل Warning! لا توجد نقاط تنزيل لهذه الرحلة من فضلك ادخل تفاصي…" at bounding box center [586, 279] width 857 height 175
click at [685, 158] on div "وقت وصول نفطة التحميل إثنين ١١ أغسطس ٢٠٢٥ ٠٤:٠٠ وقت مغادرة نقطة التحميل إثنين ١…" at bounding box center [453, 98] width 509 height 146
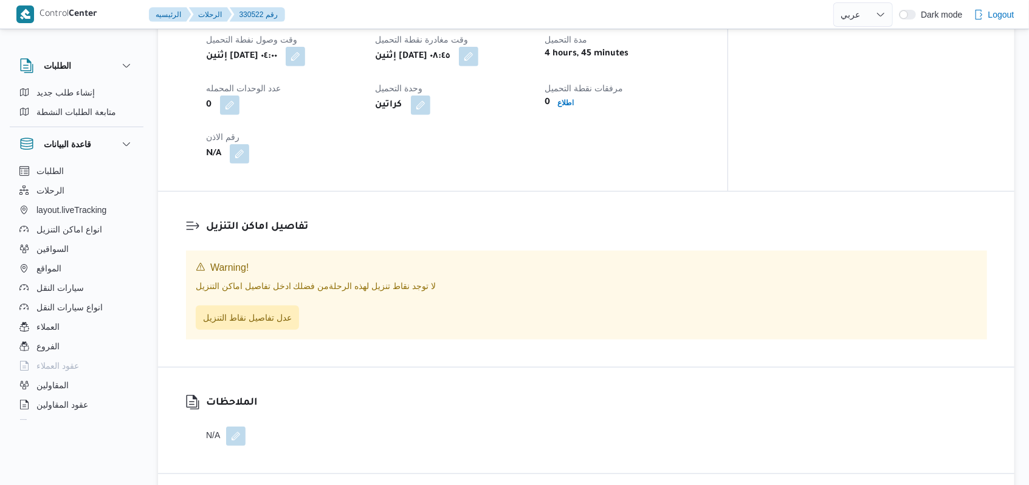
click at [632, 131] on div "وقت وصول نفطة التحميل إثنين ١١ أغسطس ٢٠٢٥ ٠٤:٠٠ وقت مغادرة نقطة التحميل إثنين ١…" at bounding box center [453, 98] width 509 height 146
drag, startPoint x: 277, startPoint y: 325, endPoint x: 271, endPoint y: 313, distance: 13.6
click at [274, 323] on div "Warning! لا توجد نقاط تنزيل لهذه الرحلة من فضلك ادخل تفاصيل اماكن التنزيل عدل ت…" at bounding box center [586, 294] width 801 height 89
click at [271, 313] on span "عدل تفاصيل نقاط التنزيل" at bounding box center [247, 316] width 89 height 15
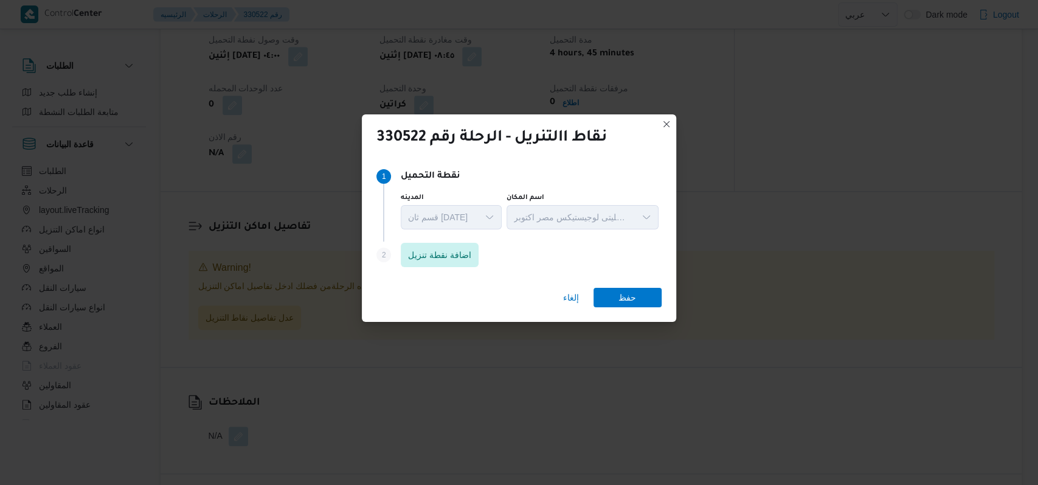
click at [457, 277] on div "Step 1 1 نقطة التحميل المدينه قسم ثان 6 أكتوبر اسم المكان اجيليتى لوجيستيكس مصر…" at bounding box center [519, 218] width 314 height 120
click at [462, 256] on span "اضافة نقطة تنزيل" at bounding box center [439, 254] width 63 height 15
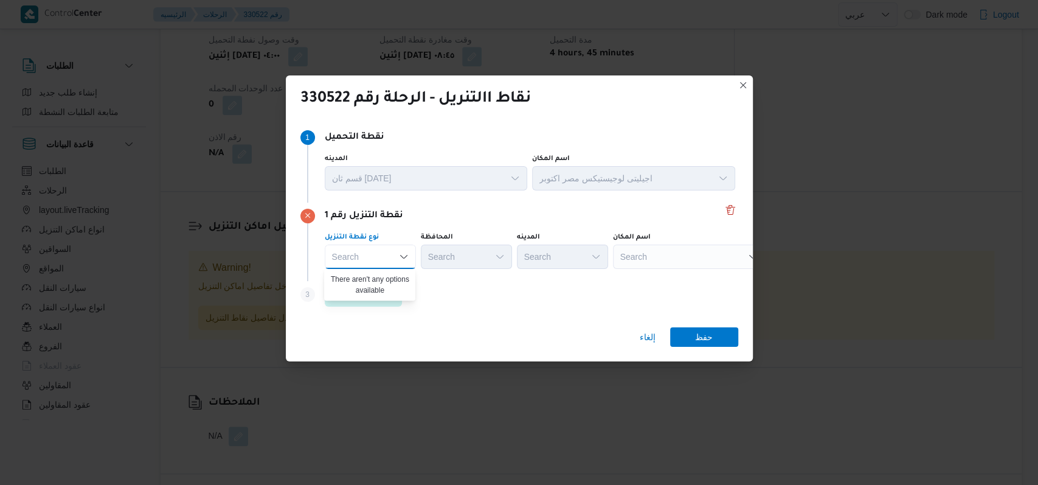
click at [443, 291] on div "Step 3 is disabled 3 اضافة نقطة تنزيل" at bounding box center [519, 297] width 438 height 32
click at [382, 292] on span "اضافة نقطة تنزيل" at bounding box center [363, 293] width 63 height 15
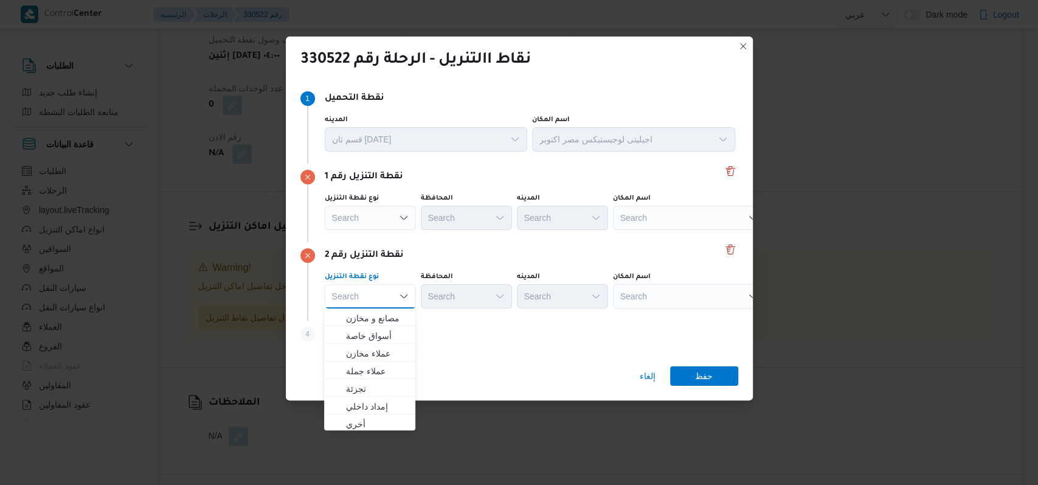
click at [608, 251] on div "نقطة التنزيل رقم 2" at bounding box center [519, 255] width 438 height 15
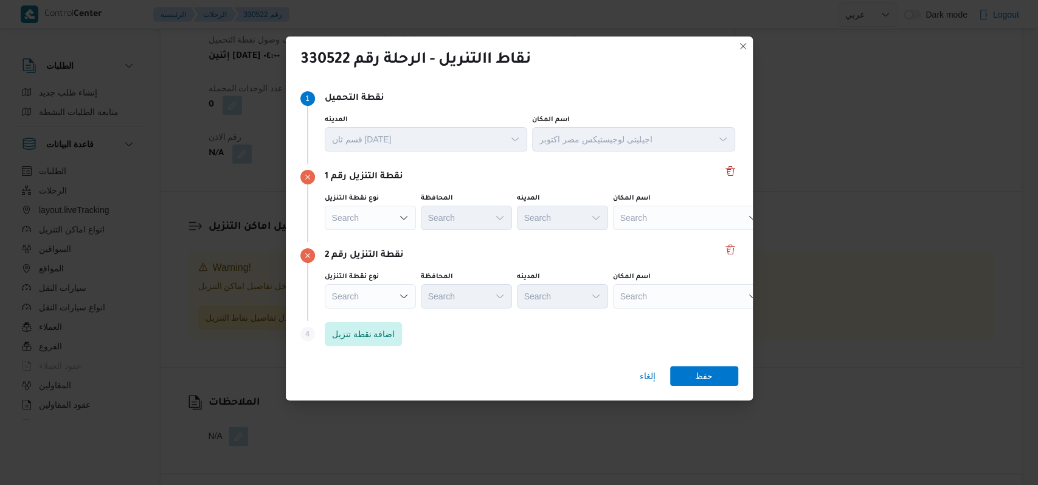
click at [669, 206] on div "Search" at bounding box center [689, 218] width 152 height 24
type input "الماظ"
click at [676, 230] on span "كارفور سيتى سنتر الماظ ة | مول سيتي سنتر الماظة | شيراتون المطار" at bounding box center [688, 239] width 142 height 19
click at [683, 230] on div "Search" at bounding box center [759, 218] width 152 height 24
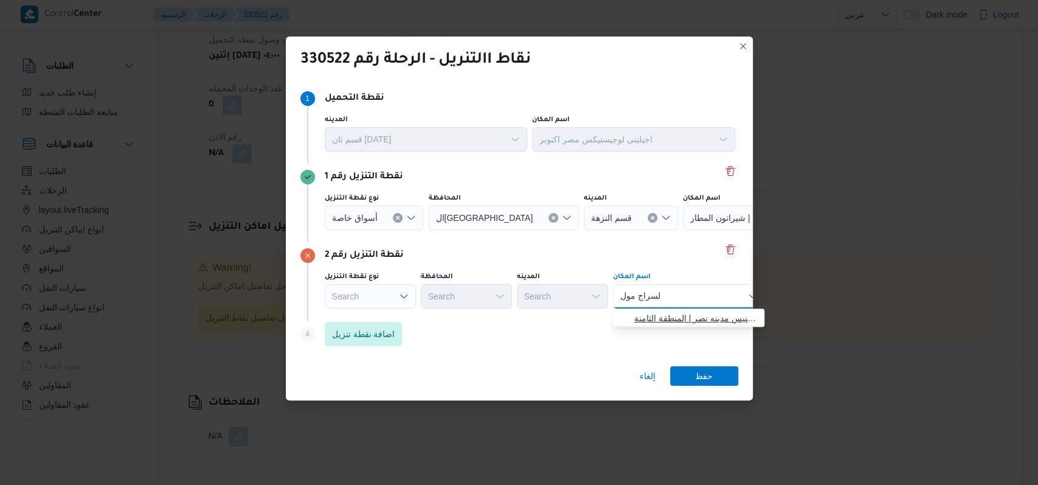
type input "السراج مول"
click at [675, 314] on span "سبينس السراج مول | سبينيس مدينه نصر | المنطقة الثامنة" at bounding box center [695, 318] width 123 height 15
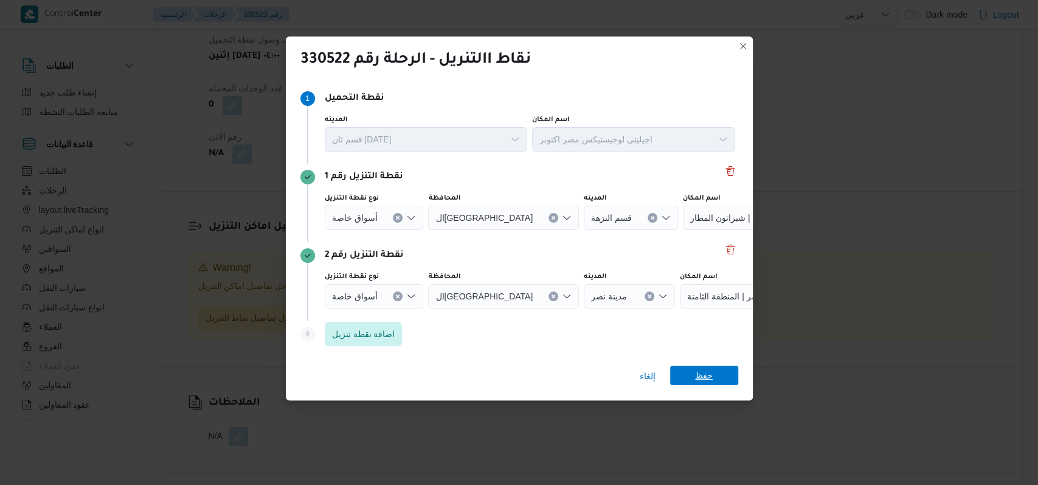
click at [708, 377] on span "حفظ" at bounding box center [704, 374] width 18 height 19
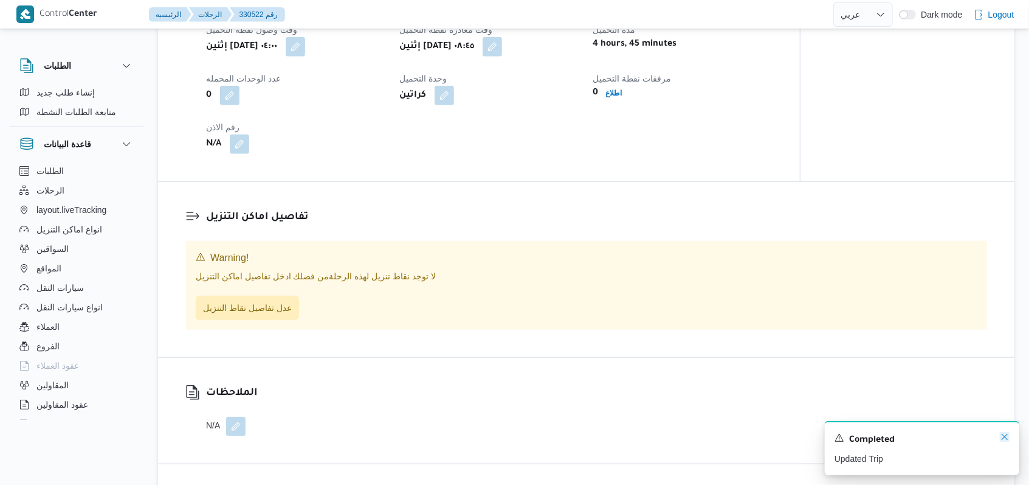
click at [1007, 441] on icon "Dismiss toast" at bounding box center [1005, 437] width 10 height 10
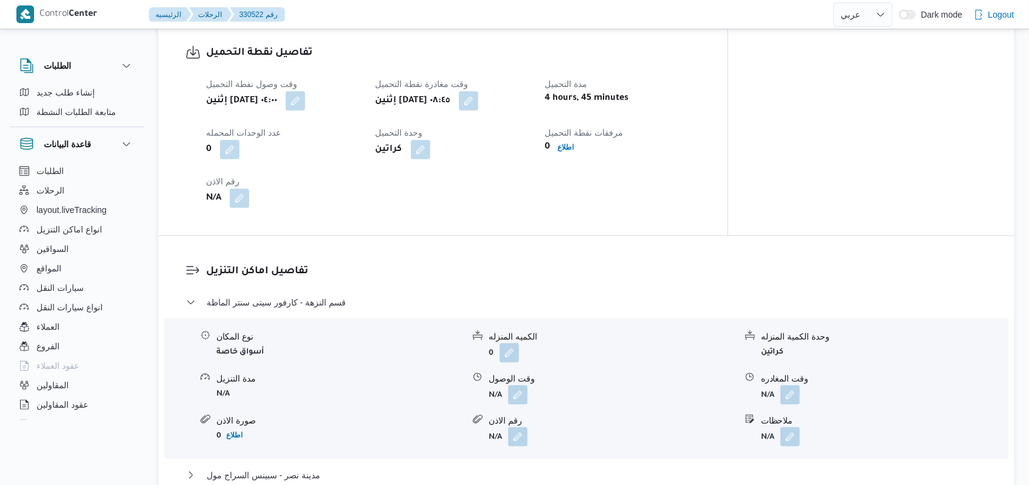
scroll to position [793, 0]
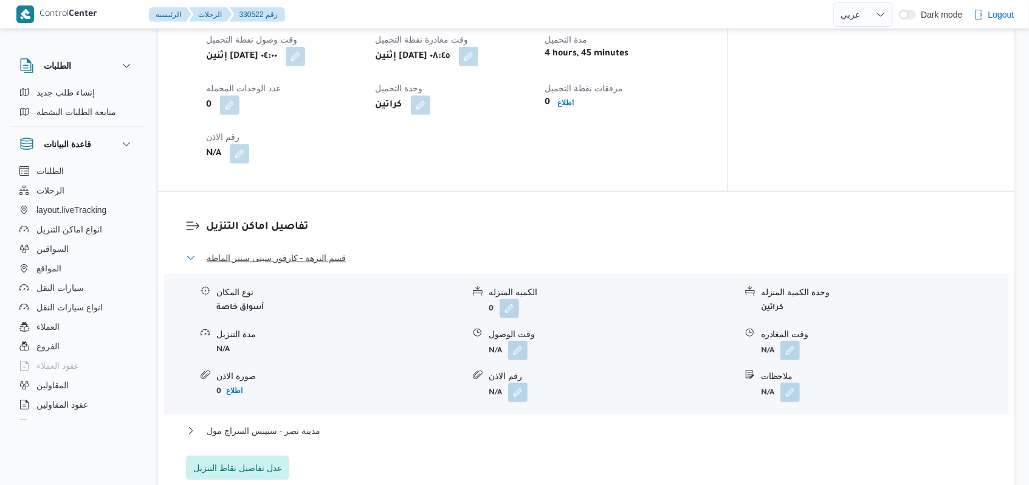
click at [336, 251] on span "قسم النزهة - كارفور سيتى سنتر الماظة" at bounding box center [276, 257] width 139 height 15
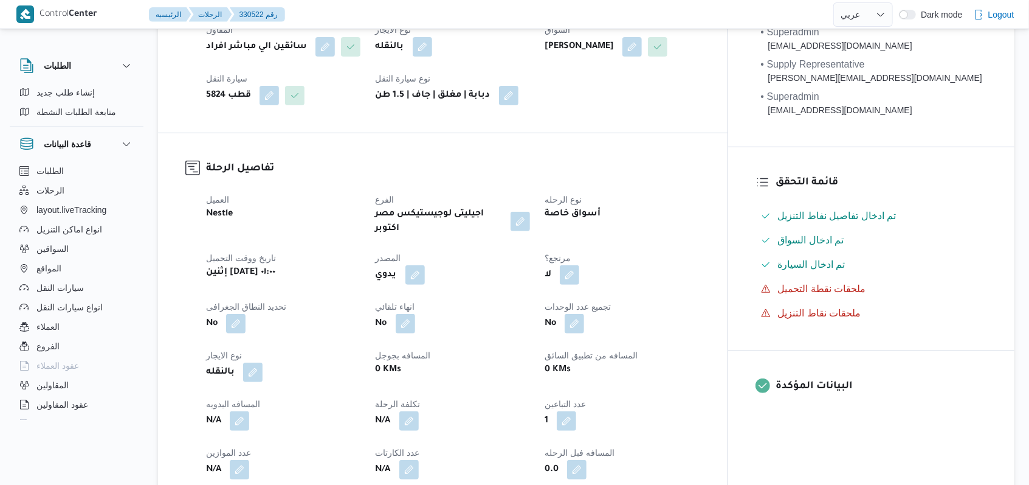
scroll to position [0, 0]
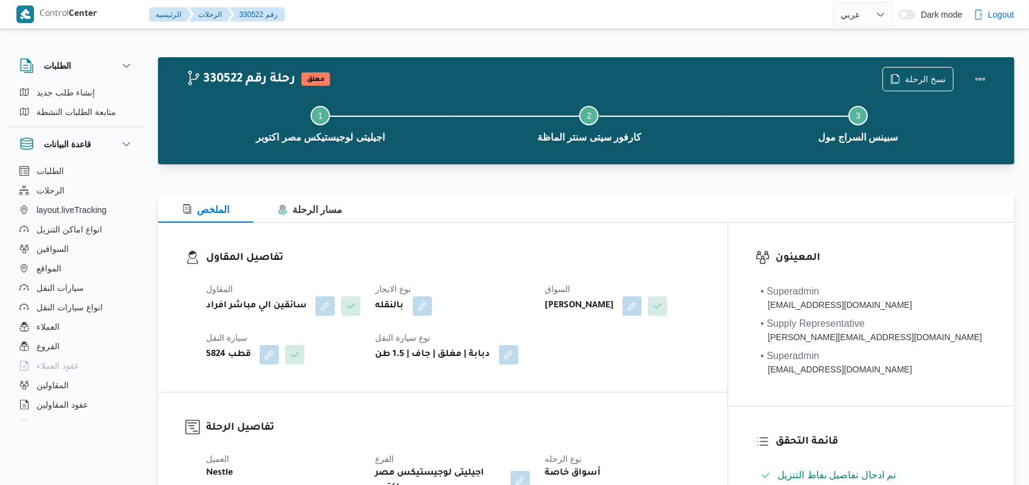
select select "ar"
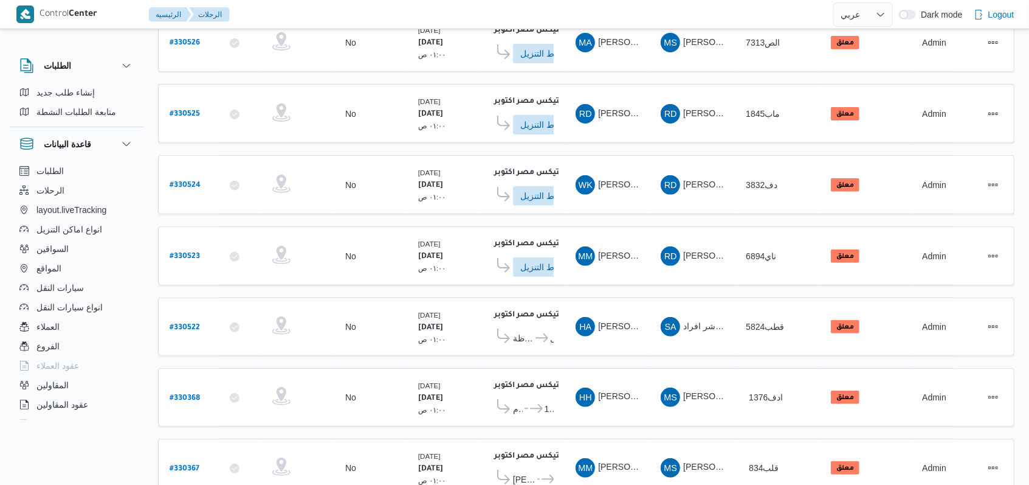
scroll to position [253, 0]
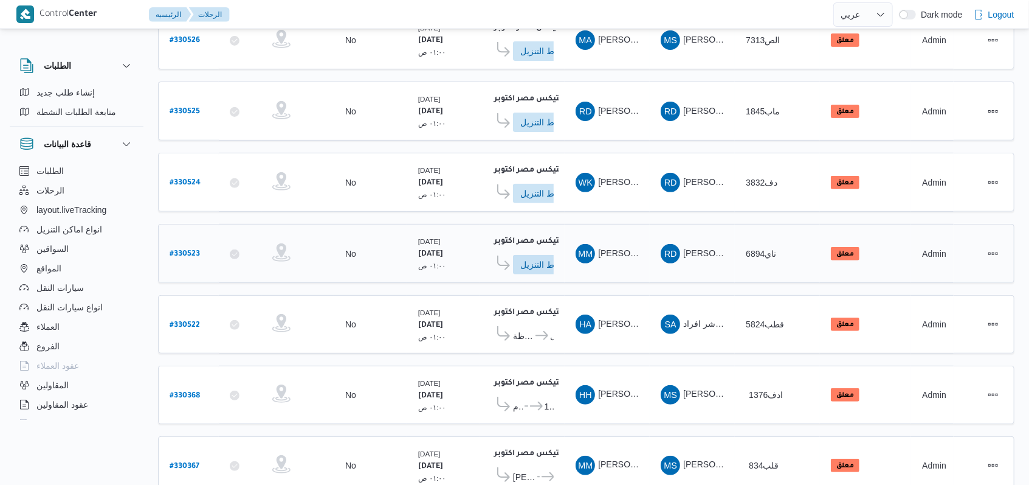
click at [184, 250] on b "# 330523" at bounding box center [185, 254] width 30 height 9
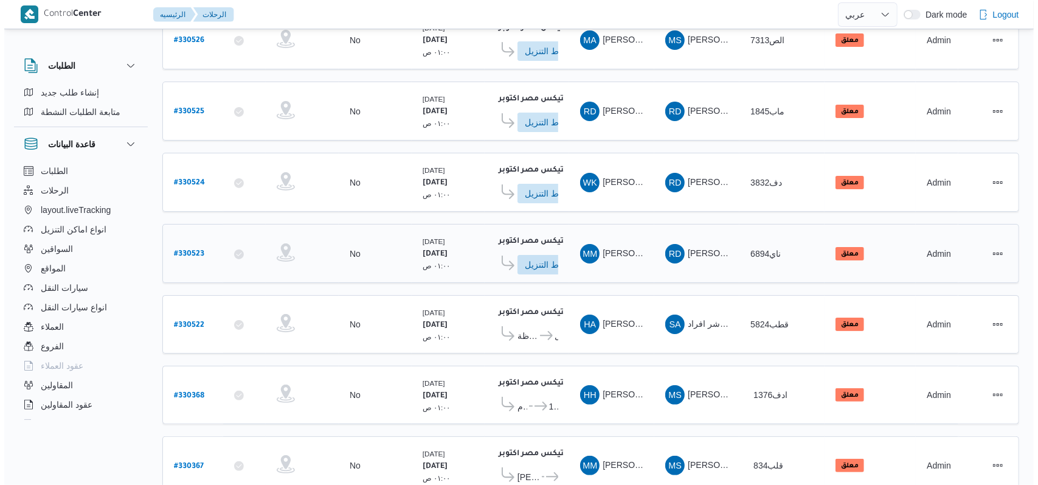
scroll to position [33, 0]
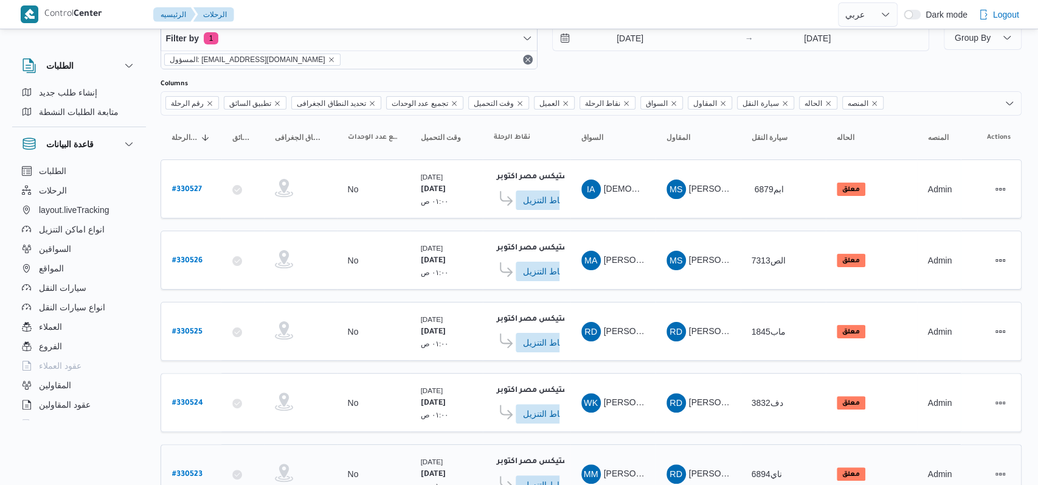
select select "ar"
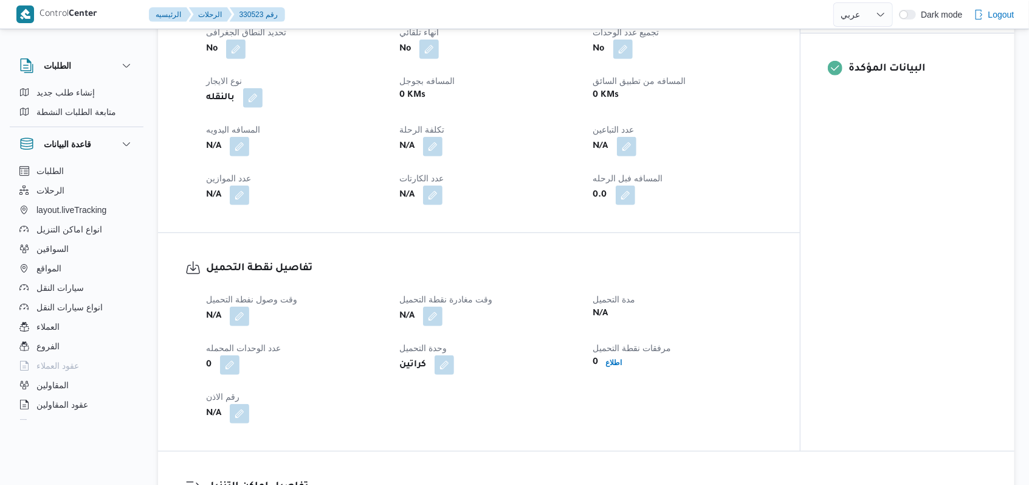
scroll to position [658, 0]
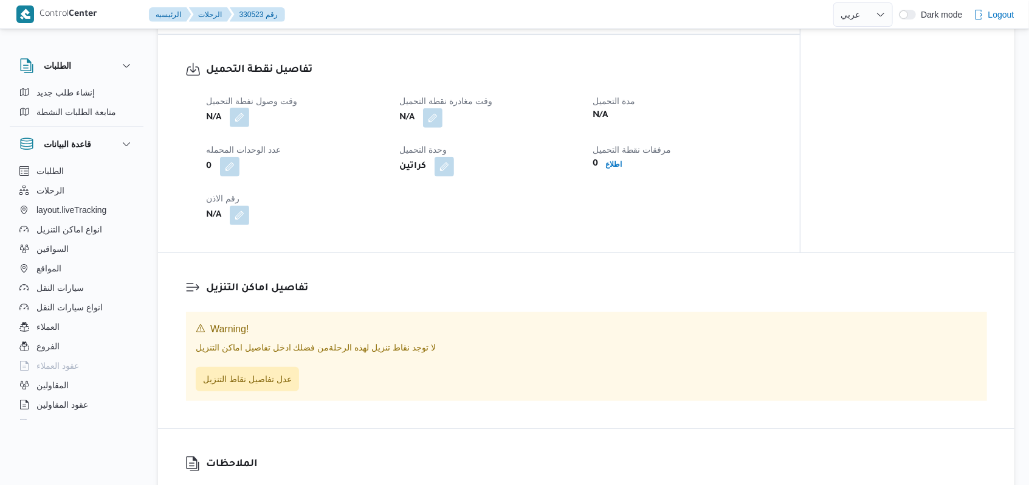
click at [242, 127] on button "button" at bounding box center [239, 117] width 19 height 19
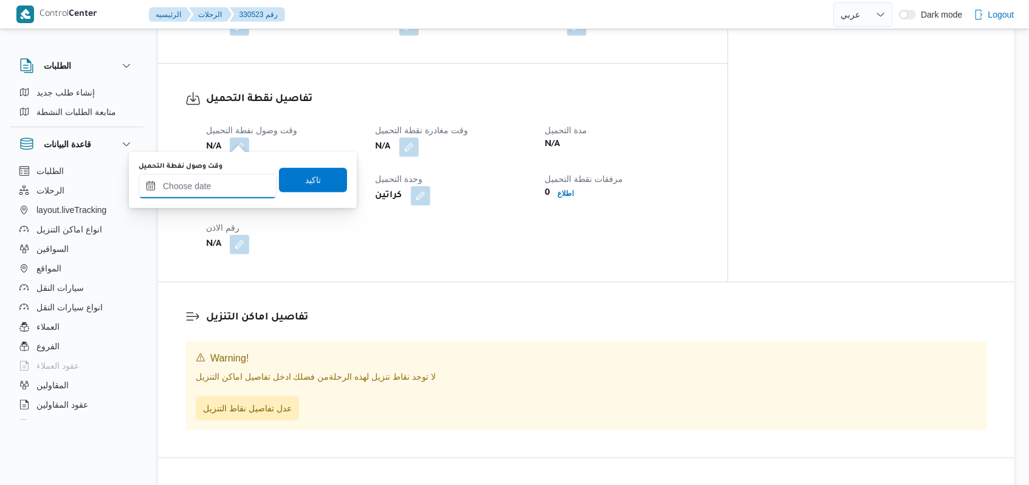
click at [234, 181] on input "وقت وصول نفطة التحميل" at bounding box center [208, 186] width 138 height 24
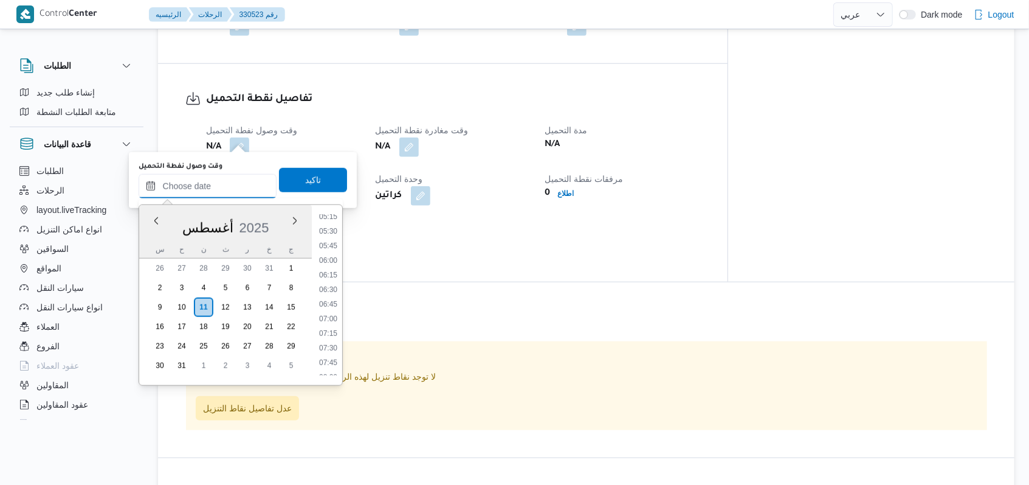
scroll to position [234, 0]
click at [331, 221] on li "04:00" at bounding box center [328, 220] width 28 height 12
type input "١١/٠٨/٢٠٢٥ ٠٤:٠٠"
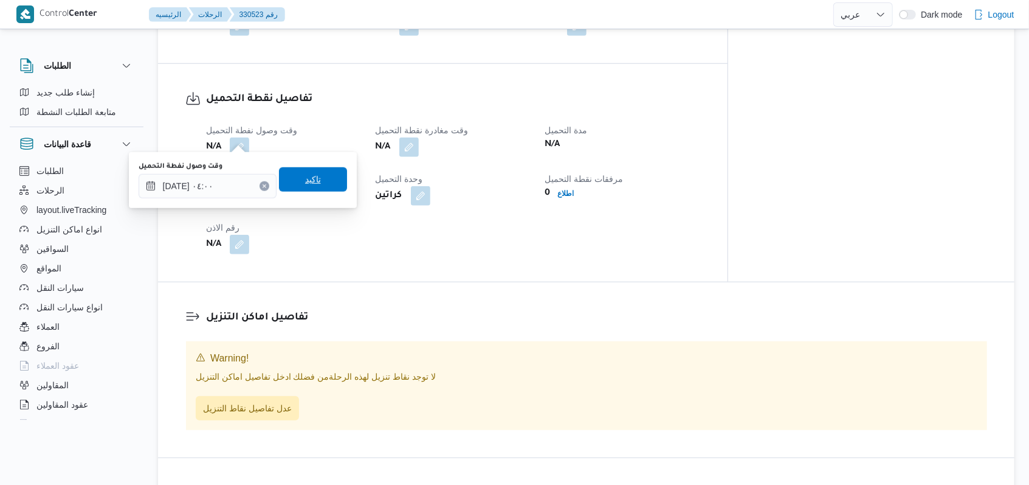
click at [324, 187] on span "تاكيد" at bounding box center [313, 179] width 68 height 24
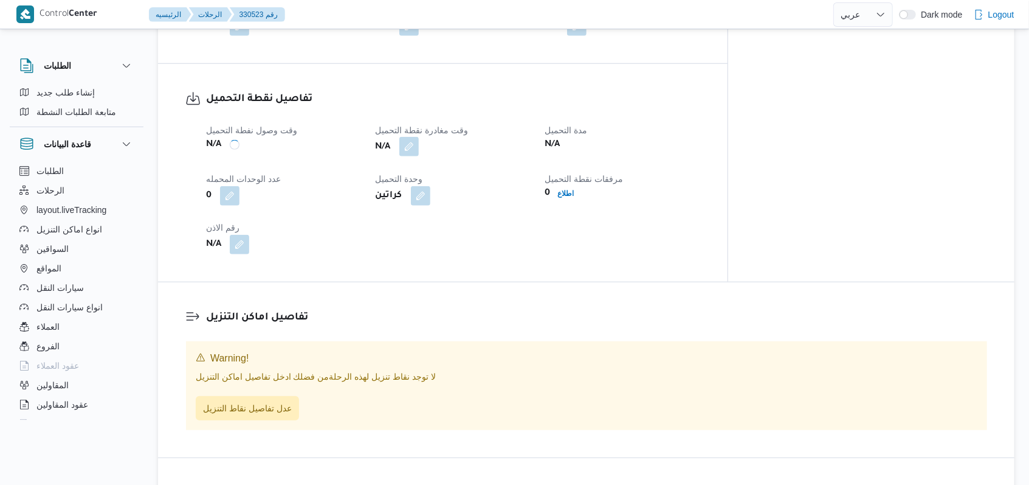
click at [419, 137] on button "button" at bounding box center [408, 146] width 19 height 19
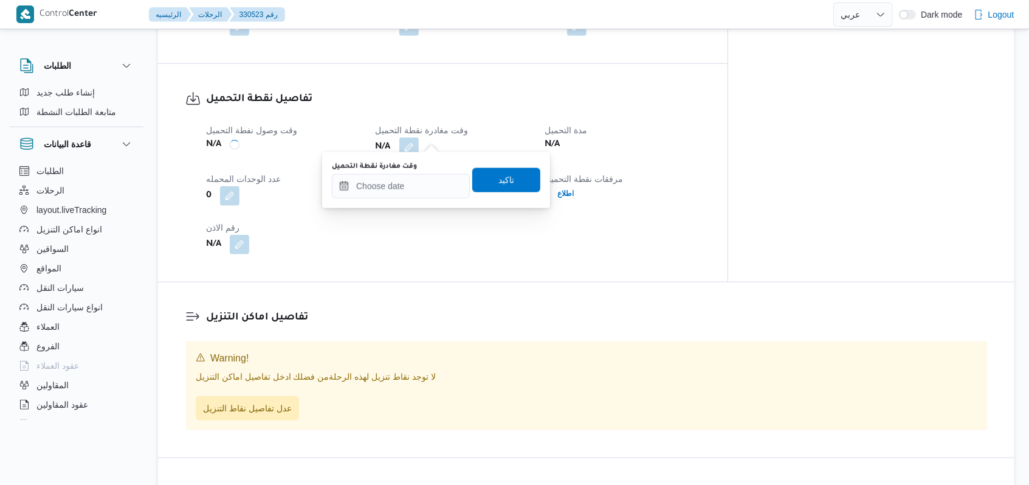
click at [413, 198] on div "وقت مغادرة نقطة التحميل تاكيد" at bounding box center [436, 180] width 211 height 39
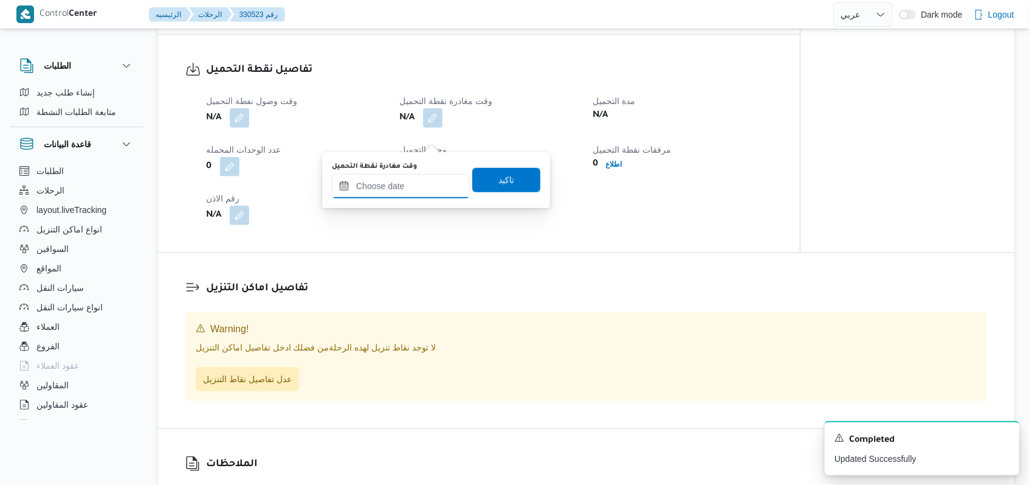
click at [413, 197] on div at bounding box center [401, 186] width 138 height 24
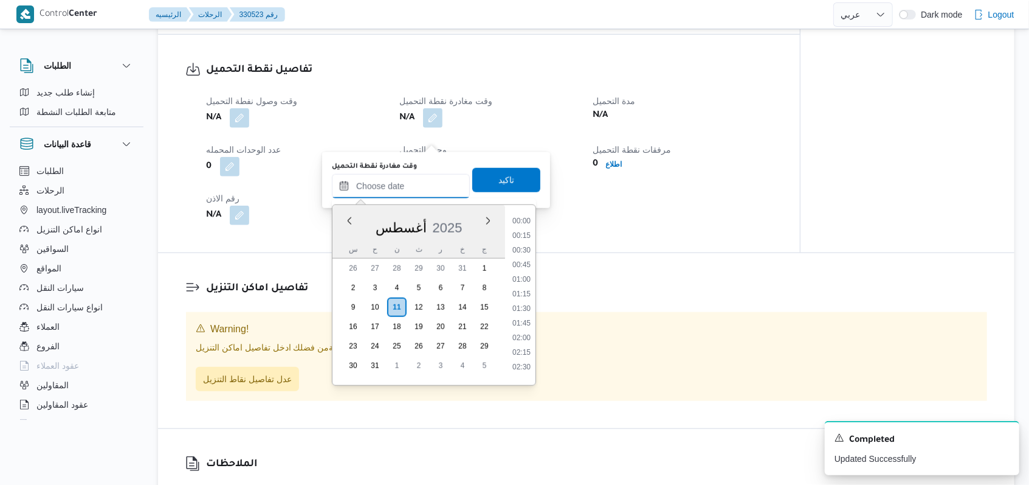
scroll to position [559, 0]
click at [527, 230] on li "09:45" at bounding box center [522, 231] width 28 height 12
type input "١١/٠٨/٢٠٢٥ ٠٩:٤٥"
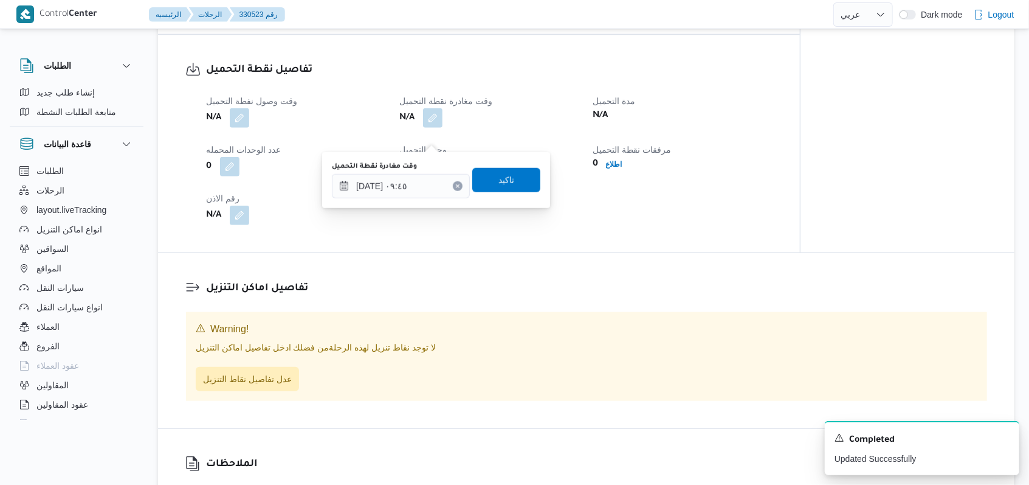
click at [516, 195] on div "وقت مغادرة نقطة التحميل ١١/٠٨/٢٠٢٥ ٠٩:٤٥ تاكيد" at bounding box center [436, 180] width 211 height 39
click at [506, 178] on span "تاكيد" at bounding box center [506, 179] width 68 height 24
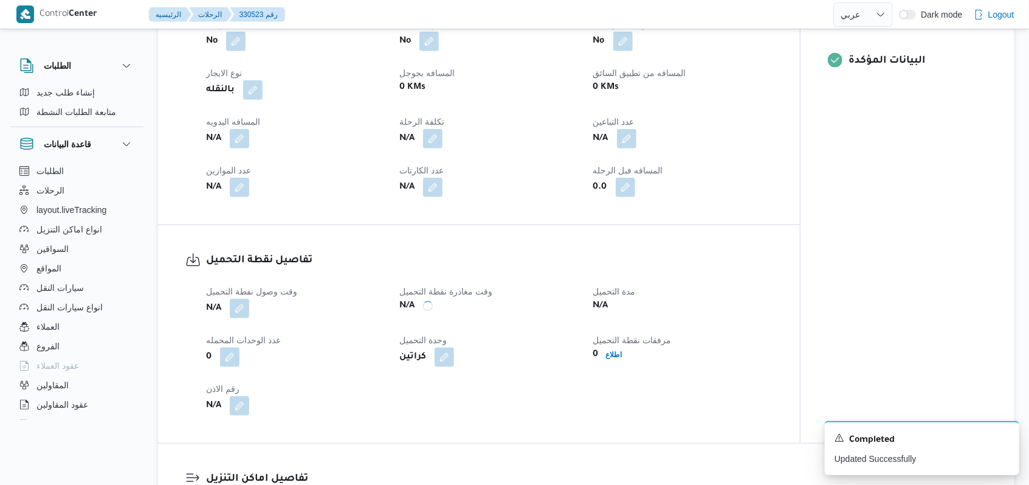
scroll to position [415, 0]
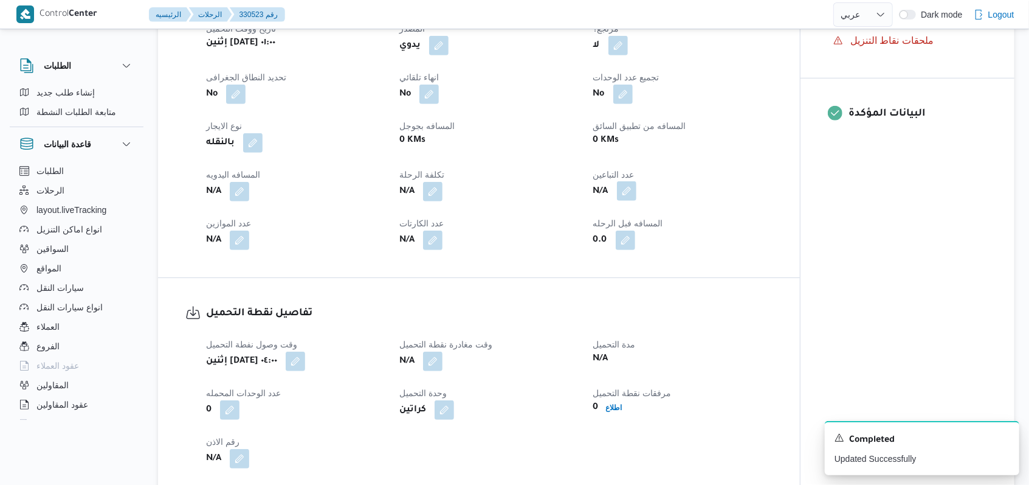
click at [630, 201] on button "button" at bounding box center [626, 190] width 19 height 19
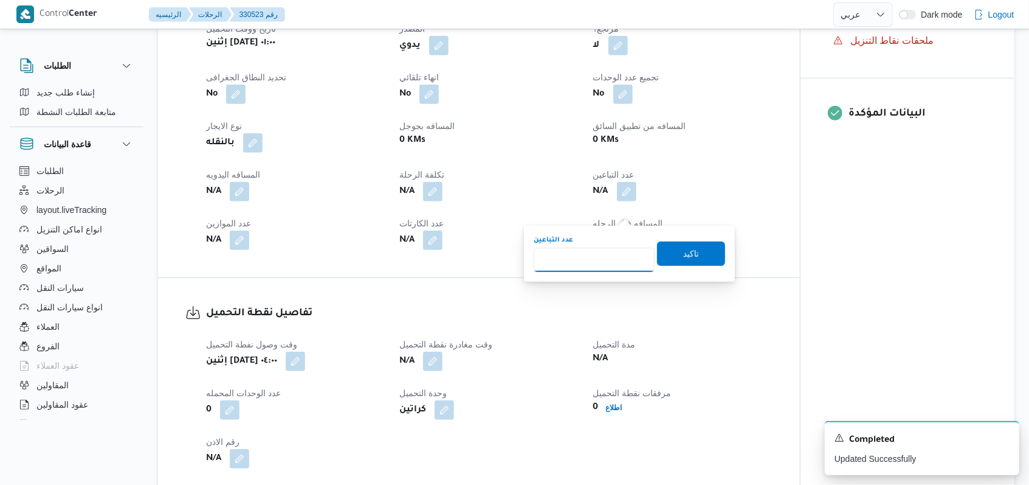
click at [606, 249] on input "عدد التباعين" at bounding box center [594, 259] width 121 height 24
type input "1"
click at [672, 253] on span "تاكيد" at bounding box center [691, 253] width 68 height 24
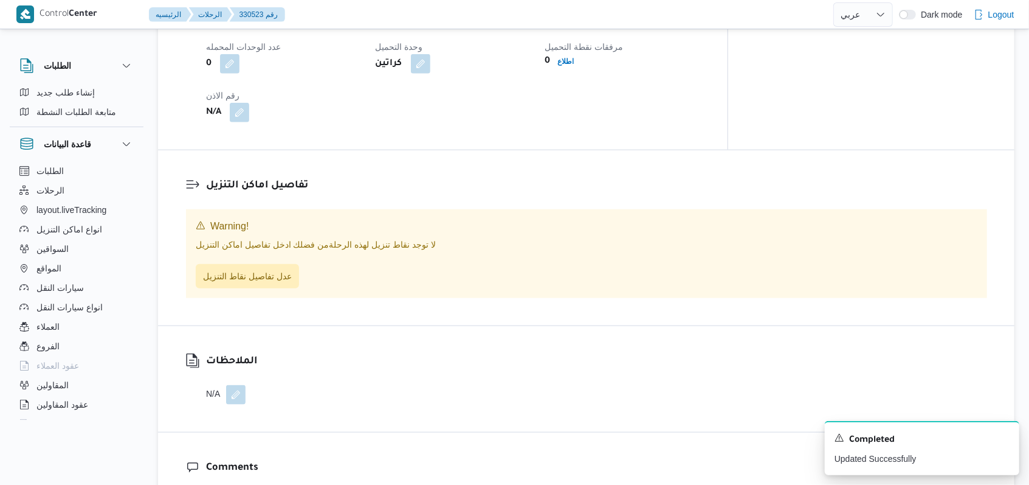
scroll to position [810, 0]
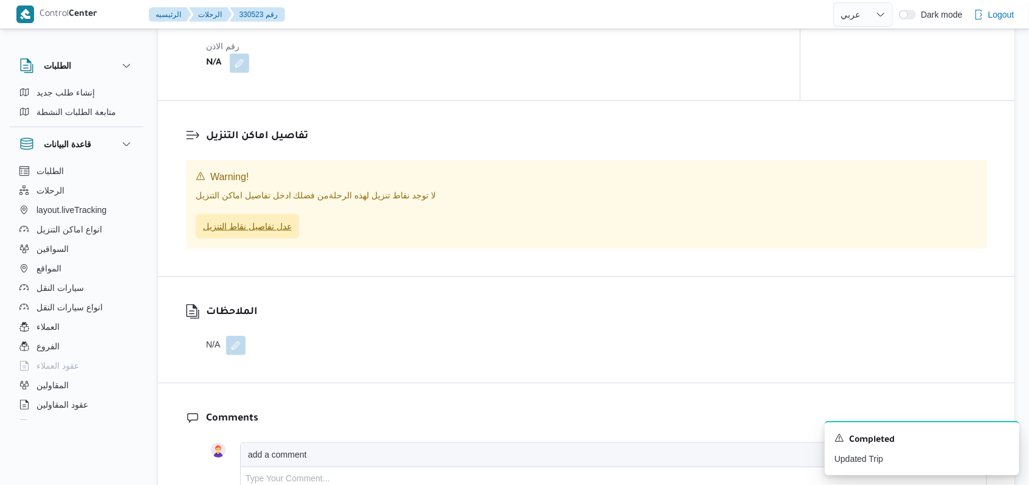
click at [275, 233] on span "عدل تفاصيل نقاط التنزيل" at bounding box center [247, 226] width 89 height 15
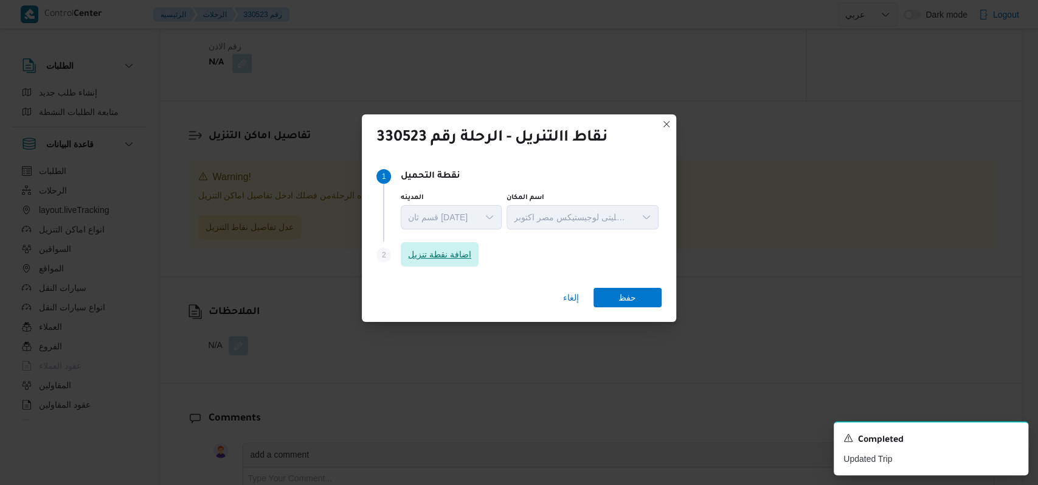
click at [466, 257] on span "اضافة نقطة تنزيل" at bounding box center [439, 254] width 63 height 15
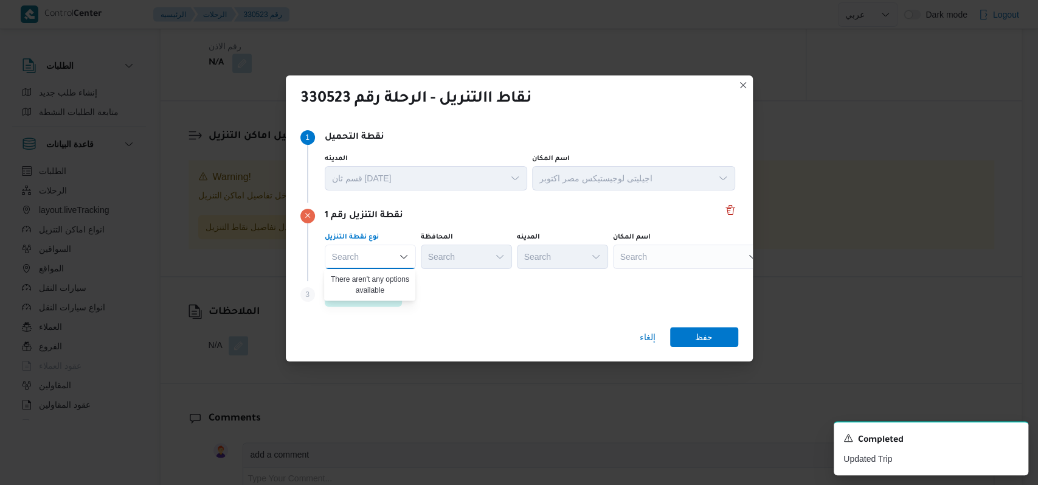
click at [627, 260] on div "Search" at bounding box center [689, 256] width 152 height 24
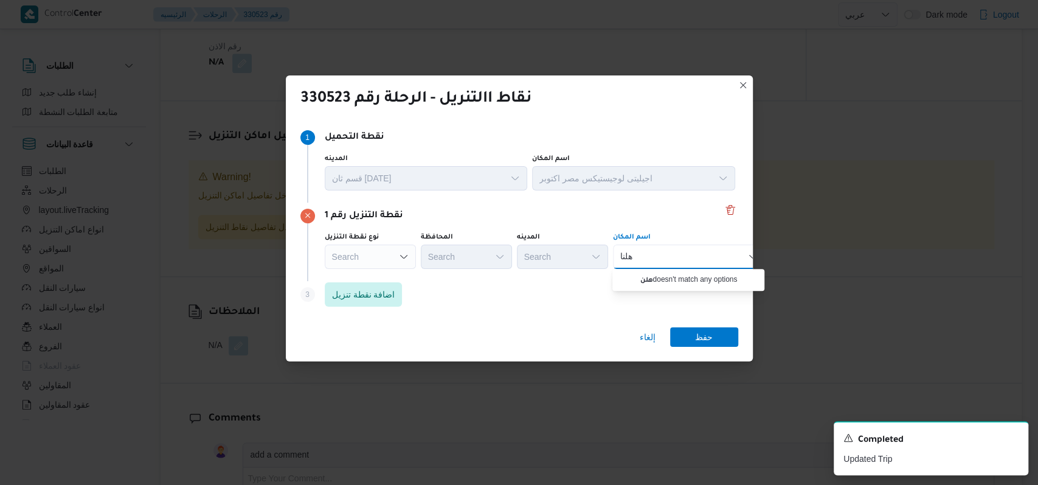
type input "هلنان"
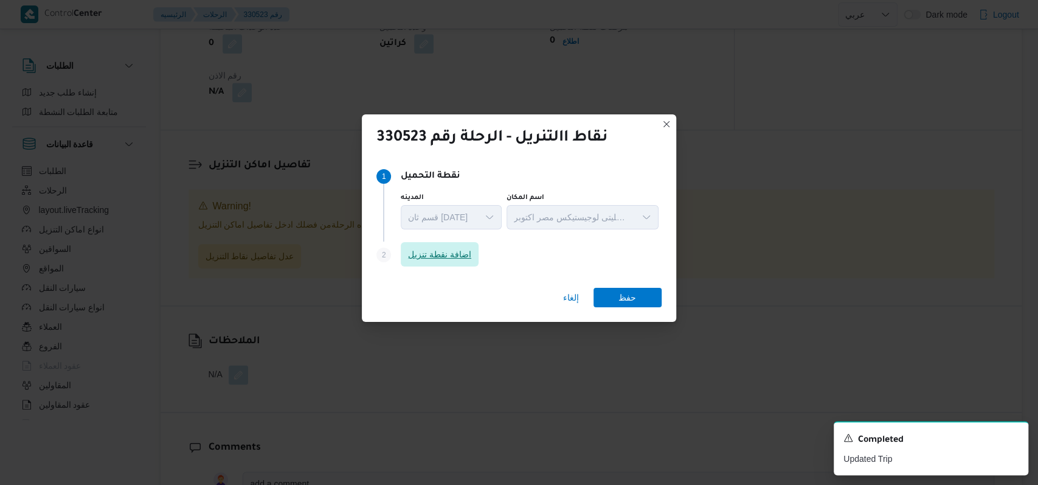
click at [451, 263] on span "اضافة نقطة تنزيل" at bounding box center [440, 254] width 78 height 24
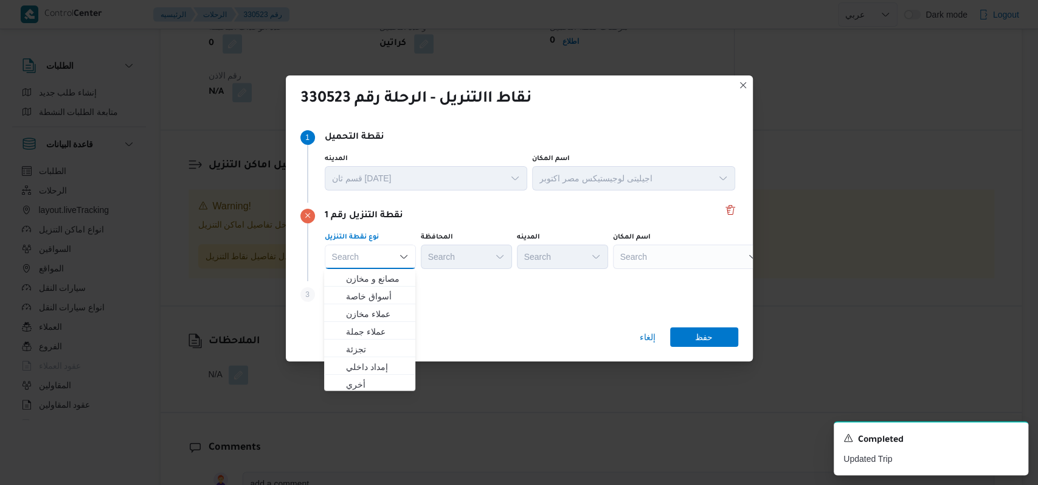
click at [702, 263] on div "Search" at bounding box center [689, 256] width 152 height 24
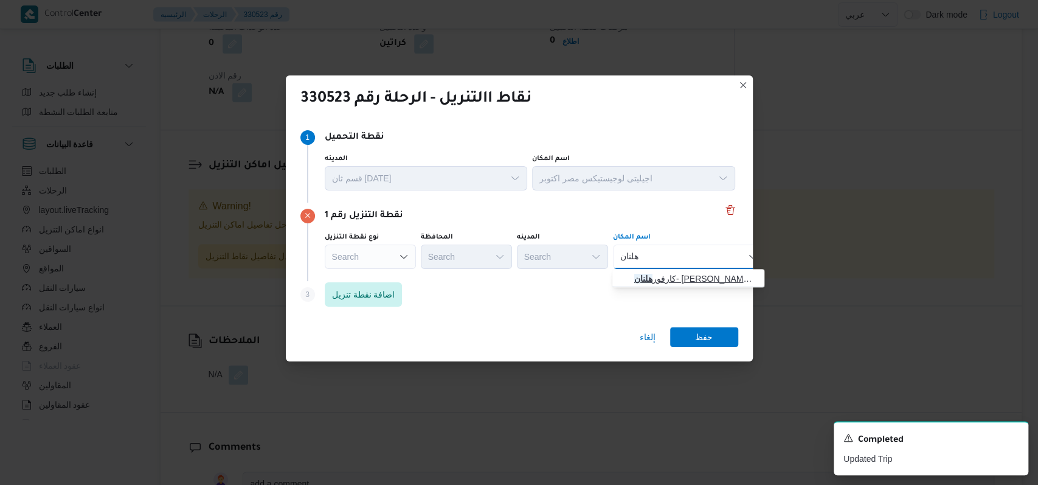
type input "هلنان"
click at [708, 280] on span "كارفور هلنان - بور سعيد | Carrefour Port Fouad | null" at bounding box center [695, 278] width 123 height 15
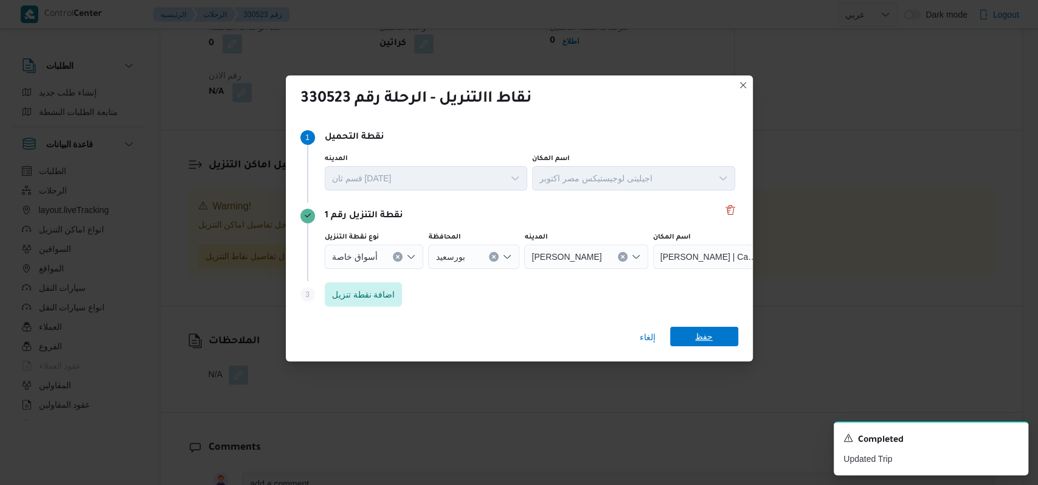
click at [708, 332] on span "حفظ" at bounding box center [704, 335] width 18 height 19
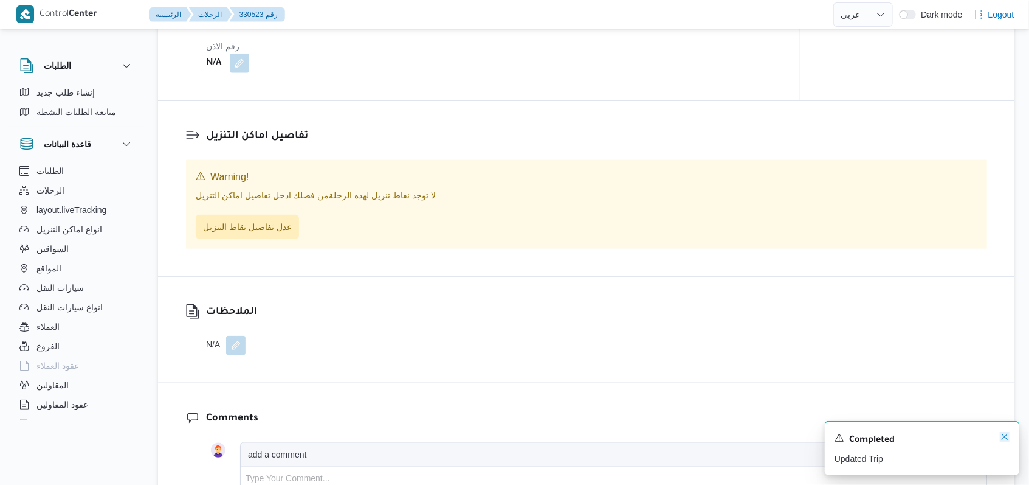
click at [1003, 438] on icon "Dismiss toast" at bounding box center [1005, 437] width 10 height 10
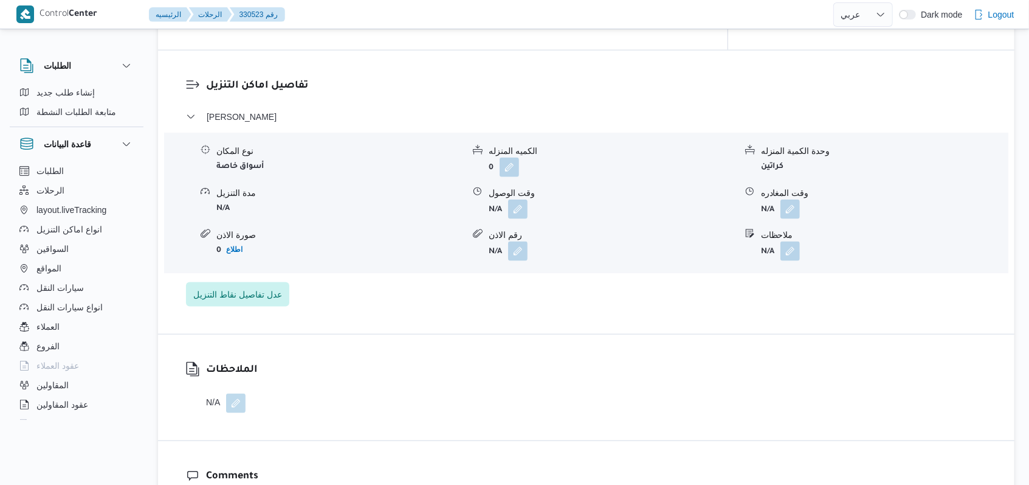
scroll to position [955, 0]
select select "ar"
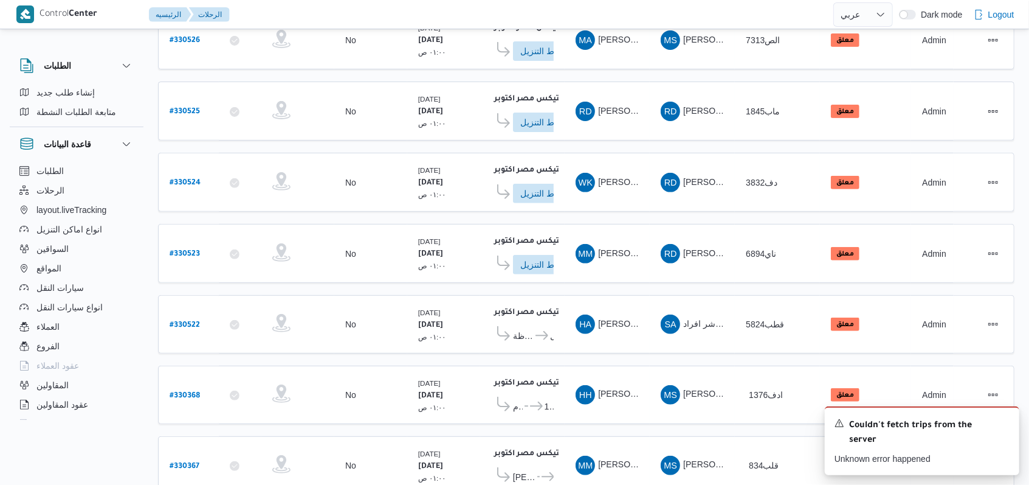
scroll to position [256, 0]
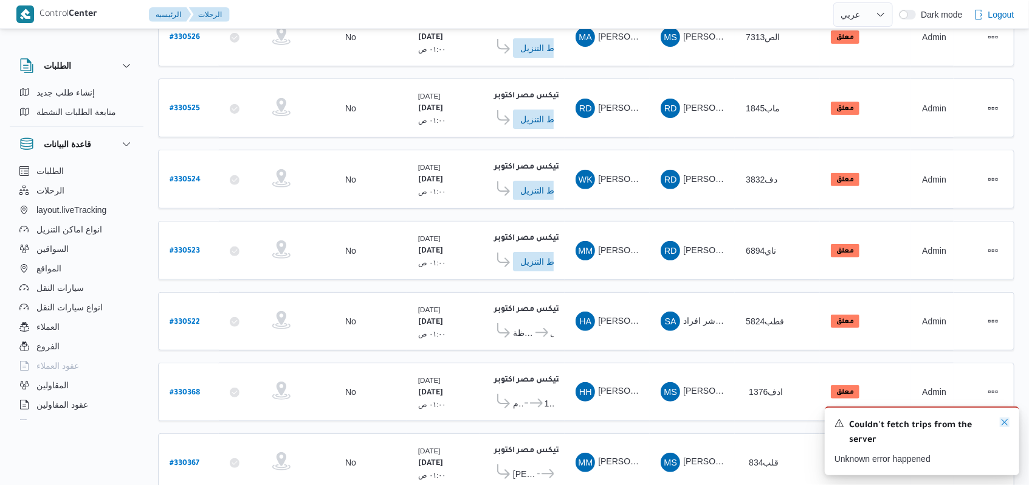
click at [1005, 421] on icon "Dismiss toast" at bounding box center [1005, 422] width 10 height 10
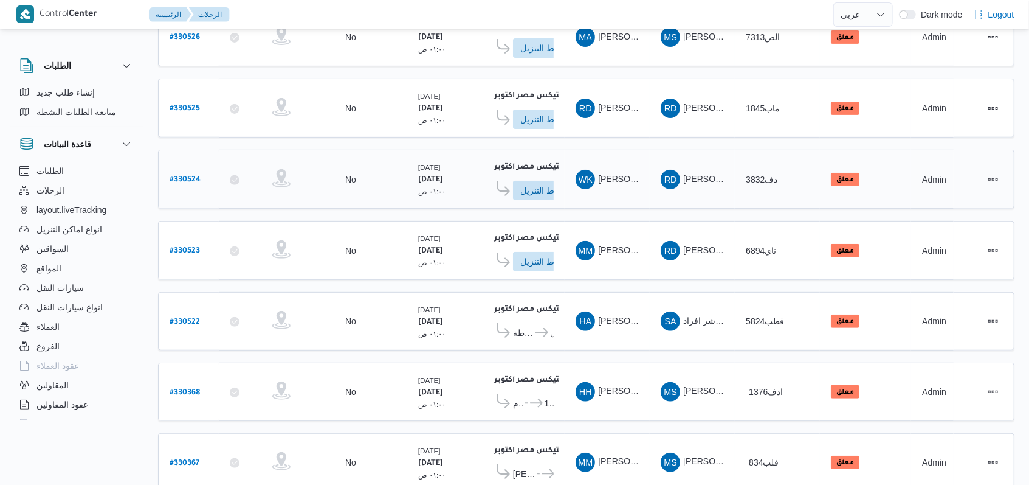
click at [190, 176] on b "# 330524" at bounding box center [185, 180] width 31 height 9
select select "ar"
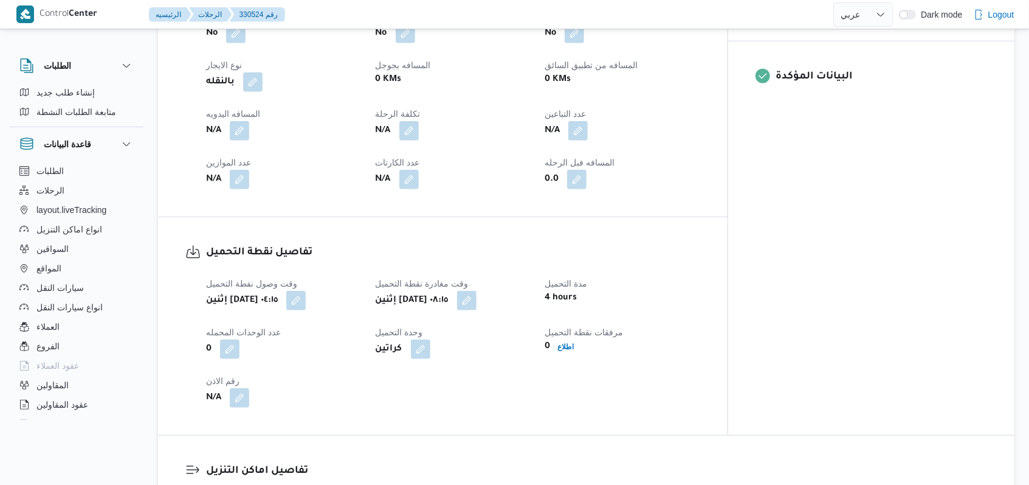
scroll to position [810, 0]
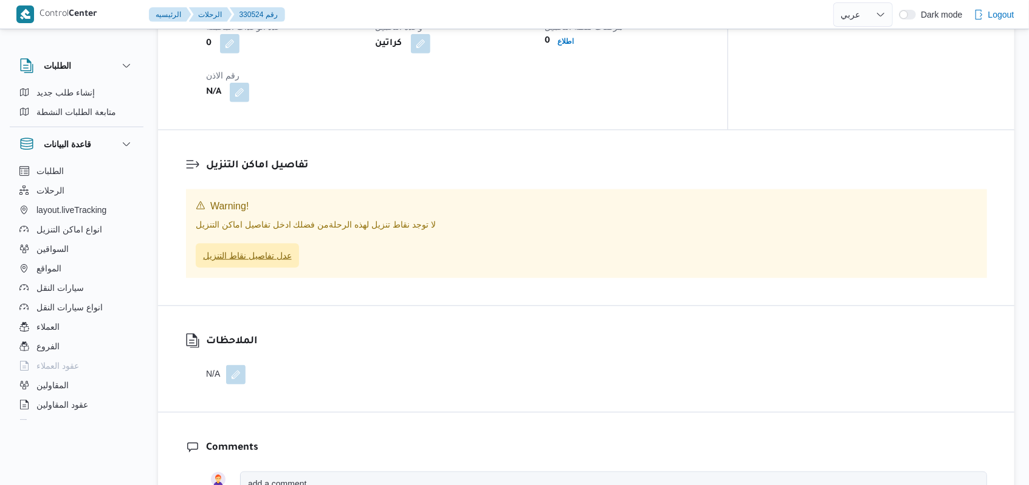
click at [253, 248] on span "عدل تفاصيل نقاط التنزيل" at bounding box center [247, 255] width 89 height 15
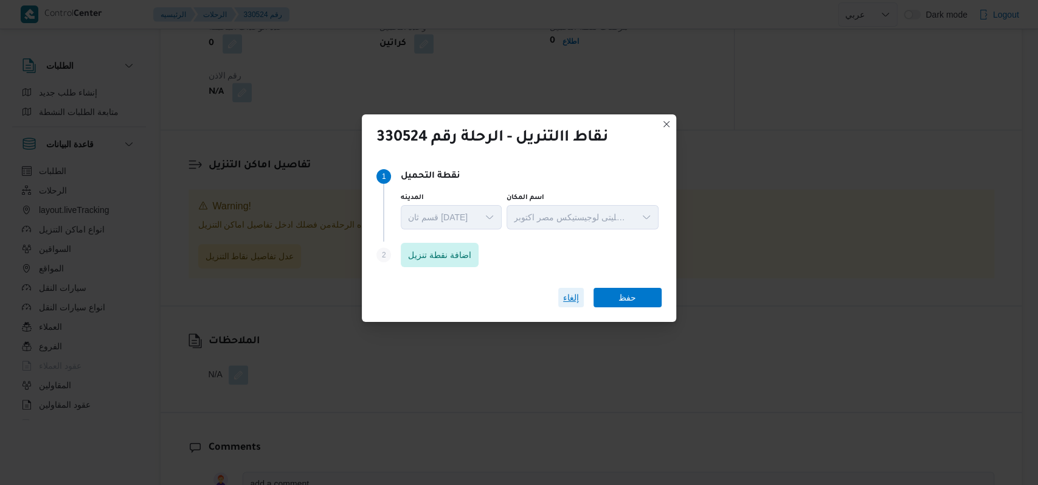
click at [564, 291] on span "إلغاء" at bounding box center [571, 297] width 16 height 15
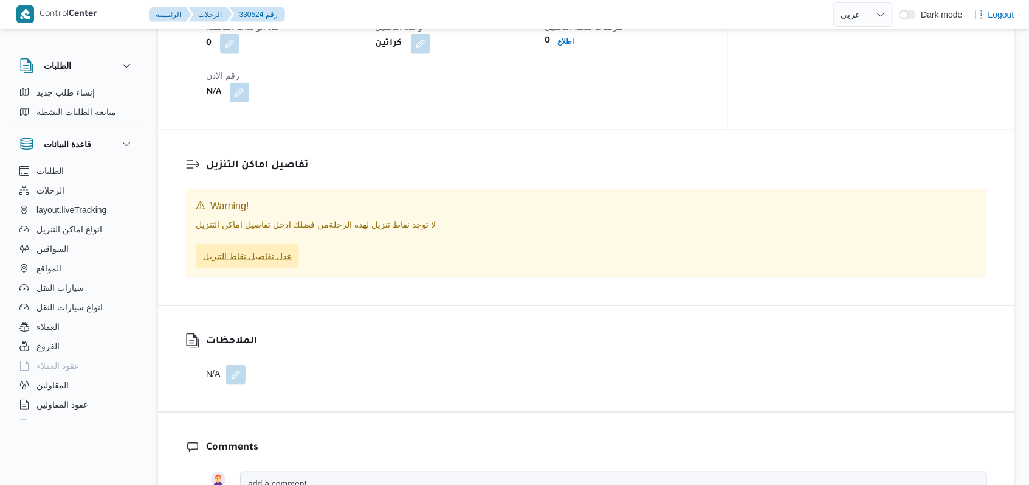
scroll to position [486, 0]
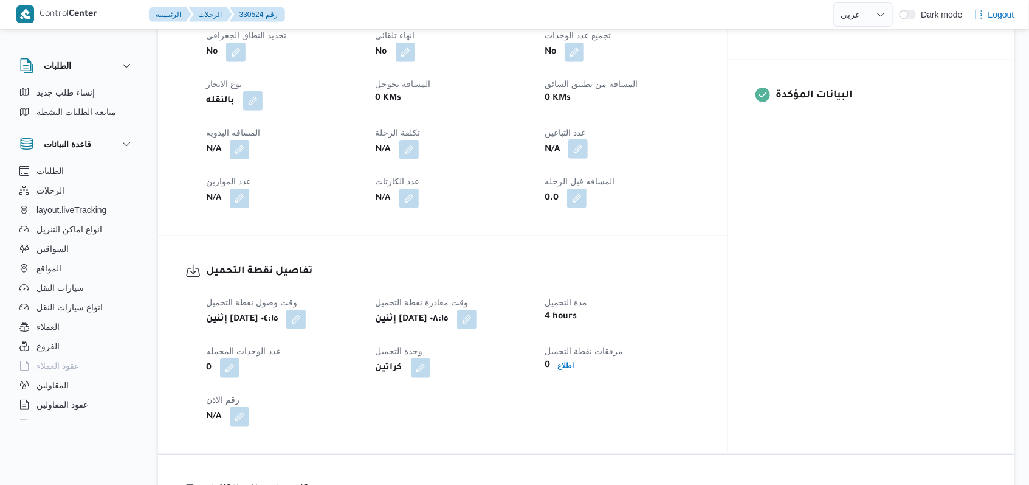
click at [588, 147] on button "button" at bounding box center [577, 148] width 19 height 19
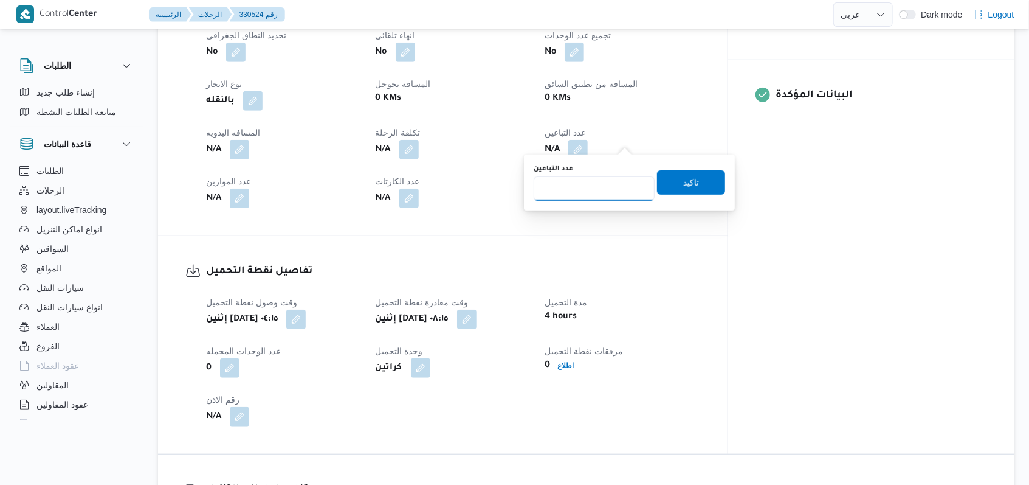
click at [599, 182] on input "عدد التباعين" at bounding box center [594, 188] width 121 height 24
type input "1"
click at [669, 180] on span "تاكيد" at bounding box center [691, 182] width 68 height 24
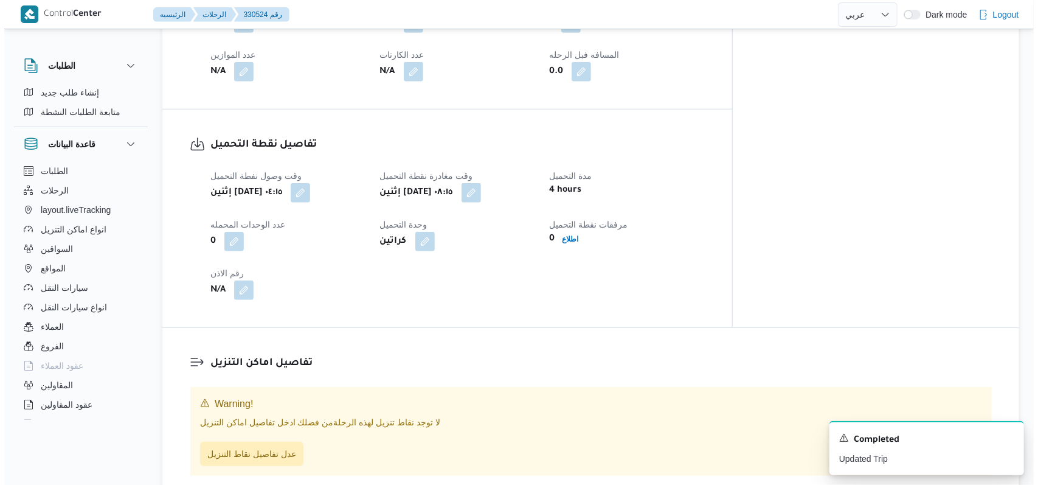
scroll to position [810, 0]
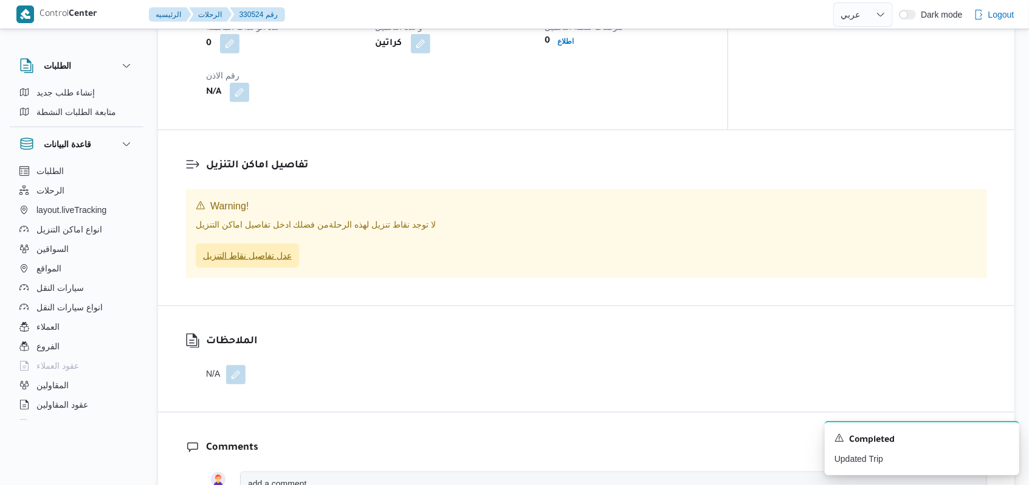
click at [253, 251] on span "عدل تفاصيل نقاط التنزيل" at bounding box center [247, 255] width 89 height 15
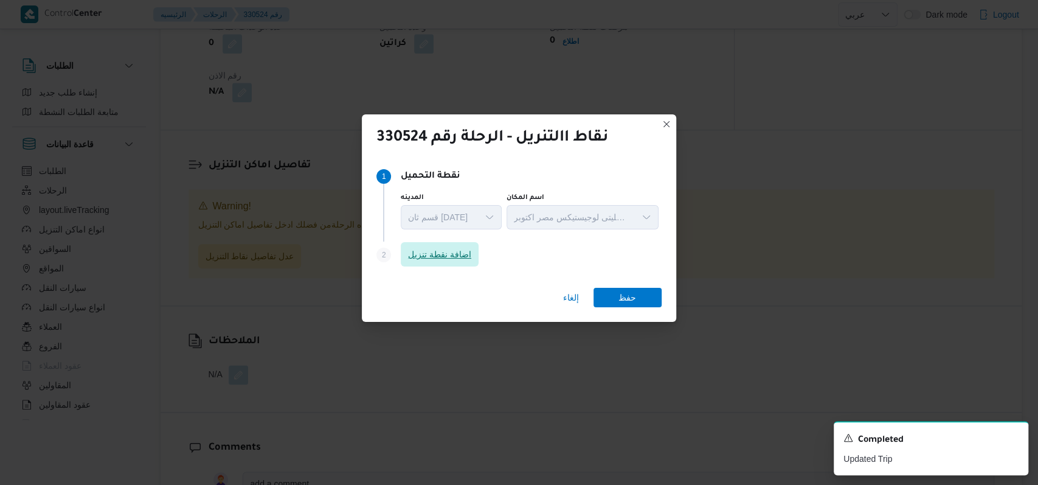
click at [466, 247] on span "اضافة نقطة تنزيل" at bounding box center [439, 254] width 63 height 15
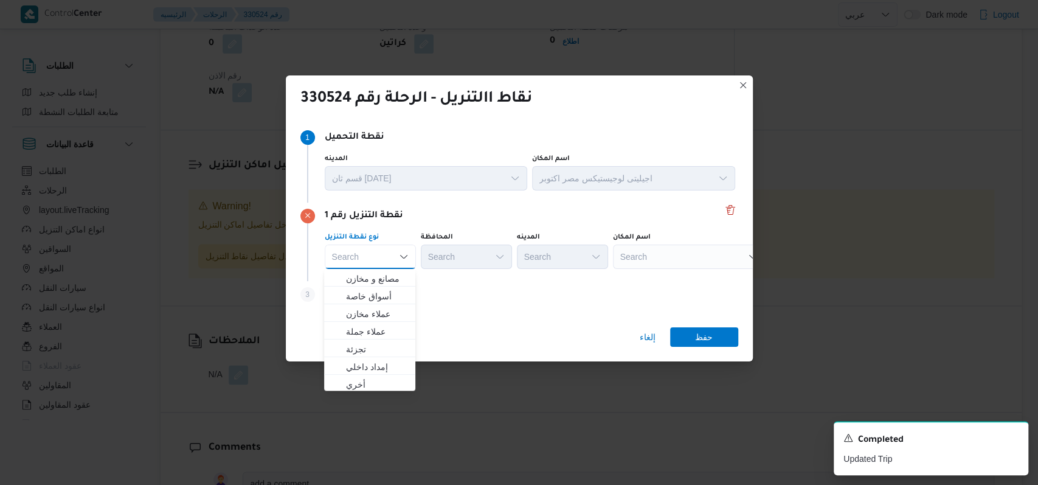
click at [471, 285] on div "Step 3 is disabled 3 اضافة نقطة تنزيل" at bounding box center [519, 297] width 438 height 32
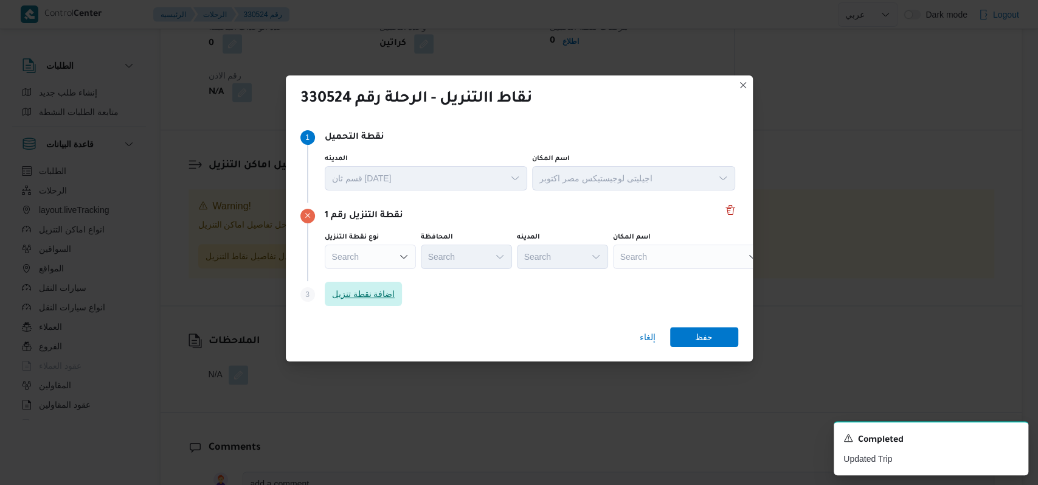
click at [393, 285] on span "اضافة نقطة تنزيل" at bounding box center [364, 294] width 78 height 24
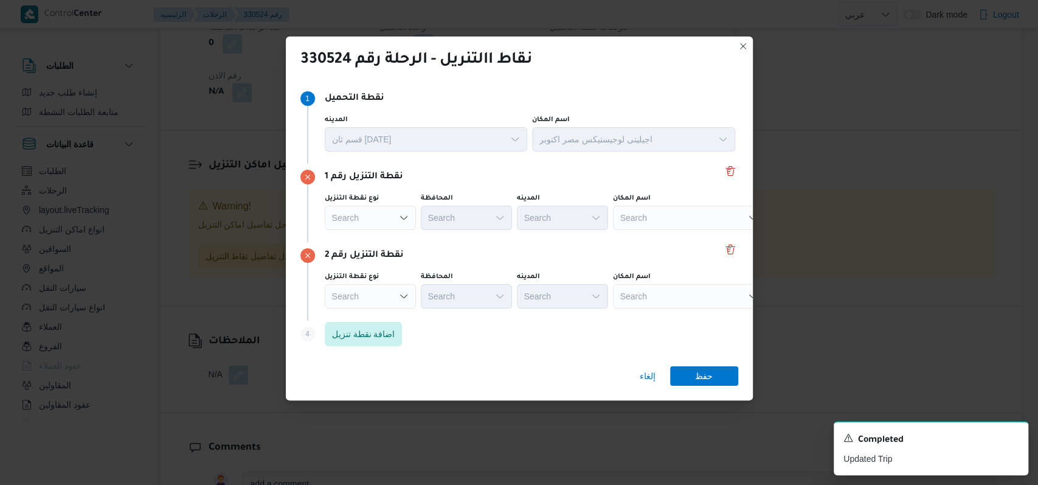
click at [438, 246] on div "نقطة التنزيل رقم 2 نوع نقطة التنزيل Search المحافظة Search المدينه Search اسم ا…" at bounding box center [519, 281] width 438 height 78
click at [380, 325] on span "اضافة نقطة تنزيل" at bounding box center [364, 333] width 78 height 24
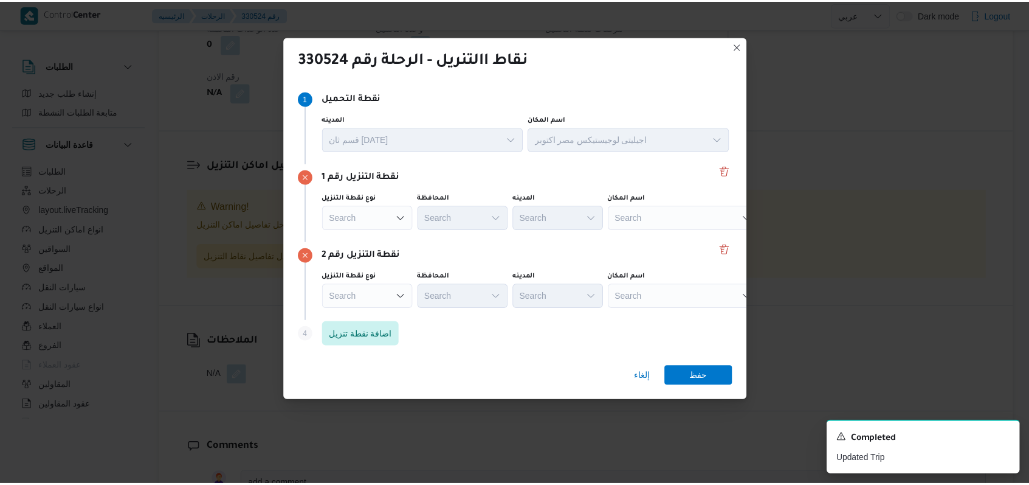
scroll to position [78, 0]
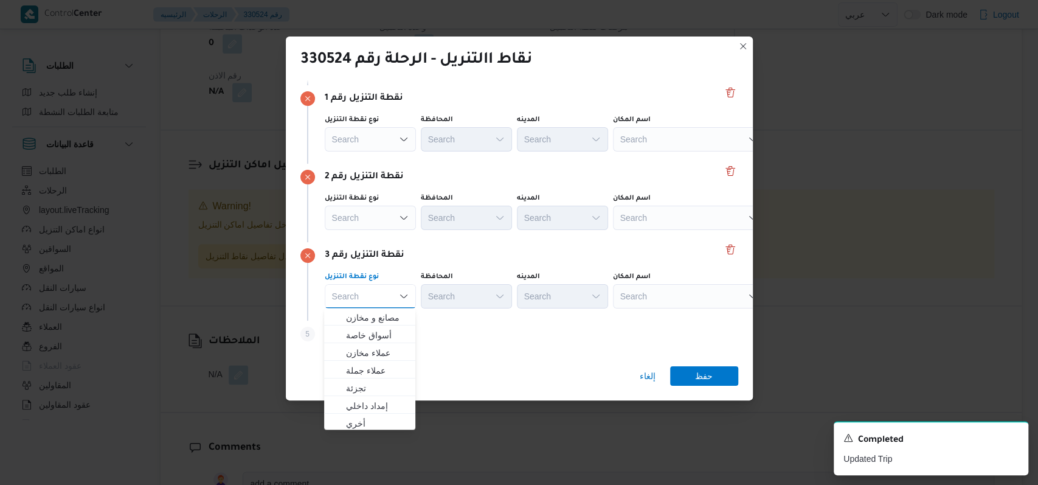
click at [528, 73] on div "Search" at bounding box center [426, 61] width 203 height 24
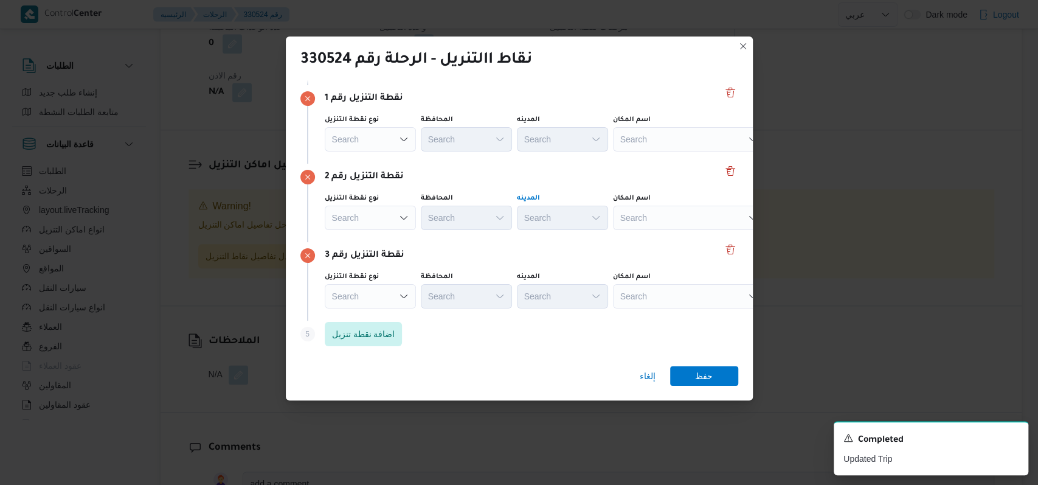
click at [567, 240] on div "نقطة التنزيل رقم 2 نوع نقطة التنزيل Search المحافظة Search المدينه Search اسم ا…" at bounding box center [519, 203] width 438 height 78
click at [661, 159] on div "نقطة التنزيل رقم 1 نوع نقطة التنزيل Search المحافظة Search المدينه Search اسم ا…" at bounding box center [519, 124] width 438 height 78
click at [665, 137] on div "Search" at bounding box center [689, 139] width 152 height 24
type input "كارفور زيزيني"
click at [665, 165] on span "كارفور زيزيني ا الهرم | مول زيزينيا | أولى الهرم" at bounding box center [695, 160] width 123 height 15
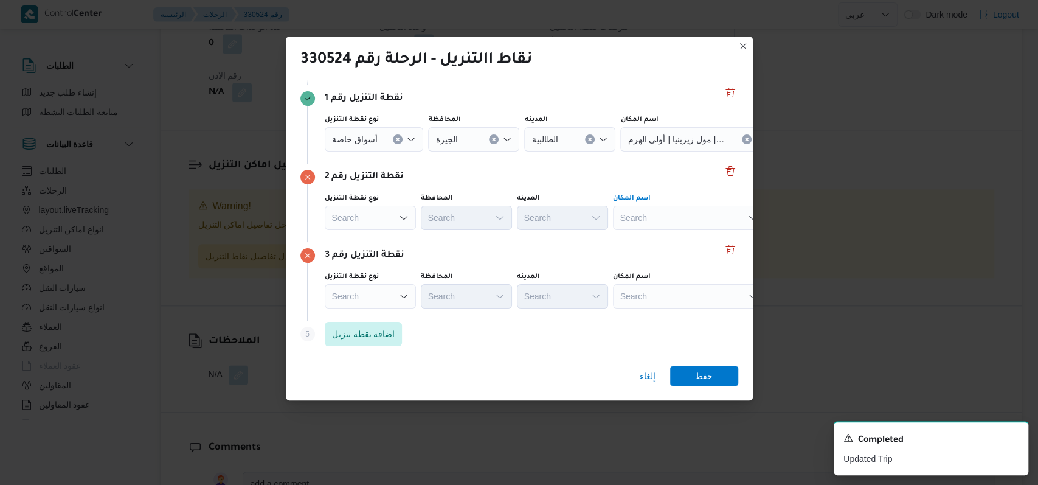
click at [668, 151] on div "Search" at bounding box center [696, 139] width 152 height 24
type input "السد"
click at [675, 237] on span "سبينس السد العالى - الدقى | السد العالي | الدقي أ" at bounding box center [695, 239] width 123 height 15
click at [662, 151] on div "Search" at bounding box center [696, 139] width 152 height 24
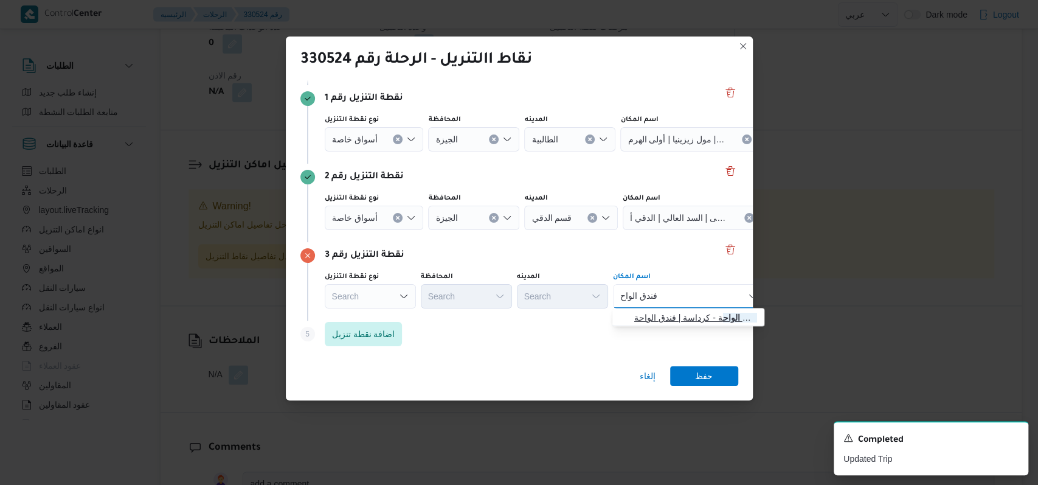
type input "فندق الواح"
click at [686, 322] on span "ستاربكس فندق الواح ة - كرداسة | فندق الواحة | null" at bounding box center [695, 317] width 123 height 15
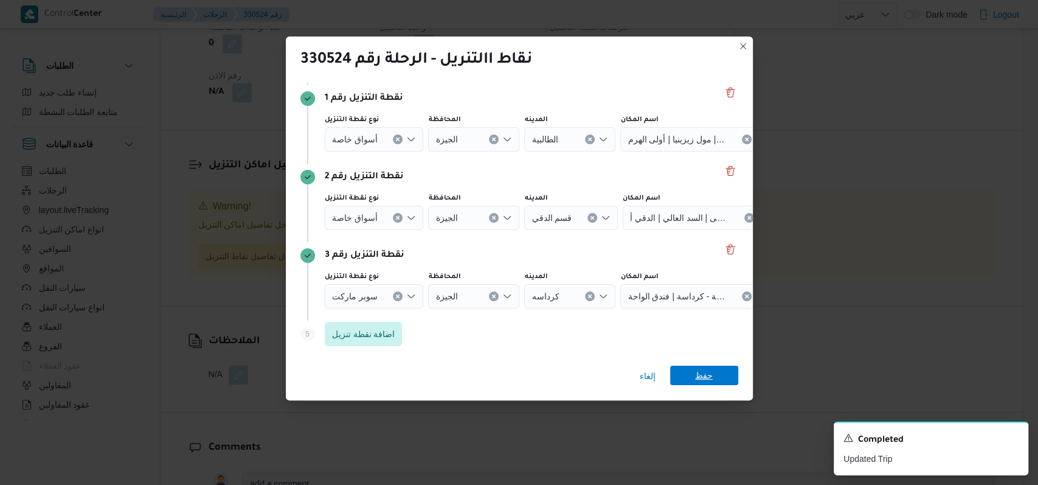
click at [715, 373] on span "حفظ" at bounding box center [704, 374] width 68 height 19
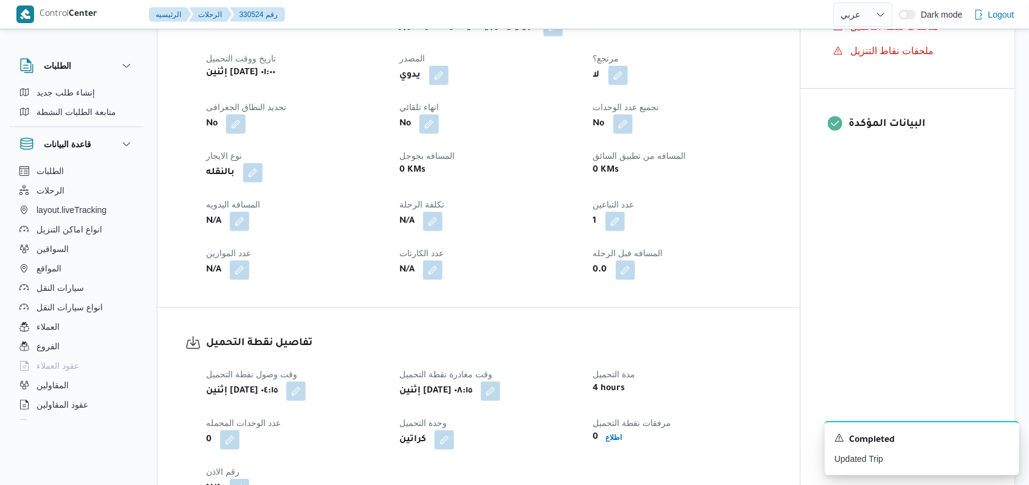
scroll to position [730, 0]
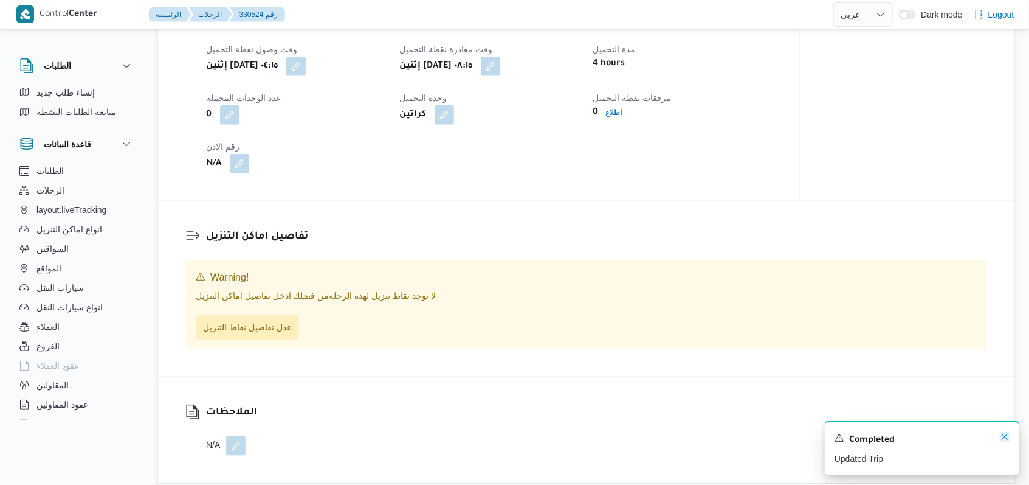
click at [1005, 435] on icon "Dismiss toast" at bounding box center [1005, 437] width 10 height 10
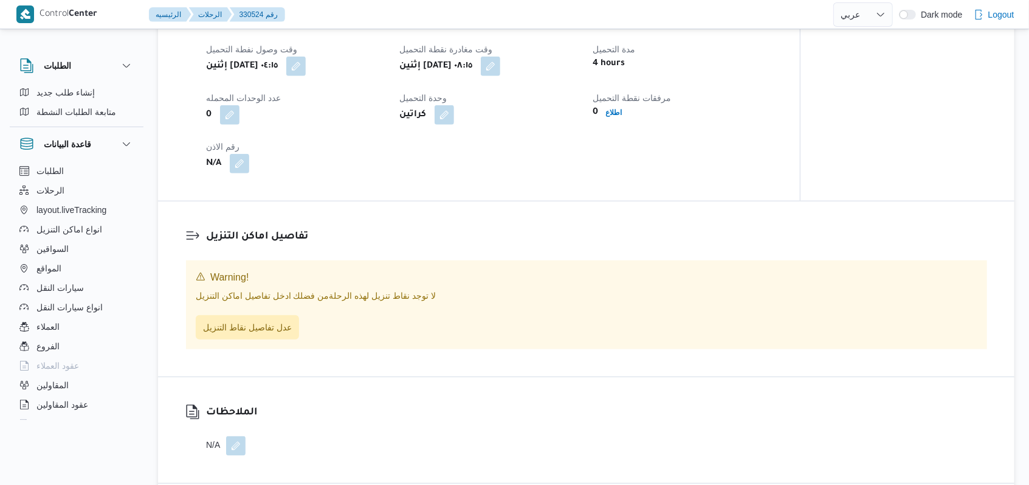
scroll to position [793, 0]
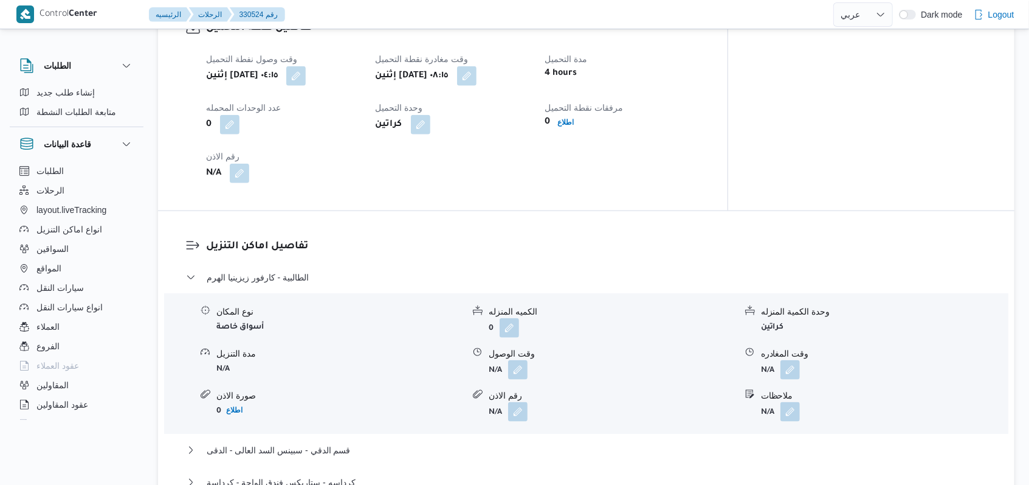
click at [292, 259] on dl "تفاصيل اماكن التنزيل الطالبية - كارفور زيزينيا الهرم نوع المكان أسواق خاصة الكم…" at bounding box center [596, 384] width 781 height 293
click at [297, 272] on span "الطالبية - كارفور زيزينيا الهرم" at bounding box center [258, 277] width 102 height 15
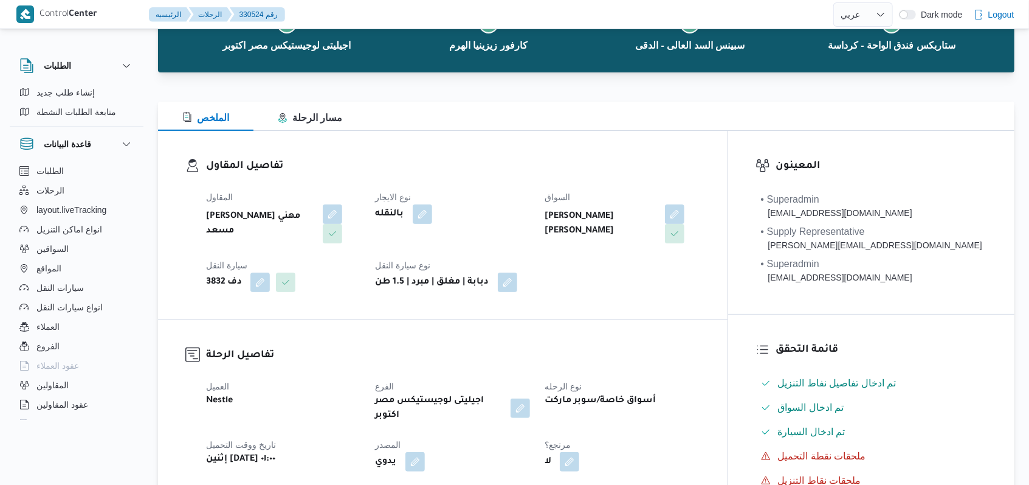
scroll to position [0, 0]
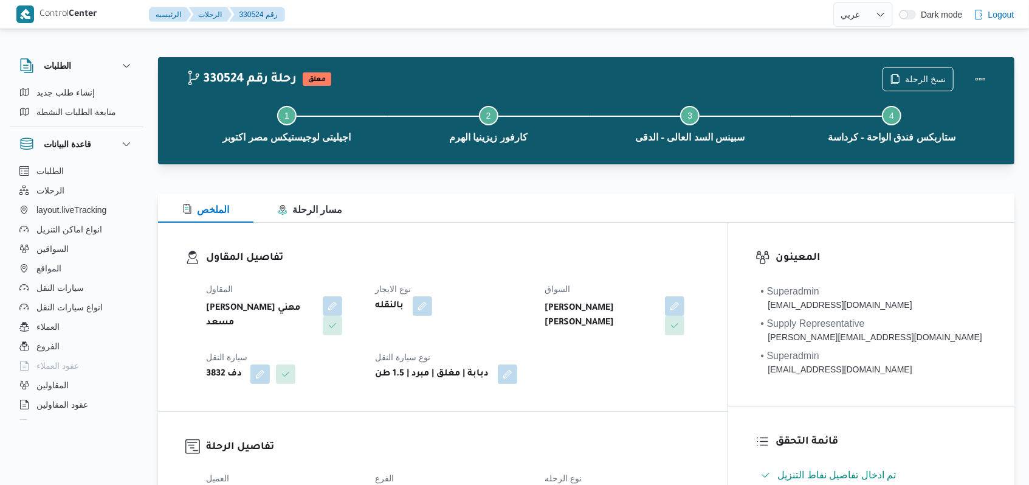
click at [535, 273] on dl "تفاصيل المقاول المقاول راجح ضبع مهني مسعد نوع الايجار بالنقله السواق وجدى كريما…" at bounding box center [453, 317] width 494 height 134
select select "ar"
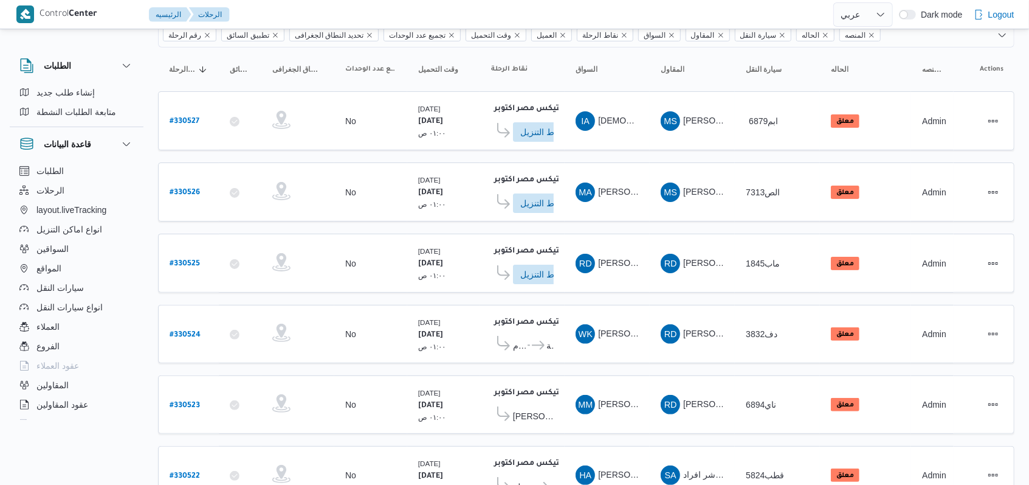
scroll to position [97, 0]
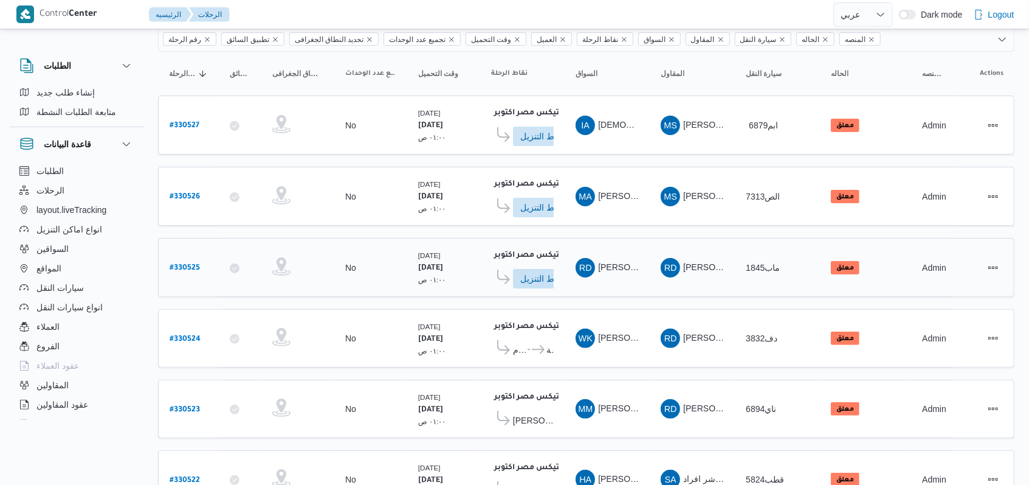
click at [186, 264] on b "# 330525" at bounding box center [185, 268] width 30 height 9
select select "ar"
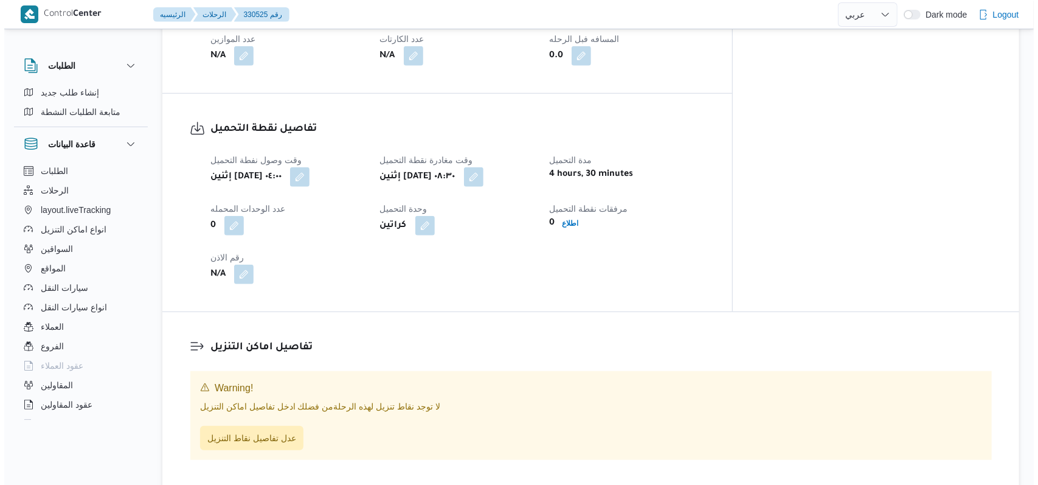
scroll to position [664, 0]
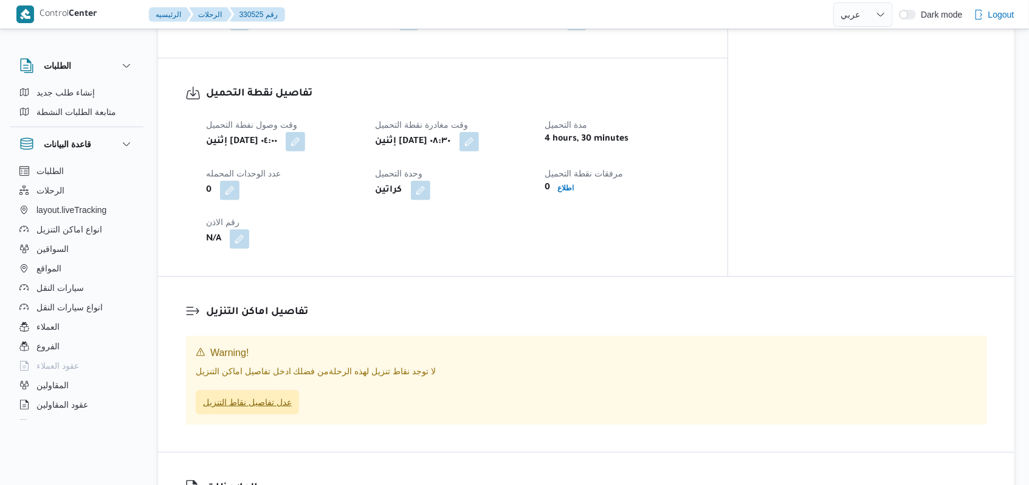
click at [282, 395] on span "عدل تفاصيل نقاط التنزيل" at bounding box center [247, 402] width 89 height 15
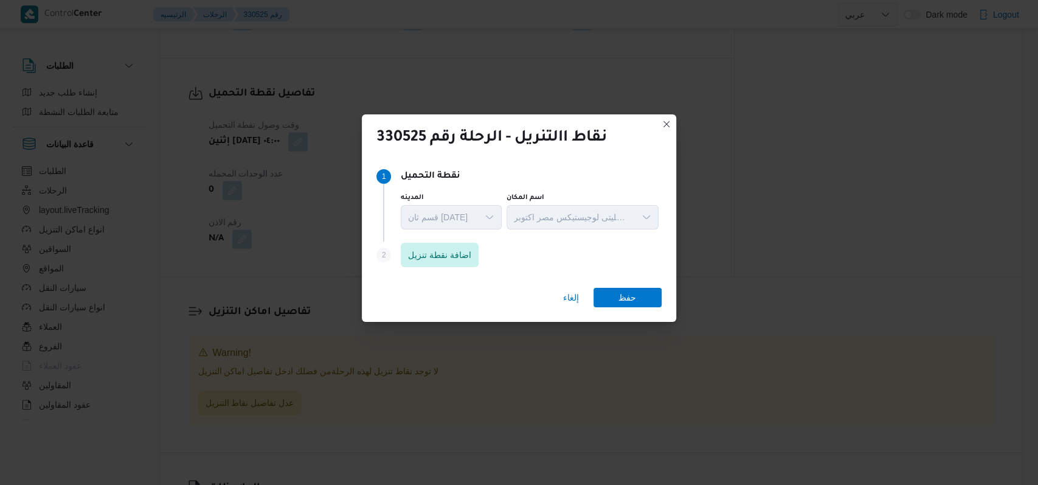
click at [420, 275] on div "Step 1 1 نقطة التحميل المدينه قسم ثان 6 أكتوبر اسم المكان اجيليتى لوجيستيكس مصر…" at bounding box center [519, 218] width 314 height 120
click at [433, 254] on span "اضافة نقطة تنزيل" at bounding box center [439, 254] width 63 height 15
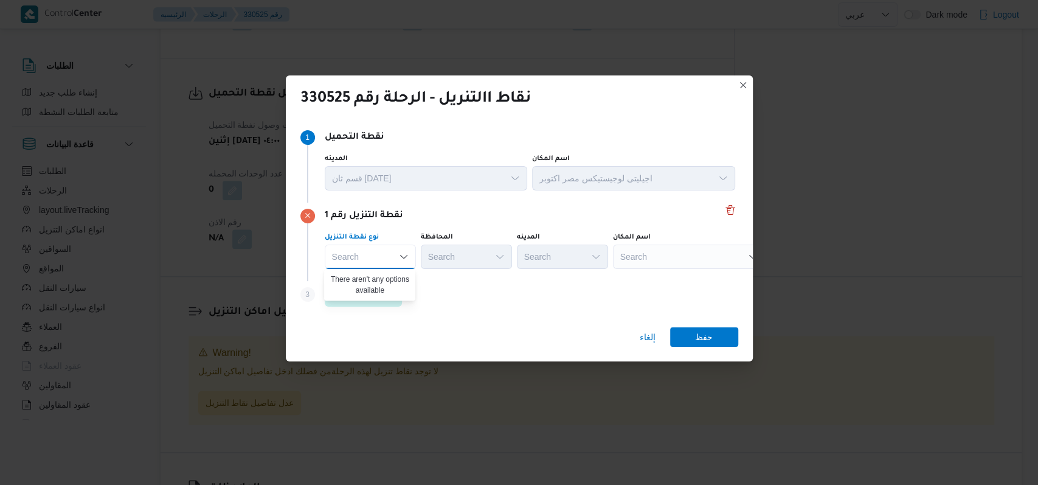
click at [458, 297] on div "Step 3 is disabled 3 اضافة نقطة تنزيل" at bounding box center [519, 297] width 438 height 32
click at [365, 294] on span "اضافة نقطة تنزيل" at bounding box center [363, 293] width 63 height 15
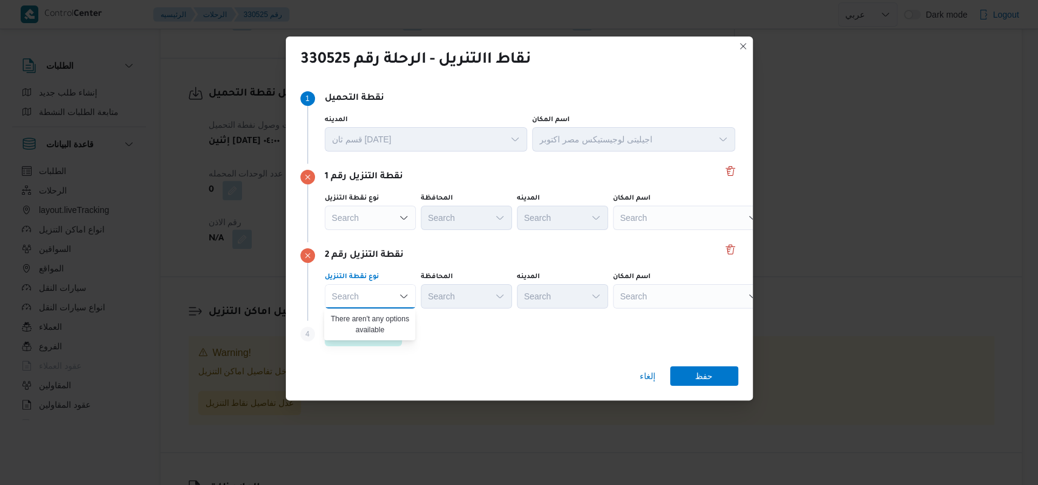
click at [420, 263] on div "نقطة التنزيل رقم 2 نوع نقطة التنزيل Search Combo box. Selected. Combo box input…" at bounding box center [519, 281] width 438 height 78
click at [381, 328] on span "اضافة نقطة تنزيل" at bounding box center [363, 333] width 63 height 15
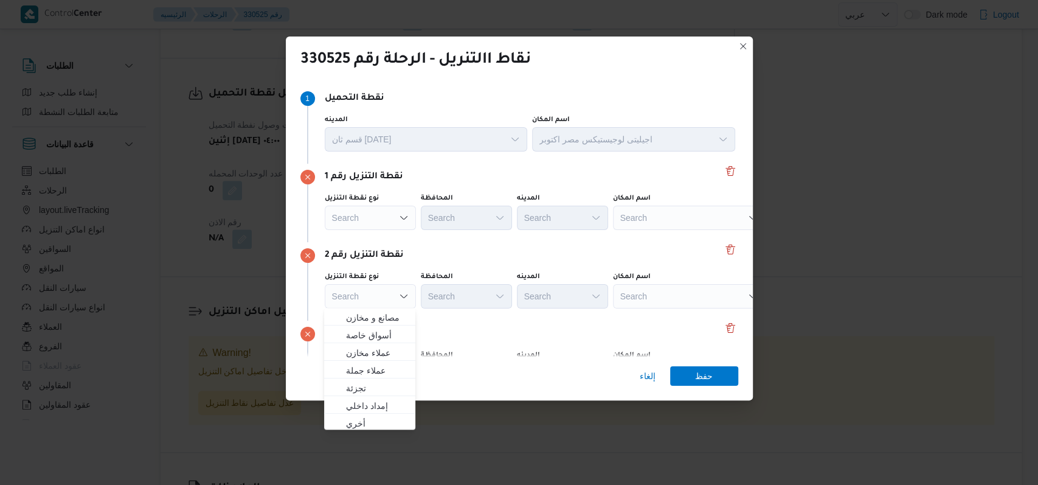
scroll to position [78, 0]
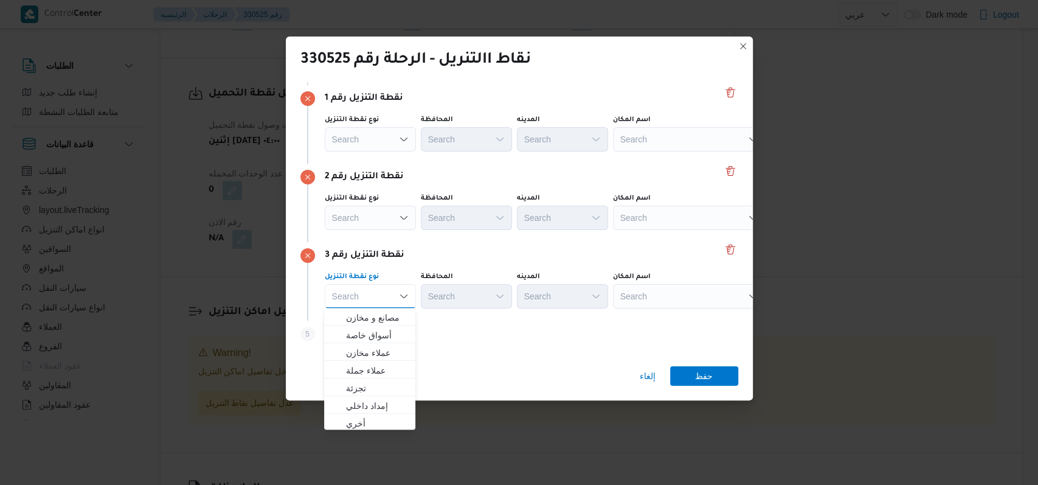
click at [452, 244] on div "نقطة التنزيل رقم 3 نوع نقطة التنزيل Search Combo box. Selected. Combo box input…" at bounding box center [519, 281] width 438 height 78
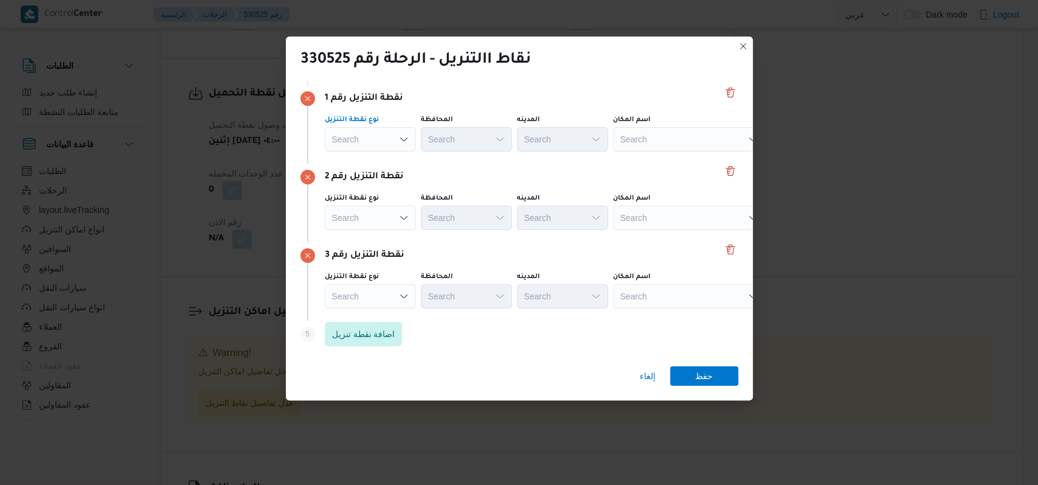
click at [387, 137] on div "Search" at bounding box center [370, 139] width 91 height 24
click at [502, 178] on div "نقطة التنزيل رقم 2" at bounding box center [519, 177] width 438 height 15
click at [647, 133] on div "Search" at bounding box center [689, 139] width 152 height 24
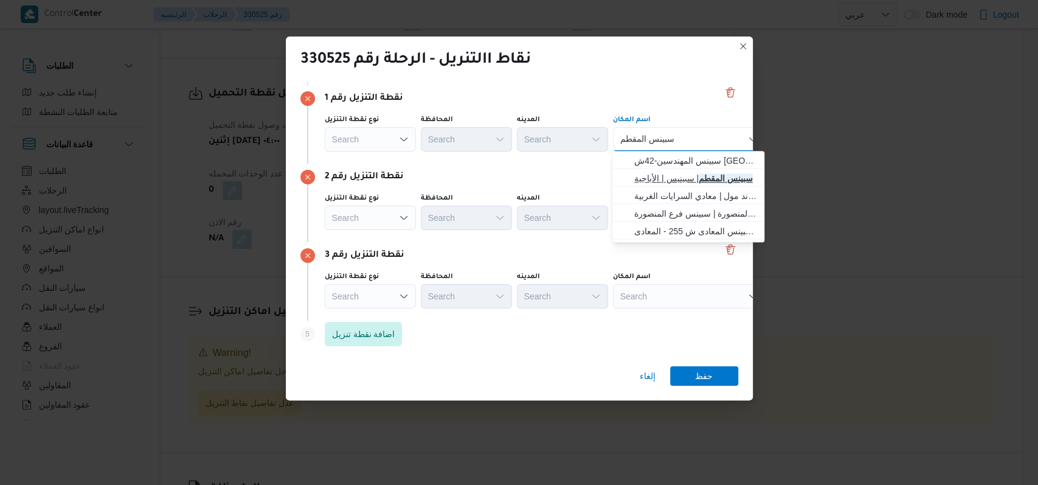
type input "سبينس المقطم"
click at [712, 178] on mark "سبينس المقطم" at bounding box center [726, 178] width 54 height 10
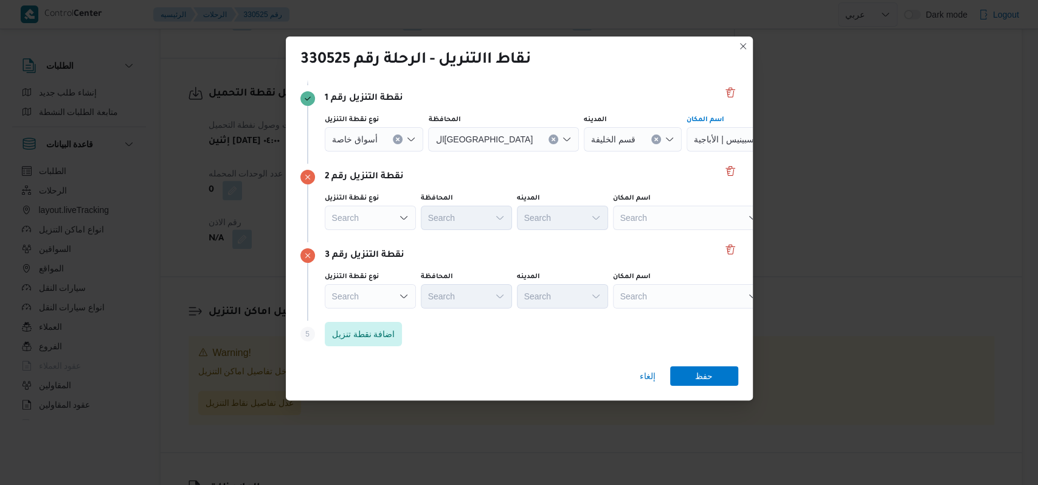
click at [686, 151] on div "Search" at bounding box center [762, 139] width 152 height 24
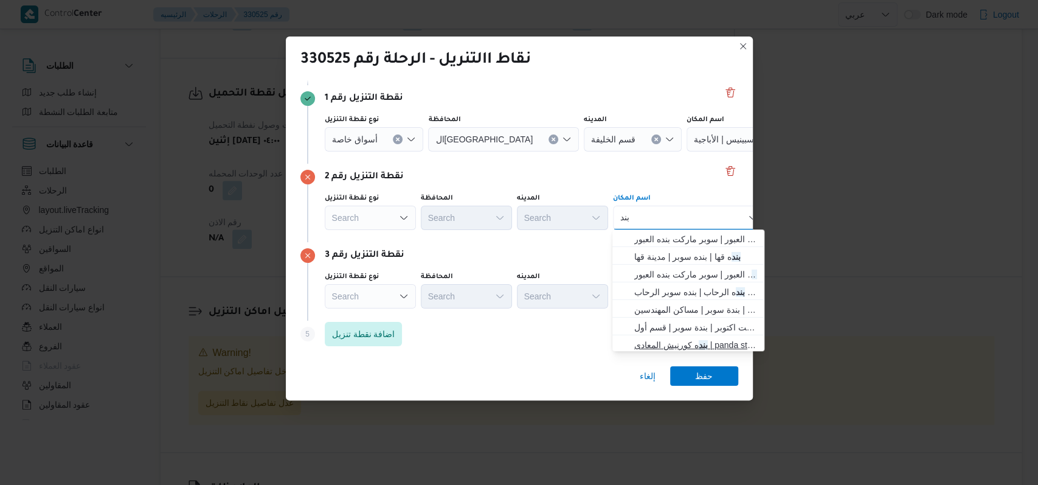
type input "بند"
click at [691, 347] on span "بند ه كورنيش المعادى | panda store | معادي الخبيري الغربية" at bounding box center [695, 344] width 123 height 15
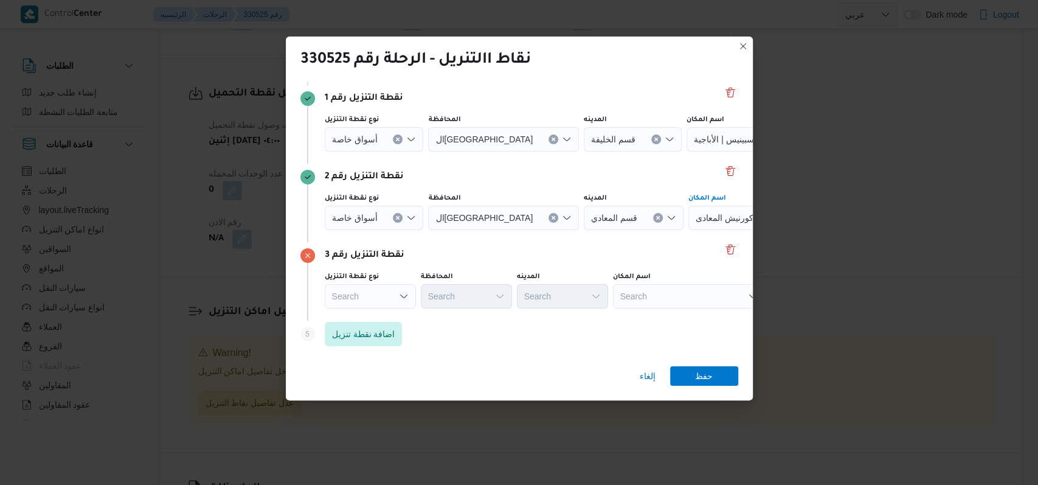
click at [686, 151] on div "Search" at bounding box center [762, 139] width 152 height 24
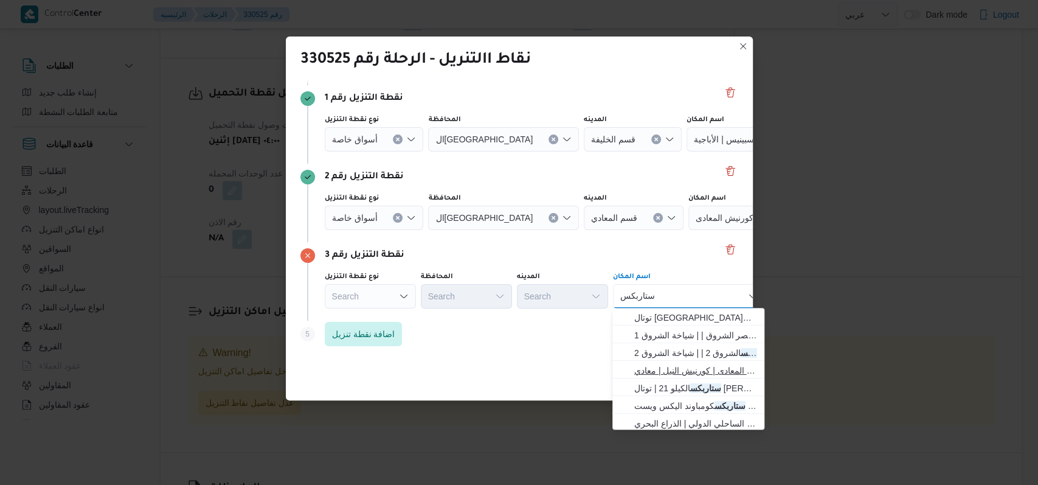
type input "ستاربكس"
click at [689, 371] on span "ستاربكس كورنيش المعادى | كورنيش النيل | معادي الخبيري الشرقية" at bounding box center [695, 370] width 123 height 15
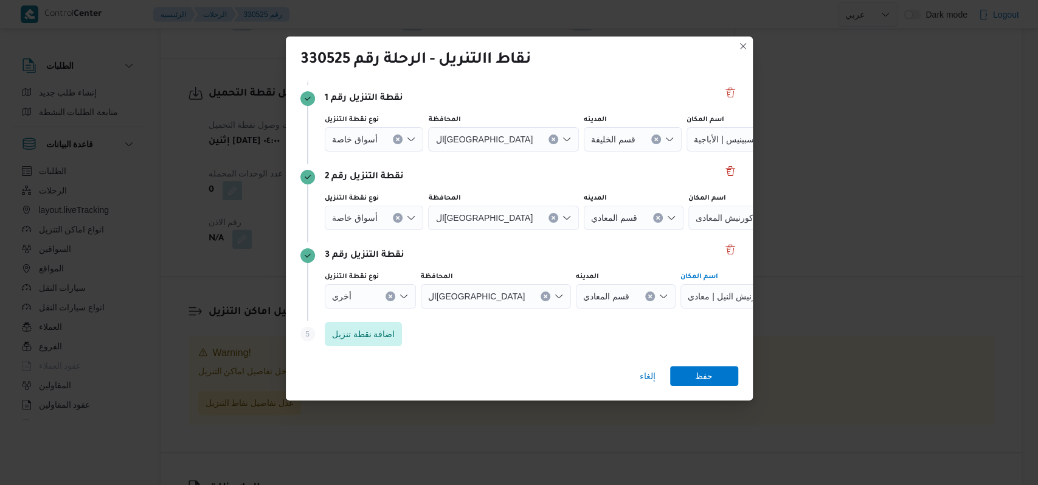
click at [393, 144] on button "Clear input" at bounding box center [398, 139] width 10 height 10
click at [706, 151] on div "Search" at bounding box center [762, 139] width 152 height 24
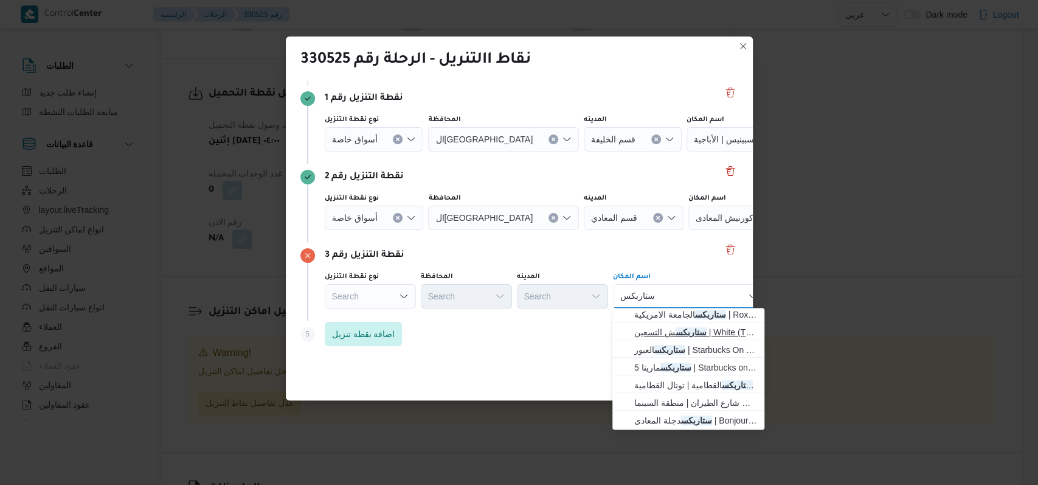
scroll to position [243, 0]
type input "ستاربكس"
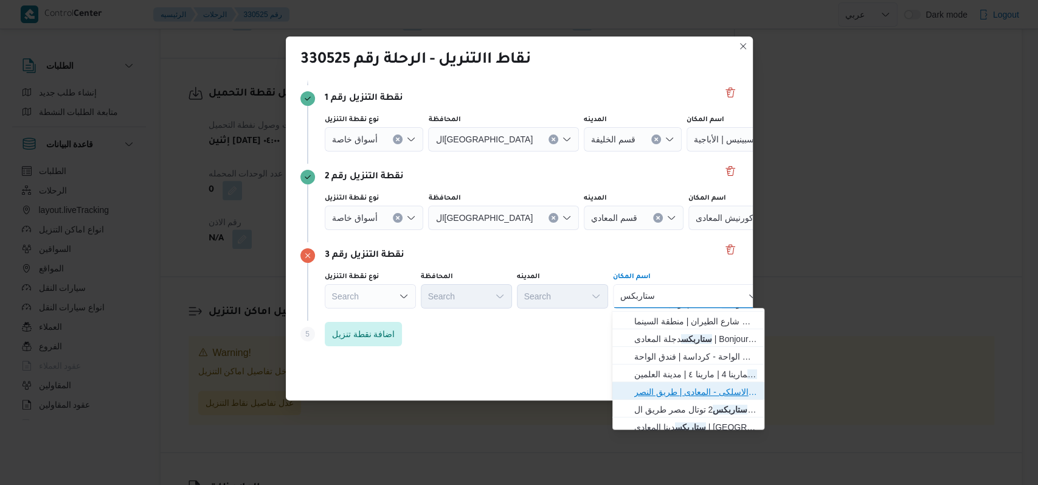
click at [693, 395] on span "ستاربكس ش النصر الاسلكى - المعادى | طريق النصر | عزبة فهمي" at bounding box center [695, 391] width 123 height 15
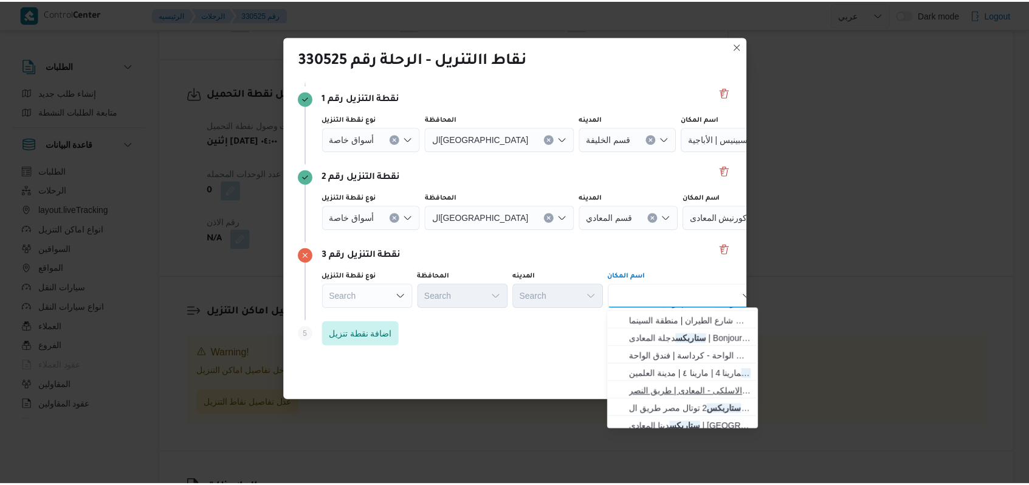
scroll to position [0, 0]
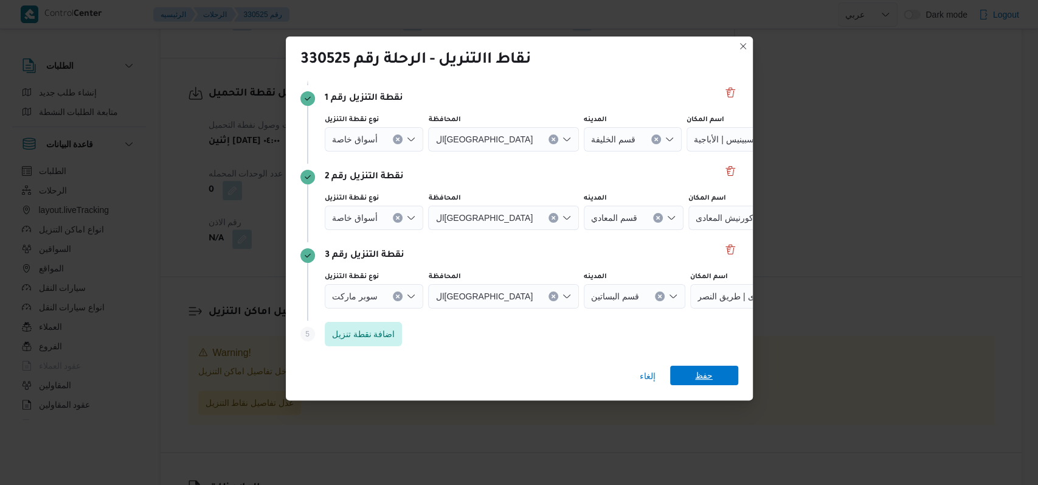
click at [699, 371] on span "حفظ" at bounding box center [704, 374] width 18 height 19
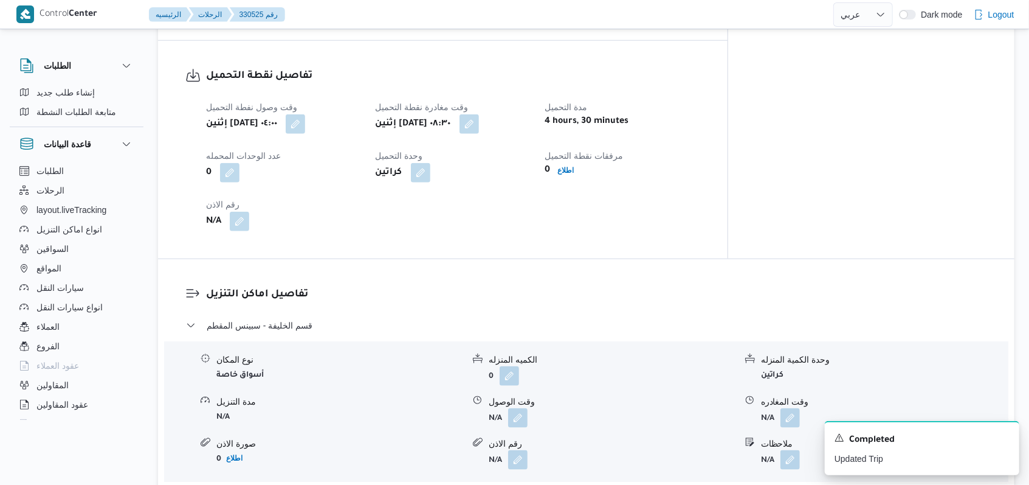
scroll to position [808, 0]
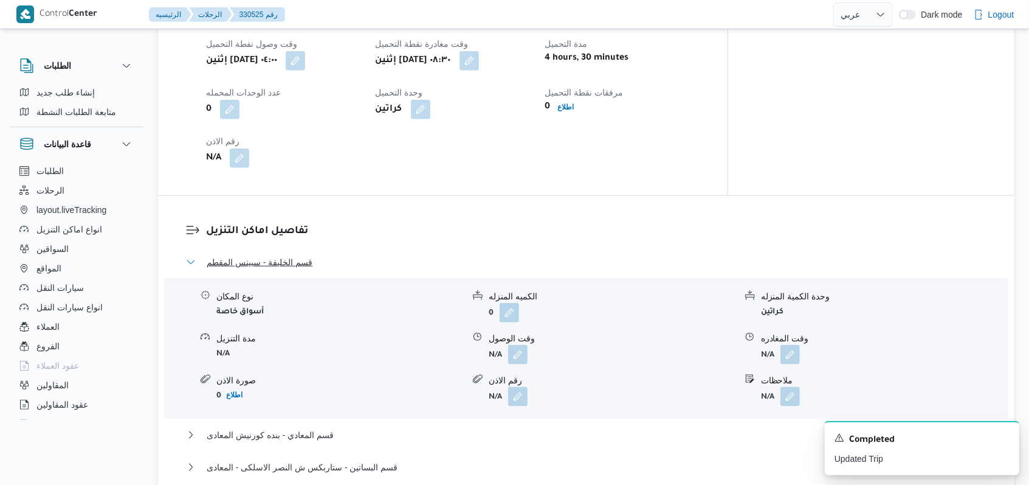
click at [286, 255] on span "قسم الخليفة - سبينس المقطم" at bounding box center [260, 262] width 106 height 15
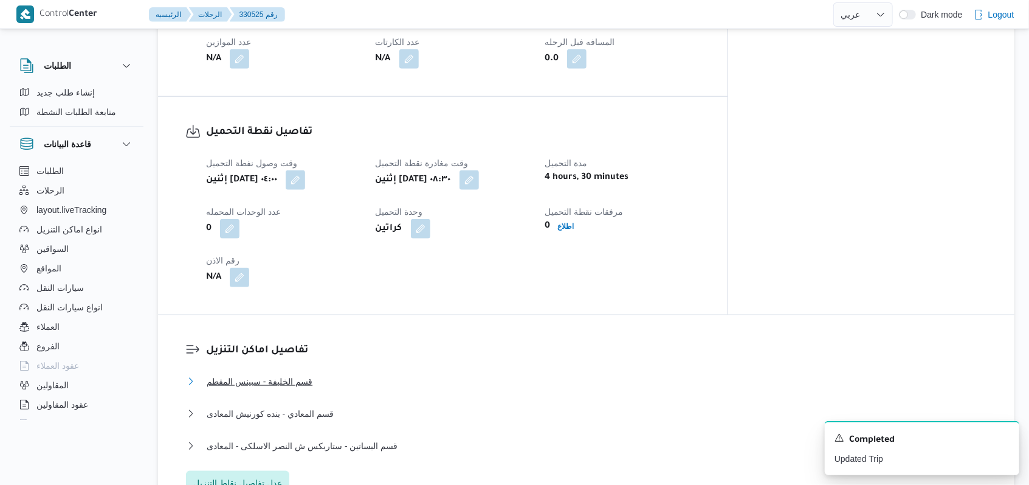
scroll to position [484, 0]
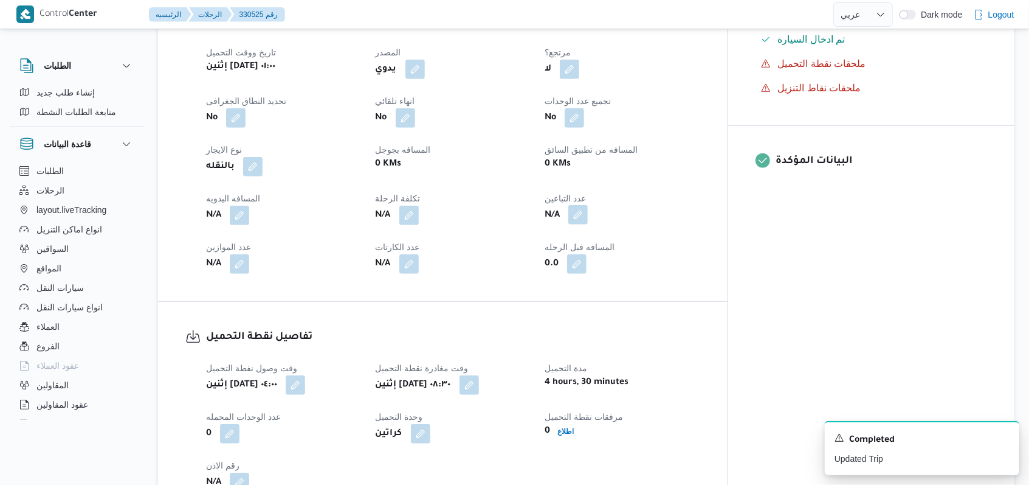
click at [588, 205] on button "button" at bounding box center [577, 214] width 19 height 19
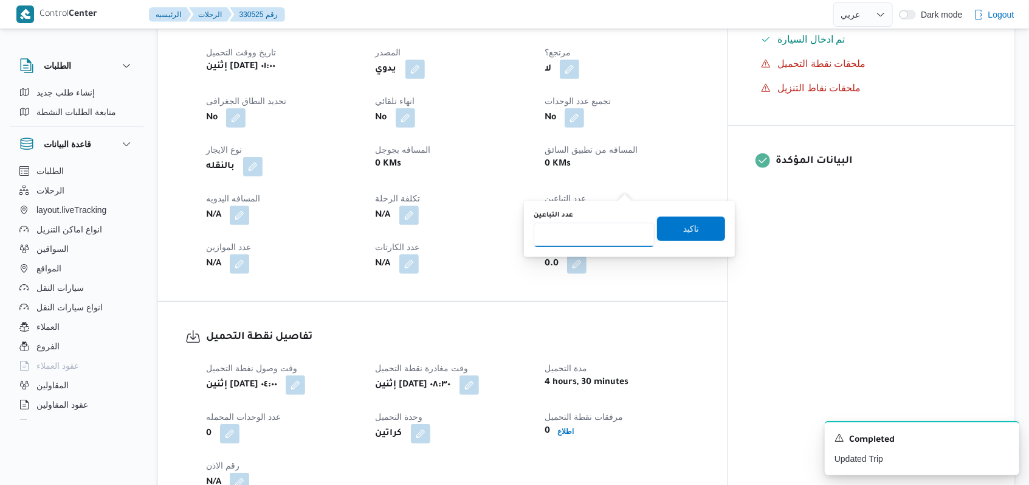
click at [596, 241] on input "عدد التباعين" at bounding box center [594, 235] width 121 height 24
type input "1"
click at [683, 233] on span "تاكيد" at bounding box center [691, 228] width 16 height 15
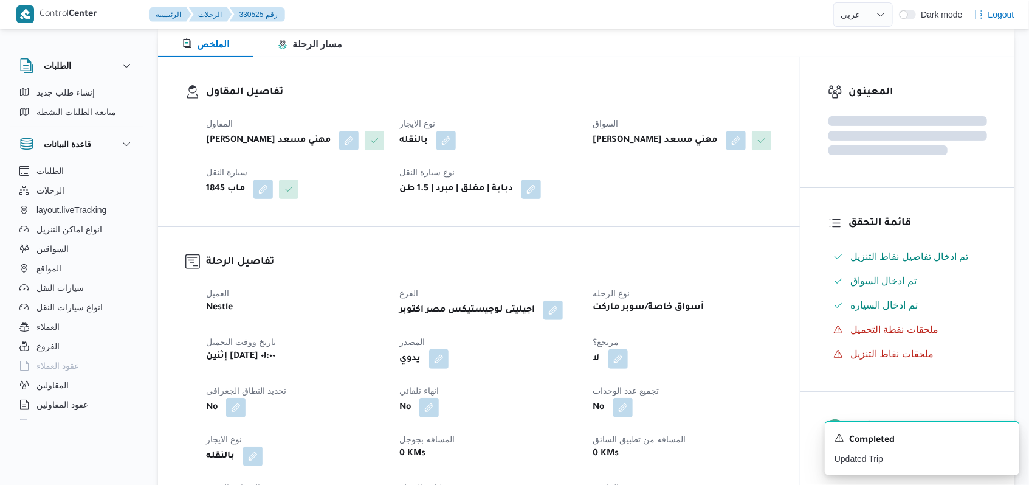
scroll to position [322, 0]
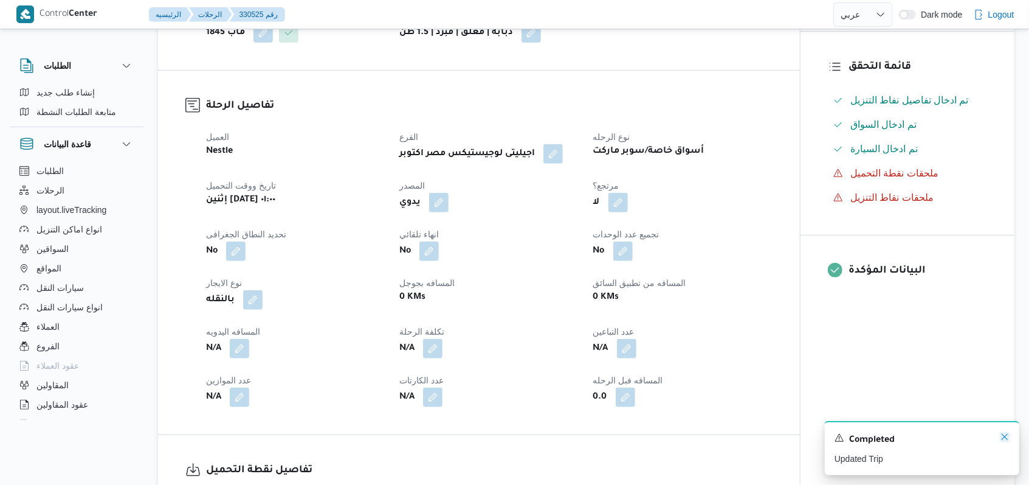
click at [1009, 441] on icon "Dismiss toast" at bounding box center [1005, 437] width 10 height 10
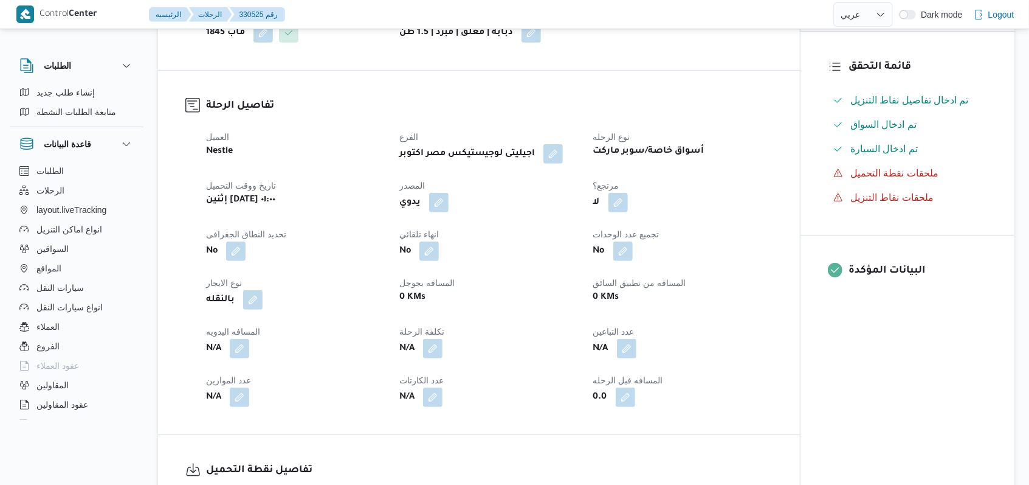
click at [730, 333] on dt "عدد التباعين" at bounding box center [682, 331] width 179 height 15
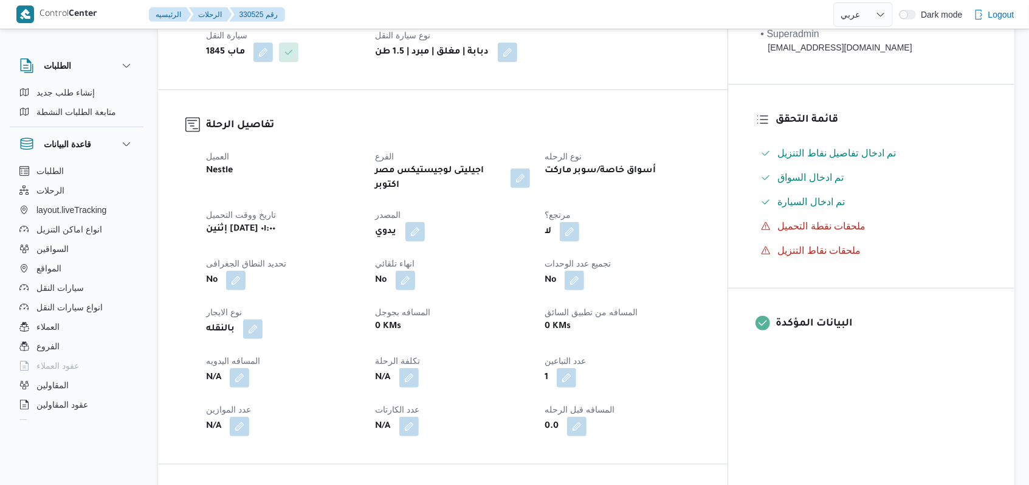
click at [637, 367] on div "1" at bounding box center [622, 378] width 157 height 22
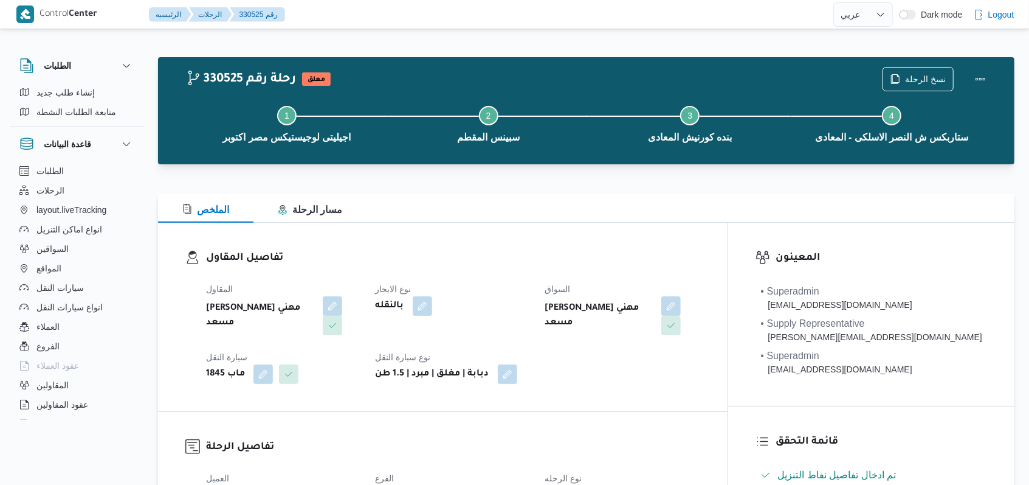
click at [492, 285] on dt "نوع الايجار" at bounding box center [453, 289] width 155 height 15
select select "ar"
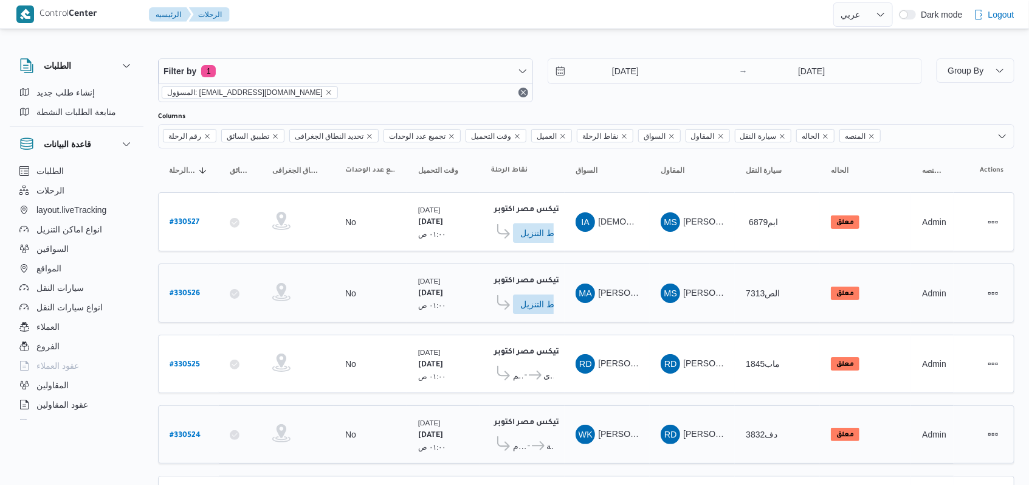
click at [192, 295] on b "# 330526" at bounding box center [185, 293] width 30 height 9
select select "ar"
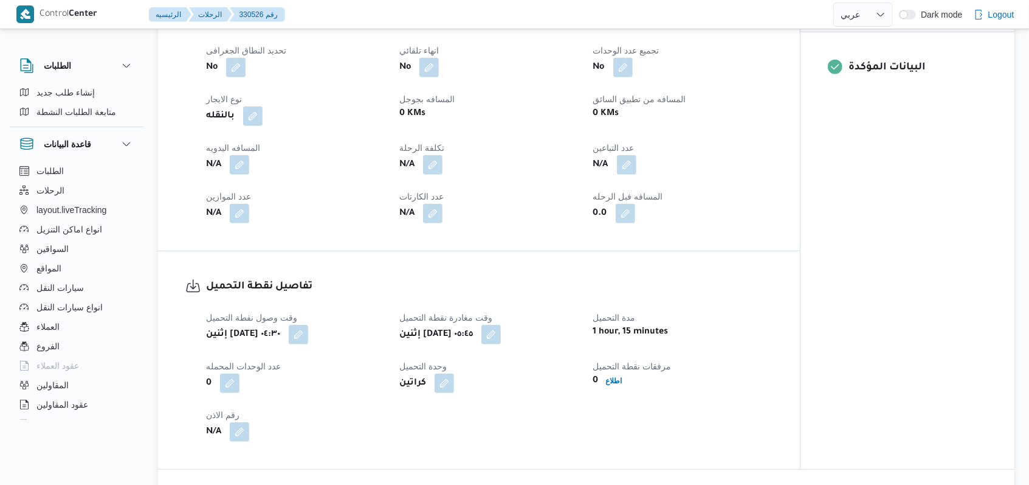
scroll to position [486, 0]
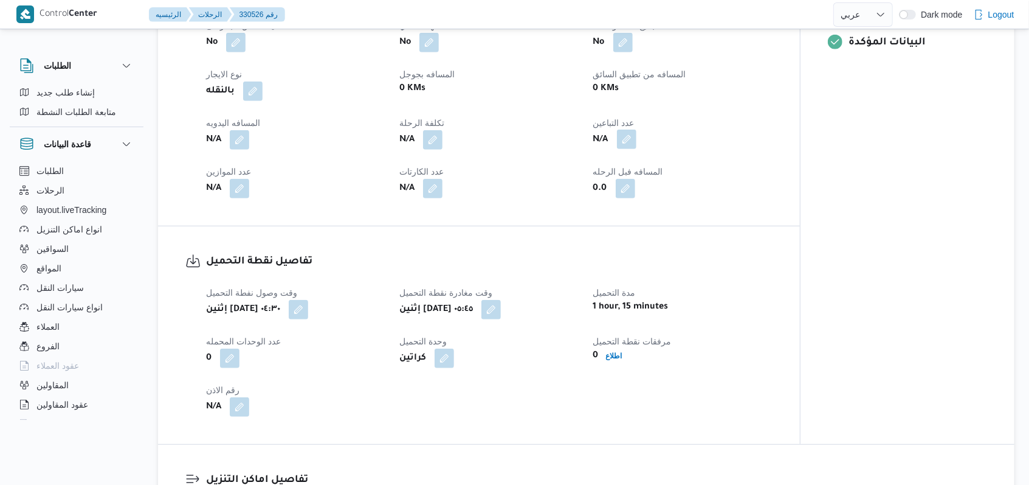
click at [629, 142] on button "button" at bounding box center [626, 139] width 19 height 19
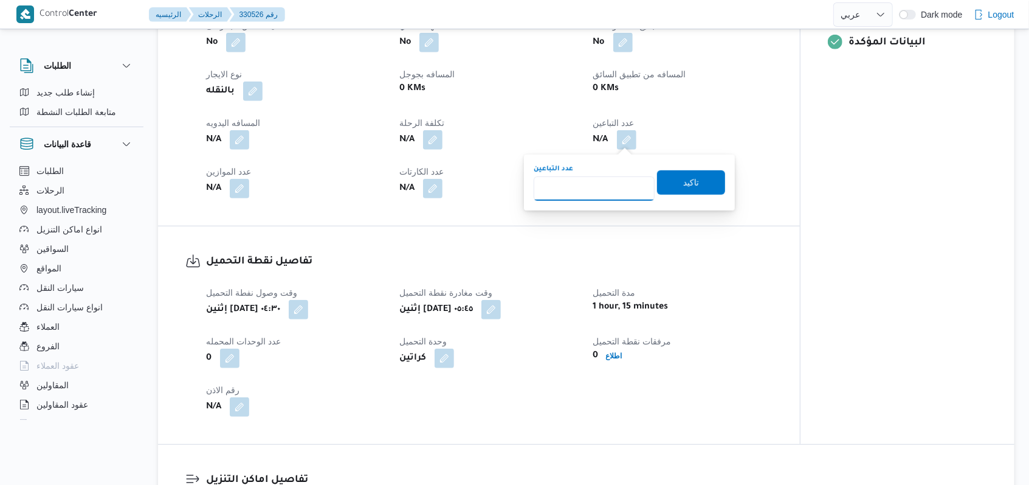
click at [599, 195] on input "عدد التباعين" at bounding box center [594, 188] width 121 height 24
type input "1"
click at [683, 181] on span "تاكيد" at bounding box center [691, 181] width 16 height 15
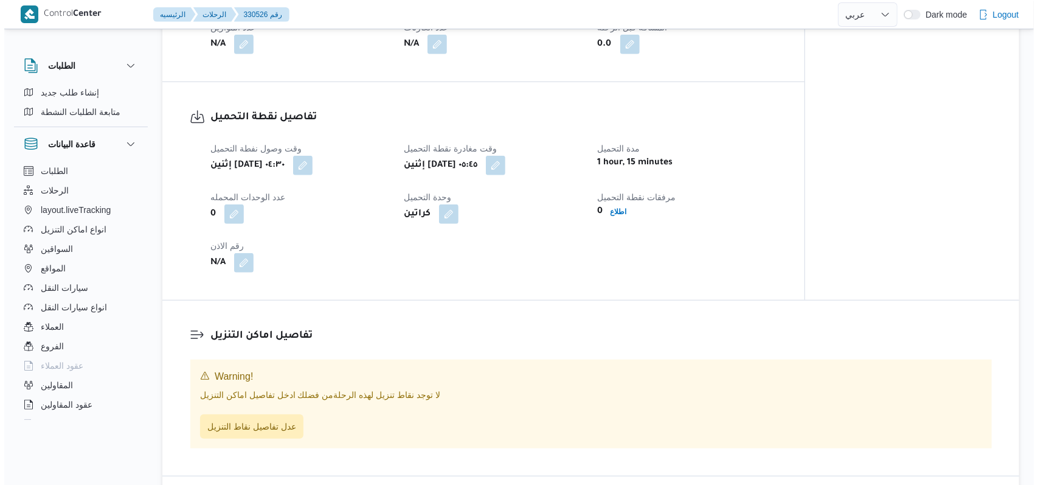
scroll to position [810, 0]
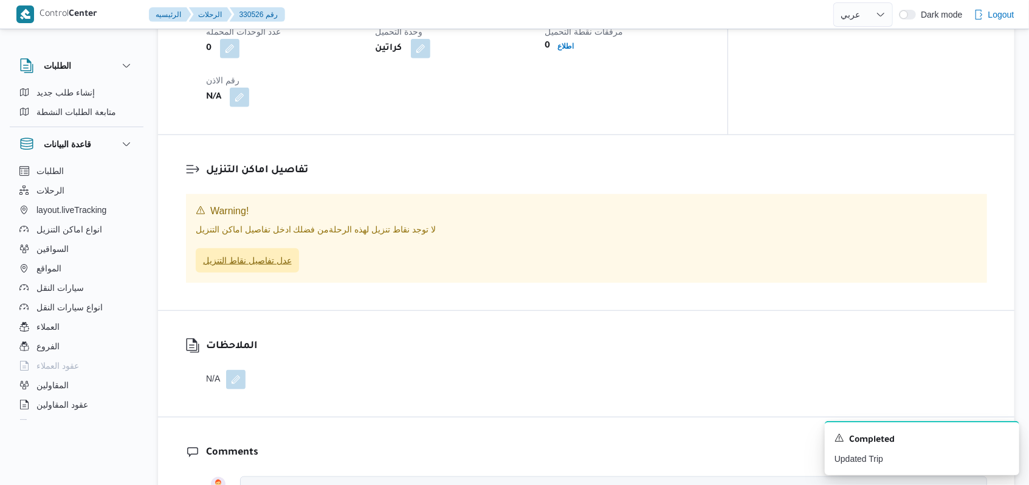
click at [294, 250] on span "عدل تفاصيل نقاط التنزيل" at bounding box center [247, 260] width 103 height 24
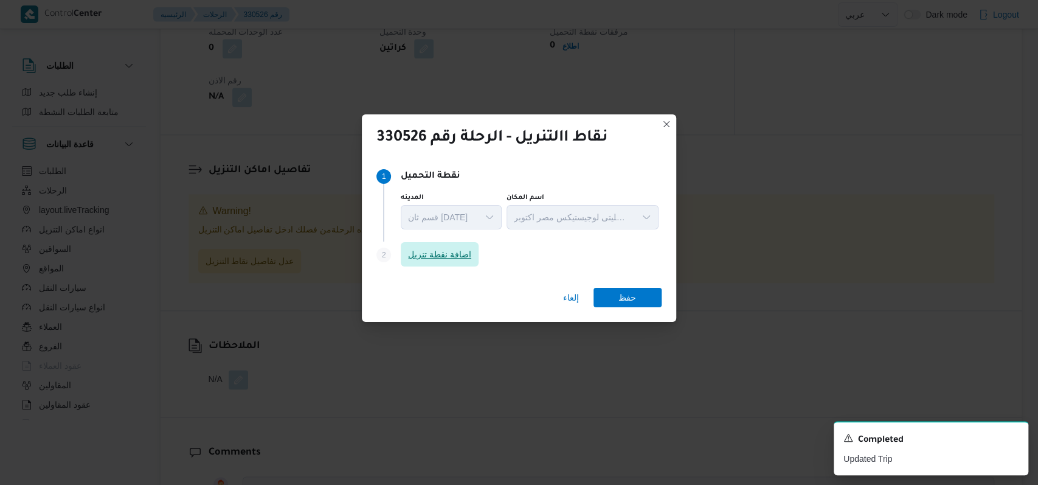
click at [404, 259] on span "اضافة نقطة تنزيل" at bounding box center [440, 254] width 78 height 24
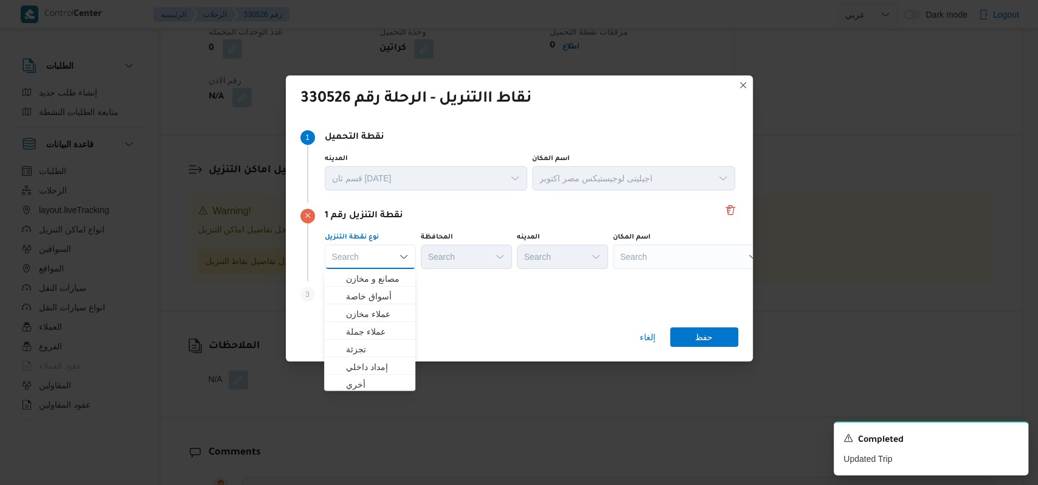
click at [460, 294] on div "Step 3 is disabled 3 اضافة نقطة تنزيل" at bounding box center [519, 297] width 438 height 32
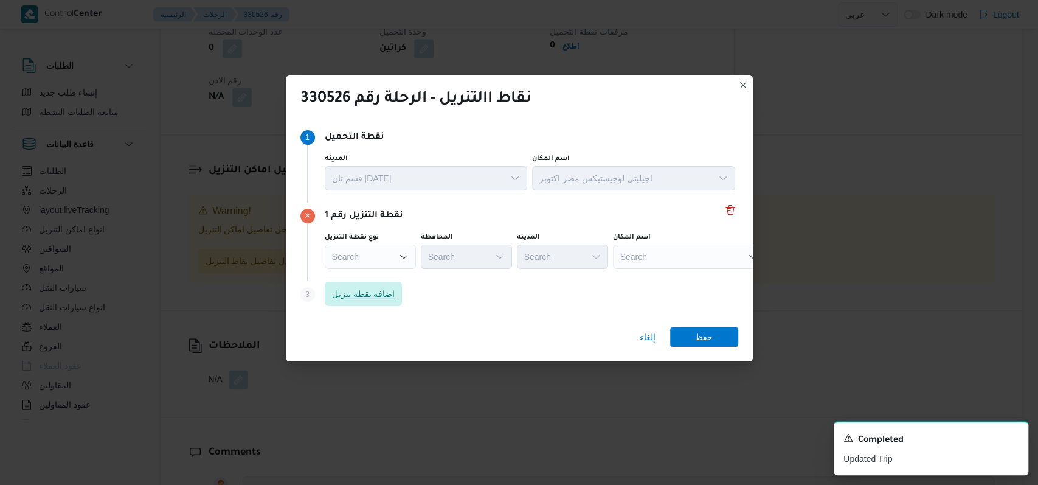
click at [378, 294] on span "اضافة نقطة تنزيل" at bounding box center [363, 293] width 63 height 15
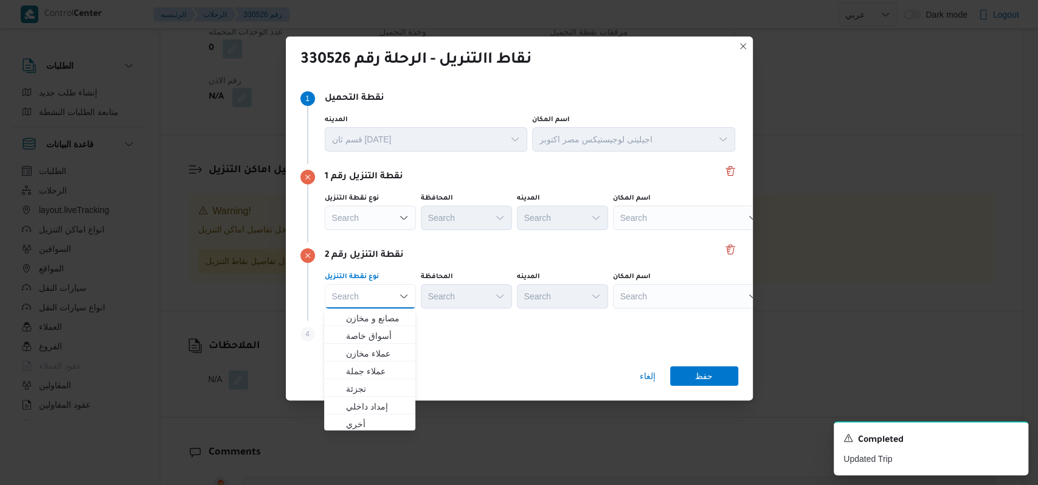
click at [433, 269] on div "نوع نقطة التنزيل Search Combo box. Selected. Combo box input. Search. Type some…" at bounding box center [529, 289] width 415 height 41
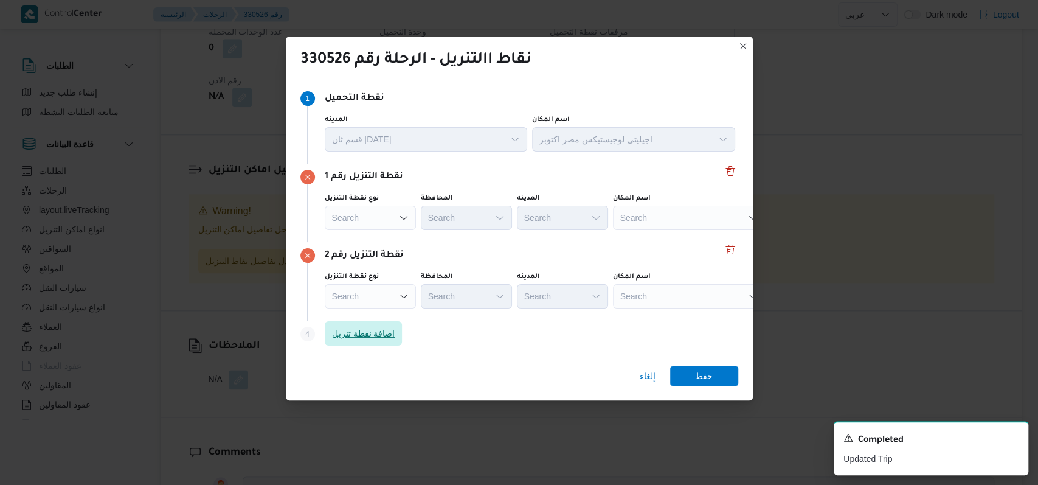
click at [389, 326] on span "اضافة نقطة تنزيل" at bounding box center [364, 333] width 78 height 24
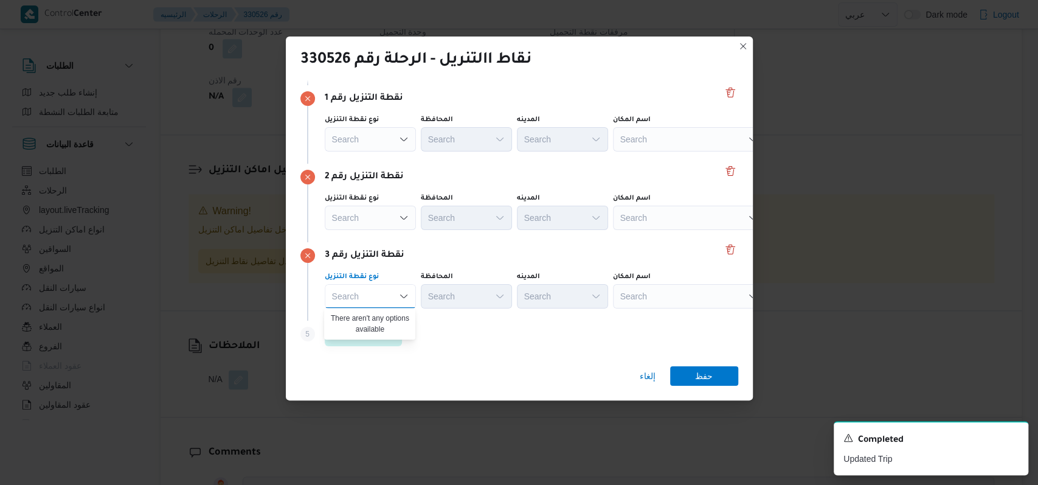
click at [571, 236] on div "نقطة التنزيل رقم 2 نوع نقطة التنزيل Search المحافظة Search المدينه Search اسم ا…" at bounding box center [519, 203] width 438 height 78
click at [640, 137] on div "Search" at bounding box center [689, 139] width 152 height 24
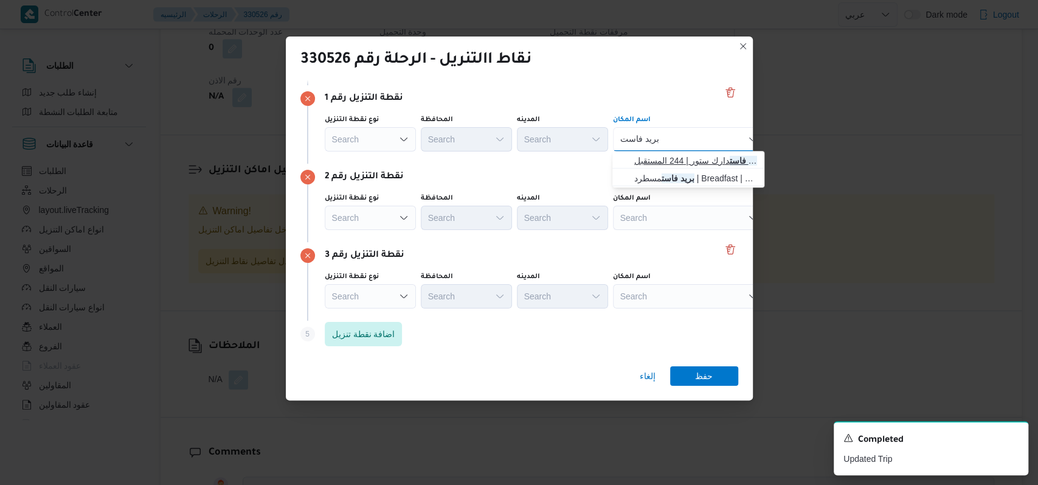
type input "بريد فاست"
click at [671, 152] on span "بريد فاست دارك ستور | 244 المستقبل | null" at bounding box center [688, 160] width 142 height 19
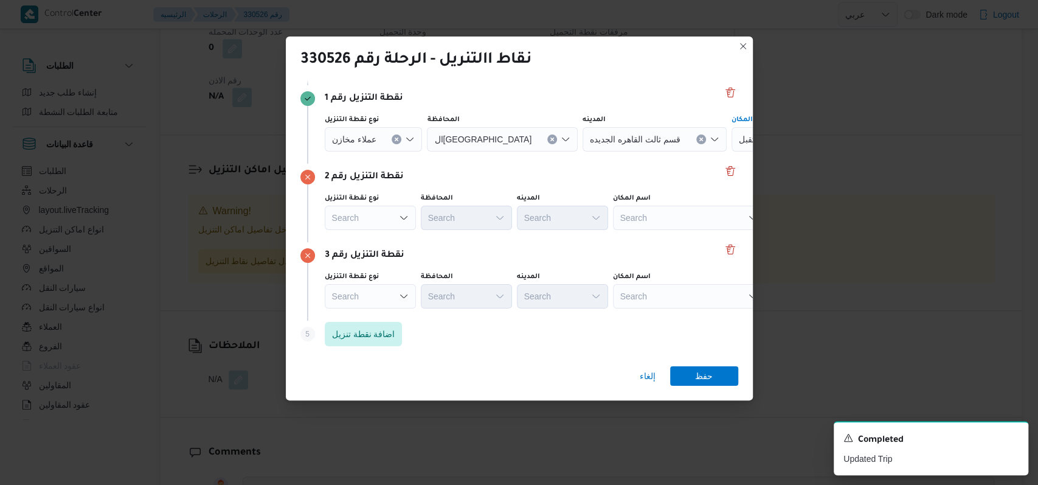
click at [731, 151] on div "Search" at bounding box center [807, 139] width 152 height 24
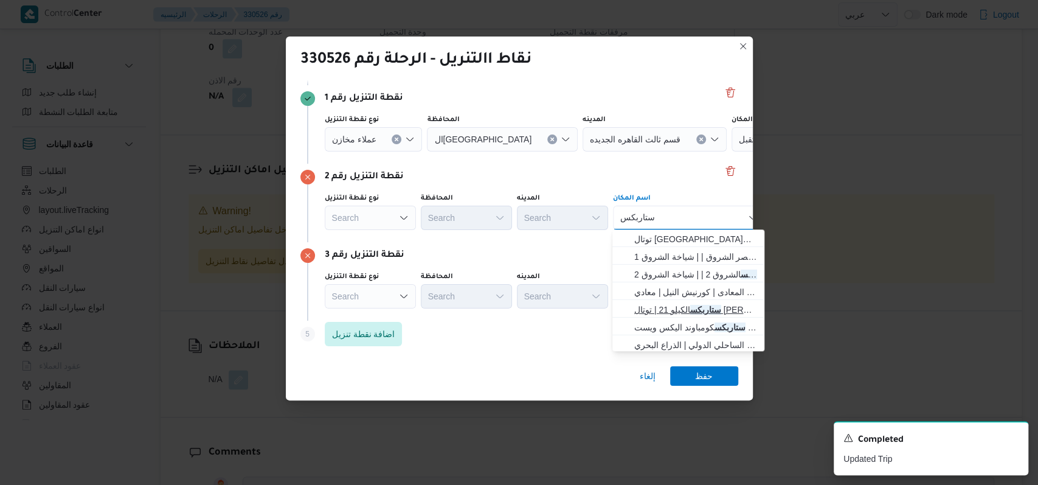
scroll to position [81, 0]
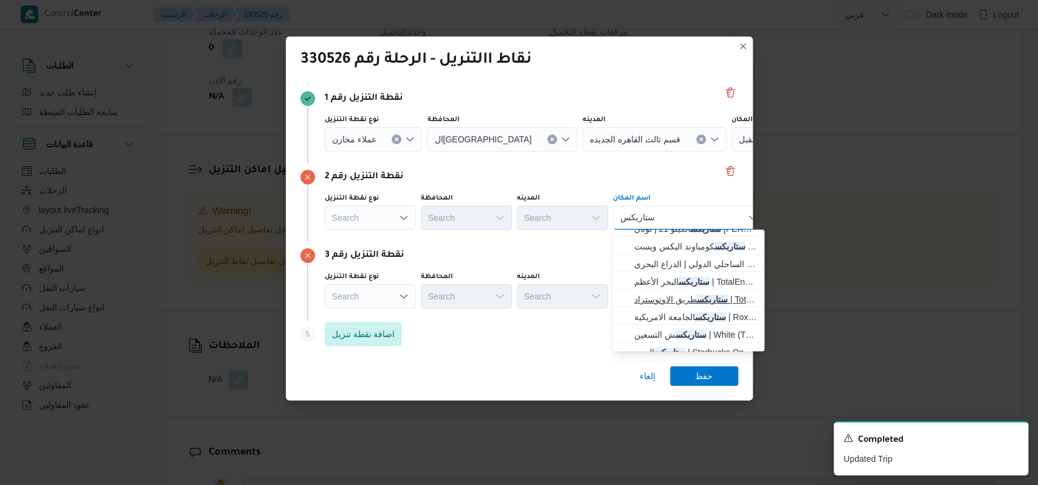
type input "ستاربكس"
click at [697, 300] on mark "ستاربكس" at bounding box center [712, 299] width 31 height 10
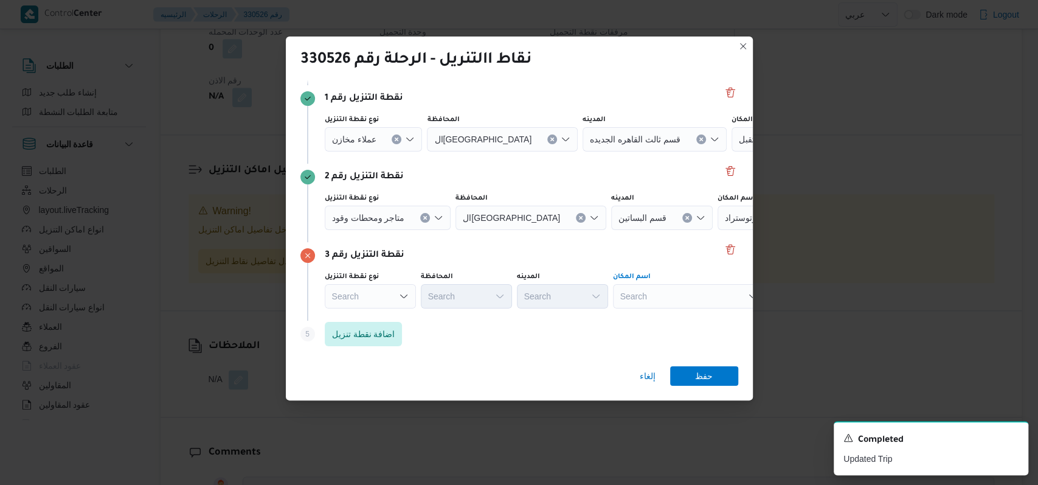
click at [731, 151] on div "Search" at bounding box center [807, 139] width 152 height 24
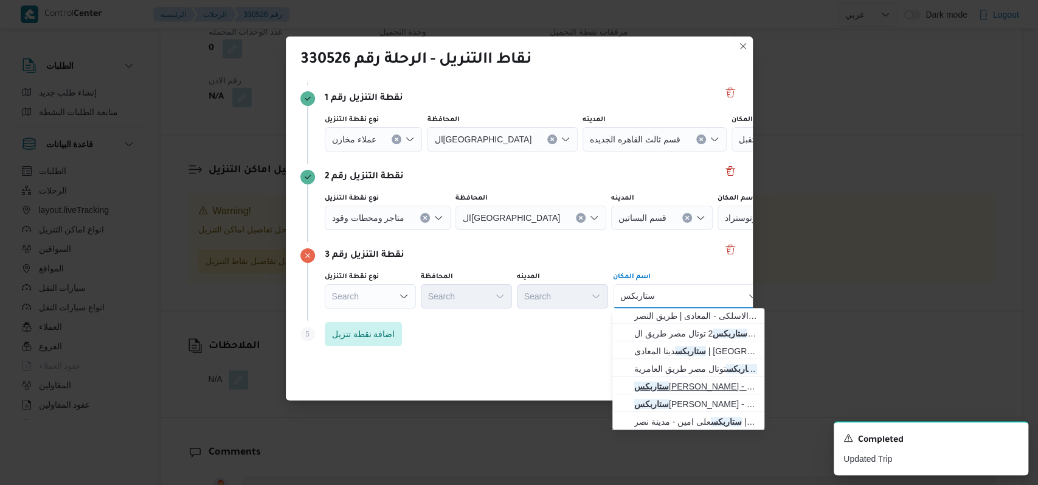
scroll to position [321, 0]
type input "ستاربكس"
click at [717, 331] on span "ستاربكس 2 توتال مصر طريق الاوتوستراد | محطة خدمة توتال طاقة المعادي أوتوستراد |…" at bounding box center [695, 331] width 123 height 15
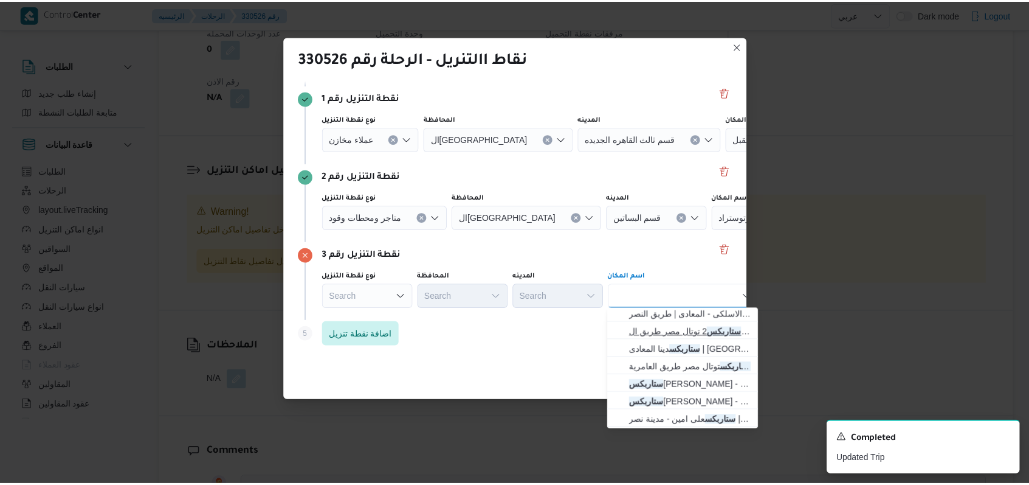
scroll to position [0, 0]
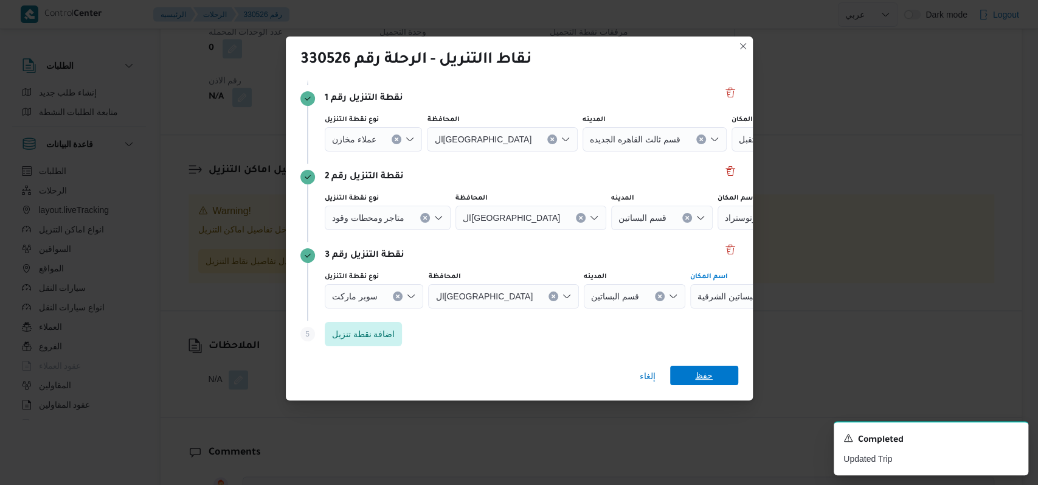
click at [715, 372] on span "حفظ" at bounding box center [704, 374] width 68 height 19
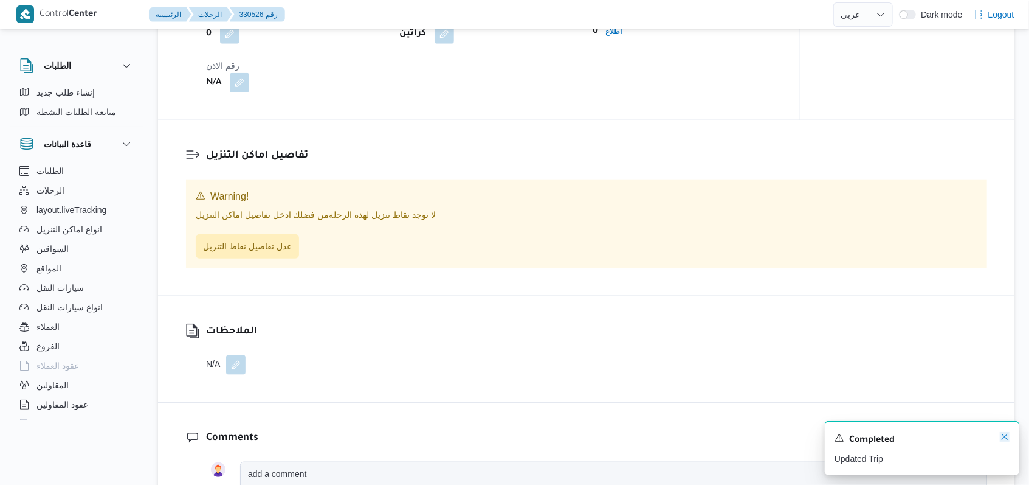
click at [1002, 441] on icon "Dismiss toast" at bounding box center [1005, 437] width 10 height 10
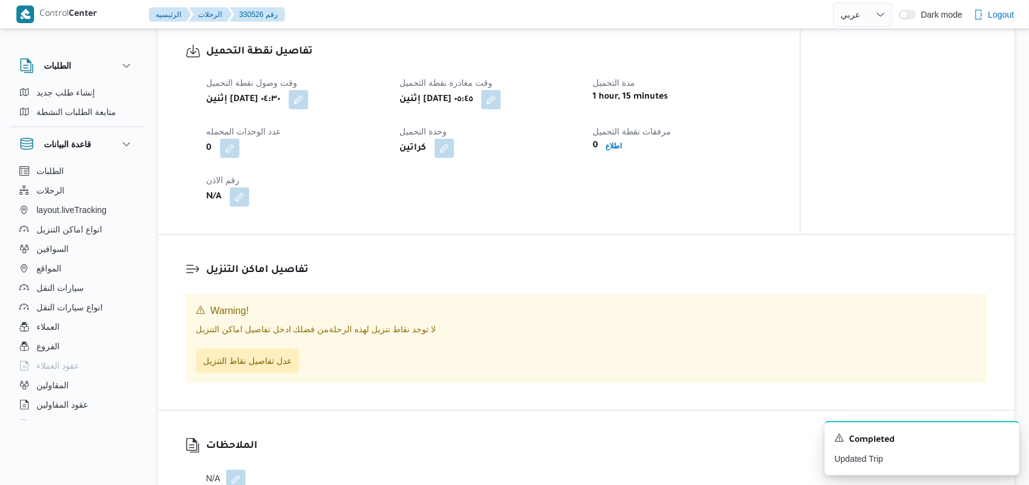
scroll to position [730, 0]
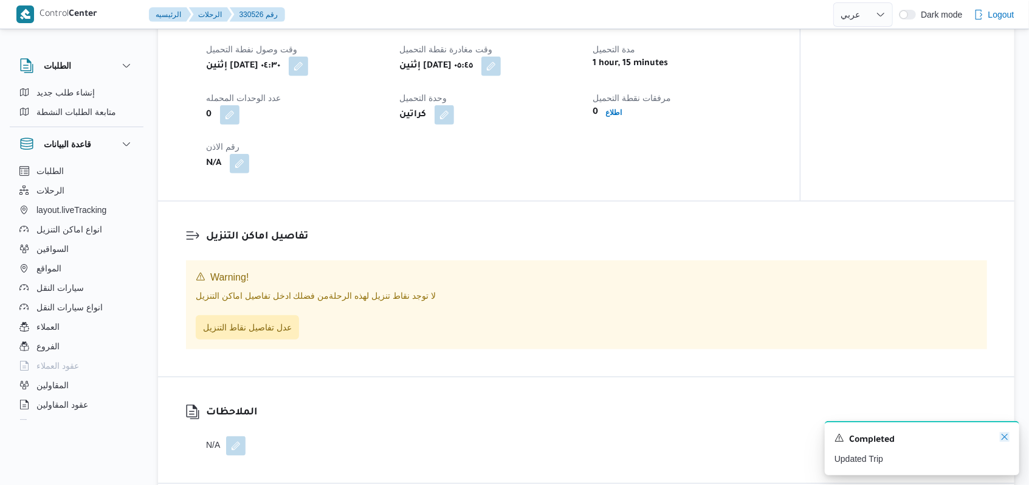
click at [1008, 441] on icon "Dismiss toast" at bounding box center [1005, 437] width 10 height 10
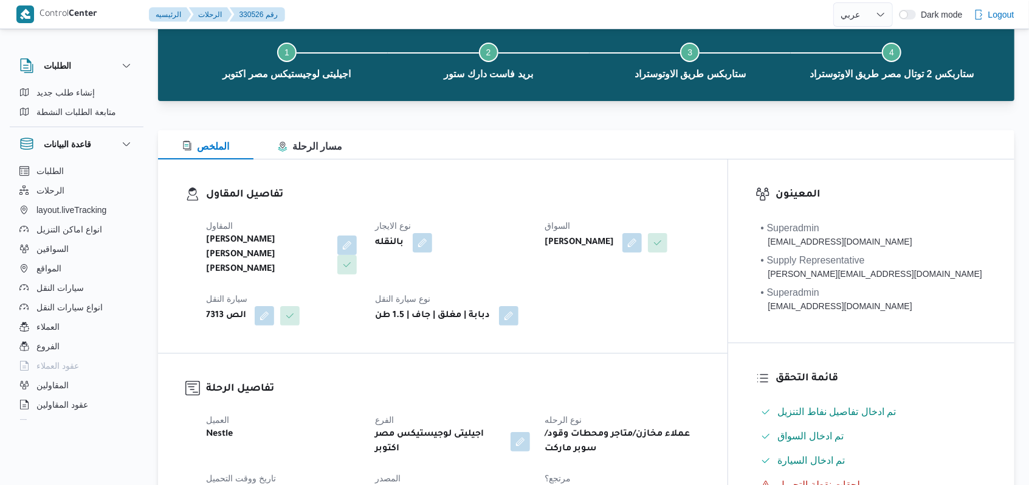
click at [517, 253] on div "بالنقله" at bounding box center [453, 243] width 157 height 22
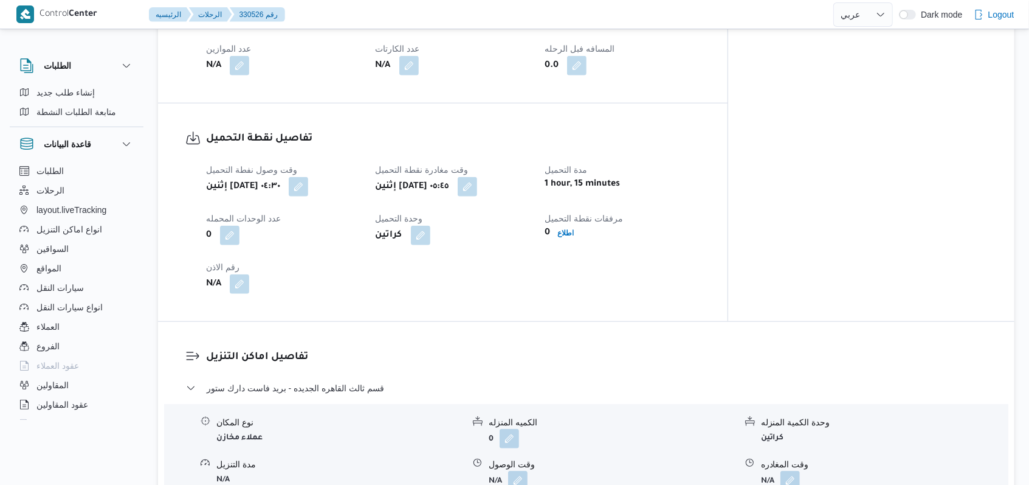
scroll to position [711, 0]
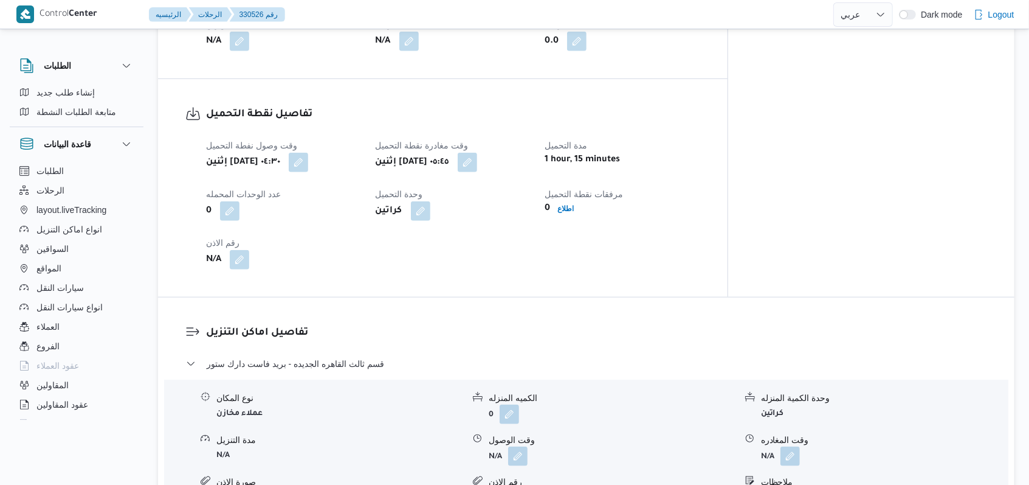
click at [375, 350] on dl "تفاصيل اماكن التنزيل قسم ثالث القاهره الجديده - بريد فاست دارك ستور نوع المكان …" at bounding box center [596, 471] width 781 height 293
click at [375, 356] on span "قسم ثالث القاهره الجديده - بريد فاست دارك ستور" at bounding box center [296, 363] width 178 height 15
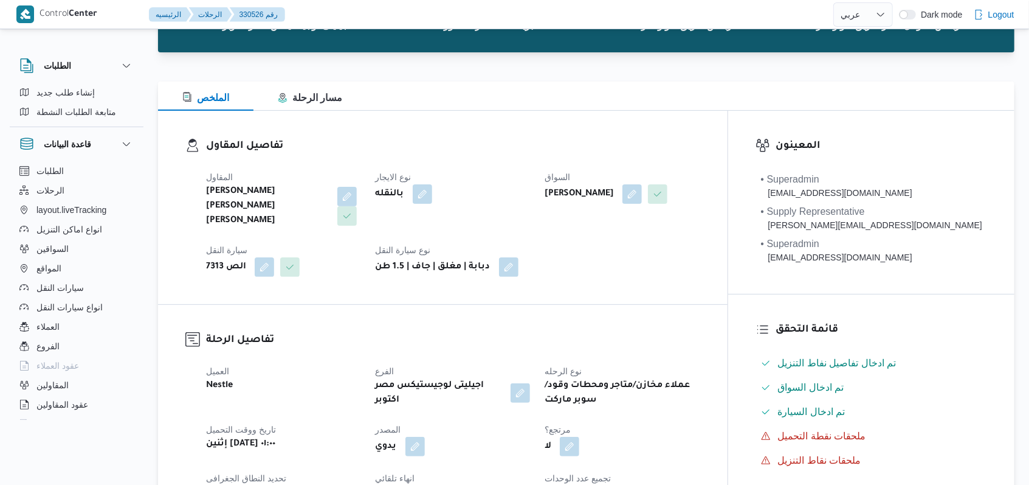
scroll to position [0, 0]
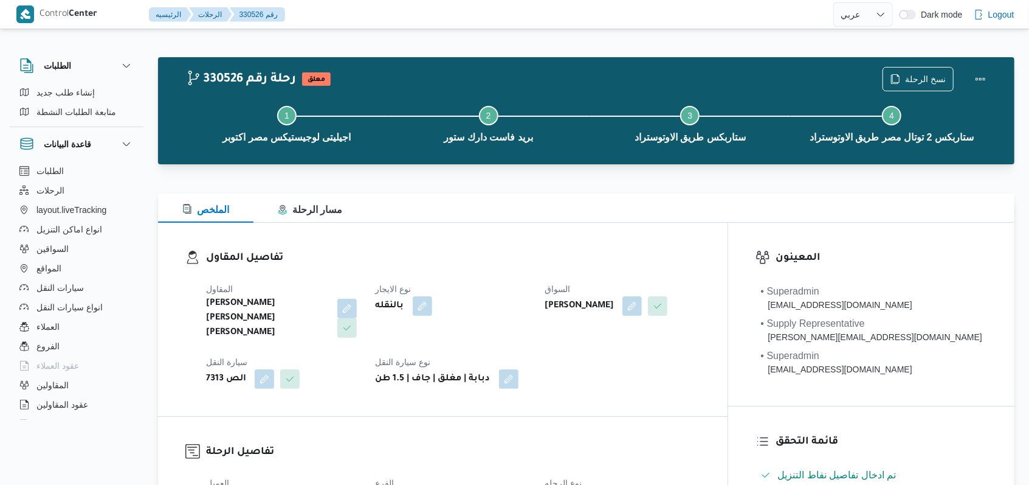
click at [537, 268] on dl "تفاصيل المقاول المقاول محمد صلاح عبد الهادى عبد الحميد نوع الايجار بالنقله السو…" at bounding box center [453, 319] width 494 height 139
select select "ar"
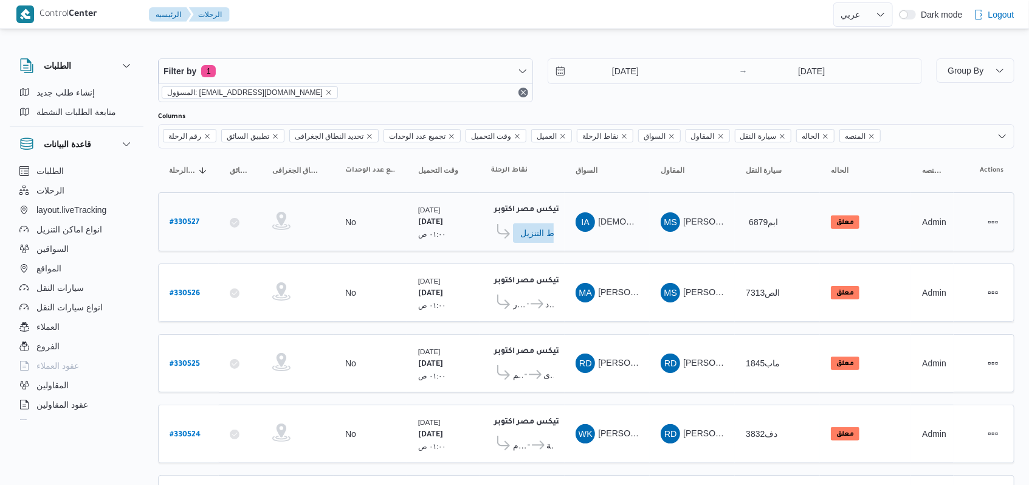
click at [185, 221] on b "# 330527" at bounding box center [185, 222] width 30 height 9
select select "ar"
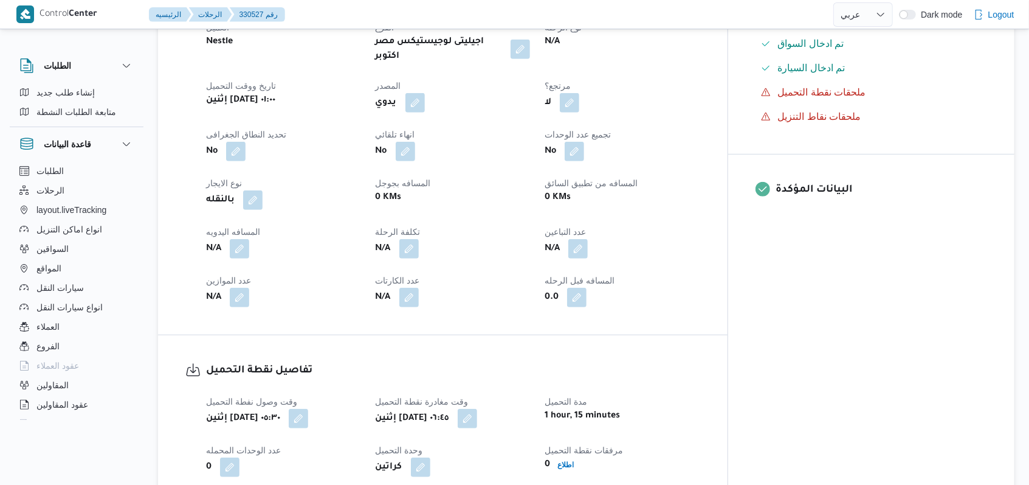
scroll to position [405, 0]
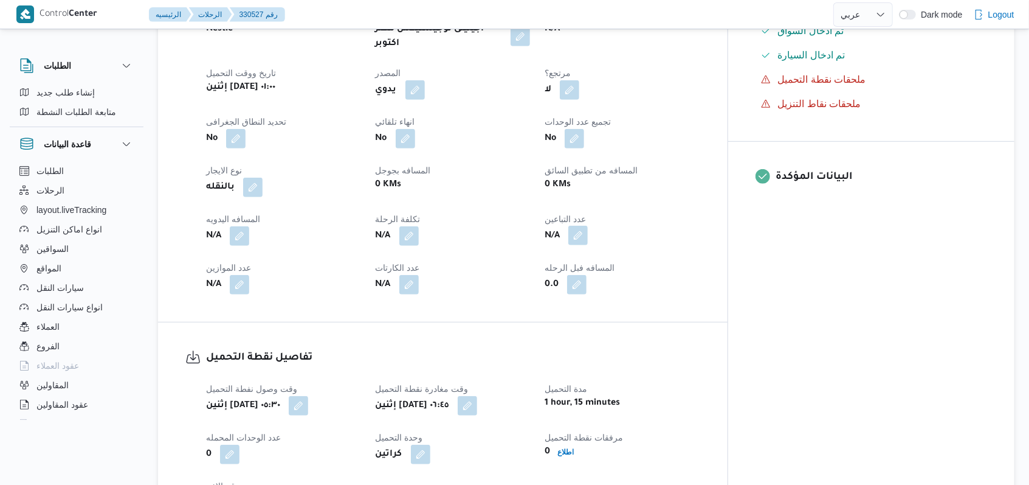
click at [588, 226] on button "button" at bounding box center [577, 235] width 19 height 19
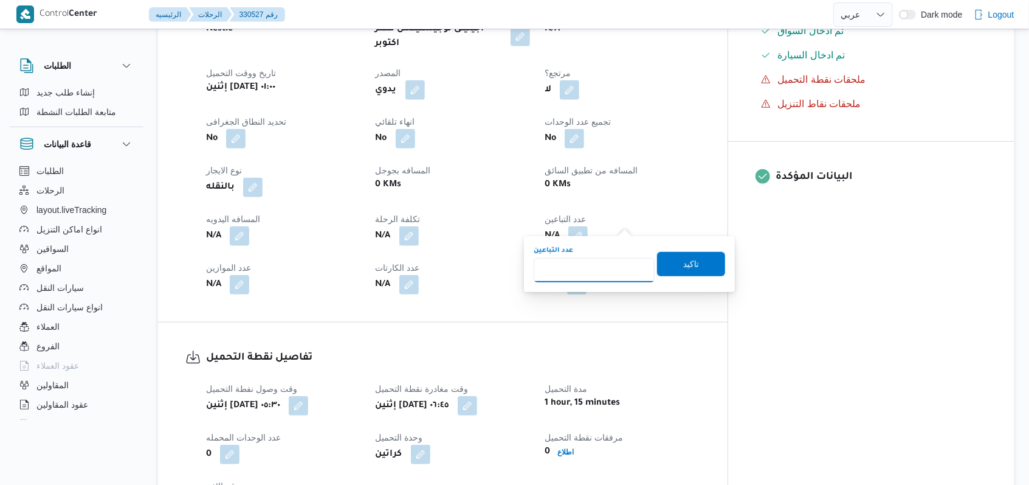
click at [598, 276] on input "عدد التباعين" at bounding box center [594, 270] width 121 height 24
type input "1"
click at [686, 273] on span "تاكيد" at bounding box center [691, 263] width 68 height 24
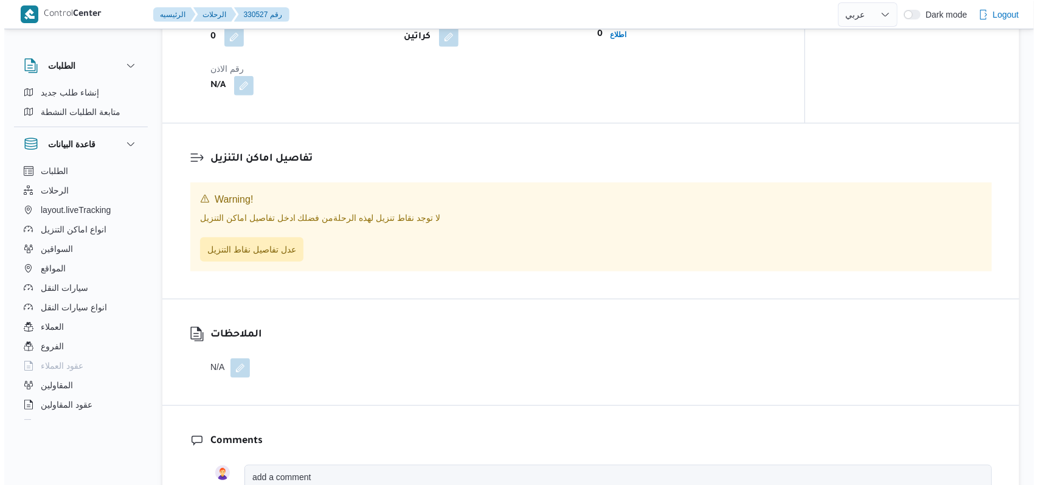
scroll to position [810, 0]
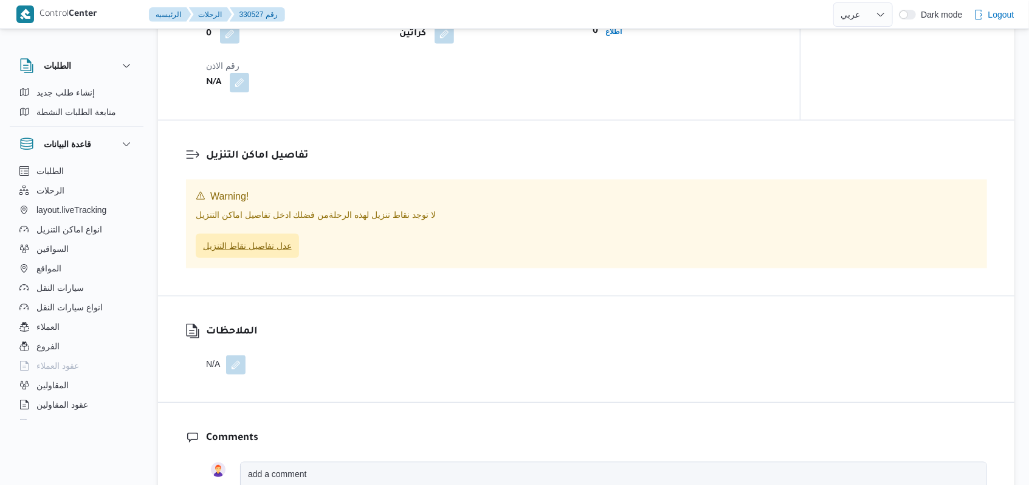
click at [250, 255] on span "عدل تفاصيل نقاط التنزيل" at bounding box center [247, 245] width 103 height 24
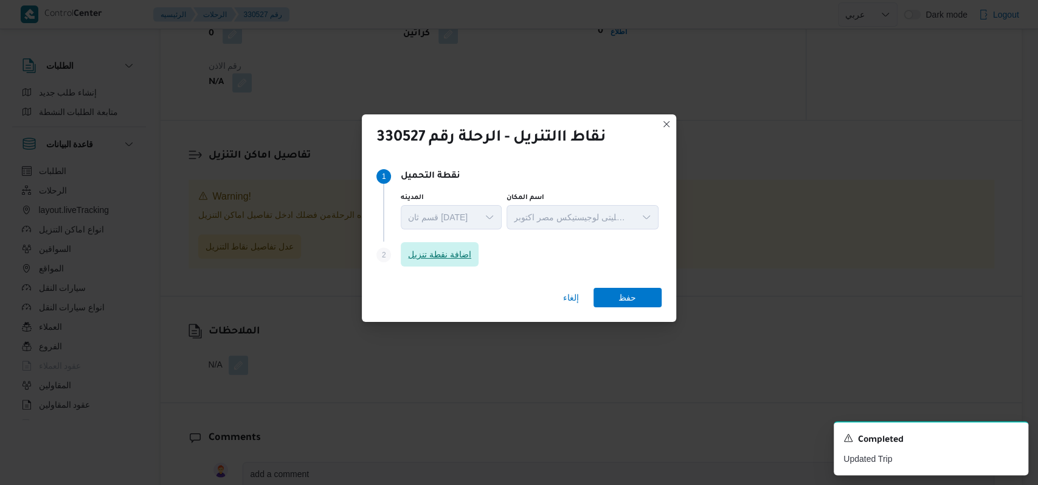
click at [457, 250] on span "اضافة نقطة تنزيل" at bounding box center [439, 254] width 63 height 15
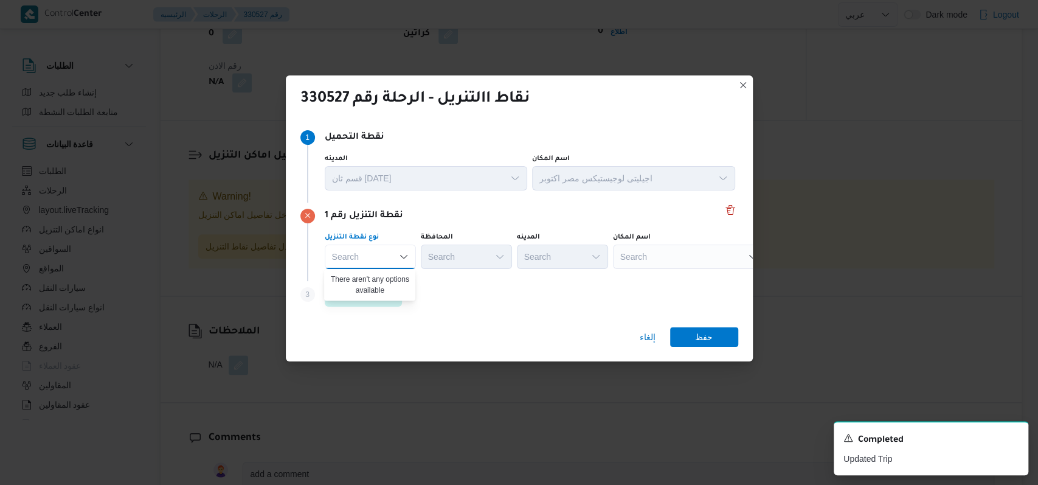
click at [477, 297] on div "Step 3 is disabled 3 اضافة نقطة تنزيل" at bounding box center [519, 297] width 438 height 32
click at [387, 299] on span "اضافة نقطة تنزيل" at bounding box center [363, 293] width 63 height 15
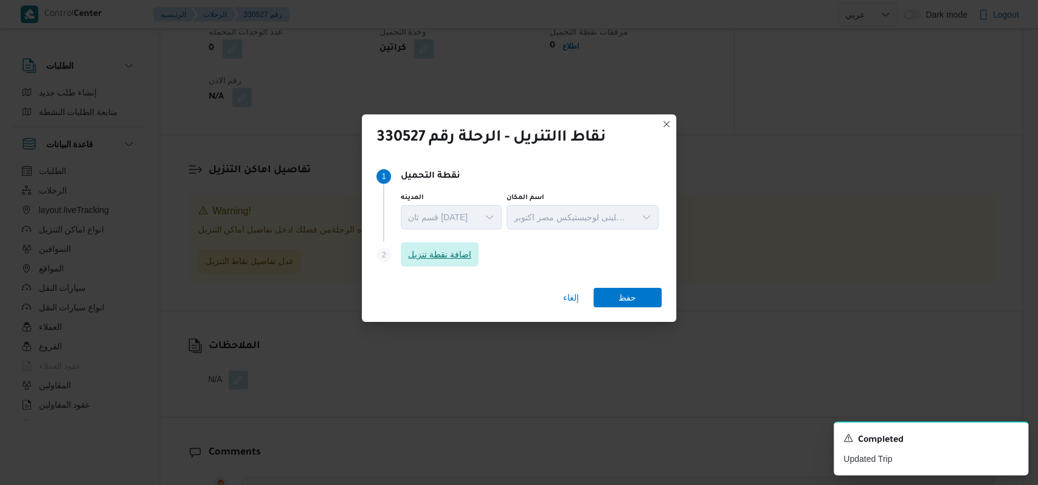
click at [436, 243] on span "اضافة نقطة تنزيل" at bounding box center [440, 254] width 78 height 24
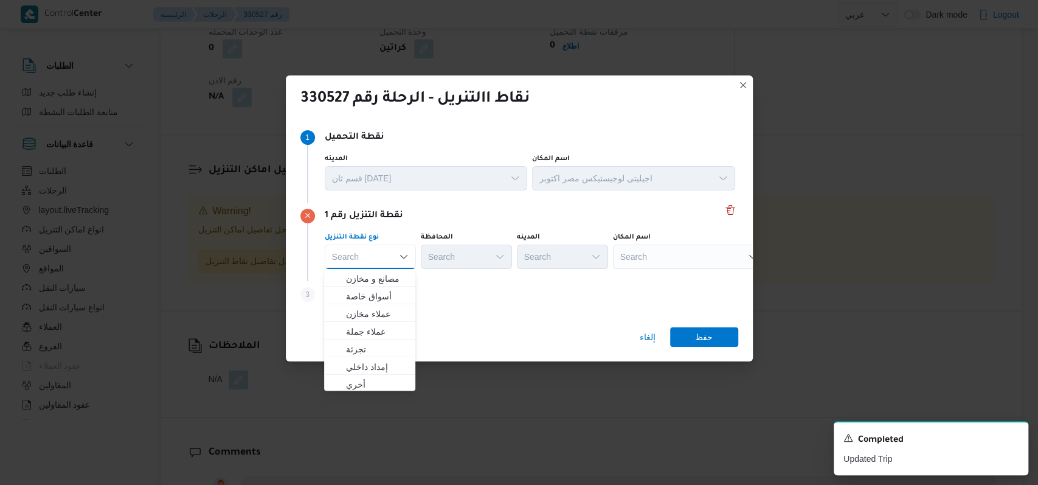
click at [478, 295] on div "Step 3 is disabled 3 اضافة نقطة تنزيل" at bounding box center [519, 297] width 438 height 32
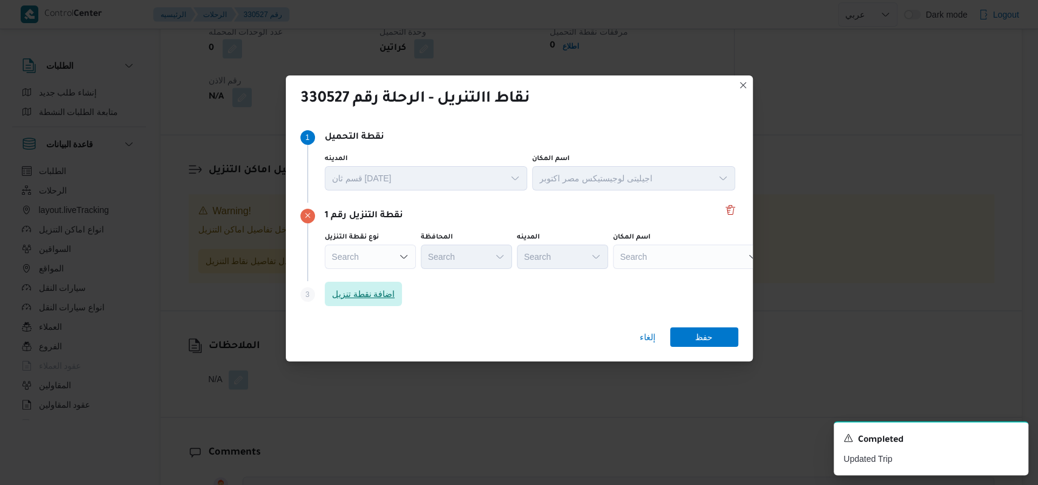
click at [395, 295] on span "اضافة نقطة تنزيل" at bounding box center [364, 294] width 78 height 24
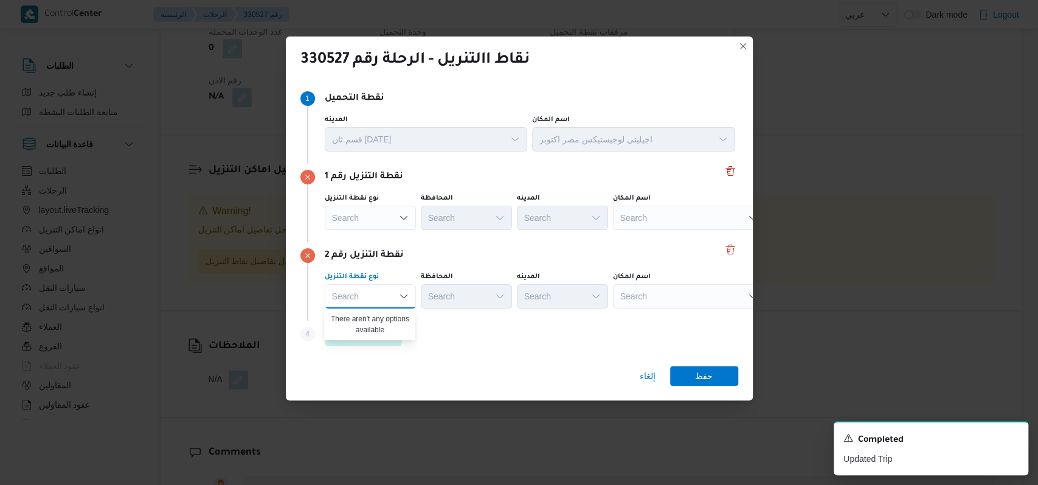
click at [457, 252] on div "نقطة التنزيل رقم 2" at bounding box center [519, 255] width 438 height 15
click at [381, 326] on span "اضافة نقطة تنزيل" at bounding box center [363, 333] width 63 height 15
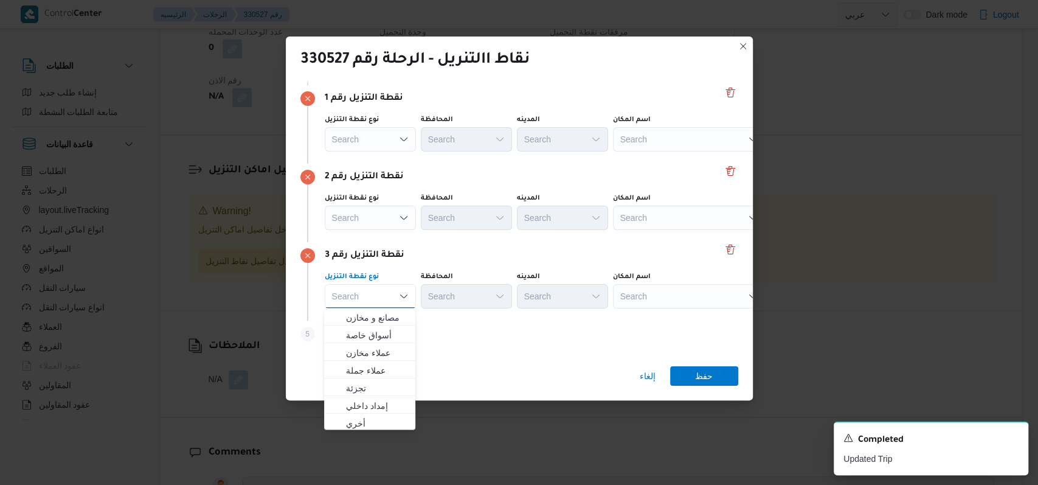
click at [455, 246] on div "نقطة التنزيل رقم 3 نوع نقطة التنزيل Search Combo box. Selected. Combo box input…" at bounding box center [519, 281] width 438 height 78
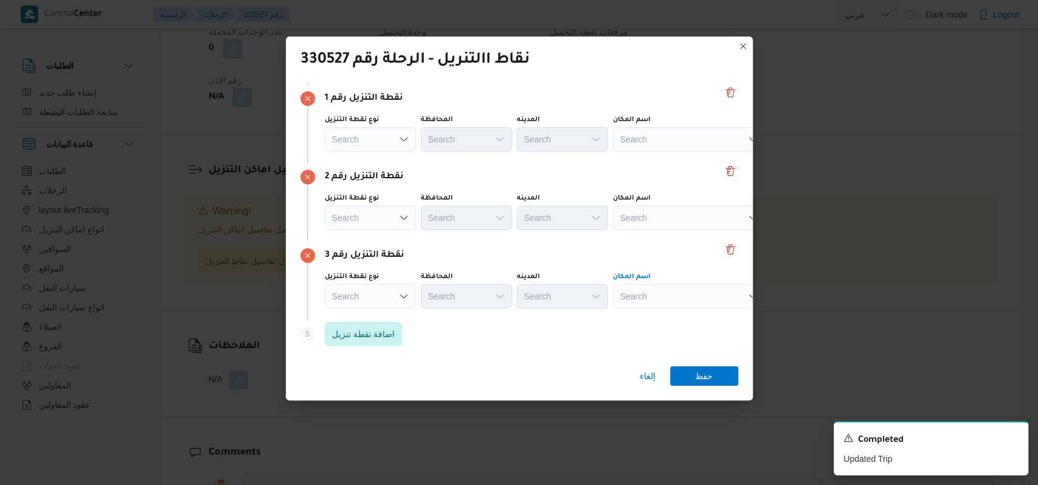
click at [654, 151] on div "Search" at bounding box center [689, 139] width 152 height 24
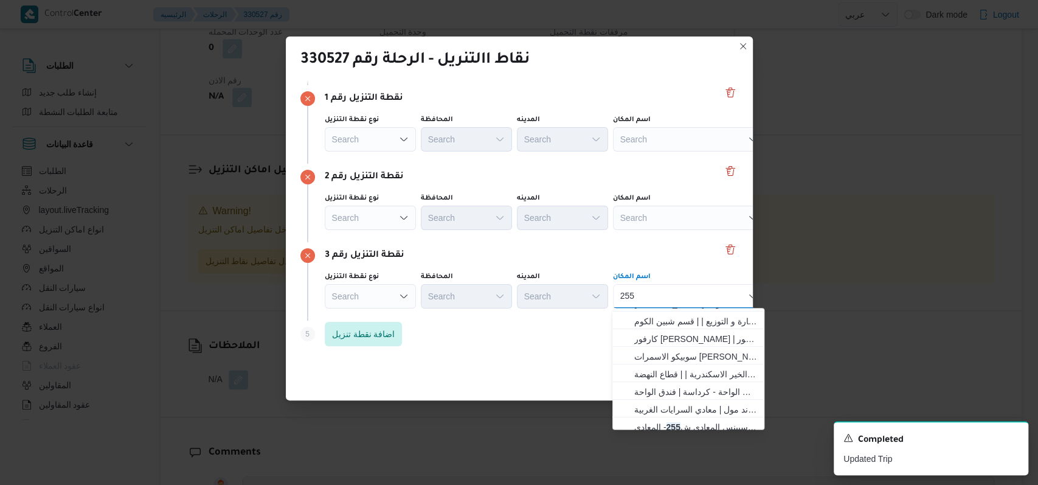
scroll to position [21, 0]
type input "255"
click at [680, 422] on mark "255" at bounding box center [673, 420] width 14 height 10
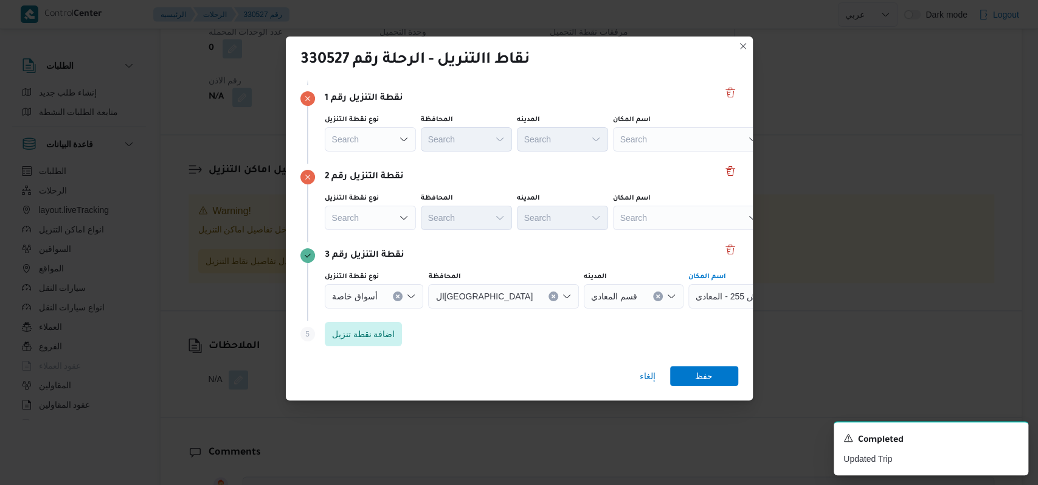
click at [633, 252] on div "نقطة التنزيل رقم 3" at bounding box center [519, 255] width 438 height 15
click at [642, 151] on div "Search" at bounding box center [689, 139] width 152 height 24
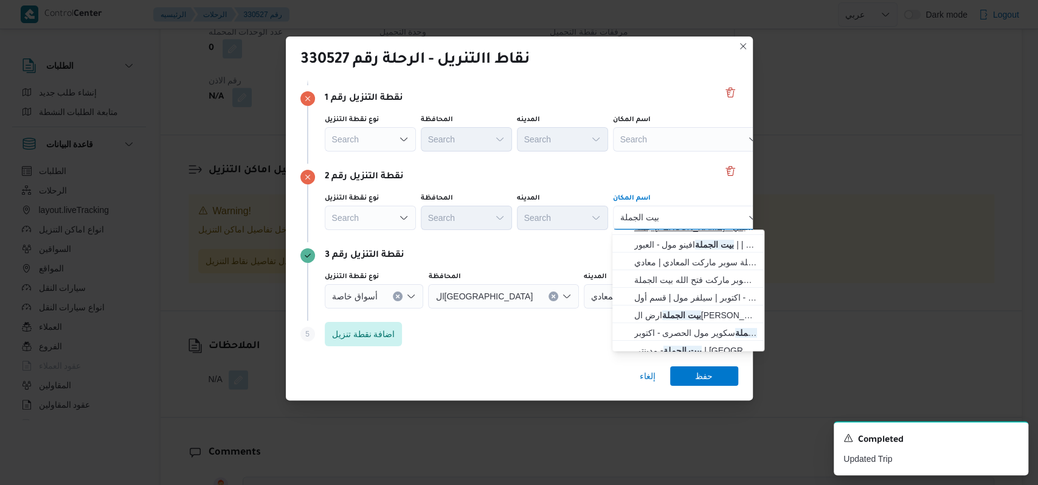
scroll to position [39, 0]
type input "بيت الجملة"
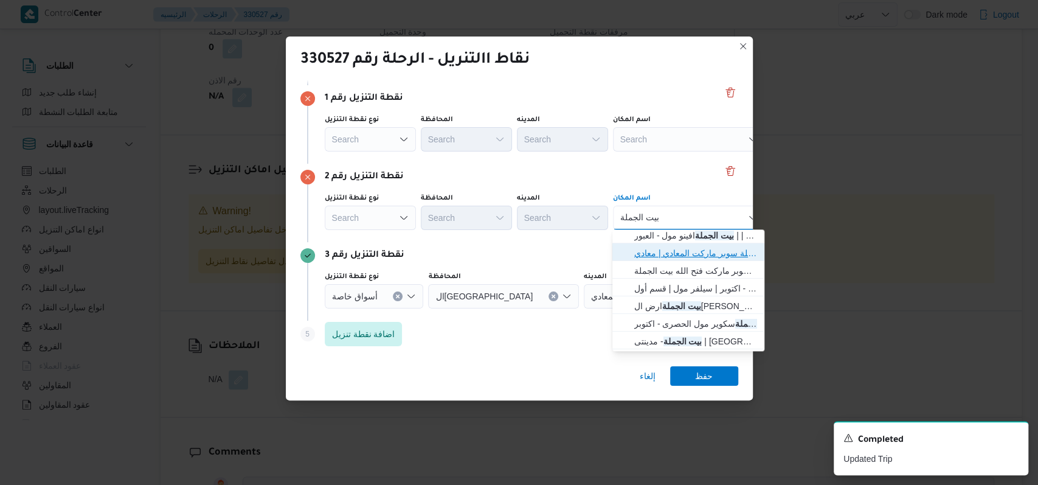
click at [715, 251] on span "بيت الجملة سوبر ماركت - المعادى | بيت الجملة سوبر ماركت المعادي | معادي الخبيري…" at bounding box center [695, 253] width 123 height 15
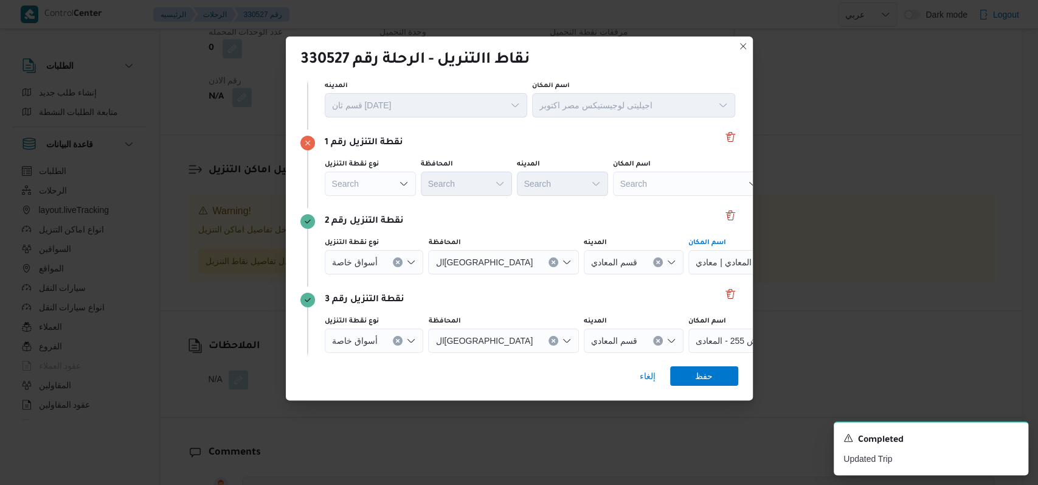
scroll to position [0, 0]
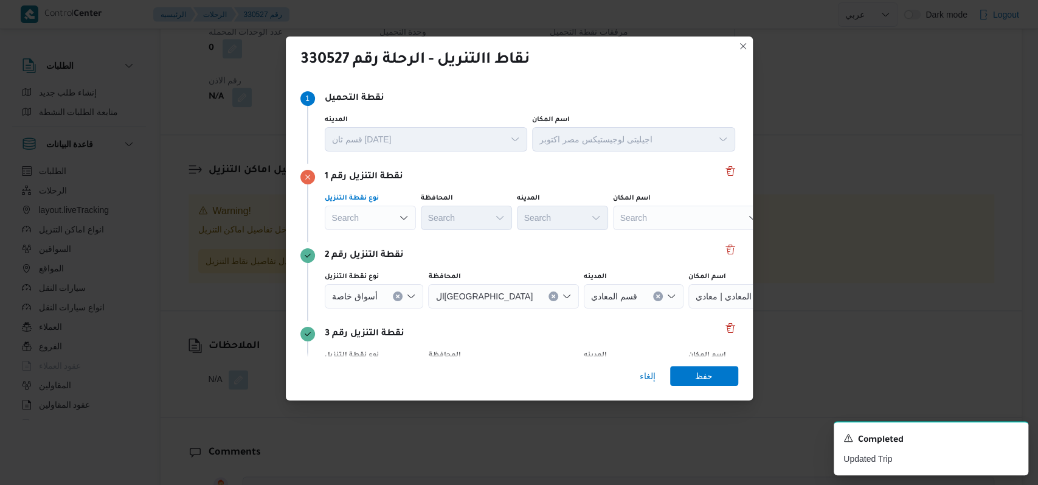
click at [365, 212] on div "Search" at bounding box center [370, 218] width 91 height 24
click at [389, 291] on span "عملاء جملة" at bounding box center [377, 292] width 62 height 15
click at [452, 235] on div "نقطة التنزيل رقم 1 نوع نقطة التنزيل عملاء جملة Combo box. Selected. عملاء جملة.…" at bounding box center [519, 203] width 438 height 78
click at [462, 221] on div "Search" at bounding box center [467, 218] width 91 height 24
type input "القا"
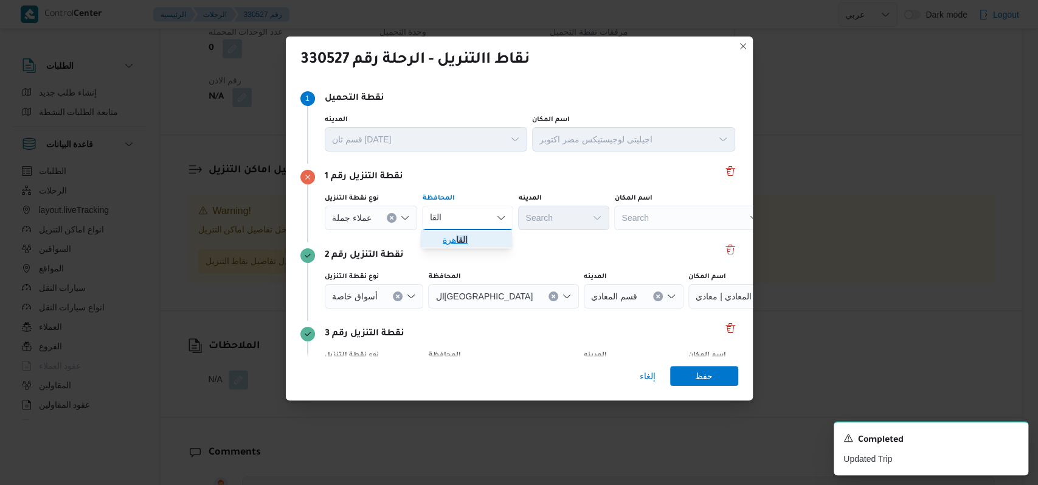
click at [463, 238] on mark "القا" at bounding box center [462, 240] width 12 height 10
click at [578, 220] on div "Search" at bounding box center [623, 218] width 91 height 24
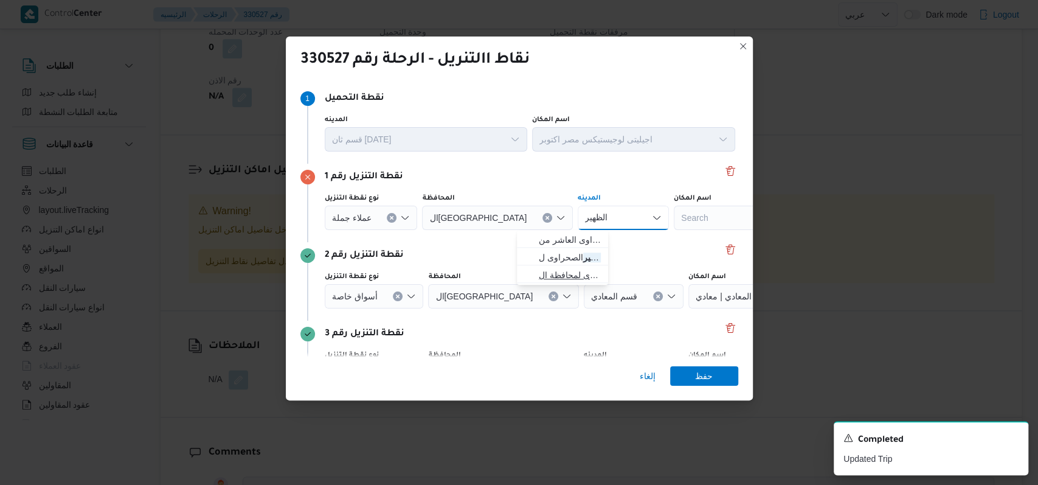
type input "الظهير"
click at [578, 271] on span "الظهير الصحراوى لمحافظة ال" at bounding box center [570, 275] width 62 height 15
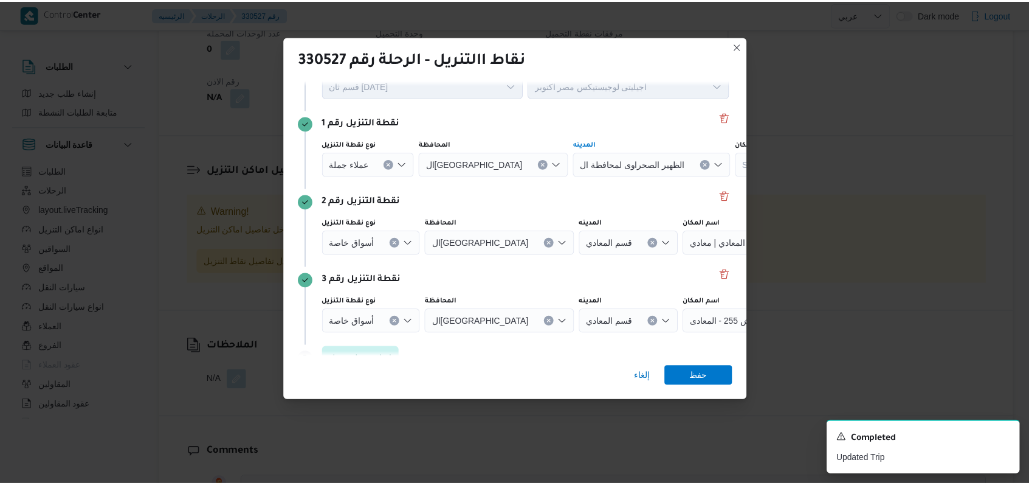
scroll to position [78, 0]
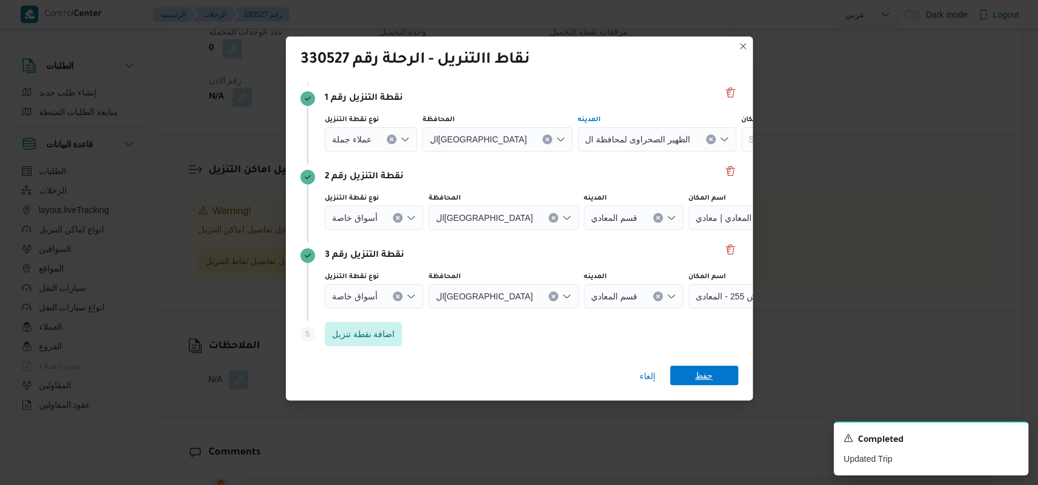
click at [710, 368] on span "حفظ" at bounding box center [704, 374] width 18 height 19
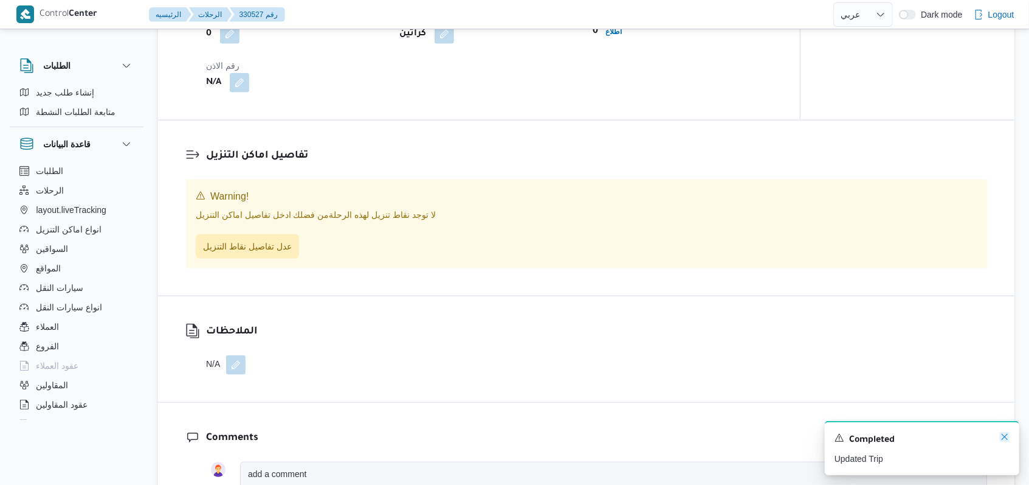
click at [1001, 441] on icon "Dismiss toast" at bounding box center [1005, 437] width 10 height 10
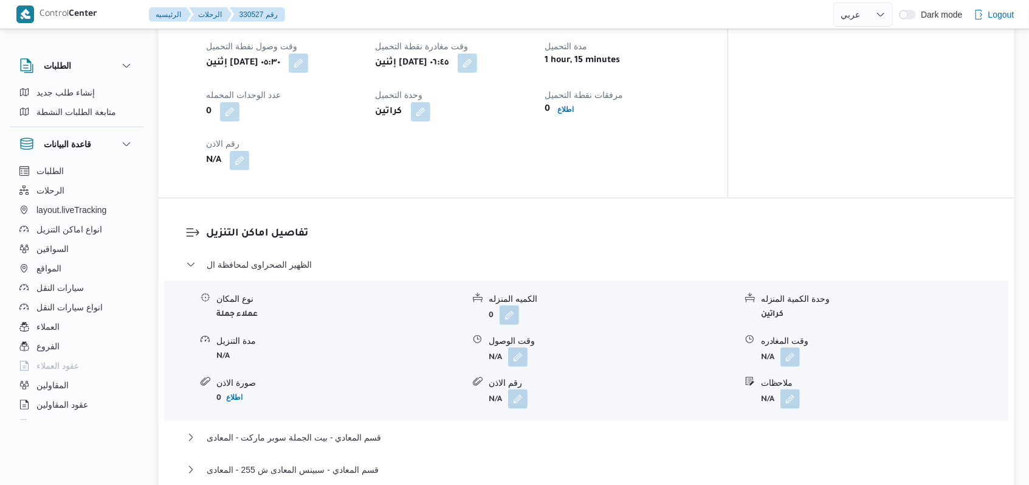
scroll to position [874, 0]
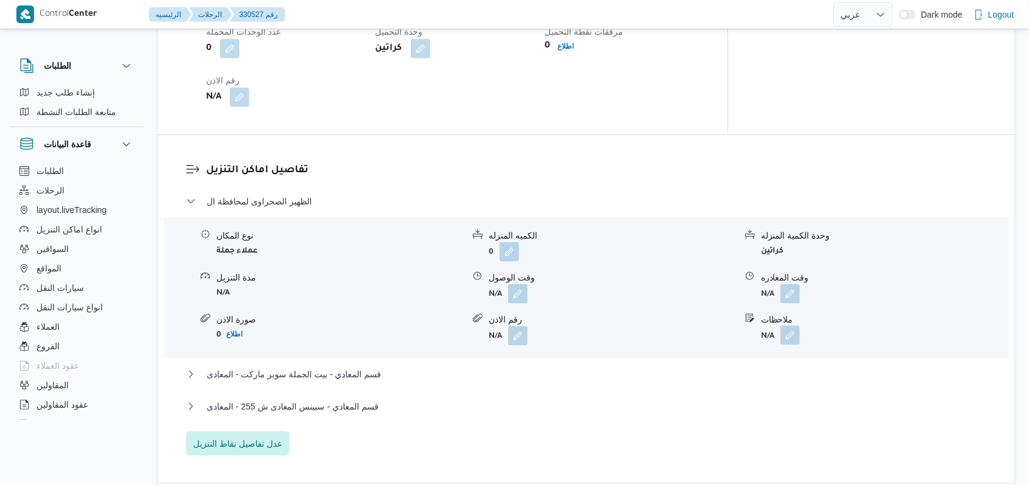
click at [785, 325] on button "button" at bounding box center [790, 334] width 19 height 19
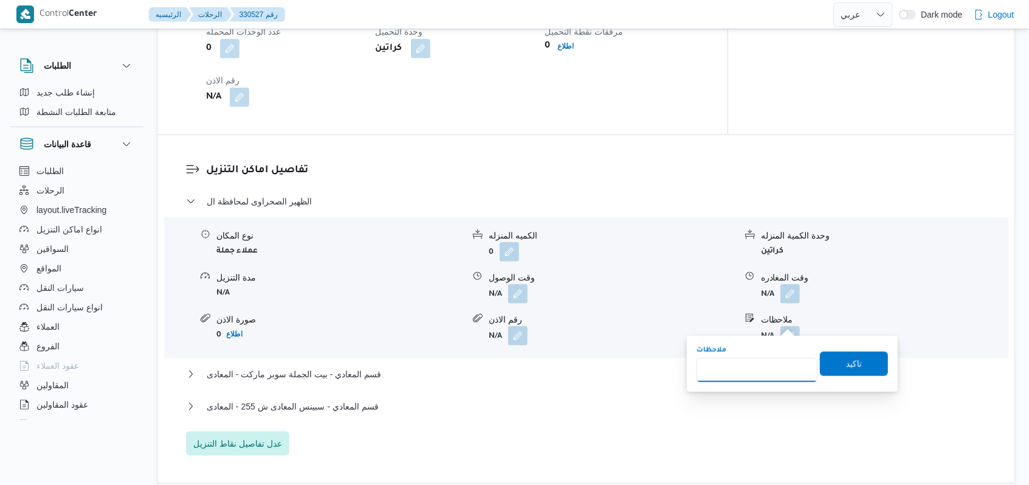
click at [781, 367] on input "ملاحظات" at bounding box center [757, 369] width 121 height 24
type input "توتال انرجيز للتسويق مصر الكيلو 45 طريق السويس"
click at [846, 368] on span "تاكيد" at bounding box center [854, 363] width 16 height 15
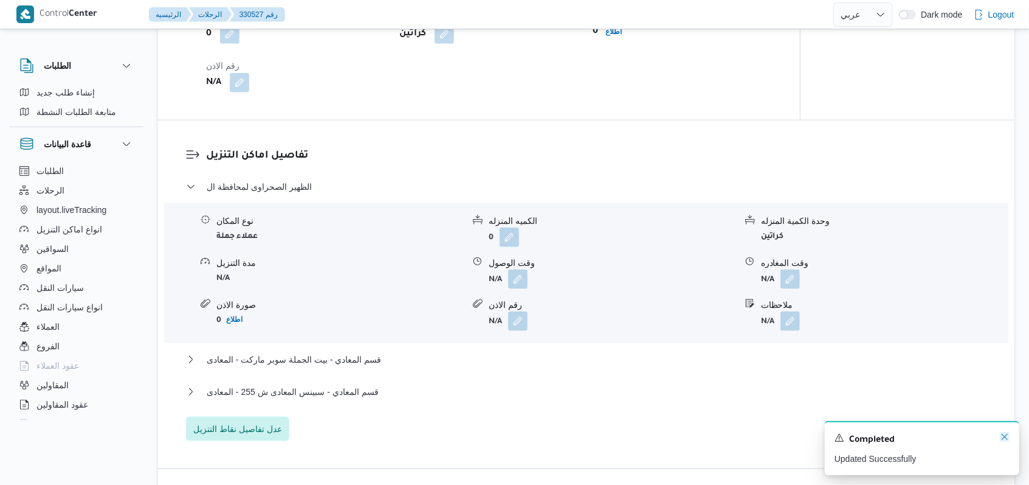
click at [1003, 437] on icon "Dismiss toast" at bounding box center [1005, 437] width 10 height 10
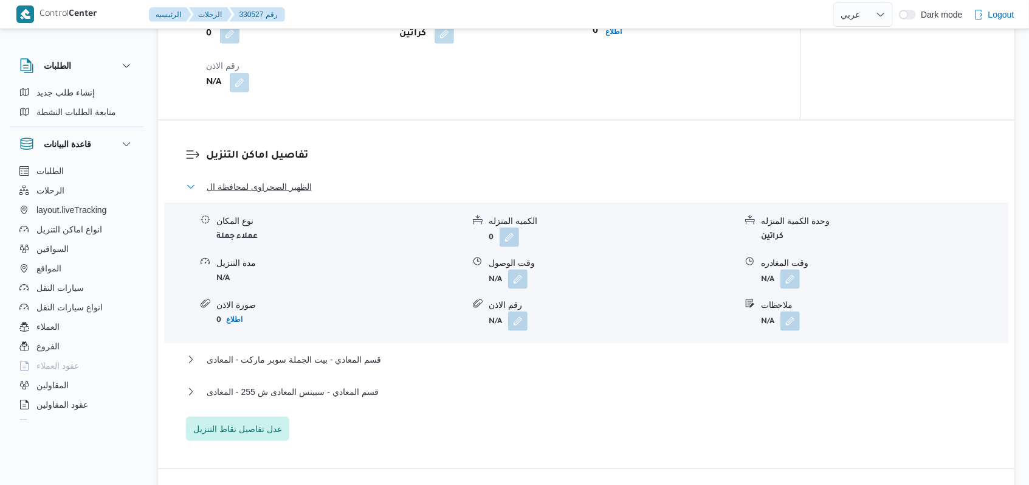
click at [286, 184] on span "الظهير الصحراوى لمحافظة ال" at bounding box center [259, 186] width 105 height 15
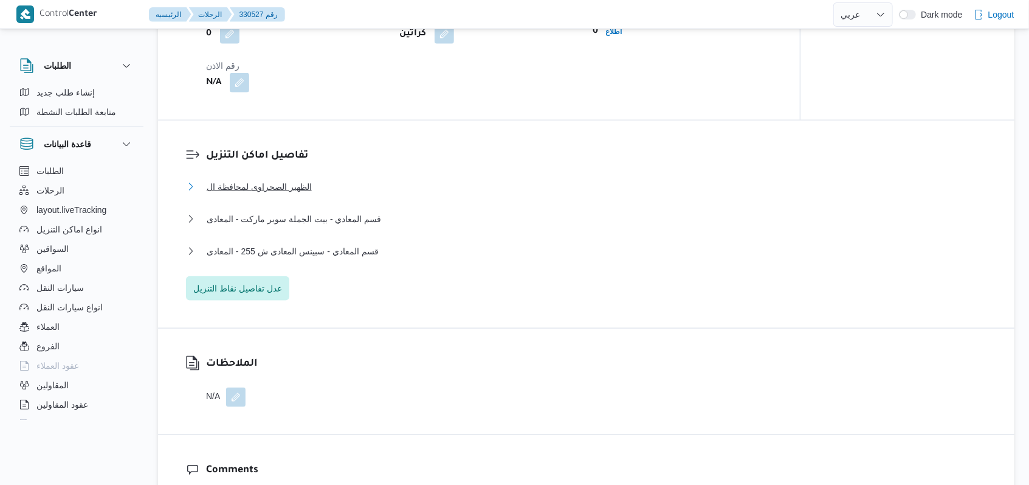
click at [286, 184] on span "الظهير الصحراوى لمحافظة ال" at bounding box center [259, 186] width 105 height 15
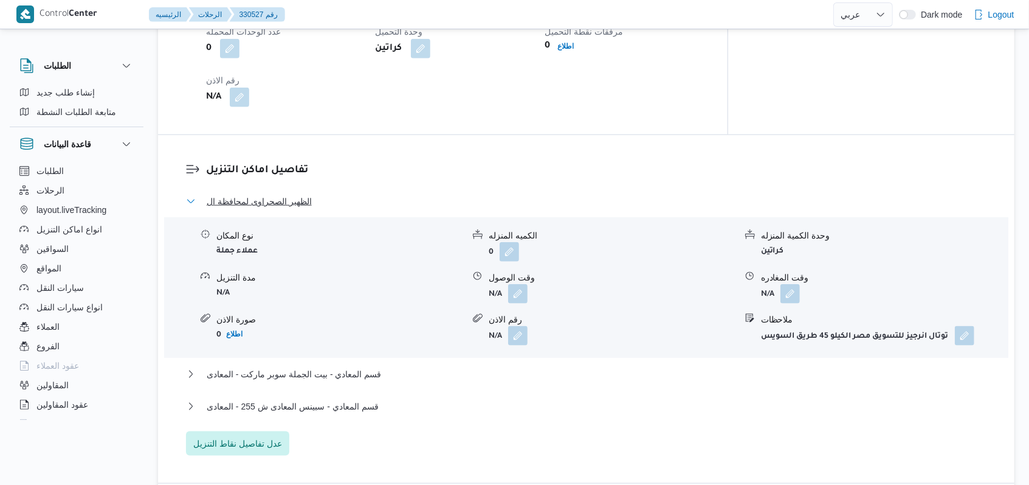
click at [286, 194] on span "الظهير الصحراوى لمحافظة ال" at bounding box center [259, 201] width 105 height 15
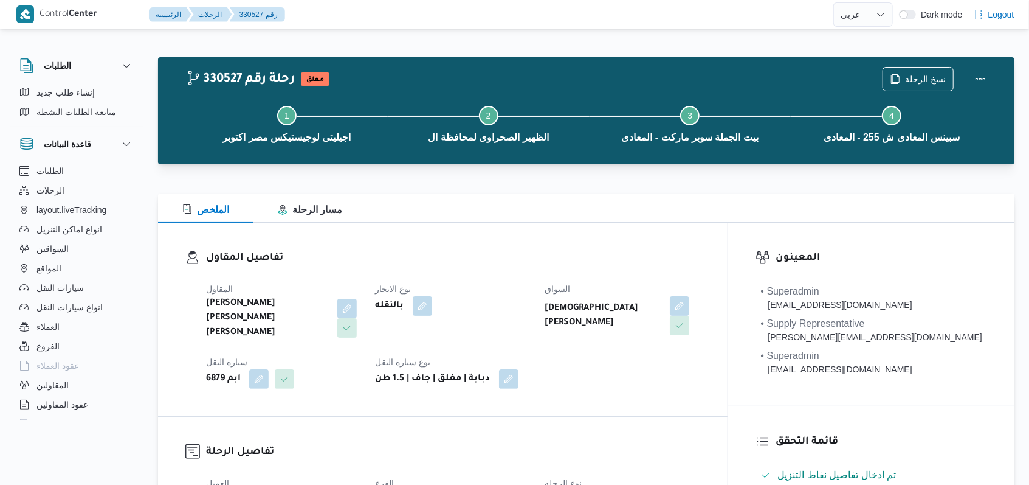
click at [553, 274] on div "المقاول محمد صلاح عبد الهادى عبد الحميد نوع الايجار بالنقله السواق اسلام احمد م…" at bounding box center [453, 335] width 509 height 122
select select "ar"
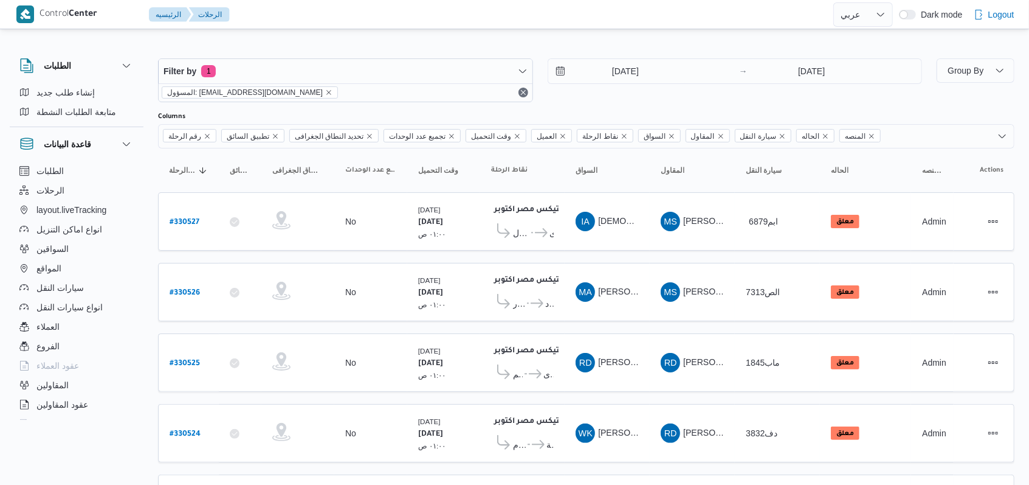
click at [615, 112] on div "Columns" at bounding box center [586, 117] width 857 height 10
click at [589, 90] on div "11/8/2025 → 11/8/2025" at bounding box center [735, 80] width 375 height 44
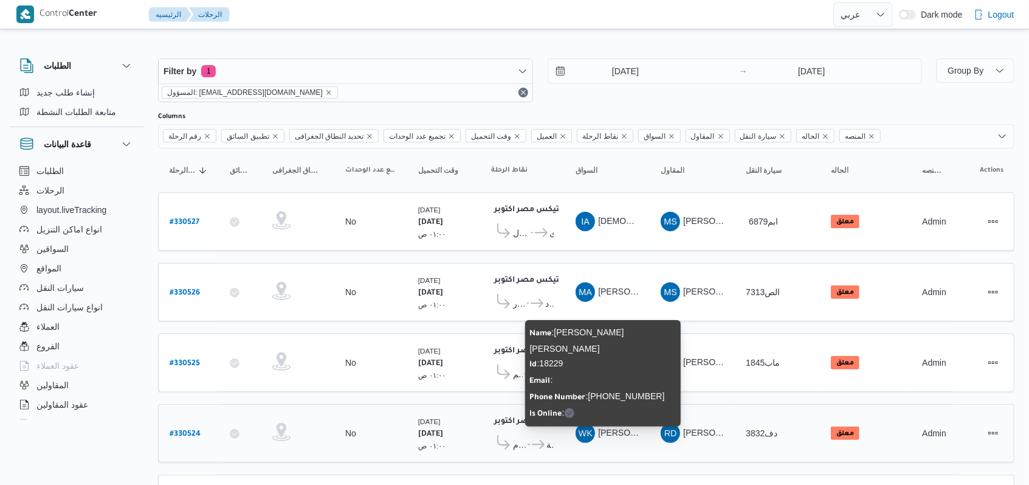
scroll to position [420, 0]
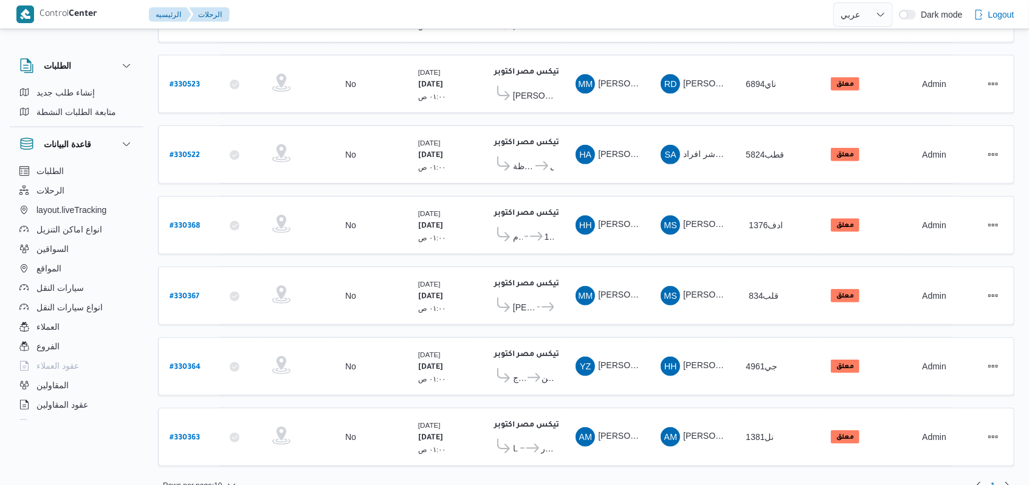
click at [617, 314] on table "رقم الرحلة Click to sort in ascending order تطبيق السائق Click to sort in ascen…" at bounding box center [586, 103] width 857 height 749
click at [702, 106] on table "رقم الرحلة Click to sort in ascending order تطبيق السائق Click to sort in ascen…" at bounding box center [586, 103] width 857 height 749
click at [708, 173] on table "رقم الرحلة Click to sort in ascending order تطبيق السائق Click to sort in ascen…" at bounding box center [586, 103] width 857 height 749
click at [541, 241] on table "رقم الرحلة Click to sort in ascending order تطبيق السائق Click to sort in ascen…" at bounding box center [586, 103] width 857 height 749
click at [177, 433] on b "# 330363" at bounding box center [185, 437] width 30 height 9
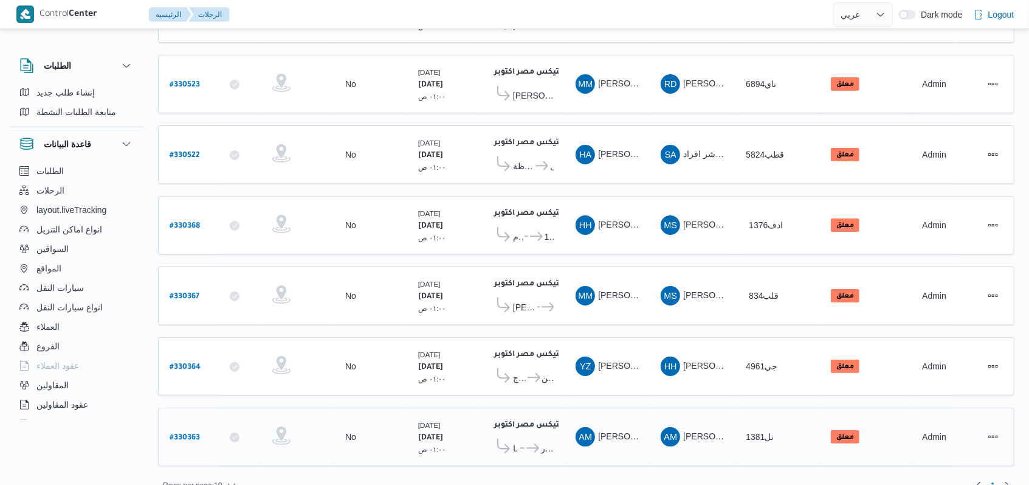
select select "ar"
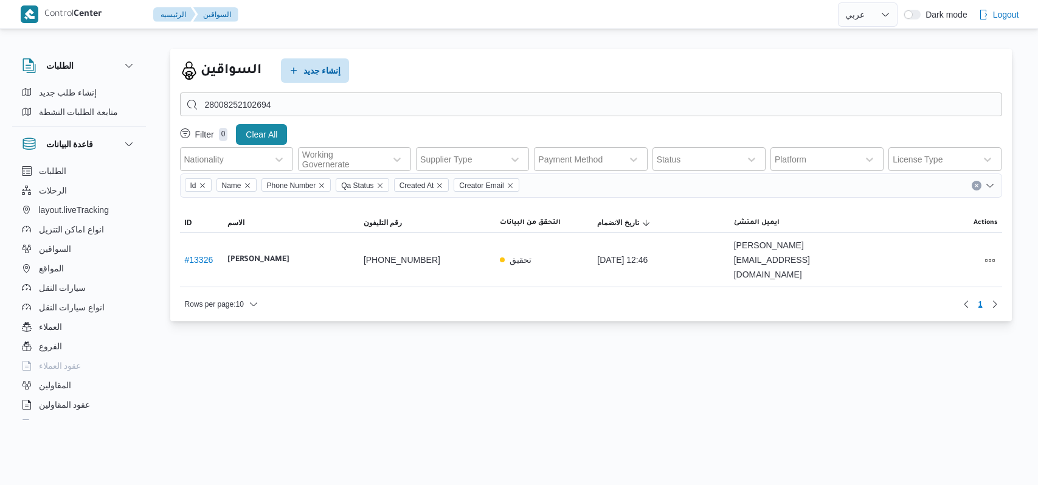
select select "ar"
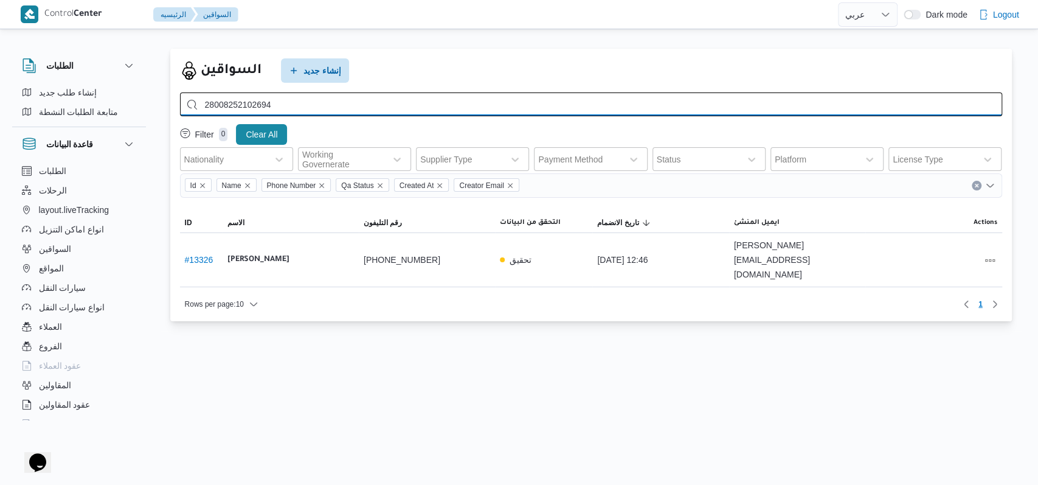
click at [387, 102] on input "28008252102694" at bounding box center [591, 104] width 822 height 24
paste input "محمد التيجانى حامد عيسى"
type input "محمد التيجانى حامد عيسى"
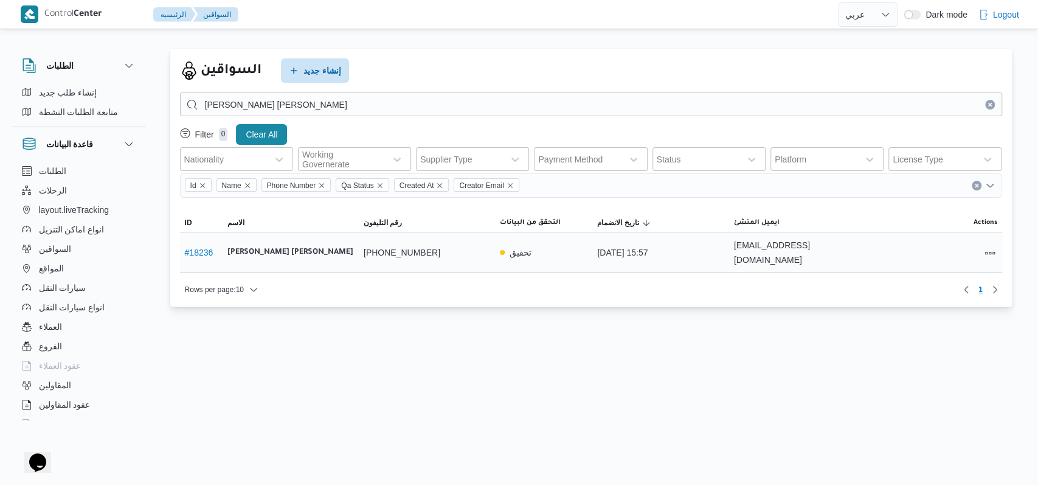
click at [981, 243] on div at bounding box center [933, 253] width 136 height 26
click at [986, 245] on button "All actions" at bounding box center [990, 252] width 15 height 15
click at [944, 255] on button "Edit" at bounding box center [943, 245] width 68 height 24
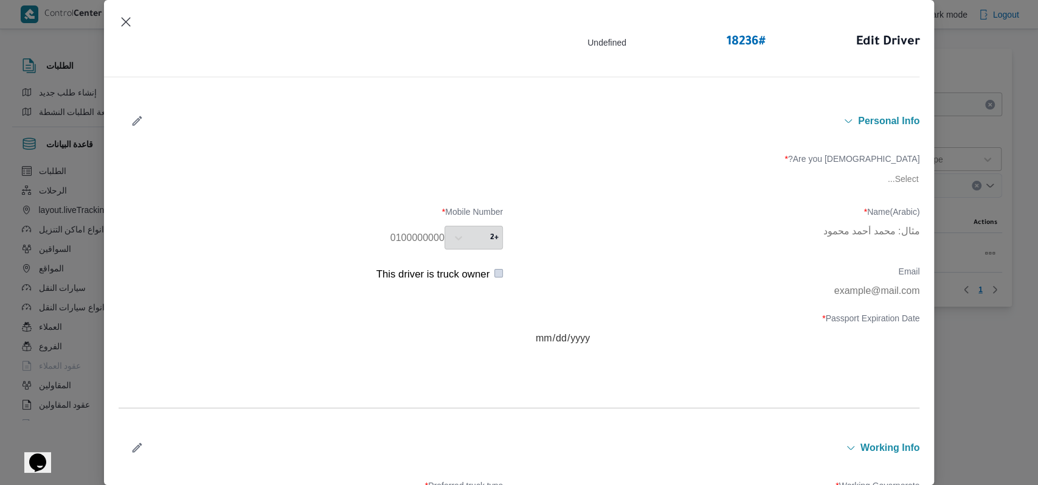
type input "محمد التيجانى حامد عيسى"
type input "01156090642"
type input "2029-02-19"
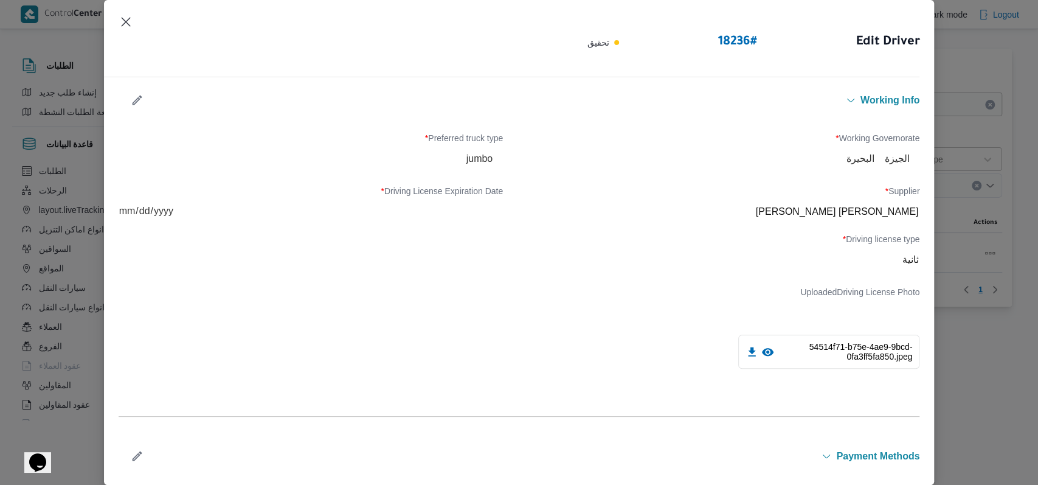
scroll to position [405, 0]
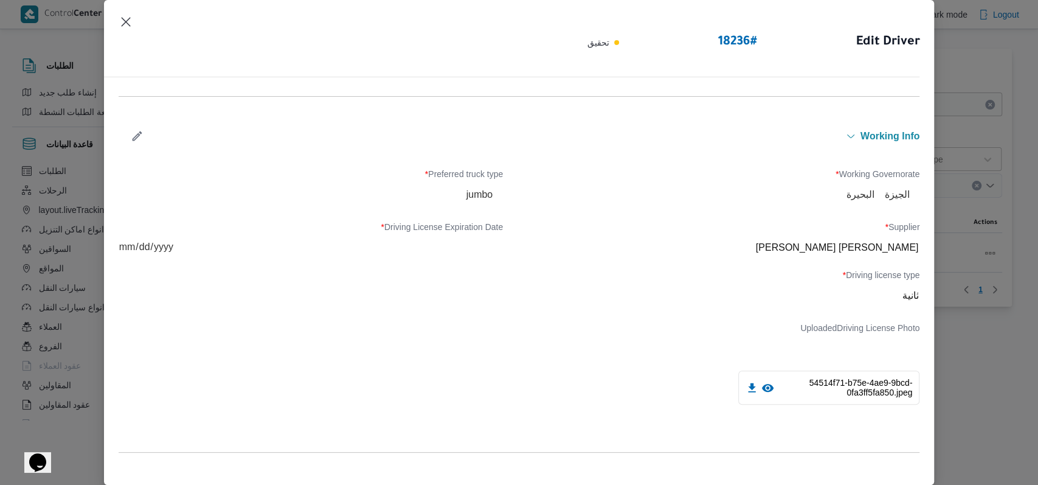
click at [139, 131] on icon "button" at bounding box center [137, 136] width 10 height 10
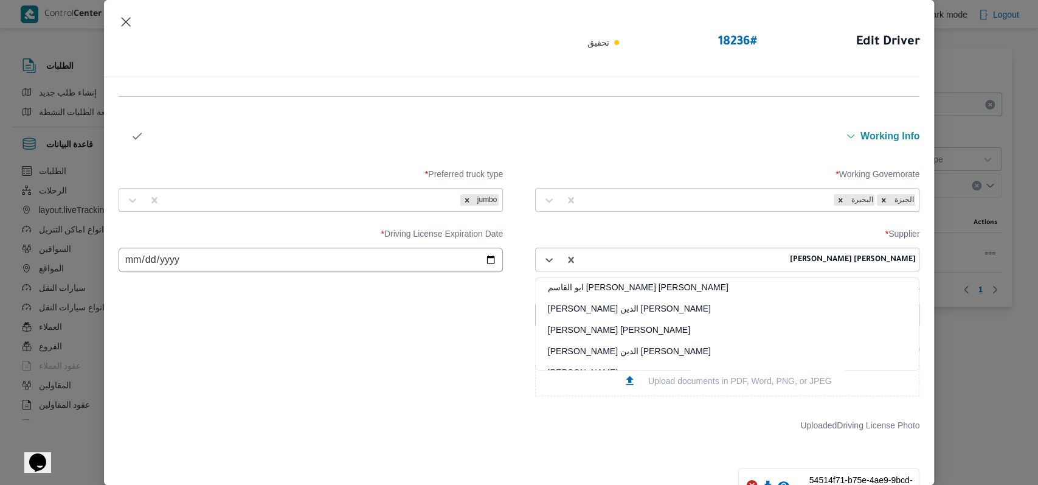
click at [739, 269] on div "محمد حسني محمد ابراهيم" at bounding box center [727, 260] width 378 height 22
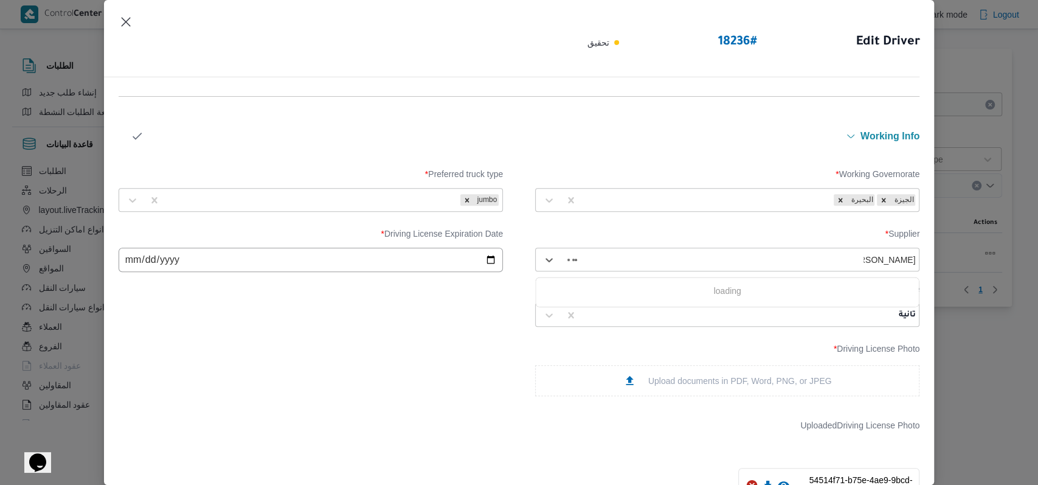
type input "محمد عبدالمنعم"
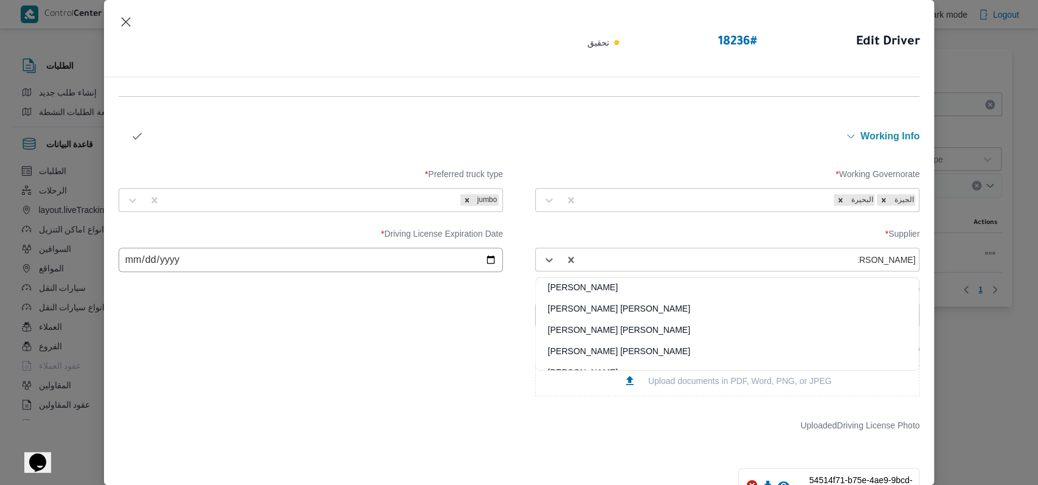
click at [635, 309] on div "محمد عبدالمنعم هاشم اسماعيل" at bounding box center [727, 312] width 383 height 21
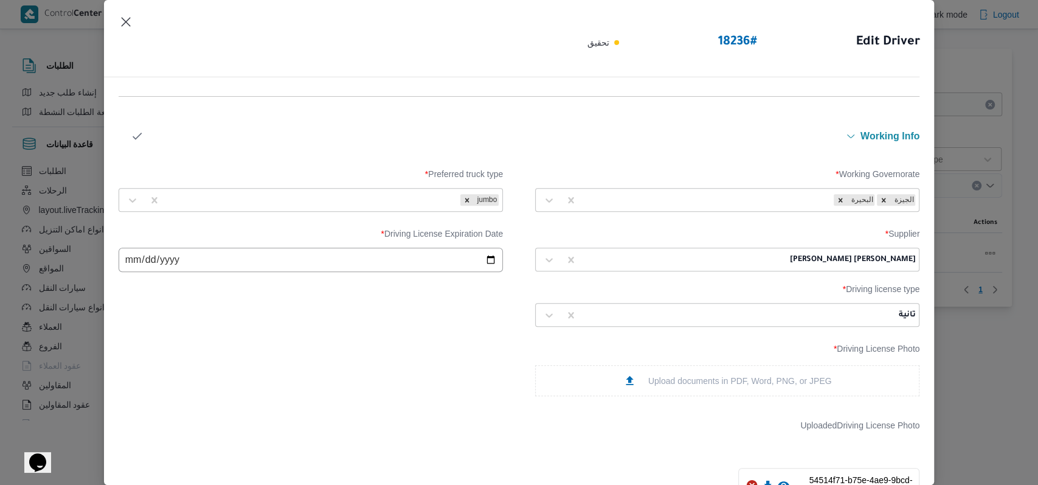
click at [390, 315] on div "Supplier * محمد عبدالمنعم هاشم اسماعيل Driving License Expiration Date * 2029-0…" at bounding box center [519, 278] width 801 height 110
click at [139, 130] on icon "button" at bounding box center [137, 136] width 13 height 13
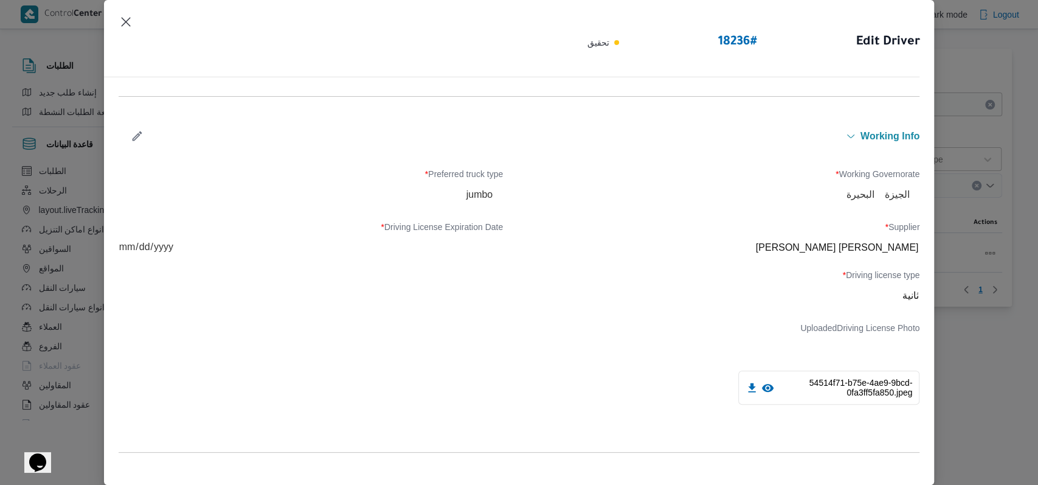
scroll to position [677, 0]
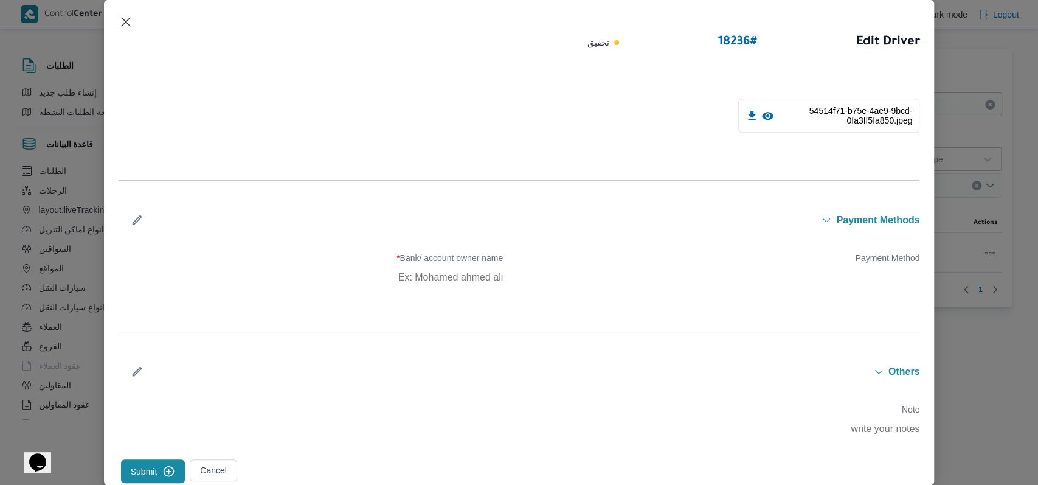
click at [159, 465] on button "Submit" at bounding box center [153, 471] width 64 height 24
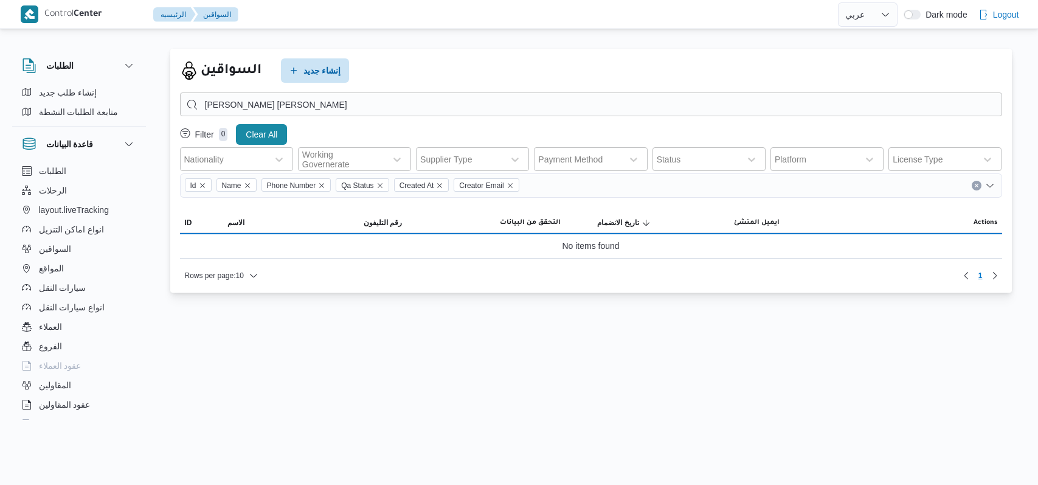
select select "ar"
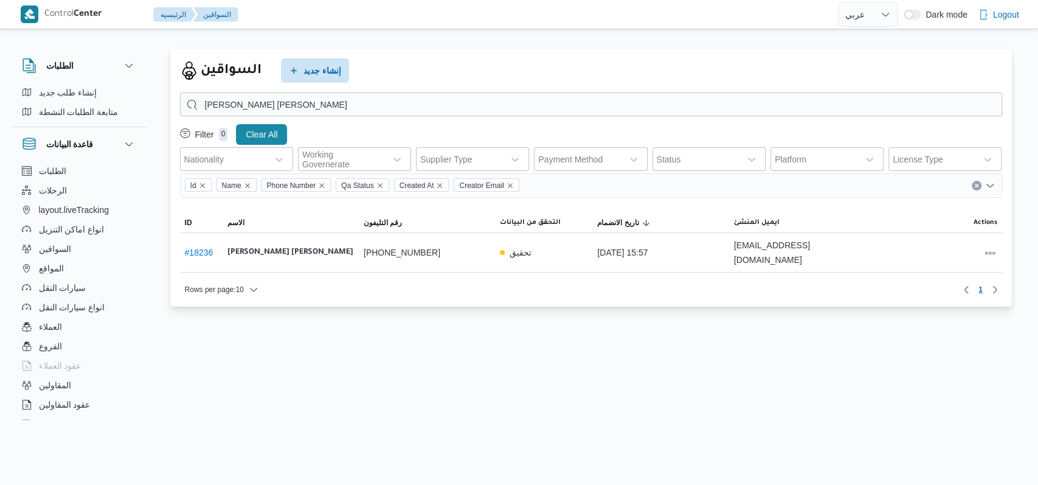
click at [705, 367] on html "Control Center الرئيسيه السواقين English عربي Dark mode Logout الطلبات إنشاء طل…" at bounding box center [519, 242] width 1038 height 485
click at [515, 80] on div "السواقين إنشاء جديد" at bounding box center [591, 70] width 822 height 24
click at [534, 52] on div "السواقين إنشاء جديد محمد التيجانى حامد عيسى Filter 0 Clear All Nationality Work…" at bounding box center [590, 178] width 841 height 258
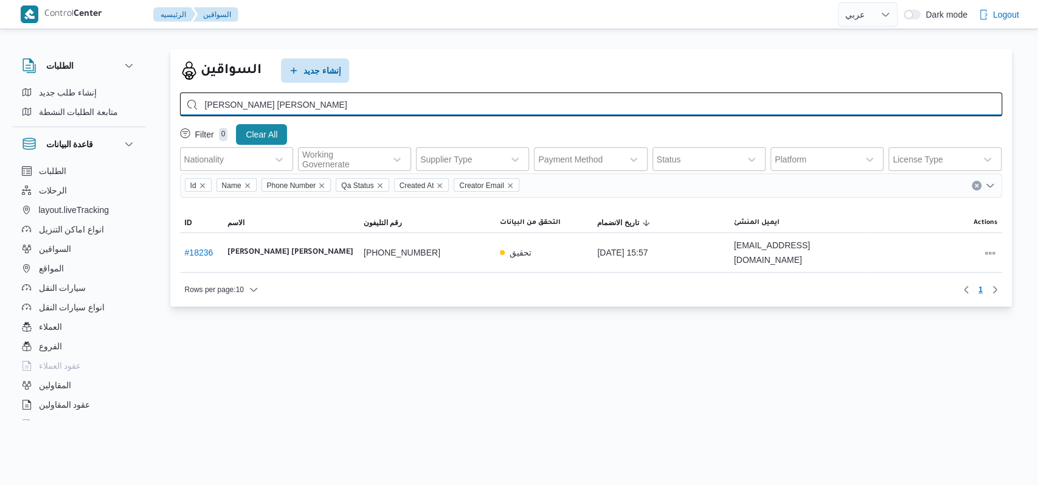
click at [576, 110] on input "محمد التيجانى حامد عيسى" at bounding box center [591, 104] width 822 height 24
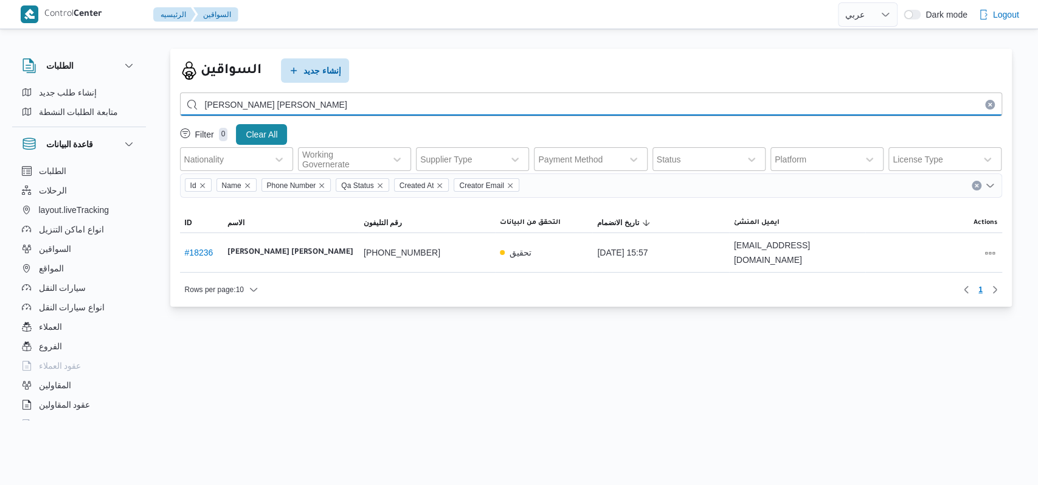
type input "محمد التيجانى حامد عيس"
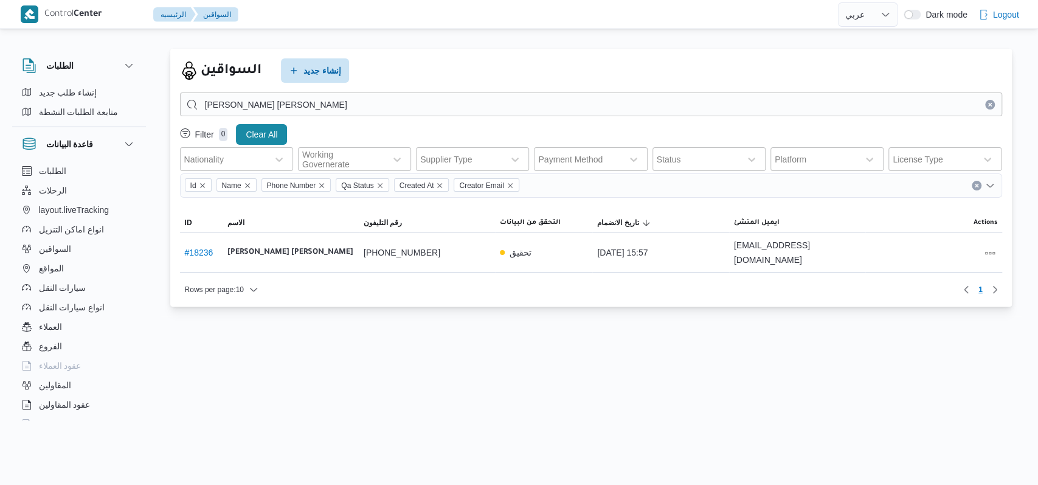
click at [990, 106] on button "Clear input" at bounding box center [990, 105] width 10 height 10
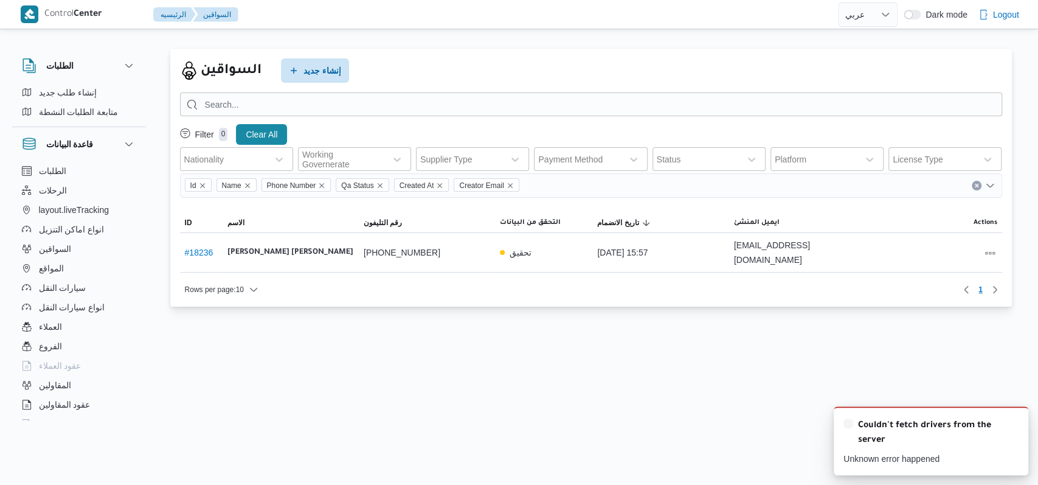
click at [640, 61] on div "السواقين إنشاء جديد" at bounding box center [591, 70] width 822 height 24
click at [1009, 424] on icon "Dismiss toast" at bounding box center [1014, 422] width 10 height 10
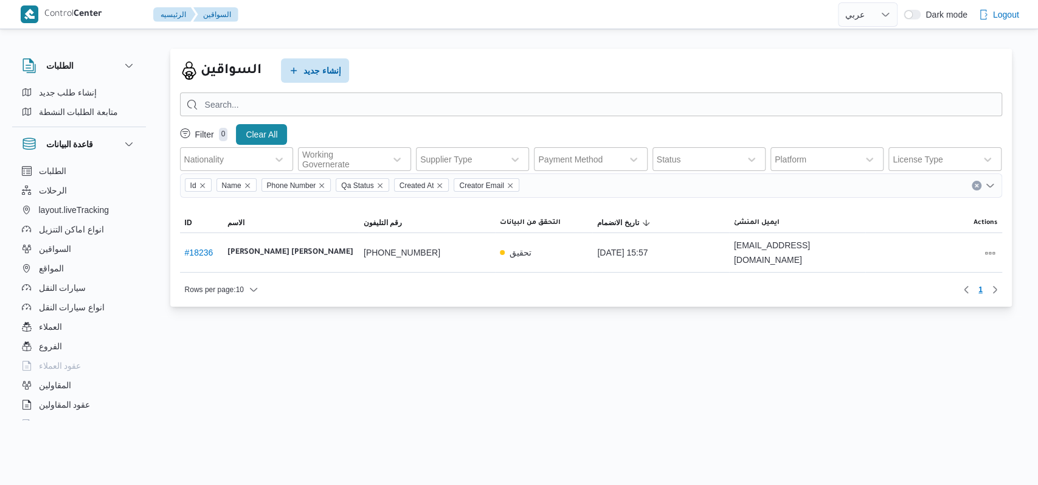
click at [589, 357] on html "Control Center الرئيسيه السواقين English عربي Dark mode Logout الطلبات إنشاء طل…" at bounding box center [519, 242] width 1038 height 485
click at [656, 66] on div "السواقين إنشاء جديد" at bounding box center [591, 70] width 822 height 24
drag, startPoint x: 277, startPoint y: 454, endPoint x: 262, endPoint y: 472, distance: 23.3
click at [262, 472] on html "Control Center الرئيسيه السواقين English عربي Dark mode Logout الطلبات إنشاء طل…" at bounding box center [519, 242] width 1038 height 485
click at [536, 339] on html "Control Center الرئيسيه السواقين English عربي Dark mode Logout الطلبات إنشاء طل…" at bounding box center [519, 242] width 1038 height 485
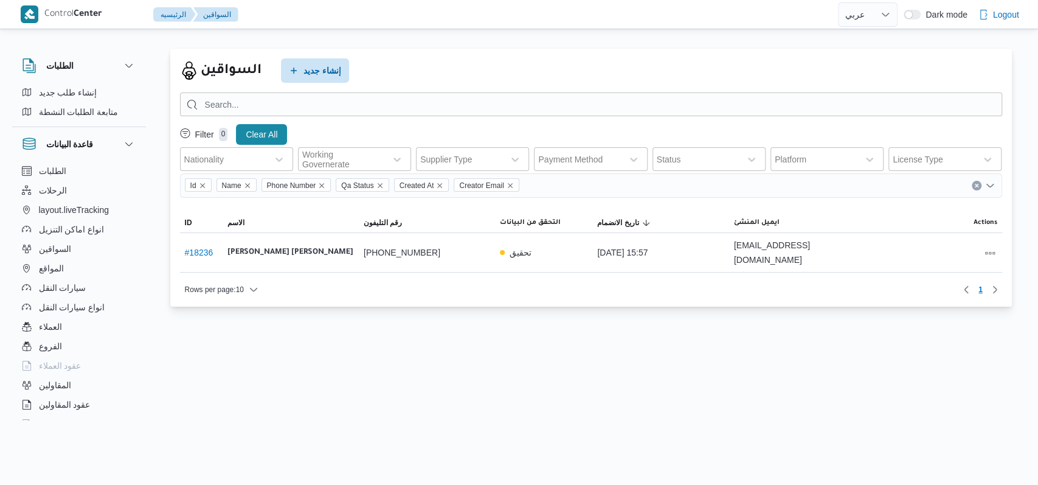
click at [508, 71] on div "السواقين إنشاء جديد" at bounding box center [591, 70] width 822 height 24
click at [666, 300] on div "السواقين إنشاء جديد Filter 0 Clear All Nationality Working Governerate Supplier…" at bounding box center [591, 177] width 861 height 277
click at [680, 384] on html "Control Center الرئيسيه السواقين English عربي Dark mode Logout الطلبات إنشاء طل…" at bounding box center [519, 242] width 1038 height 485
click at [533, 356] on html "Control Center الرئيسيه السواقين English عربي Dark mode Logout الطلبات إنشاء طل…" at bounding box center [519, 242] width 1038 height 485
click at [644, 49] on div "السواقين إنشاء جديد Filter 0 Clear All Nationality Working Governerate Supplier…" at bounding box center [590, 178] width 841 height 258
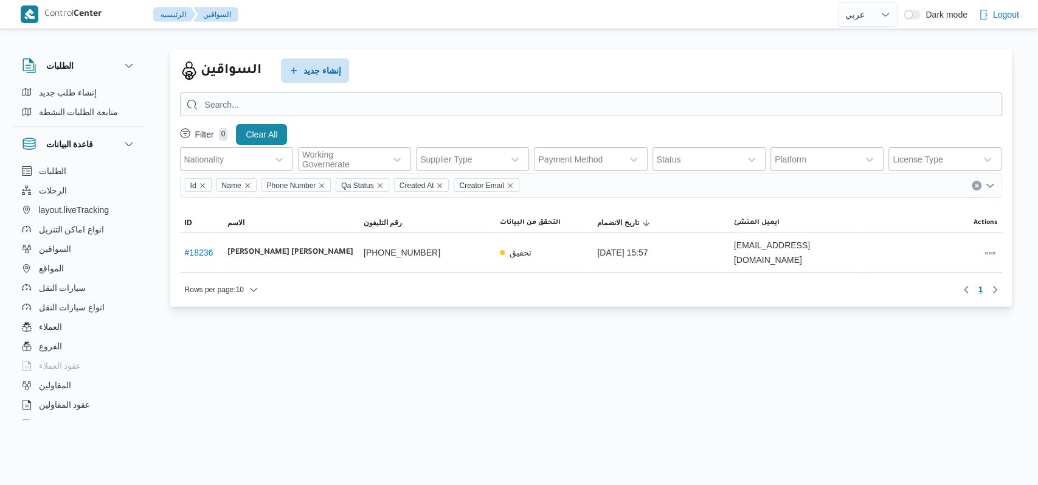
click at [812, 364] on html "Control Center الرئيسيه السواقين English عربي Dark mode Logout الطلبات إنشاء طل…" at bounding box center [519, 242] width 1038 height 485
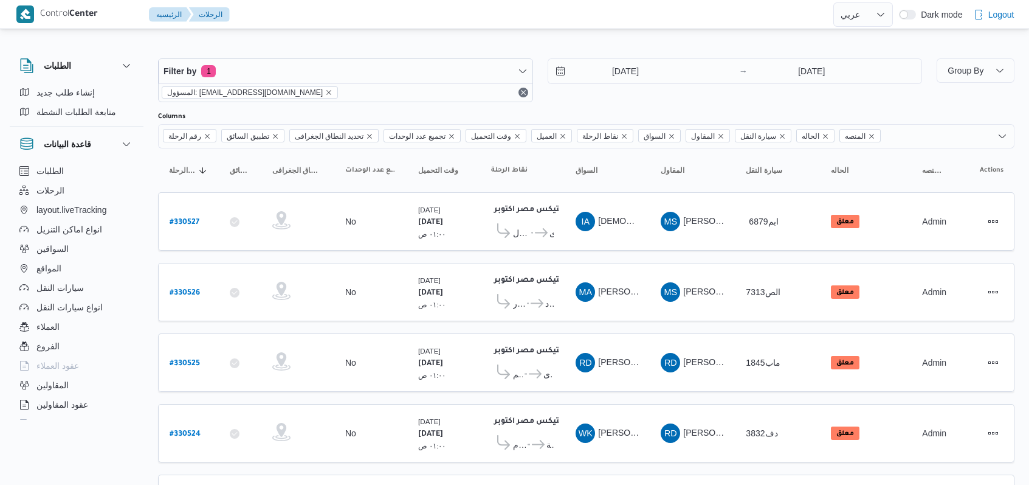
select select "ar"
click at [608, 74] on input "[DATE]" at bounding box center [617, 71] width 138 height 24
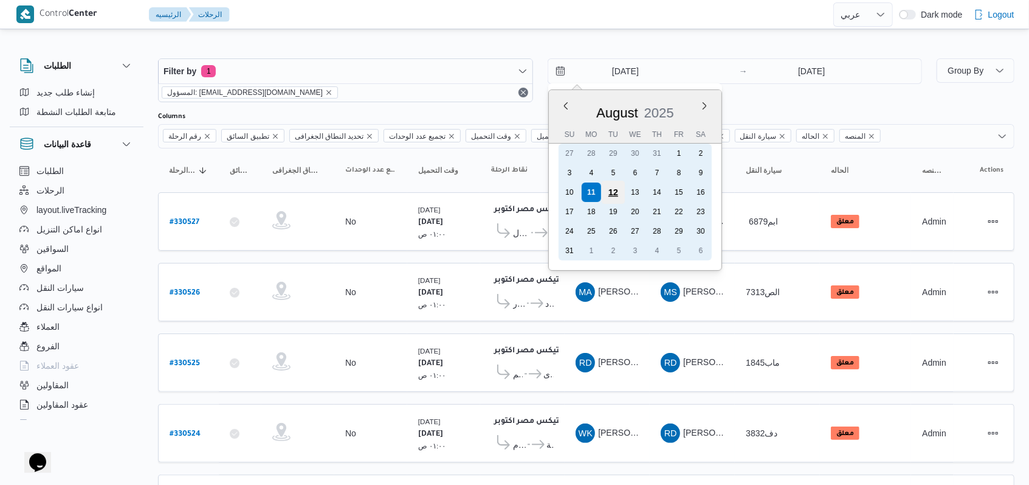
click at [607, 187] on div "12" at bounding box center [612, 192] width 23 height 23
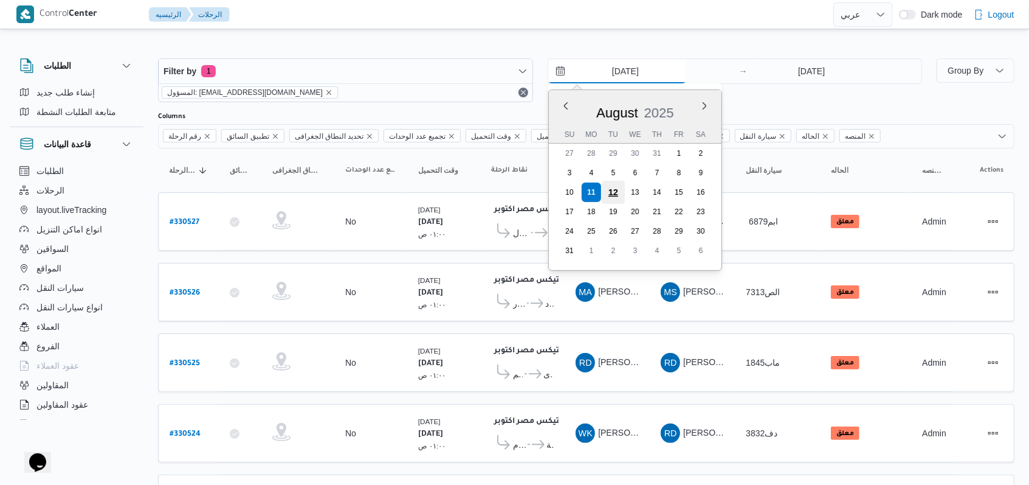
type input "12/8/2025"
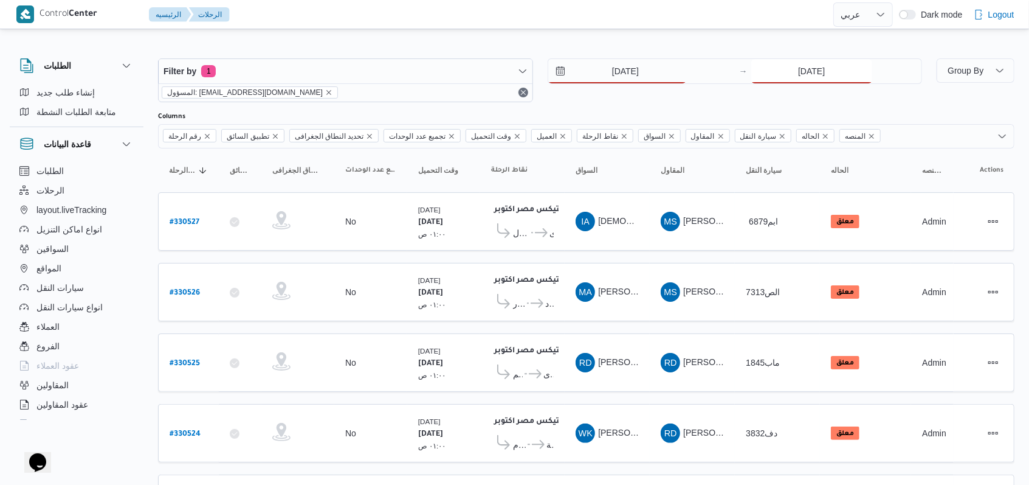
click at [779, 79] on input "[DATE]" at bounding box center [811, 71] width 121 height 24
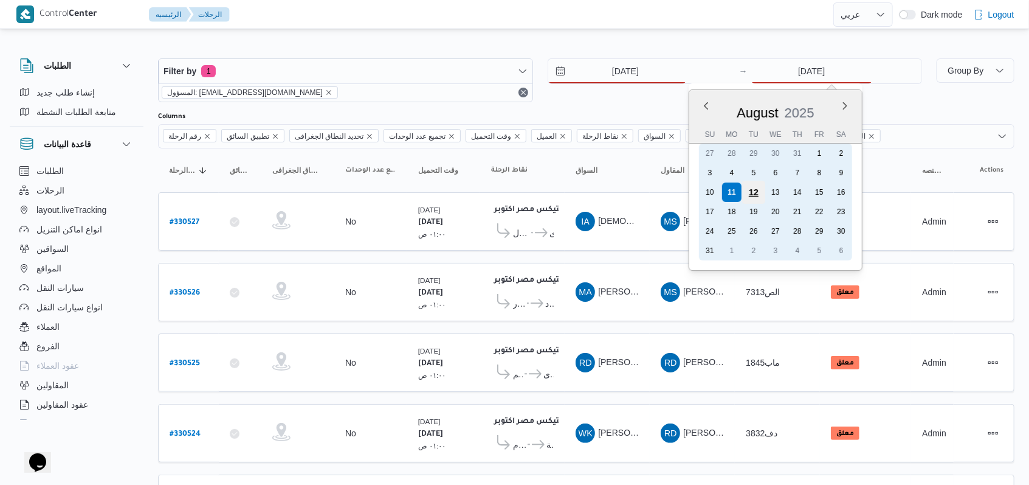
click at [756, 194] on div "12" at bounding box center [753, 192] width 23 height 23
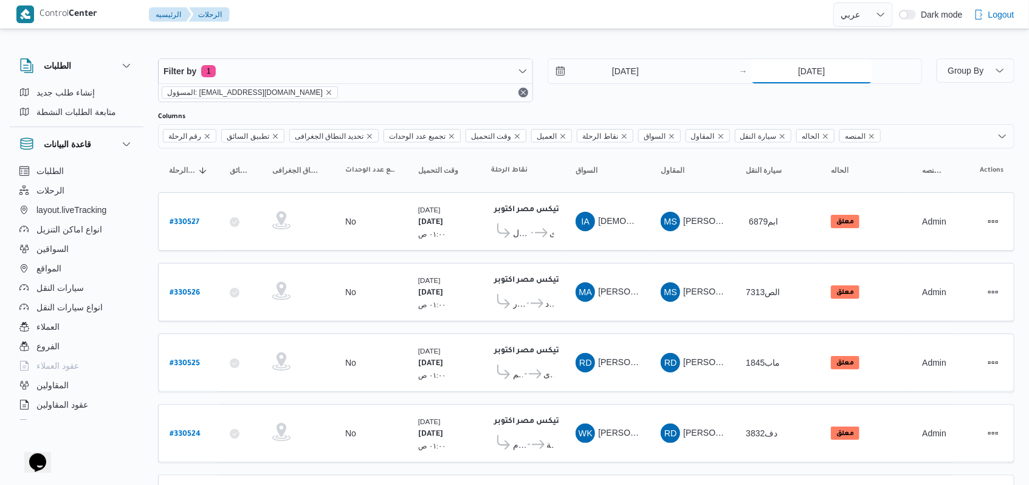
type input "12/8/2025"
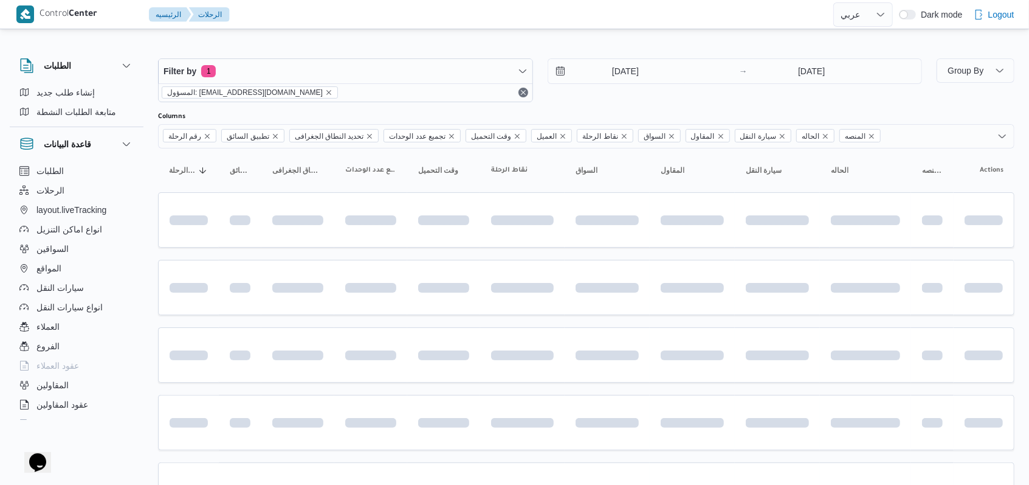
click at [620, 100] on div "12/8/2025 → 12/8/2025" at bounding box center [735, 80] width 375 height 44
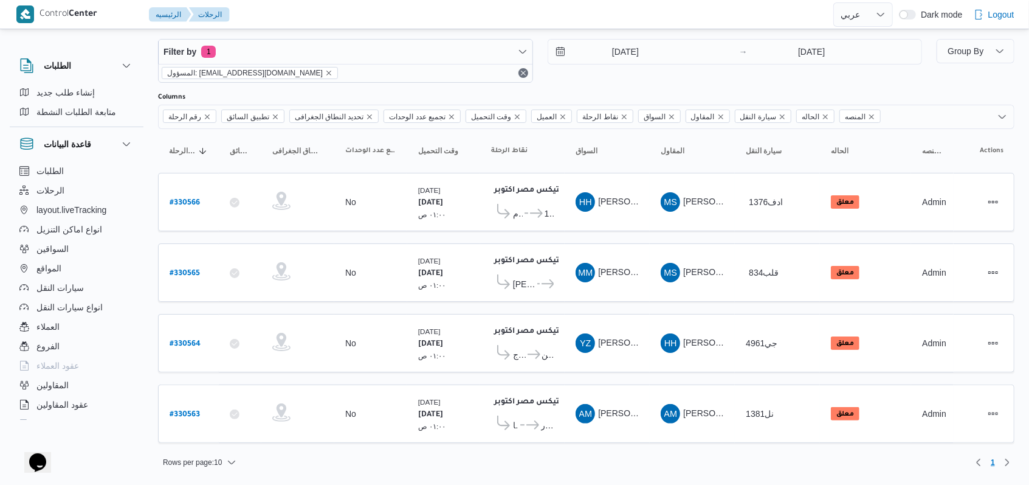
scroll to position [10, 0]
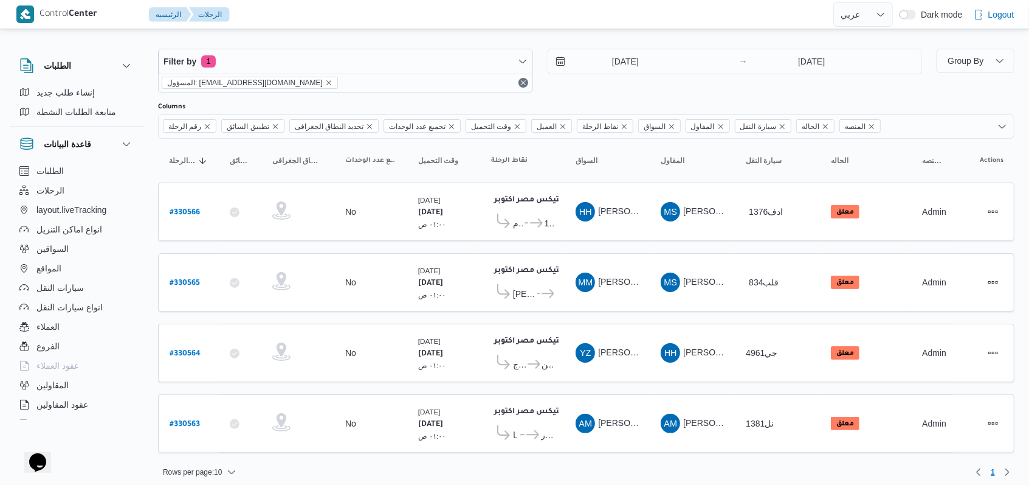
click at [603, 88] on div "12/8/2025 → 12/8/2025" at bounding box center [735, 71] width 375 height 44
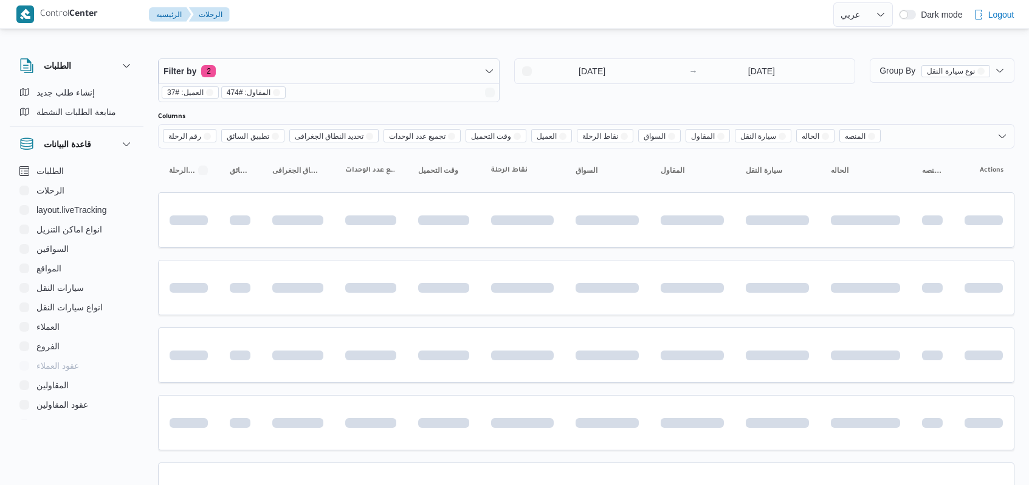
select select "ar"
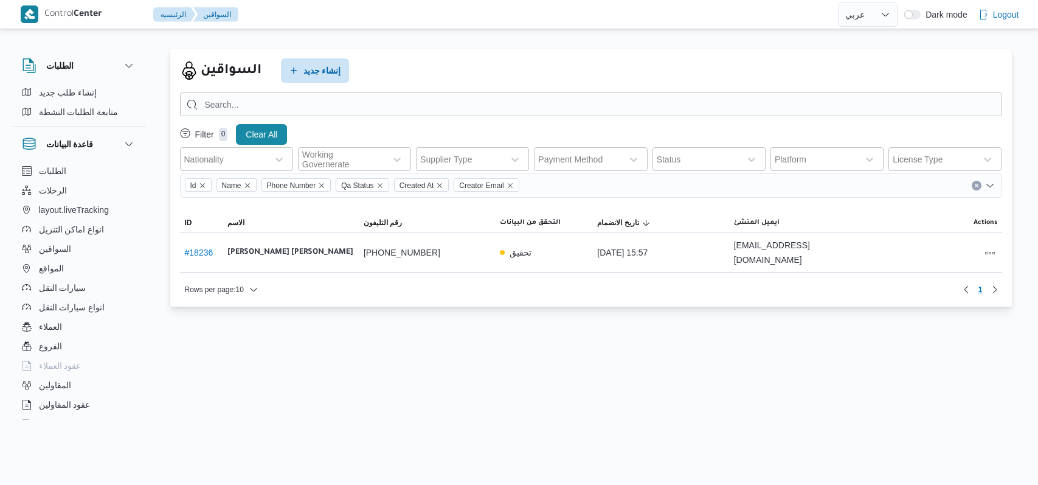
select select "ar"
click at [598, 73] on div "السواقين إنشاء جديد" at bounding box center [591, 70] width 822 height 24
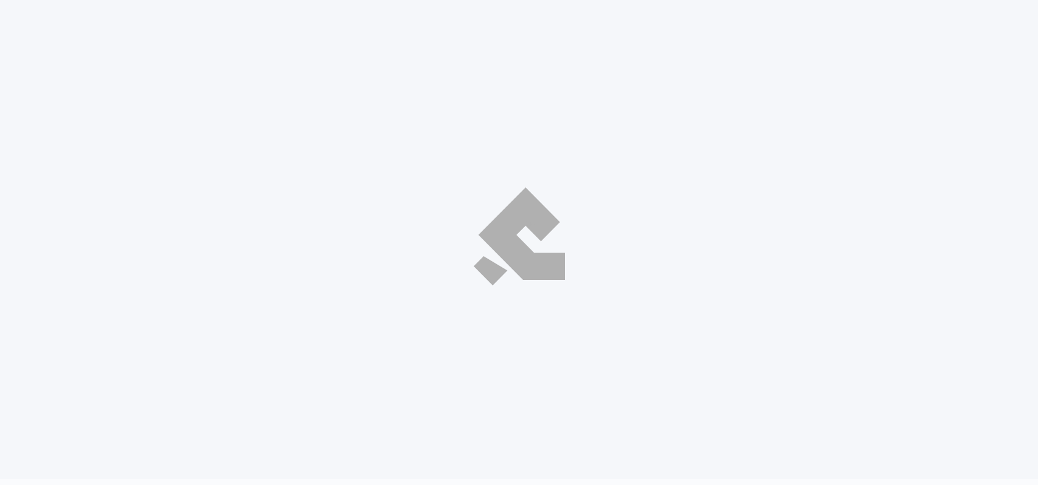
select select "ar"
